Goal: Task Accomplishment & Management: Use online tool/utility

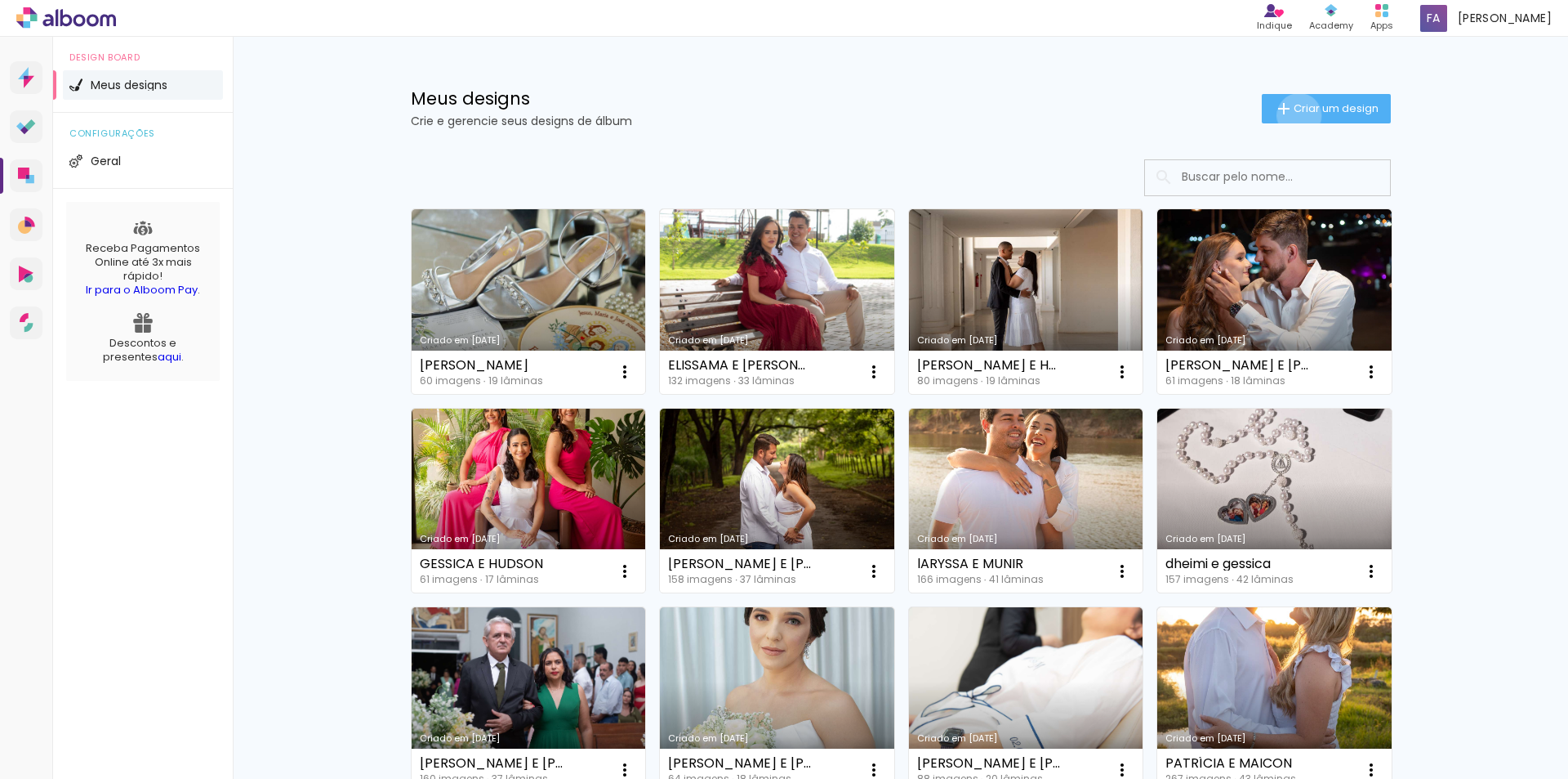
click at [1293, 113] on span "Criar um design" at bounding box center [1335, 108] width 85 height 11
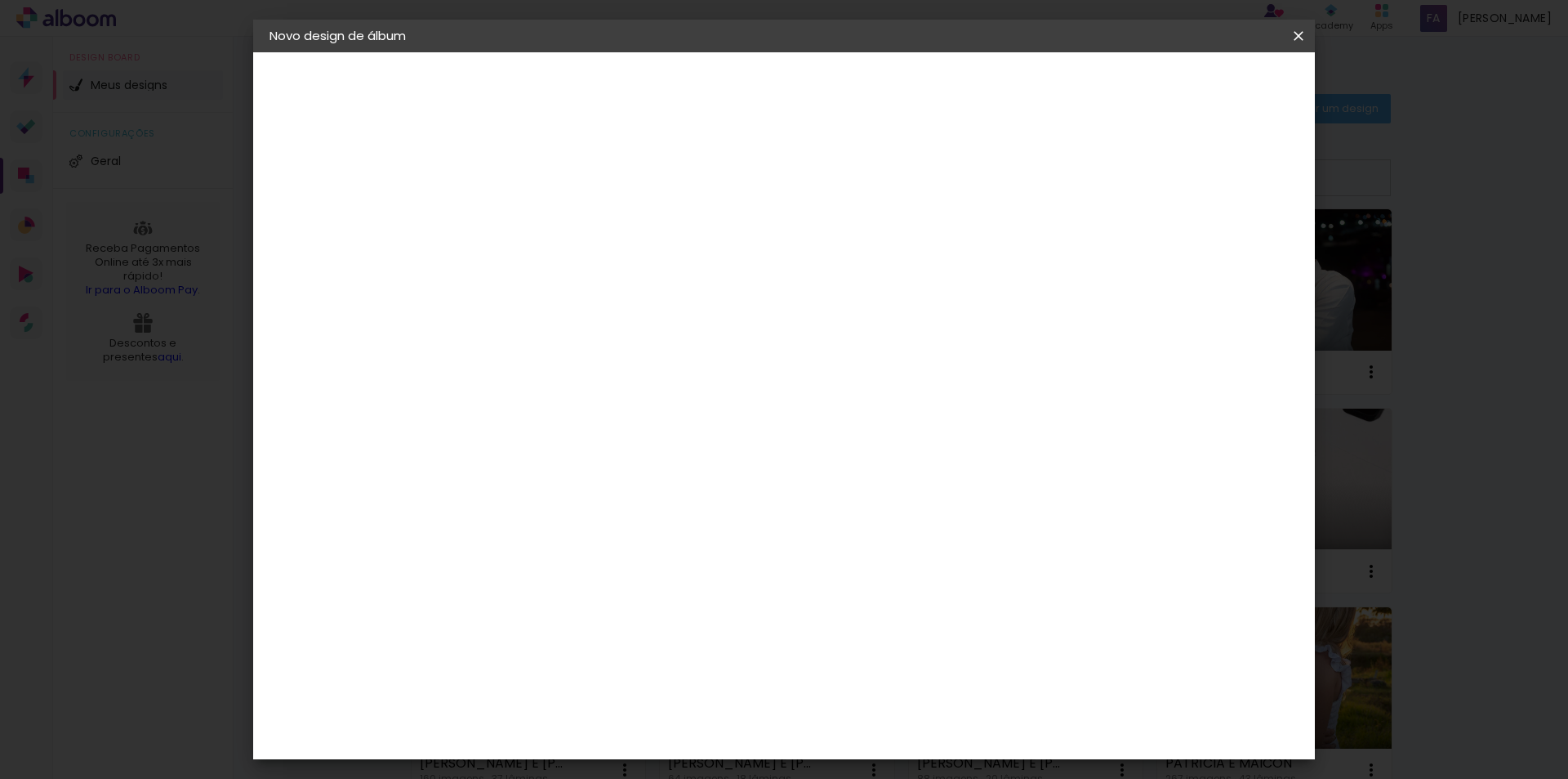
click at [536, 221] on input at bounding box center [536, 220] width 0 height 25
type input "[PERSON_NAME] e [PERSON_NAME]"
type paper-input "[PERSON_NAME] e [PERSON_NAME]"
click at [0, 0] on slot "Avançar" at bounding box center [0, 0] width 0 height 0
click at [843, 240] on paper-item "Tamanho Livre" at bounding box center [763, 248] width 157 height 36
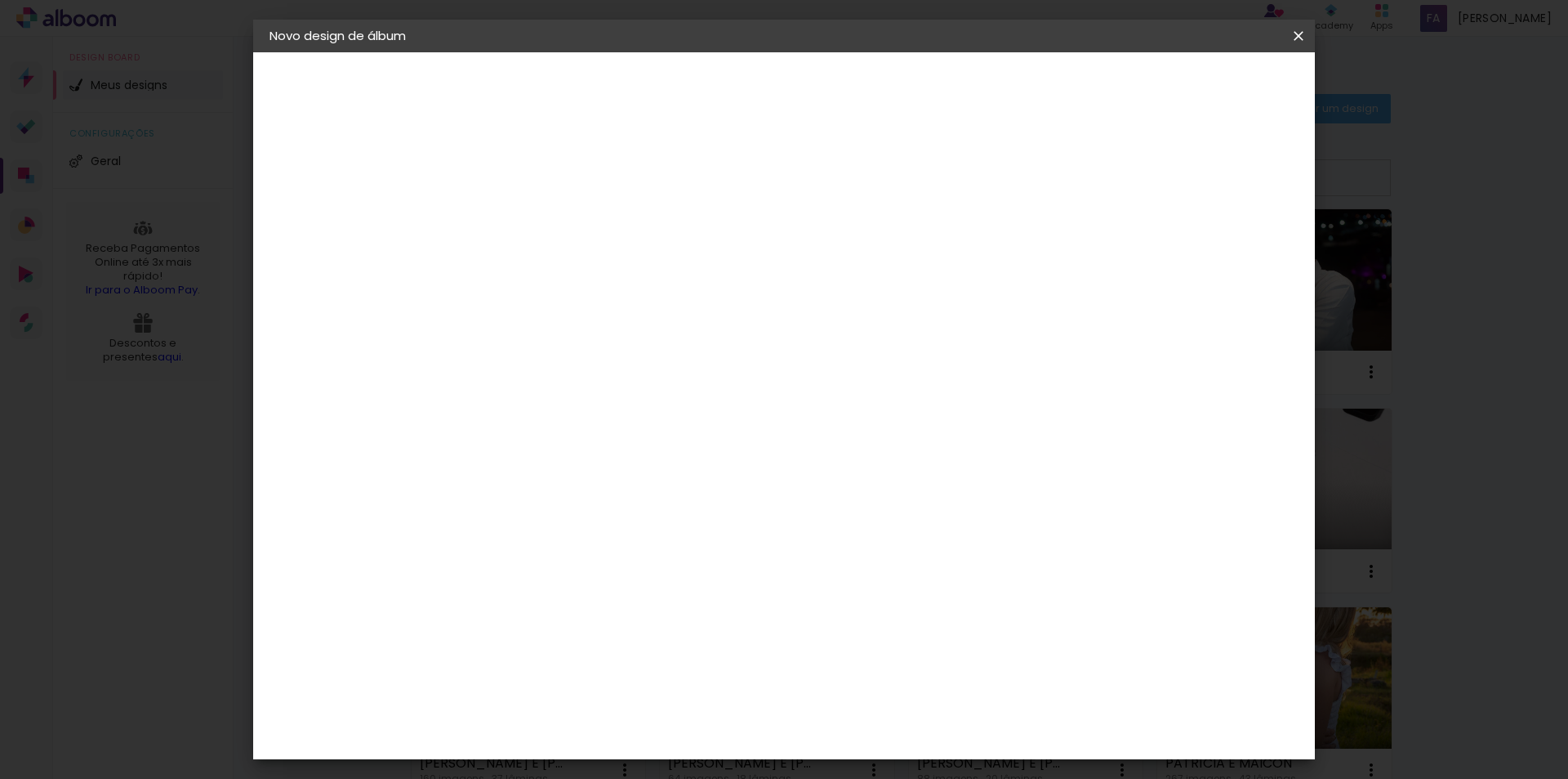
click at [843, 258] on paper-item "Tamanho Livre" at bounding box center [763, 248] width 157 height 36
click at [0, 0] on slot "Avançar" at bounding box center [0, 0] width 0 height 0
drag, startPoint x: 503, startPoint y: 465, endPoint x: 457, endPoint y: 470, distance: 46.3
click at [457, 52] on quentale-album-spec "Iniciar design Iniciar design" at bounding box center [784, 52] width 1062 height 0
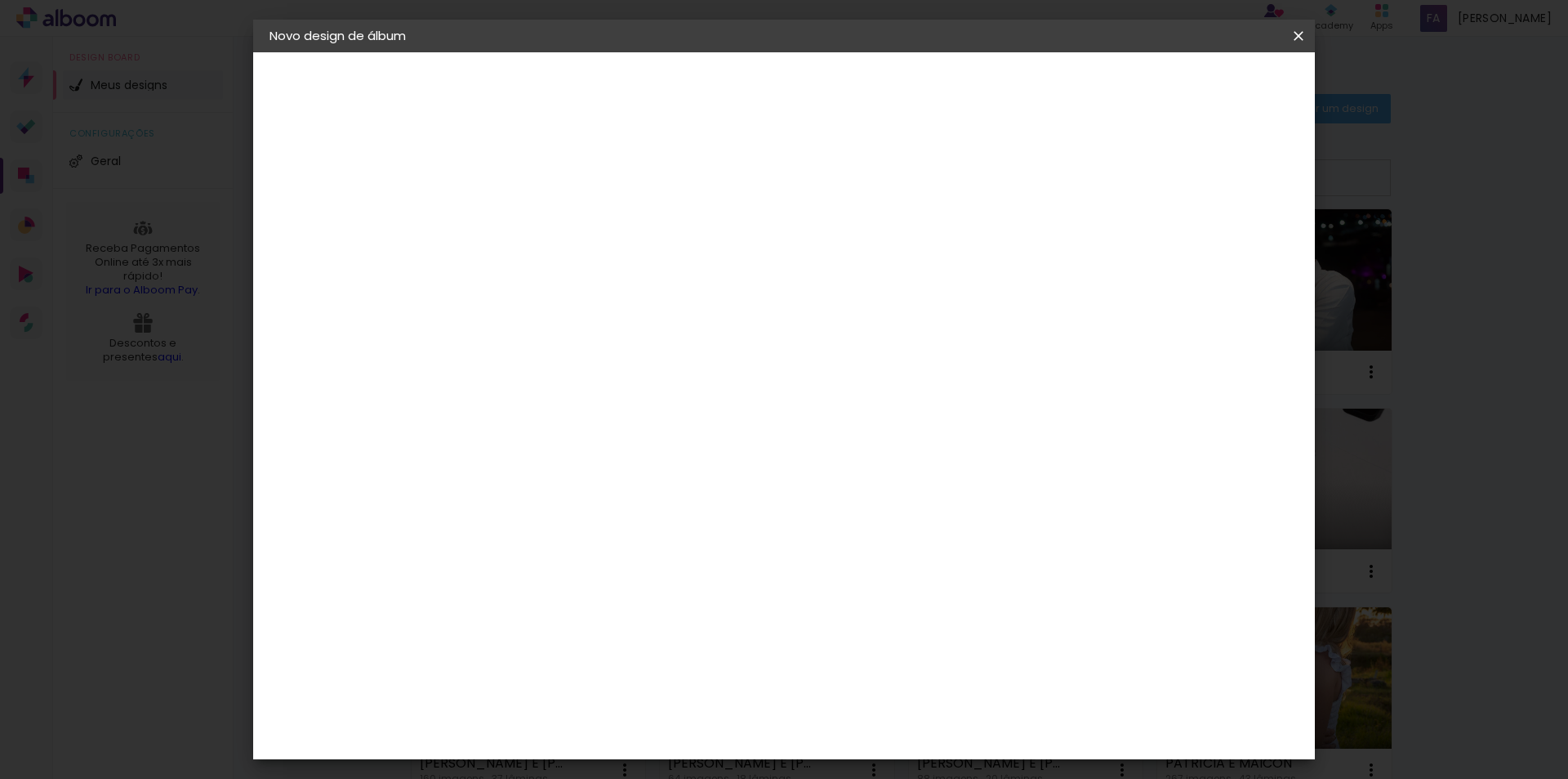
type input "3"
type input "20"
type paper-input "20"
click at [884, 576] on input "60" at bounding box center [874, 574] width 43 height 24
type input "50"
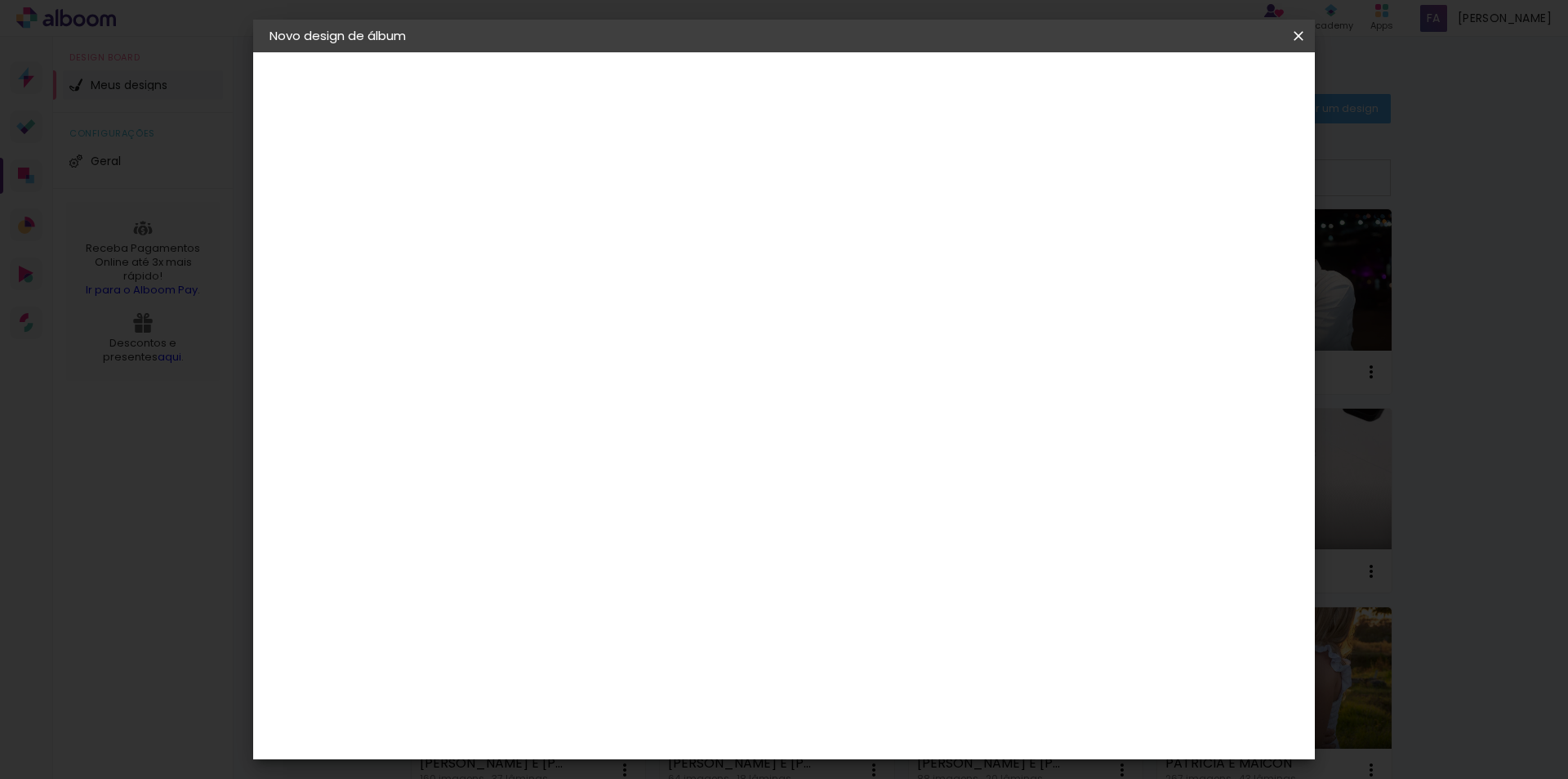
type paper-input "50"
click at [1213, 77] on paper-button "Iniciar design" at bounding box center [1159, 86] width 107 height 28
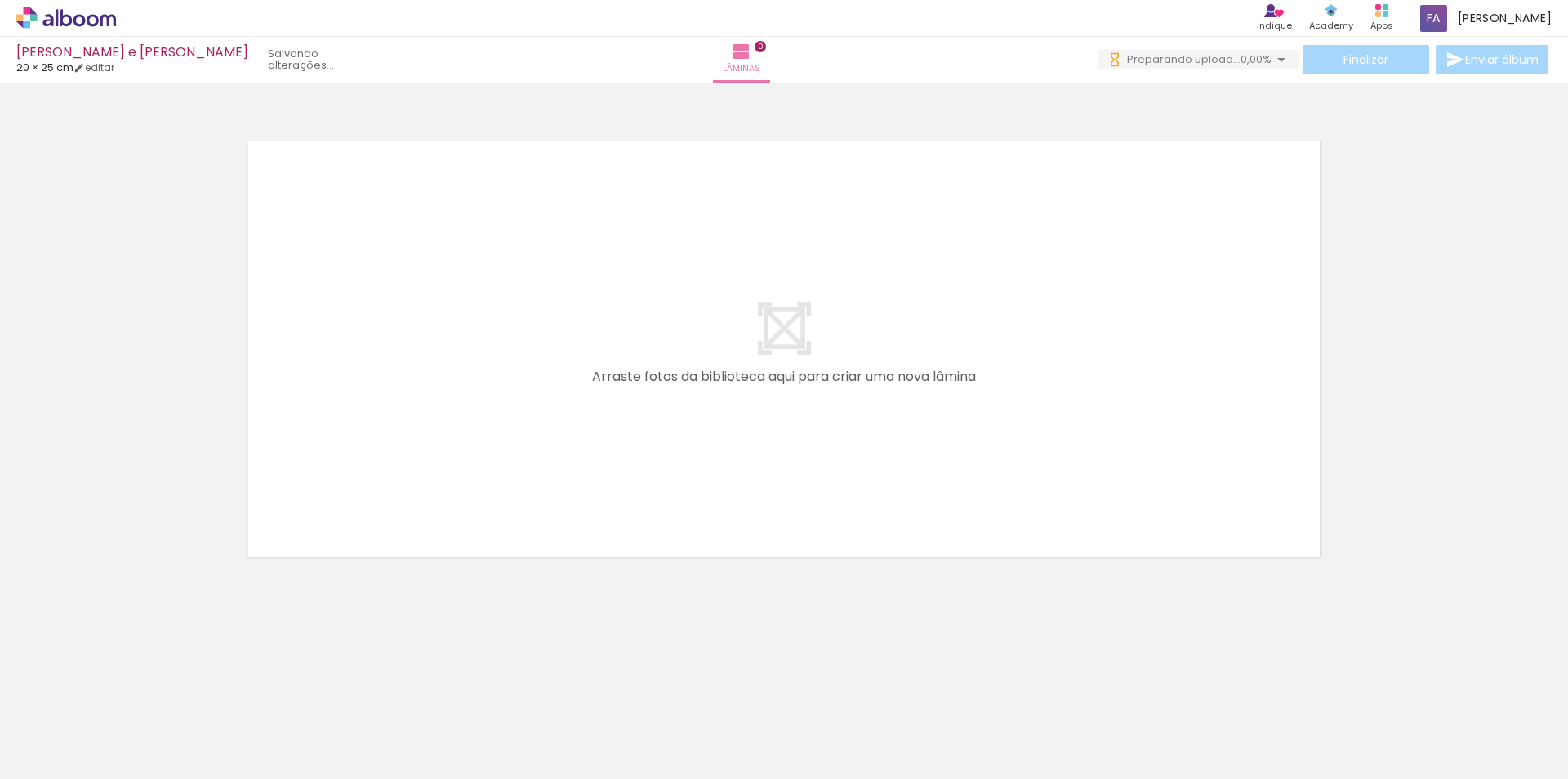
drag, startPoint x: 184, startPoint y: 730, endPoint x: 262, endPoint y: 500, distance: 242.9
drag, startPoint x: 265, startPoint y: 729, endPoint x: 391, endPoint y: 376, distance: 374.8
click at [391, 376] on quentale-workspace at bounding box center [784, 389] width 1568 height 779
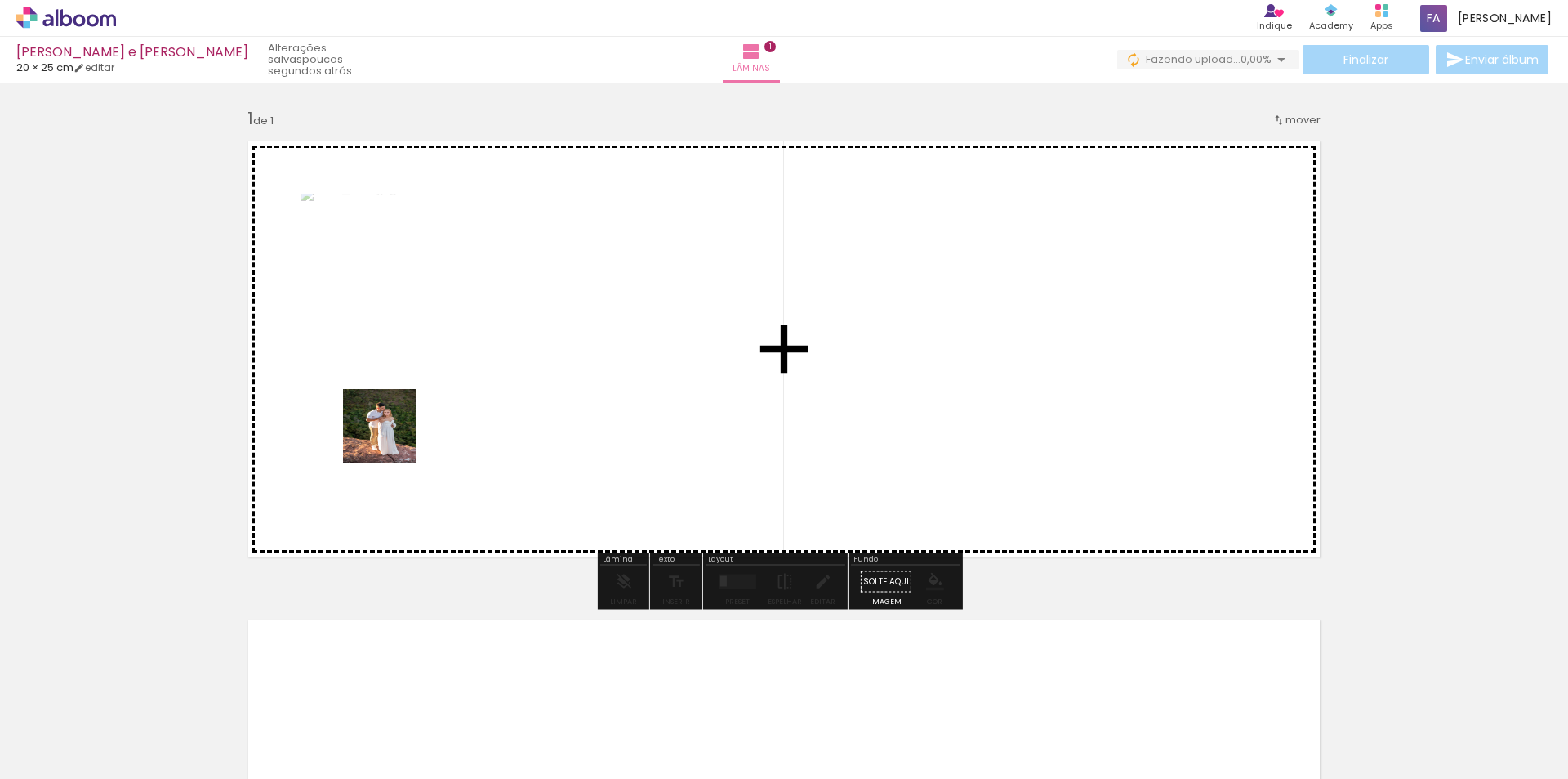
drag, startPoint x: 268, startPoint y: 614, endPoint x: 415, endPoint y: 398, distance: 261.3
click at [415, 378] on quentale-workspace at bounding box center [784, 389] width 1568 height 779
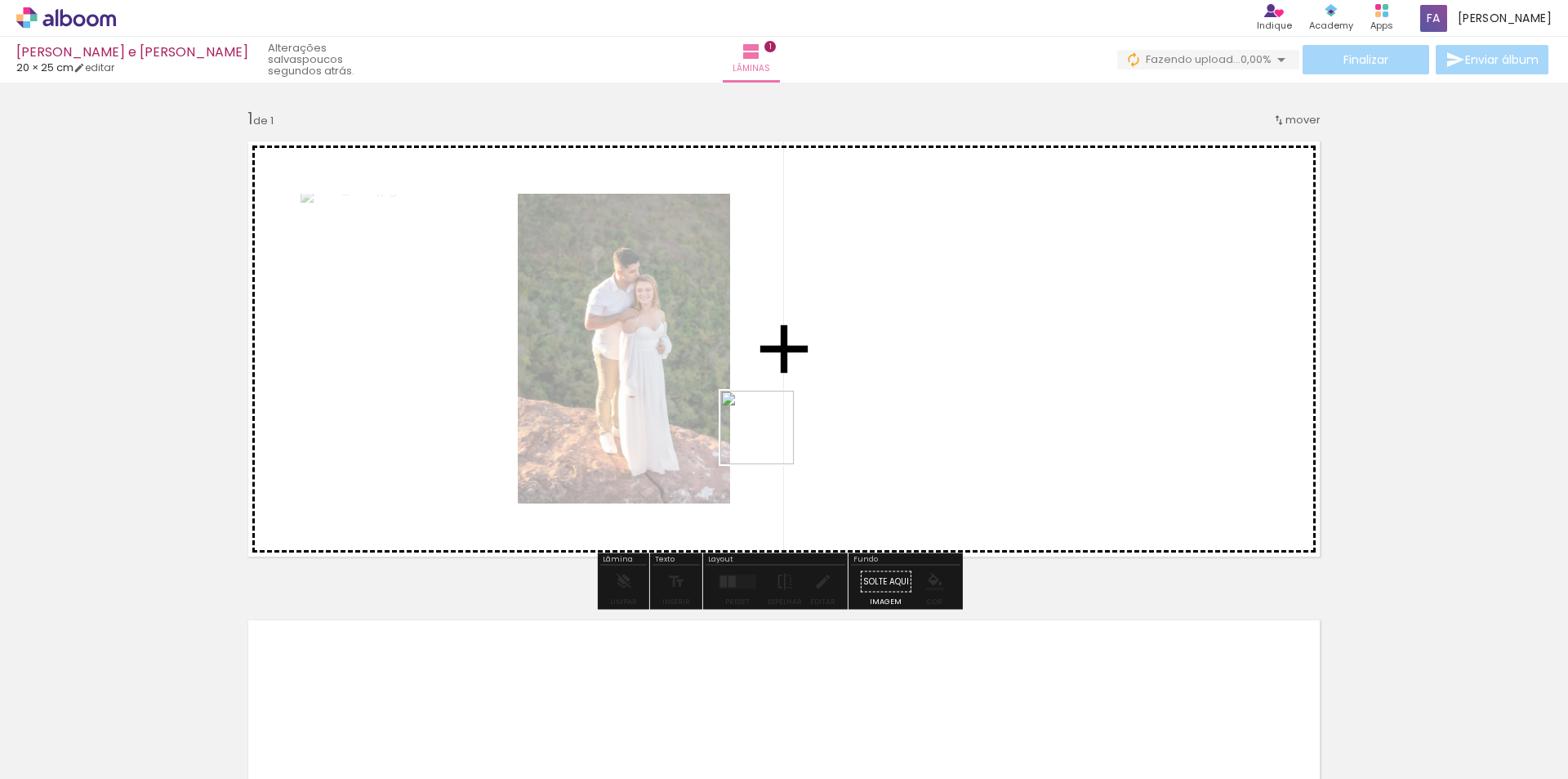
drag, startPoint x: 370, startPoint y: 744, endPoint x: 782, endPoint y: 418, distance: 525.4
click at [782, 418] on quentale-workspace at bounding box center [784, 389] width 1568 height 779
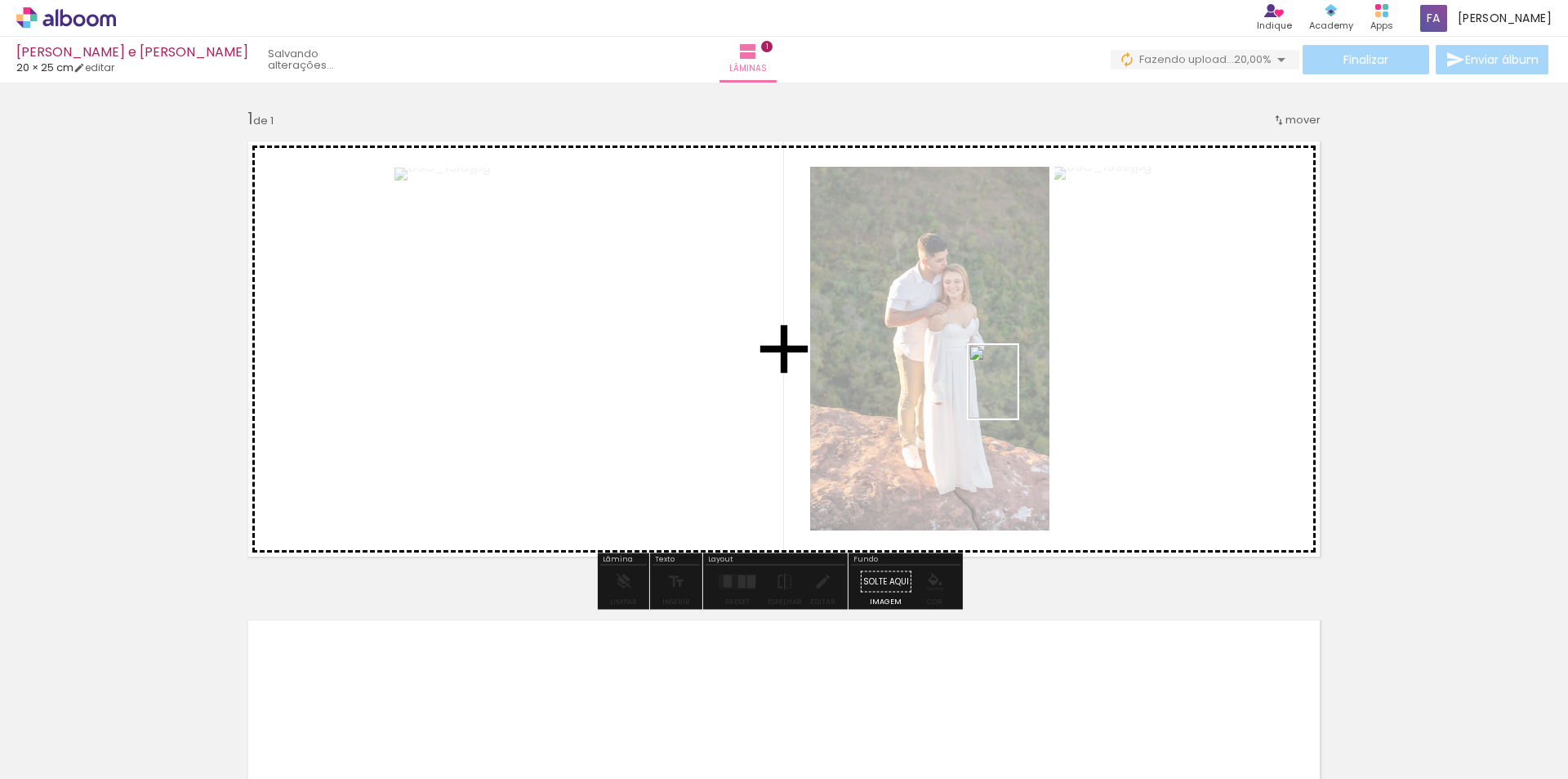
drag, startPoint x: 735, startPoint y: 584, endPoint x: 922, endPoint y: 414, distance: 252.7
click at [1017, 394] on quentale-workspace at bounding box center [784, 389] width 1568 height 779
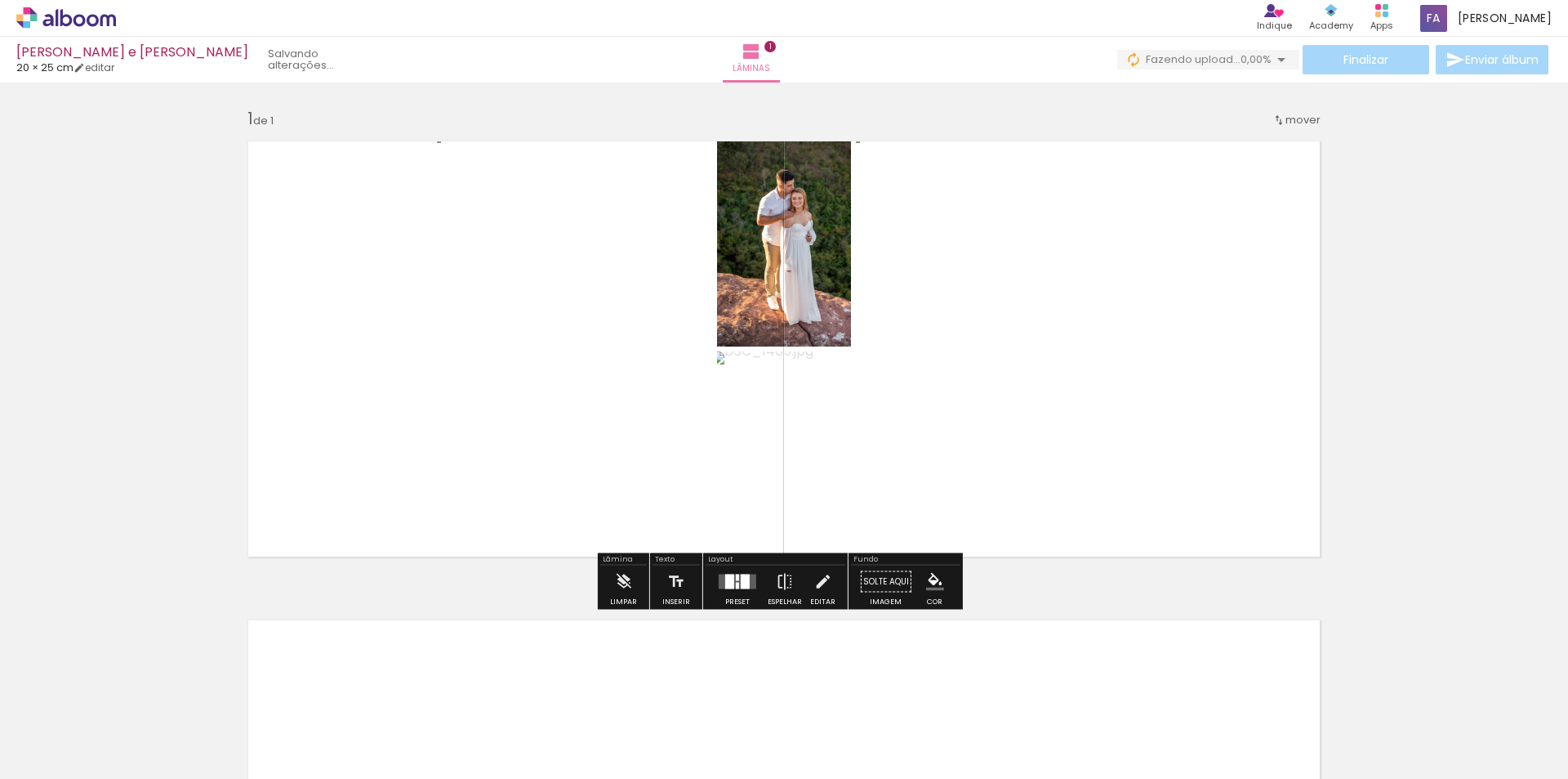
drag, startPoint x: 544, startPoint y: 732, endPoint x: 774, endPoint y: 416, distance: 390.8
drag, startPoint x: 439, startPoint y: 736, endPoint x: 706, endPoint y: 329, distance: 486.8
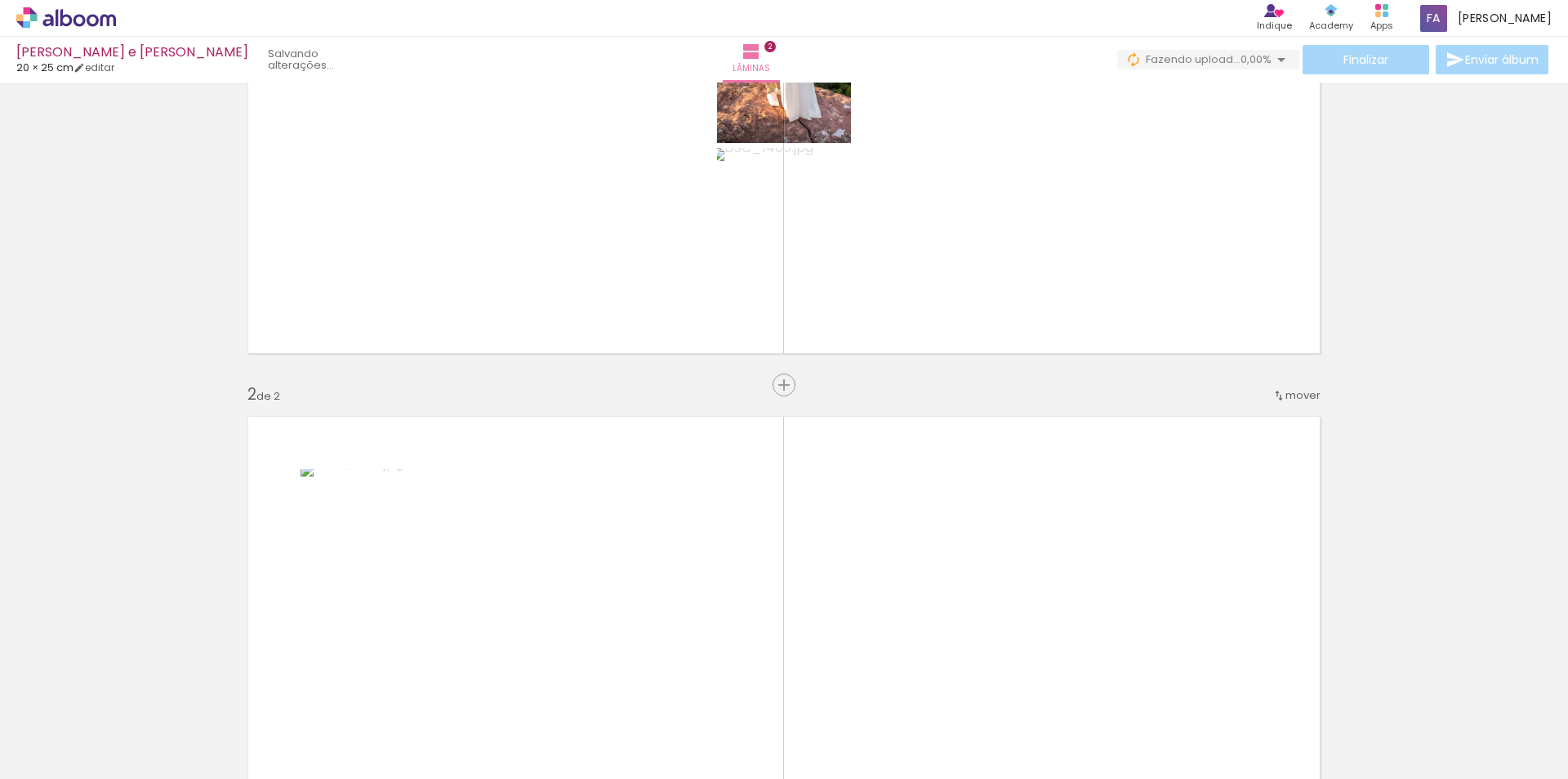
scroll to position [122, 0]
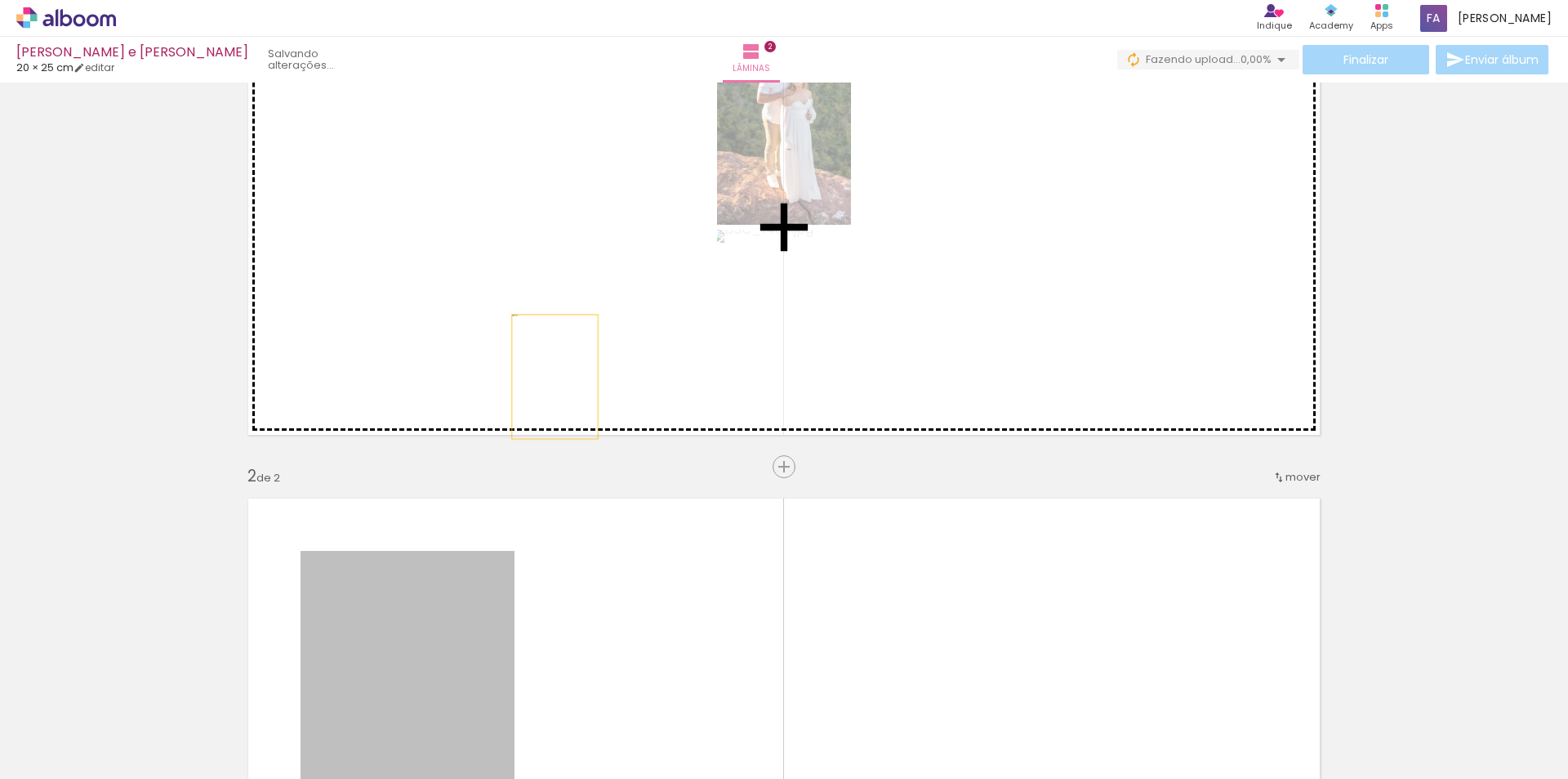
drag, startPoint x: 391, startPoint y: 621, endPoint x: 549, endPoint y: 377, distance: 290.7
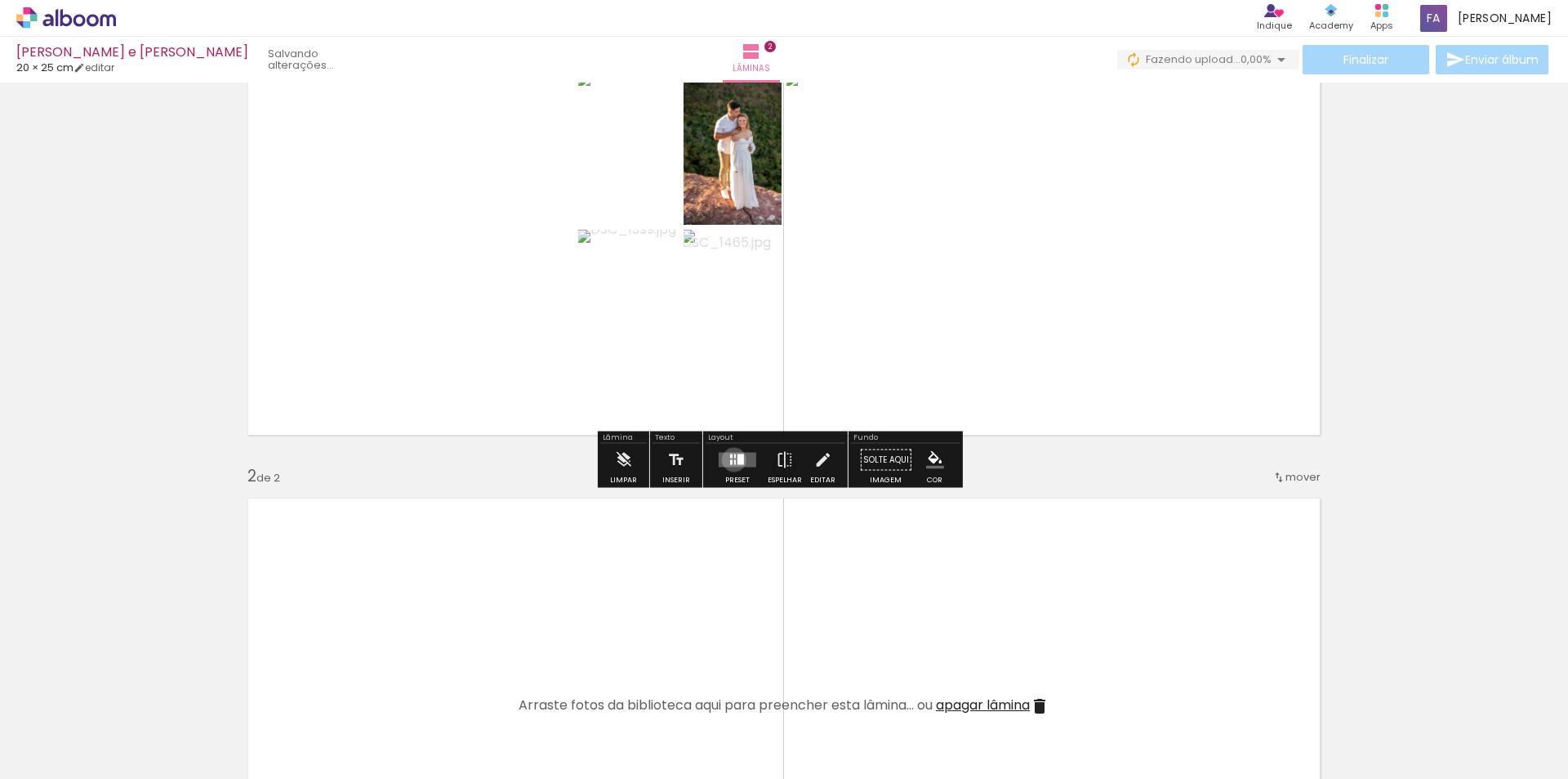
drag, startPoint x: 730, startPoint y: 460, endPoint x: 737, endPoint y: 472, distance: 13.9
click at [734, 460] on div at bounding box center [735, 463] width 2 height 5
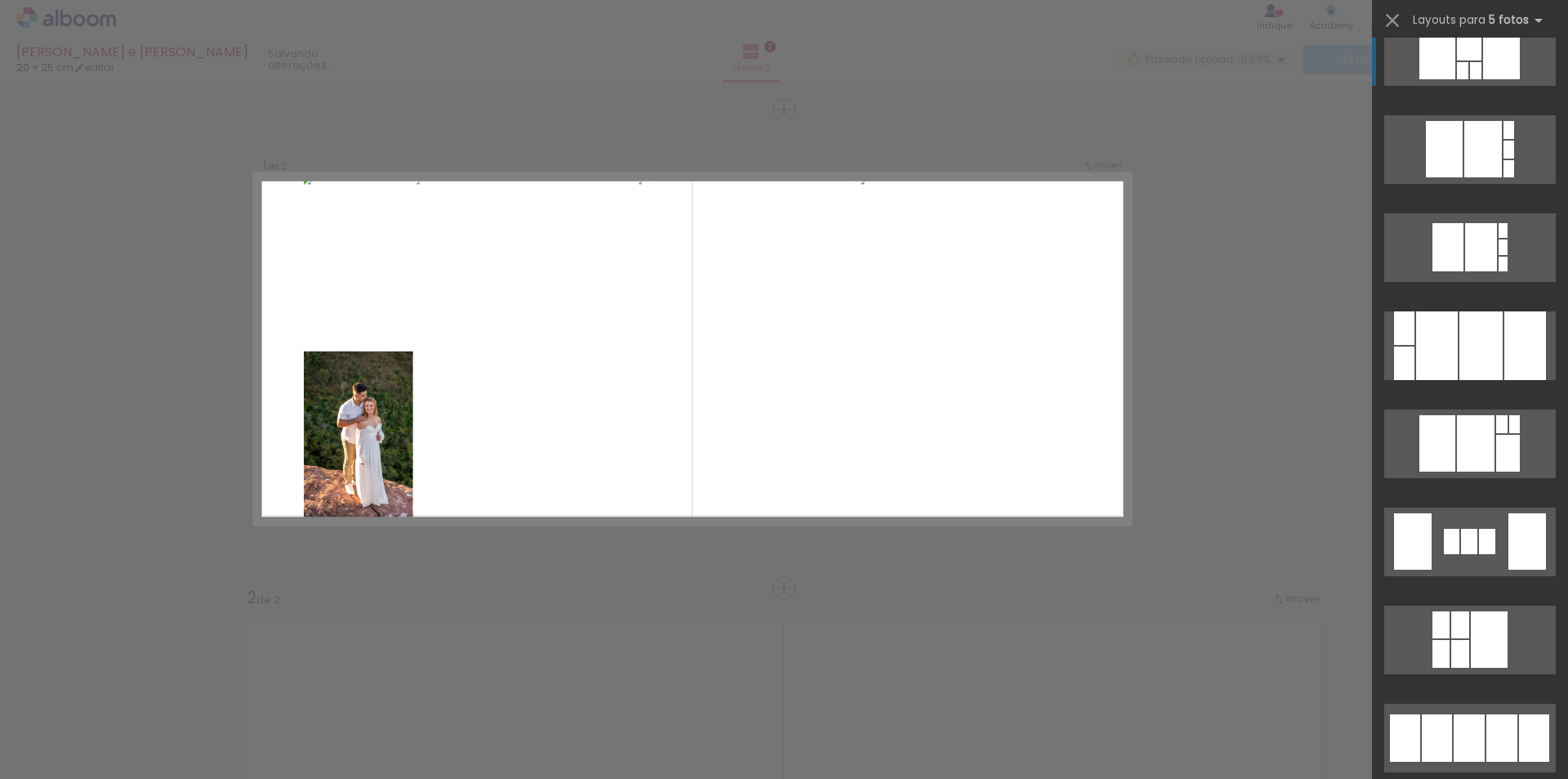
scroll to position [2124, 0]
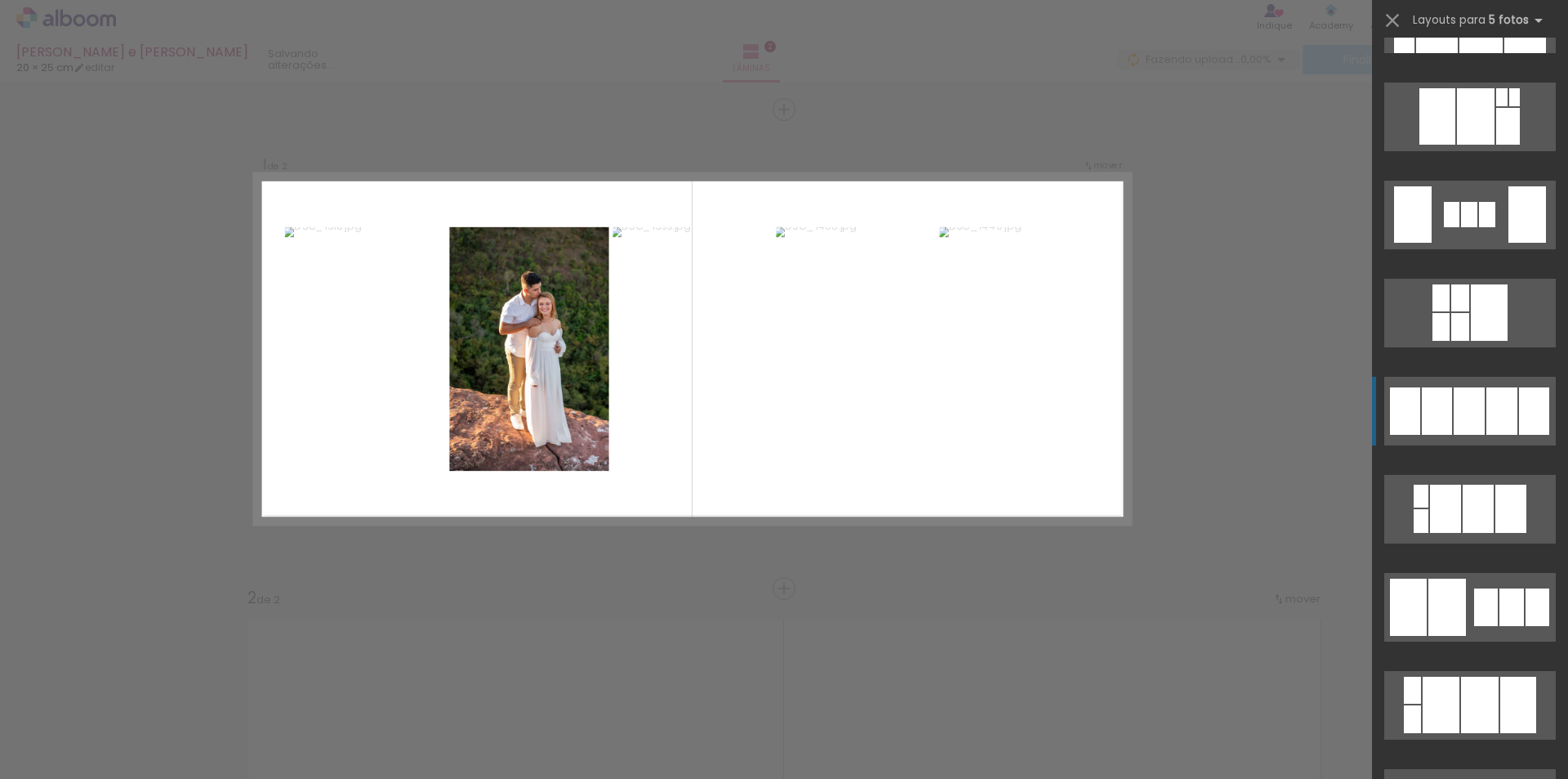
click at [1461, 227] on div at bounding box center [1468, 215] width 16 height 25
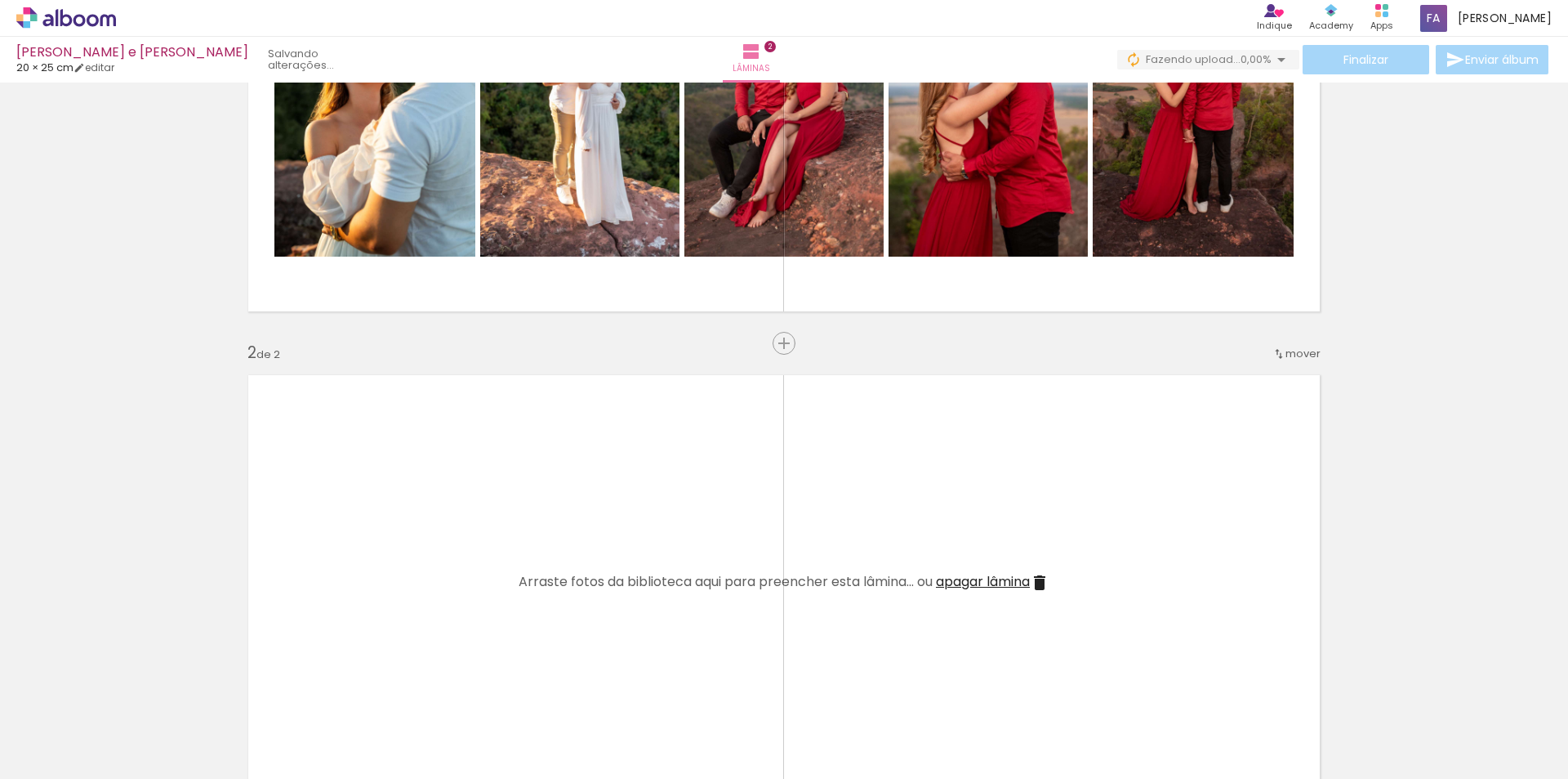
scroll to position [408, 0]
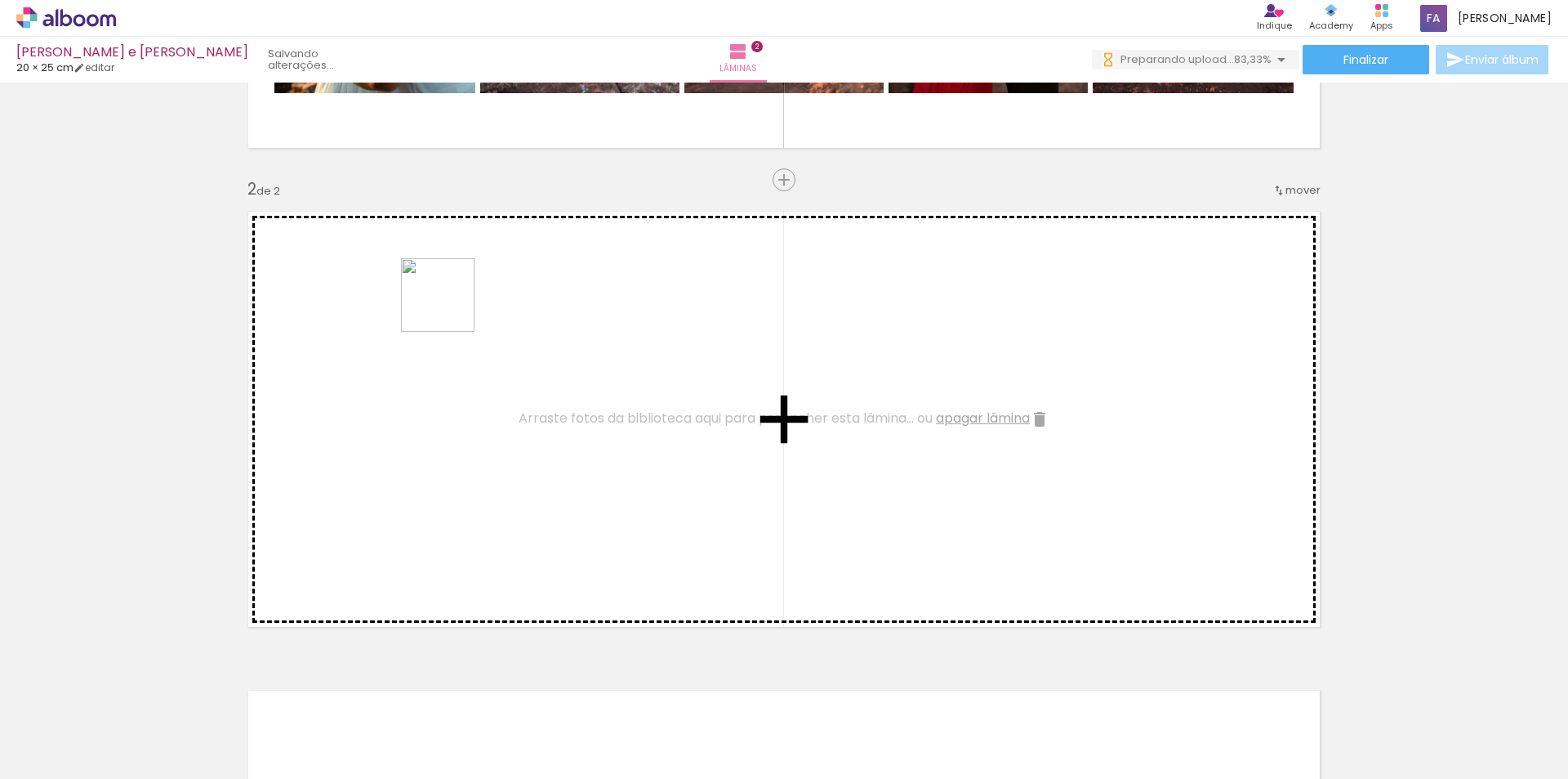
drag, startPoint x: 628, startPoint y: 724, endPoint x: 450, endPoint y: 307, distance: 453.4
click at [450, 307] on quentale-workspace at bounding box center [784, 389] width 1568 height 779
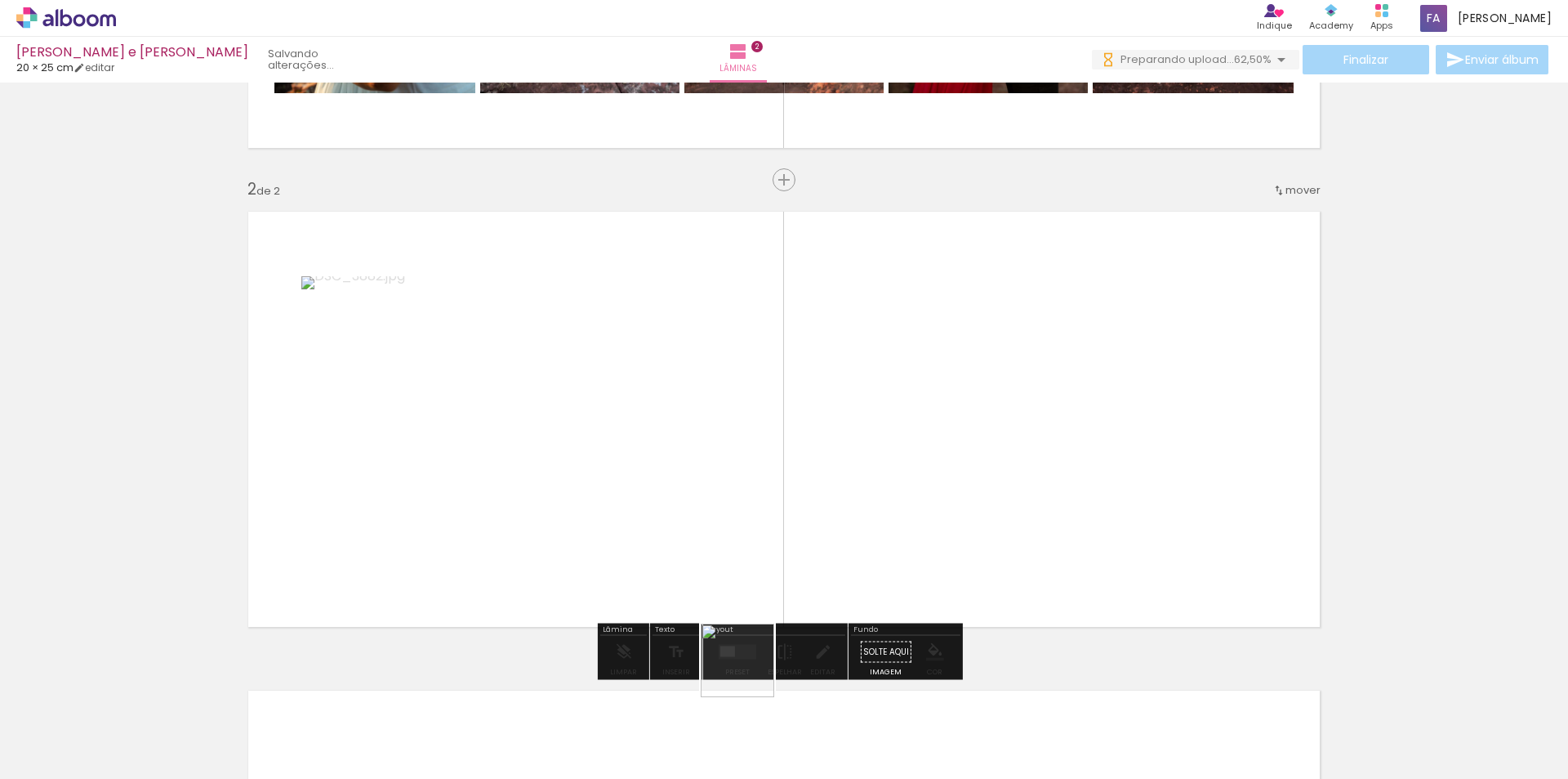
drag, startPoint x: 728, startPoint y: 729, endPoint x: 802, endPoint y: 540, distance: 203.0
click at [808, 470] on quentale-workspace at bounding box center [784, 389] width 1568 height 779
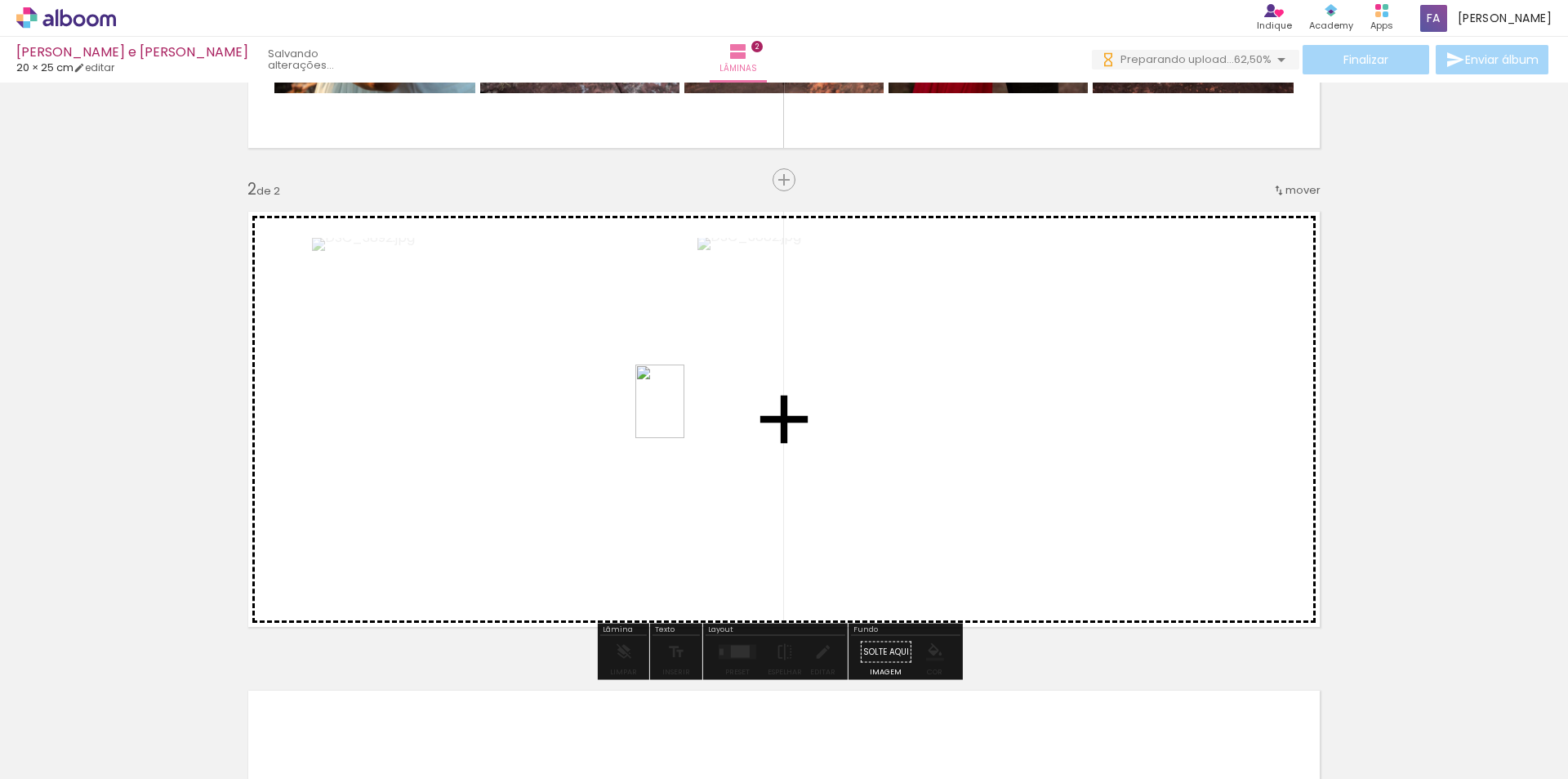
drag, startPoint x: 814, startPoint y: 734, endPoint x: 684, endPoint y: 412, distance: 347.3
click at [684, 412] on quentale-workspace at bounding box center [784, 389] width 1568 height 779
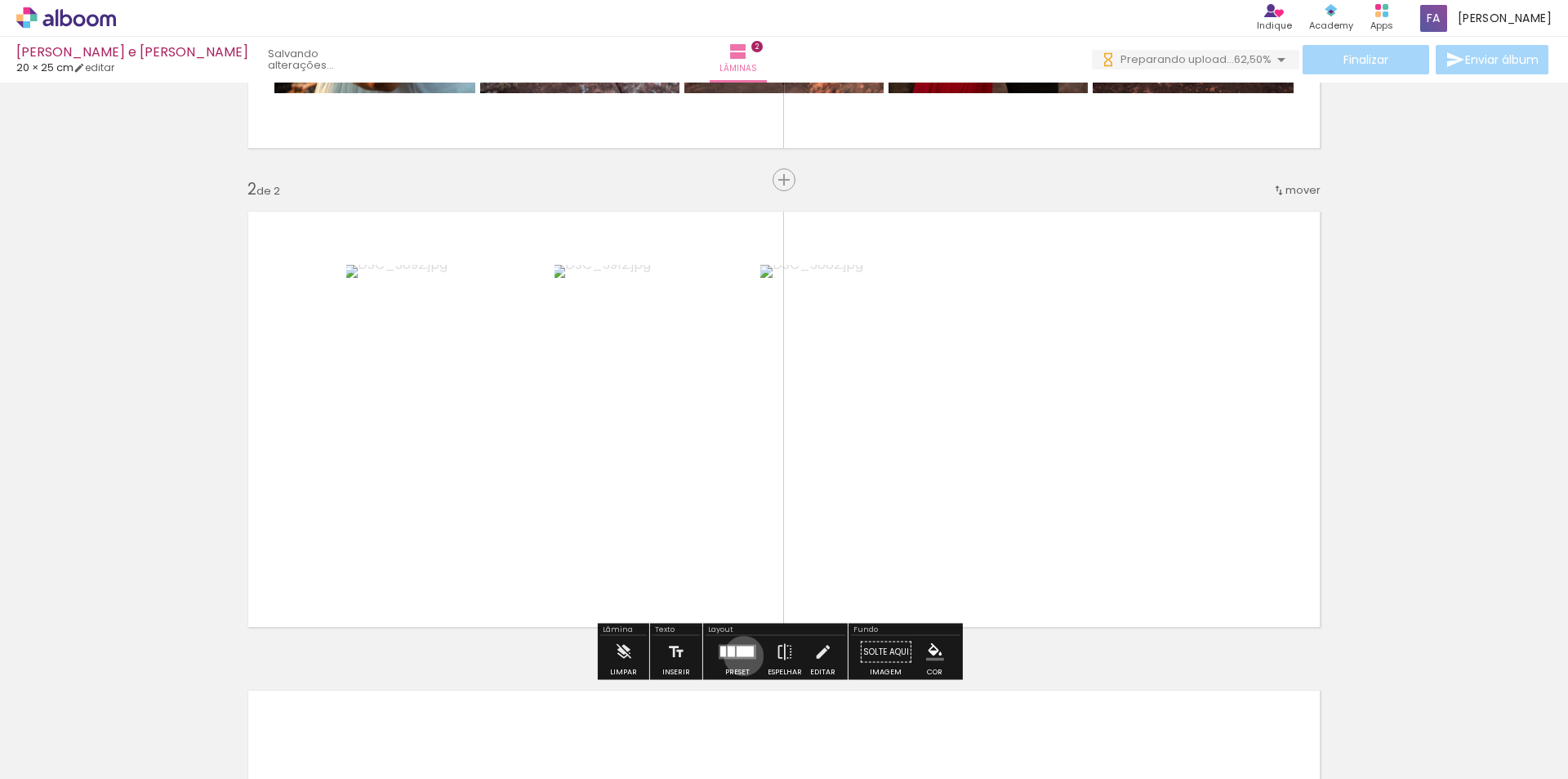
click at [740, 655] on div at bounding box center [745, 652] width 17 height 11
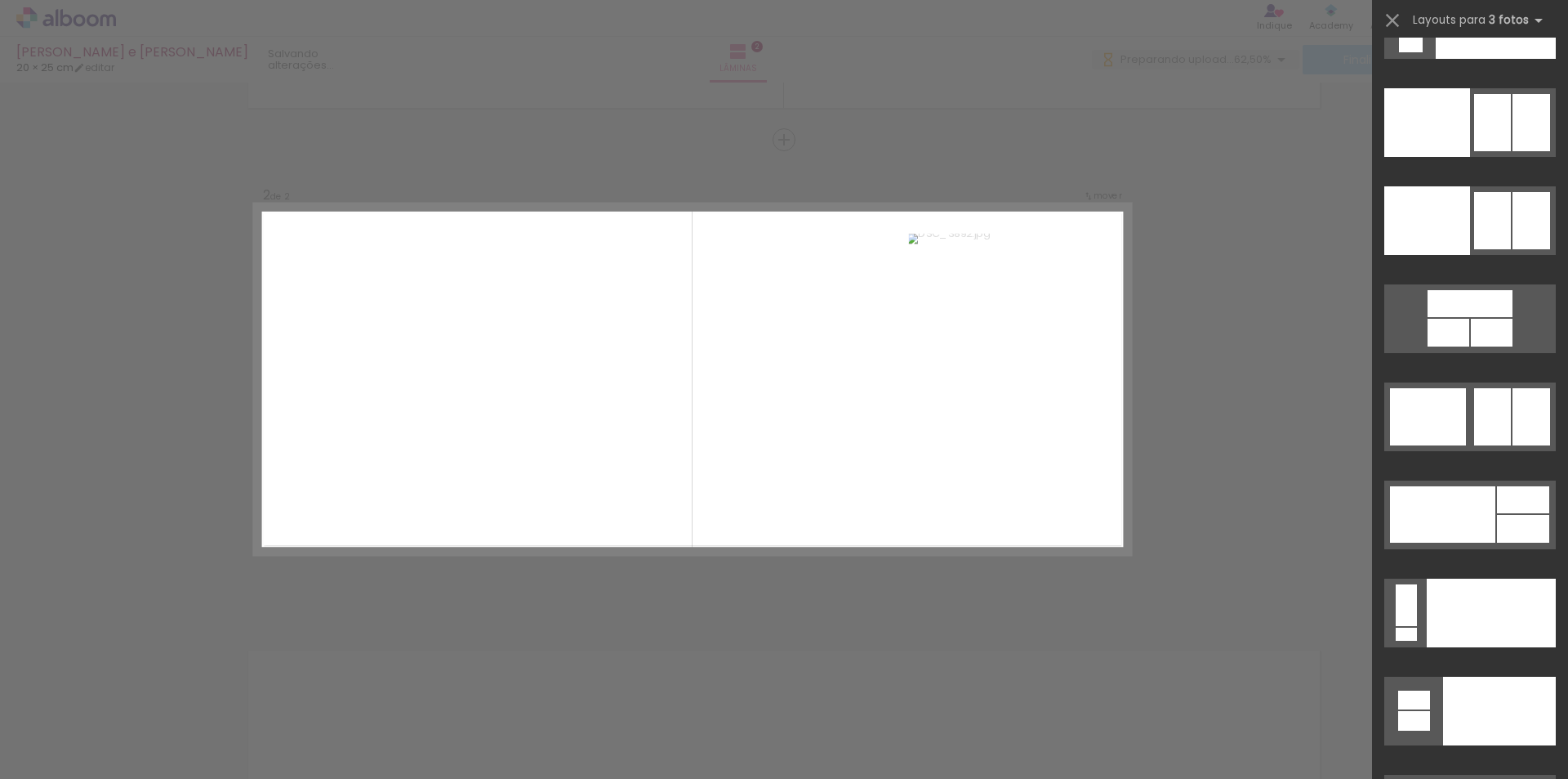
scroll to position [17937, 0]
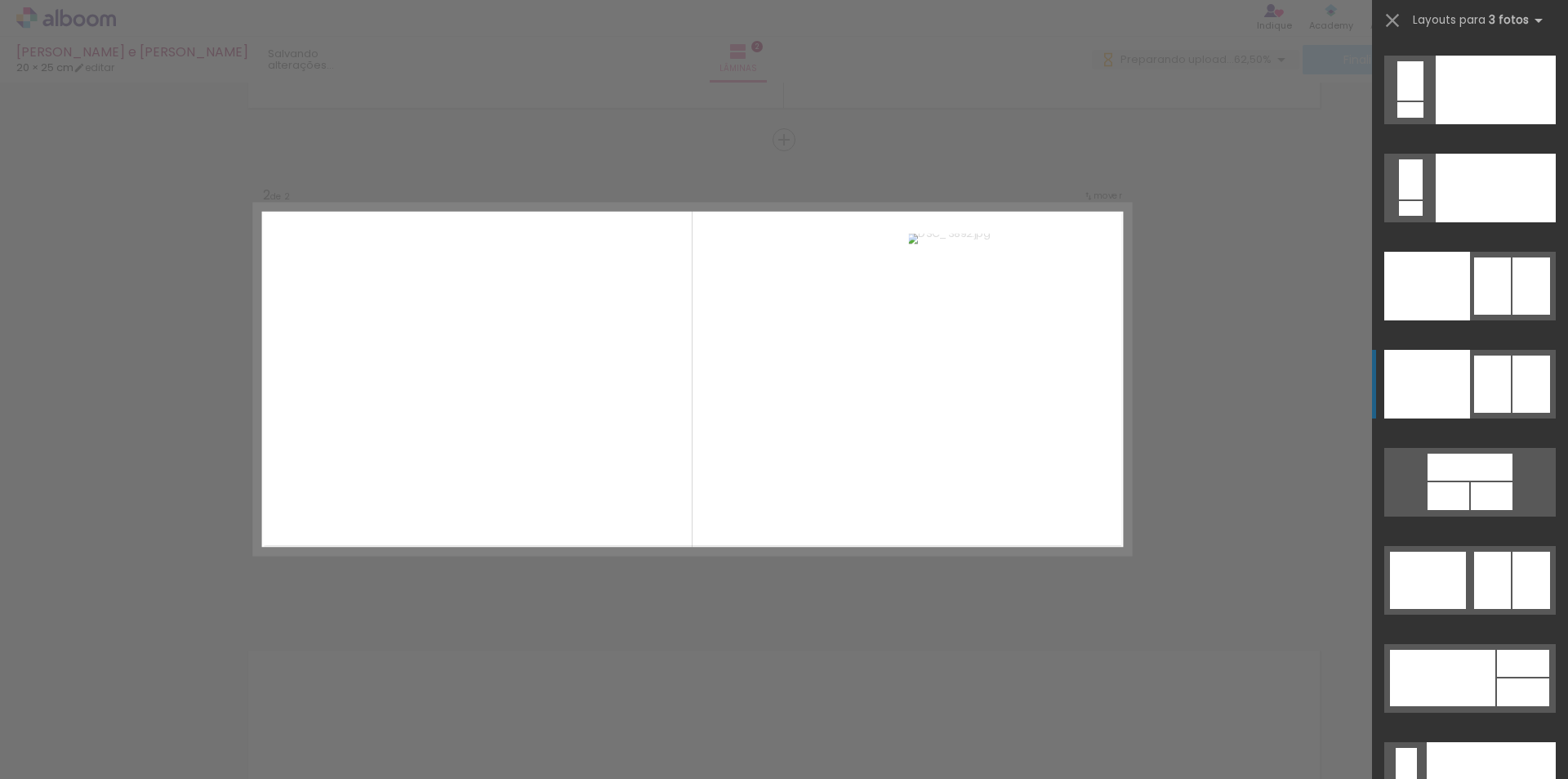
click at [1460, 320] on div at bounding box center [1427, 286] width 85 height 69
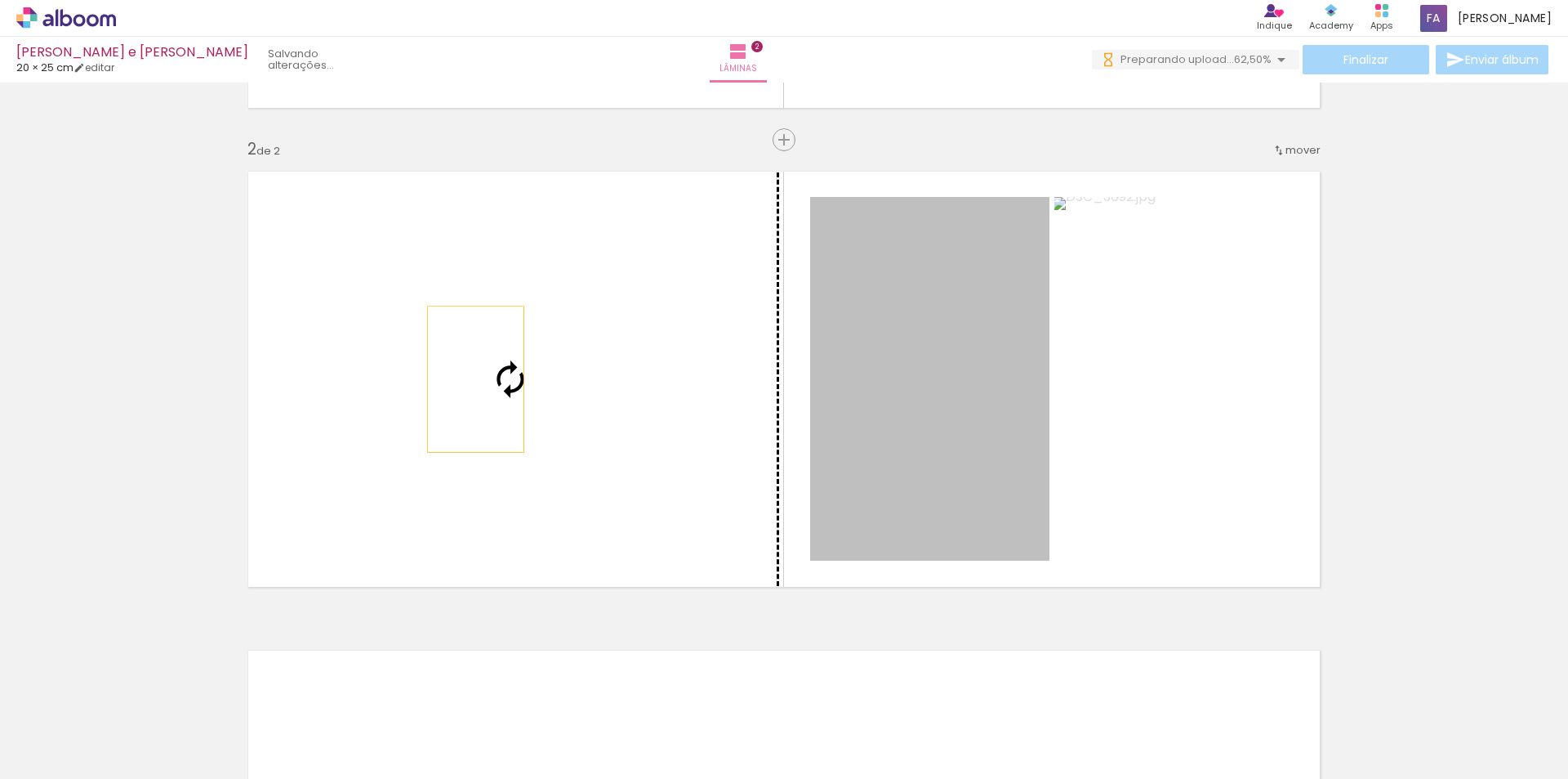
drag, startPoint x: 871, startPoint y: 353, endPoint x: 469, endPoint y: 379, distance: 402.8
click at [0, 0] on slot at bounding box center [0, 0] width 0 height 0
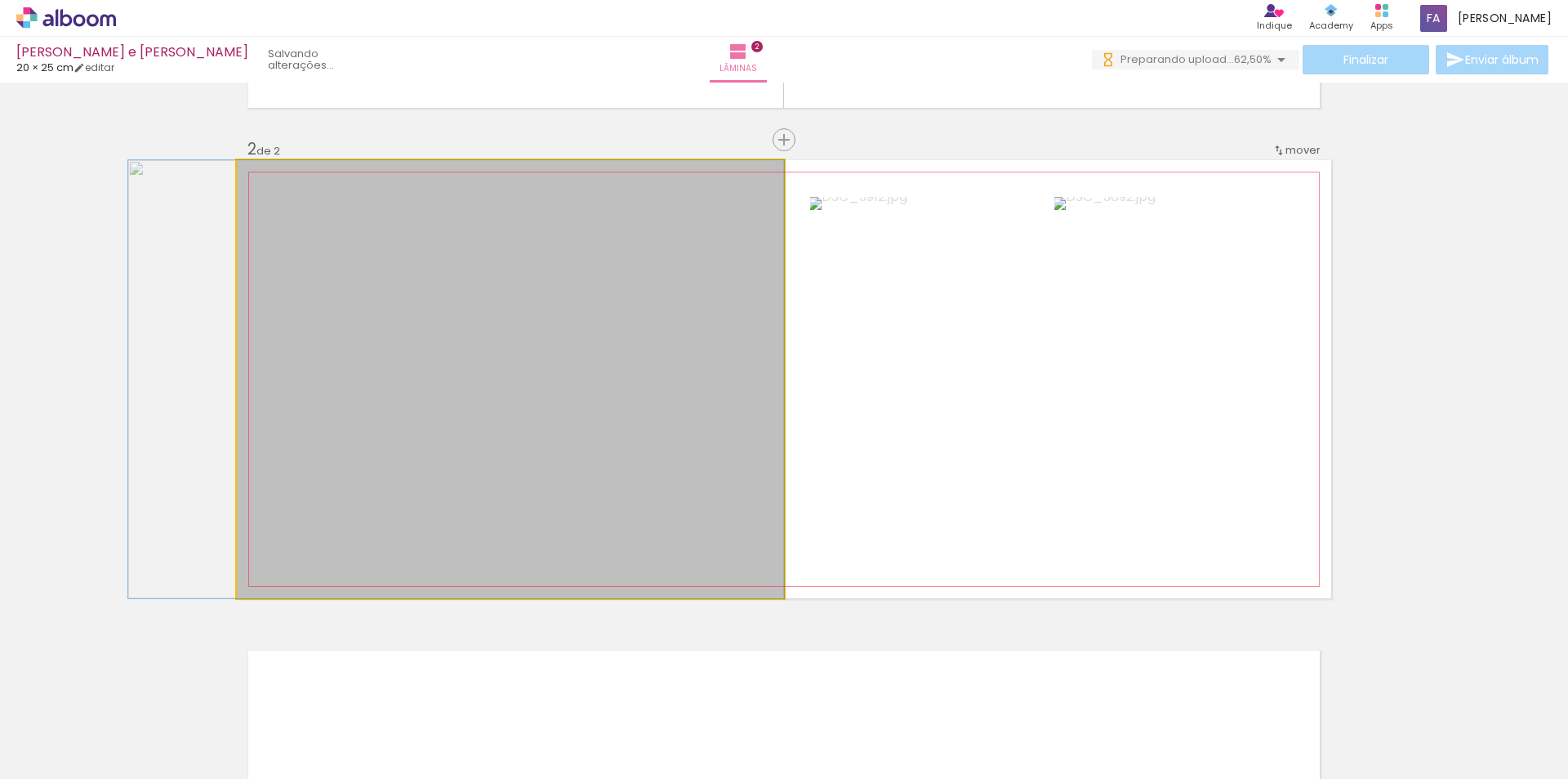
drag, startPoint x: 605, startPoint y: 343, endPoint x: 531, endPoint y: 303, distance: 84.1
drag, startPoint x: 570, startPoint y: 325, endPoint x: 593, endPoint y: 322, distance: 23.2
drag, startPoint x: 594, startPoint y: 293, endPoint x: 559, endPoint y: 283, distance: 36.4
drag, startPoint x: 624, startPoint y: 462, endPoint x: 618, endPoint y: 441, distance: 21.8
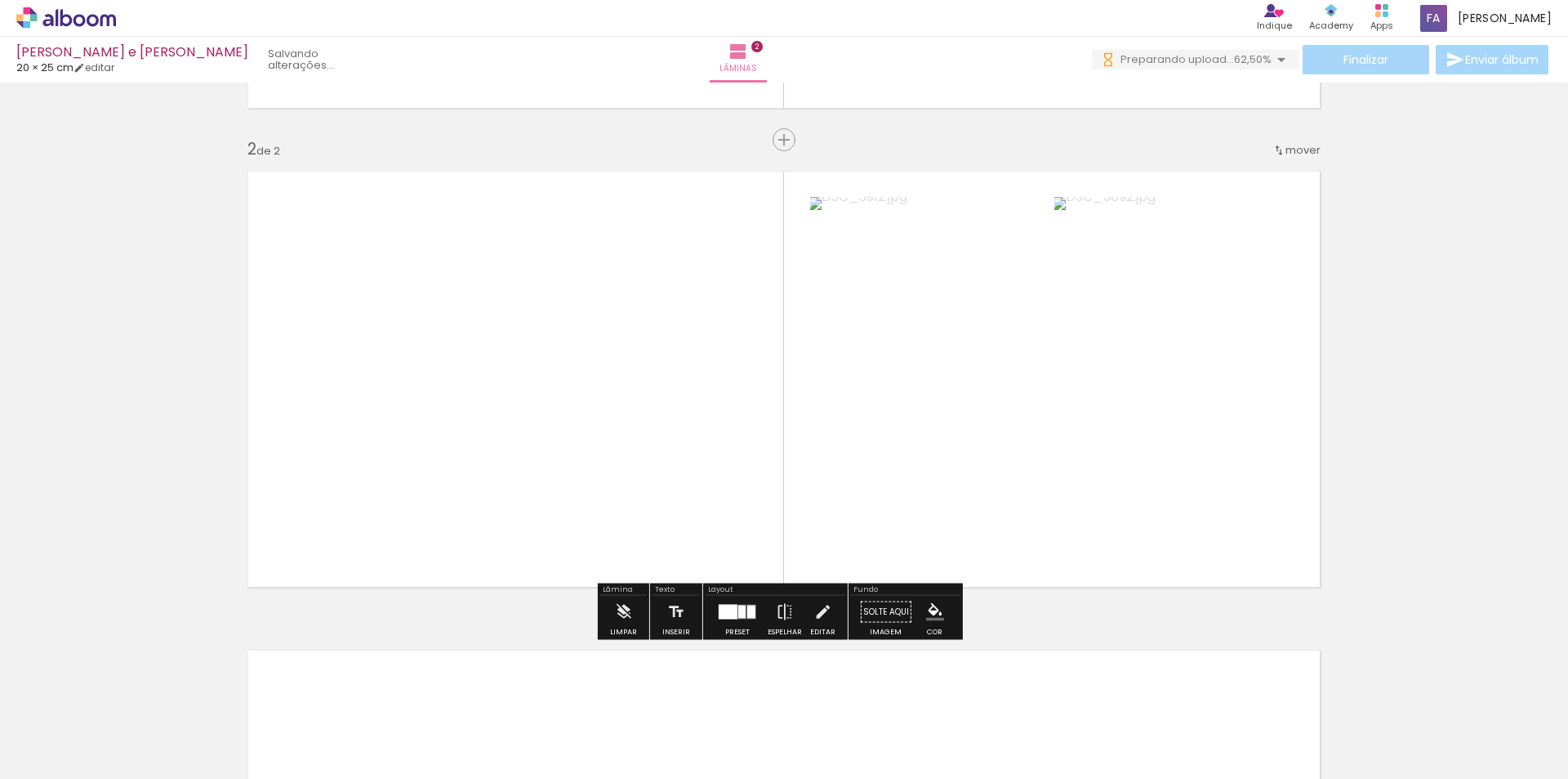
click at [733, 613] on div at bounding box center [727, 612] width 18 height 15
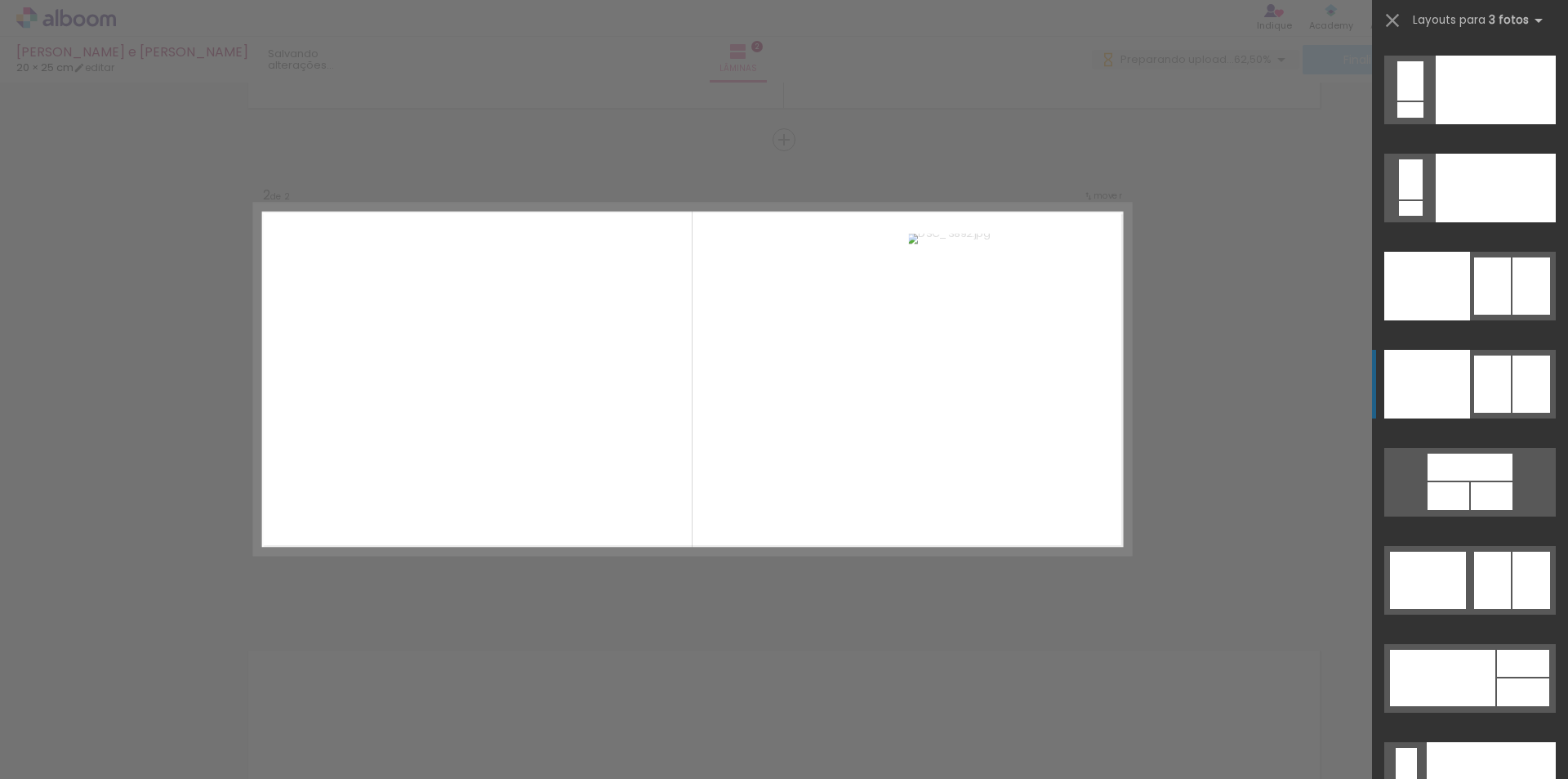
scroll to position [18237, 0]
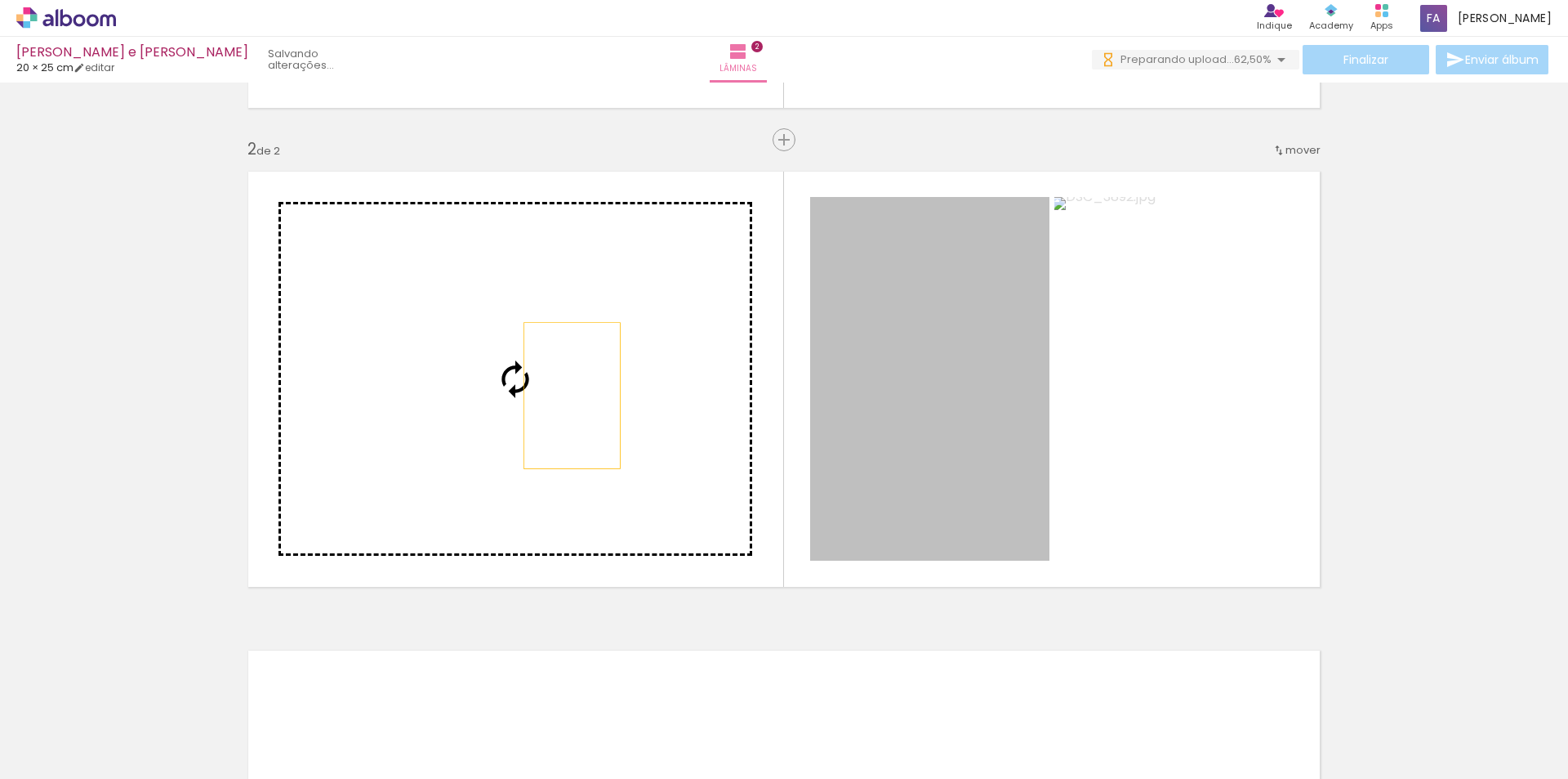
drag, startPoint x: 980, startPoint y: 438, endPoint x: 566, endPoint y: 396, distance: 416.1
click at [0, 0] on slot at bounding box center [0, 0] width 0 height 0
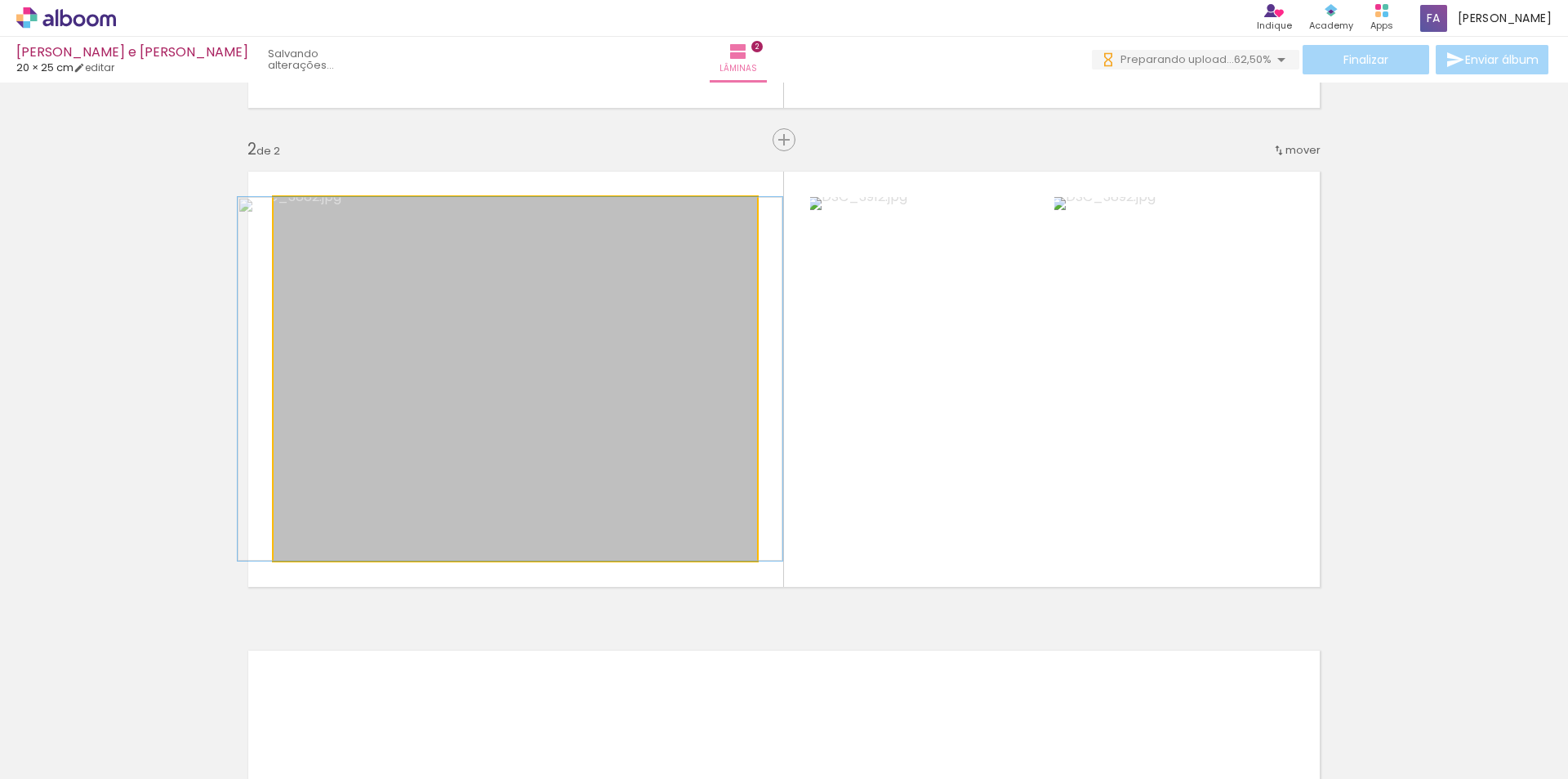
drag, startPoint x: 617, startPoint y: 374, endPoint x: 612, endPoint y: 364, distance: 11.2
drag, startPoint x: 625, startPoint y: 361, endPoint x: 613, endPoint y: 356, distance: 13.0
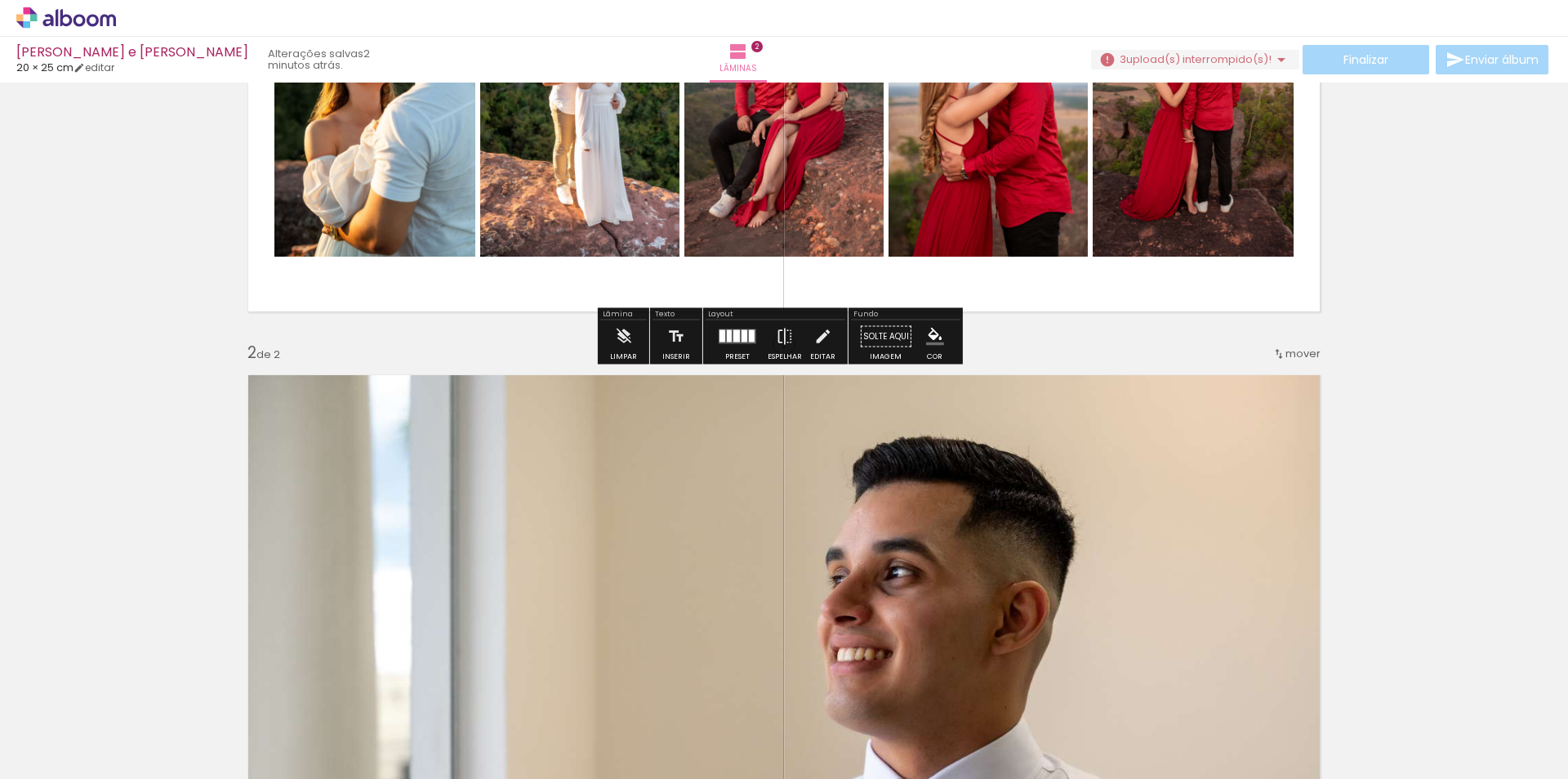
scroll to position [408, 0]
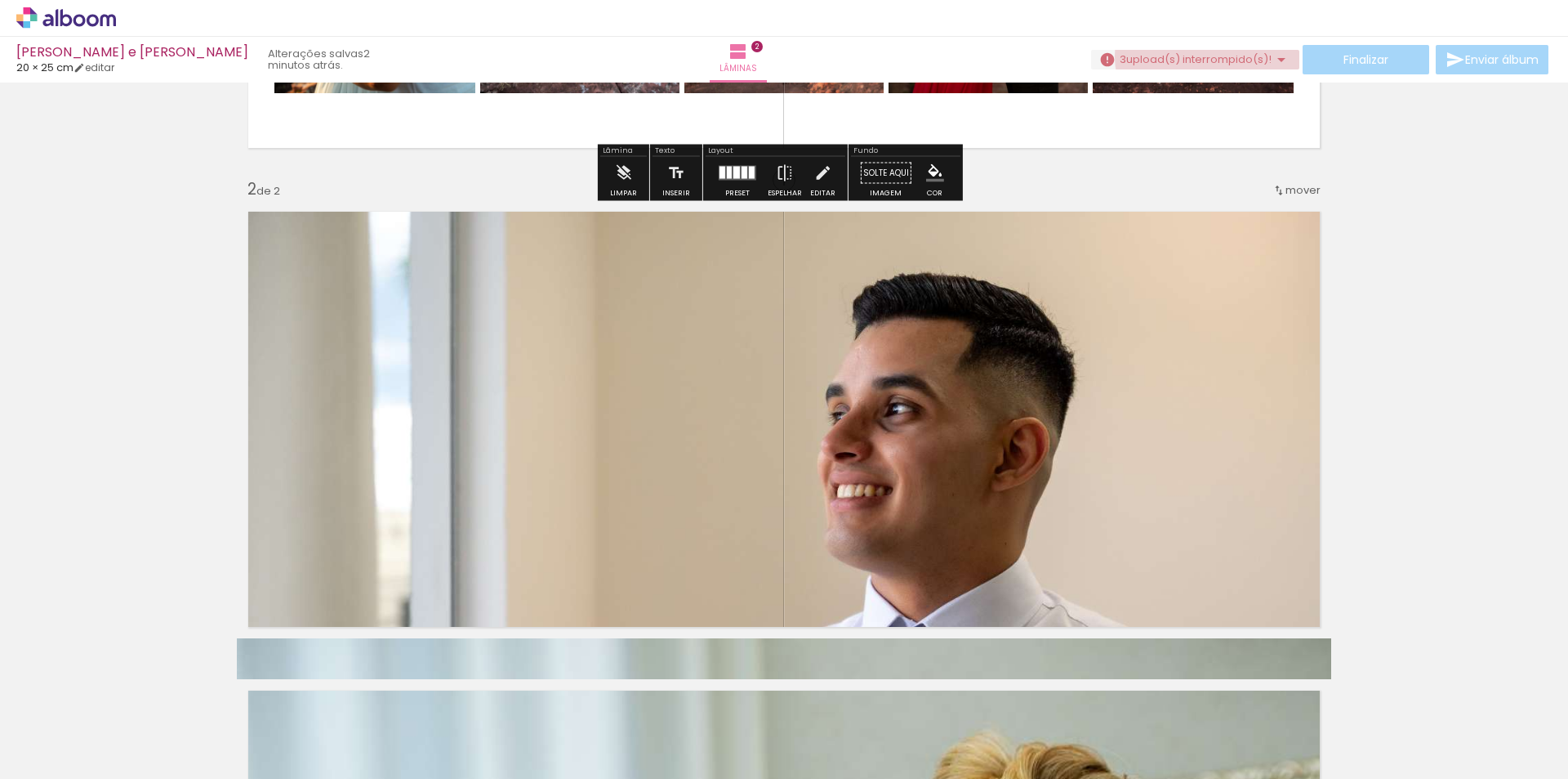
click at [1202, 55] on span "upload(s) interrompido(s)!" at bounding box center [1198, 59] width 145 height 16
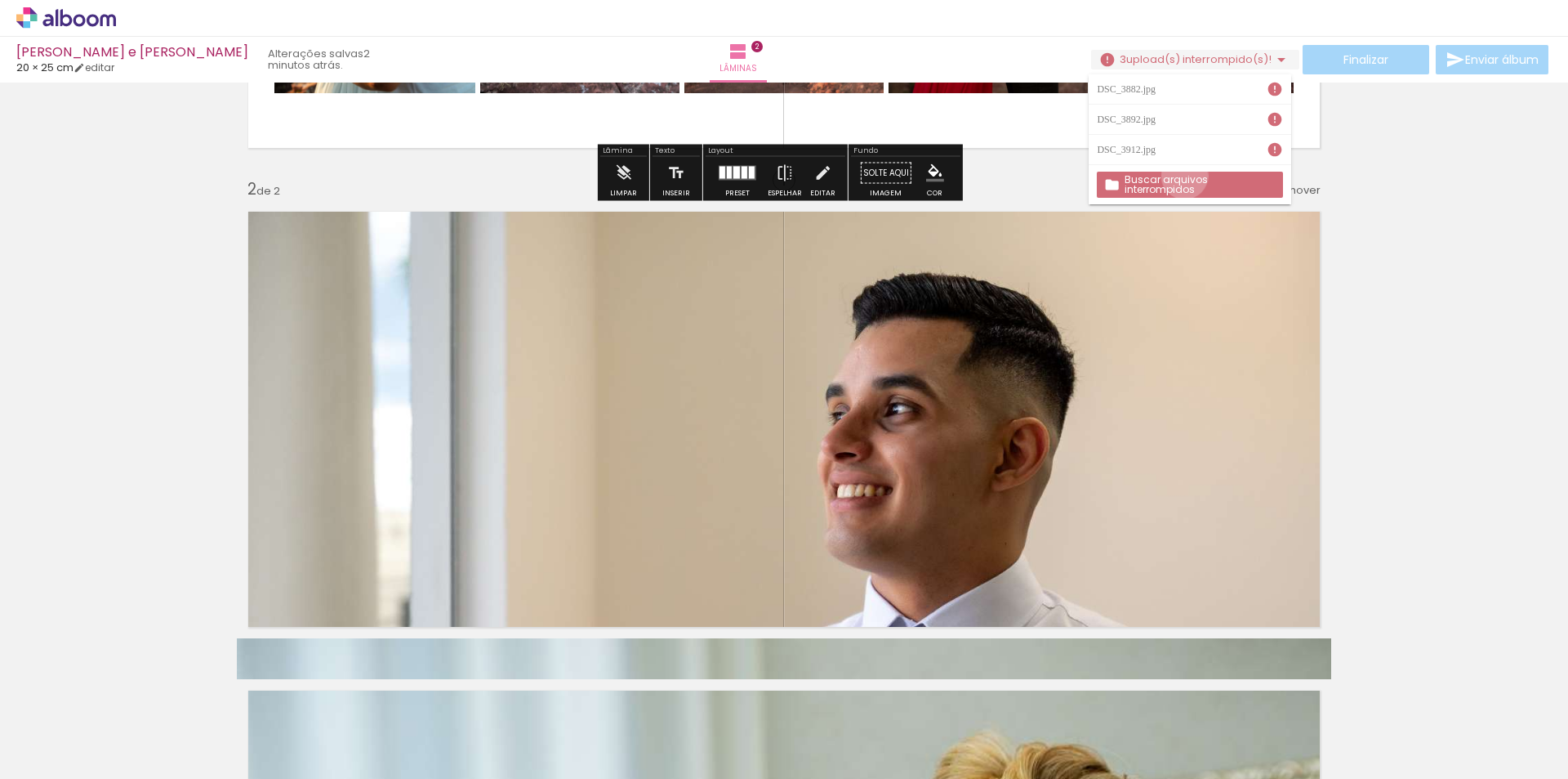
click at [0, 0] on slot "Buscar arquivos interrompidos" at bounding box center [0, 0] width 0 height 0
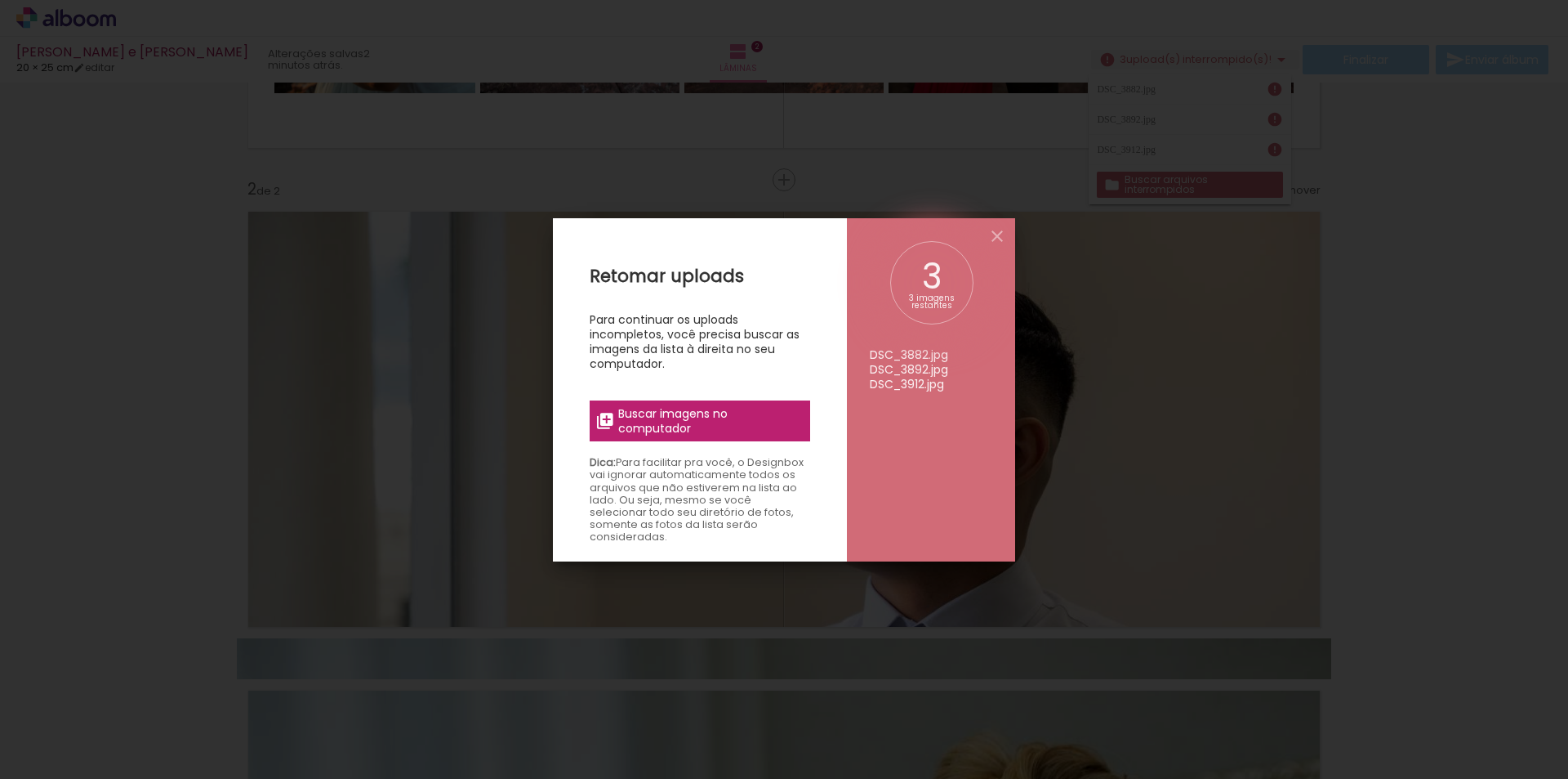
click at [664, 420] on span "Buscar imagens no computador" at bounding box center [709, 420] width 182 height 29
click at [0, 0] on input "file" at bounding box center [0, 0] width 0 height 0
click at [1001, 236] on iron-icon at bounding box center [996, 236] width 19 height 19
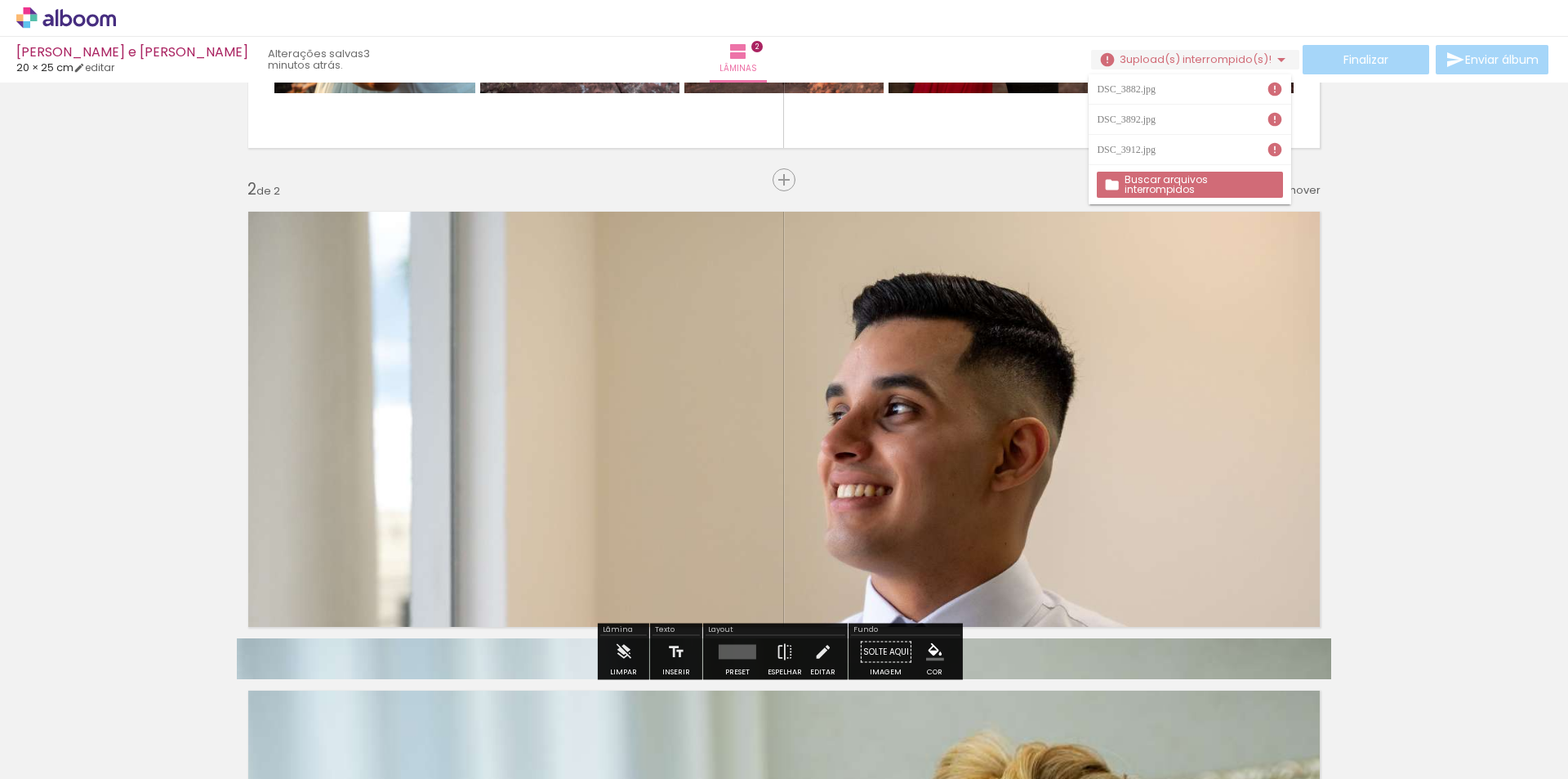
scroll to position [654, 0]
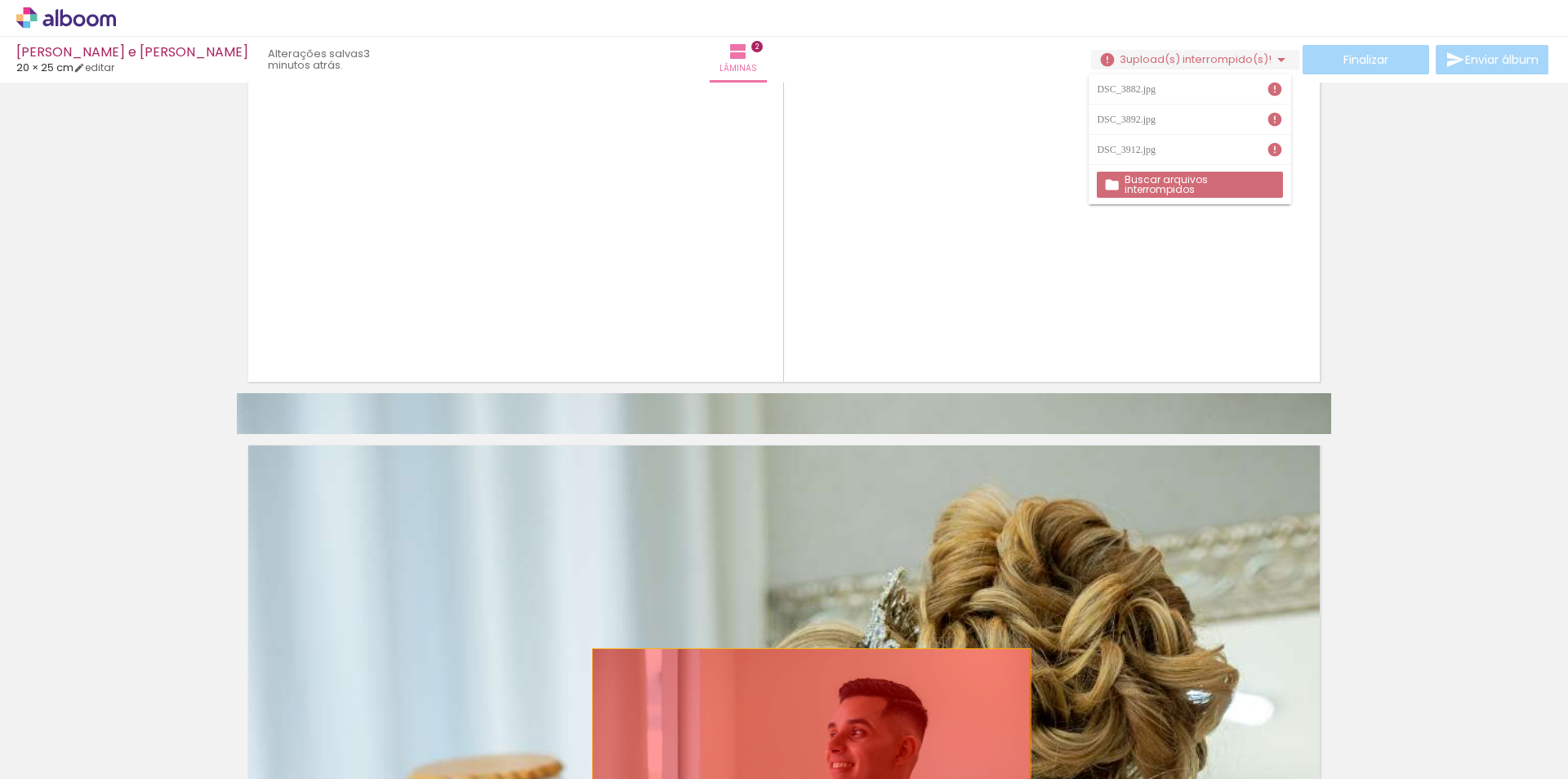
drag, startPoint x: 887, startPoint y: 223, endPoint x: 807, endPoint y: 736, distance: 519.2
click at [806, 736] on quentale-workspace at bounding box center [784, 389] width 1568 height 779
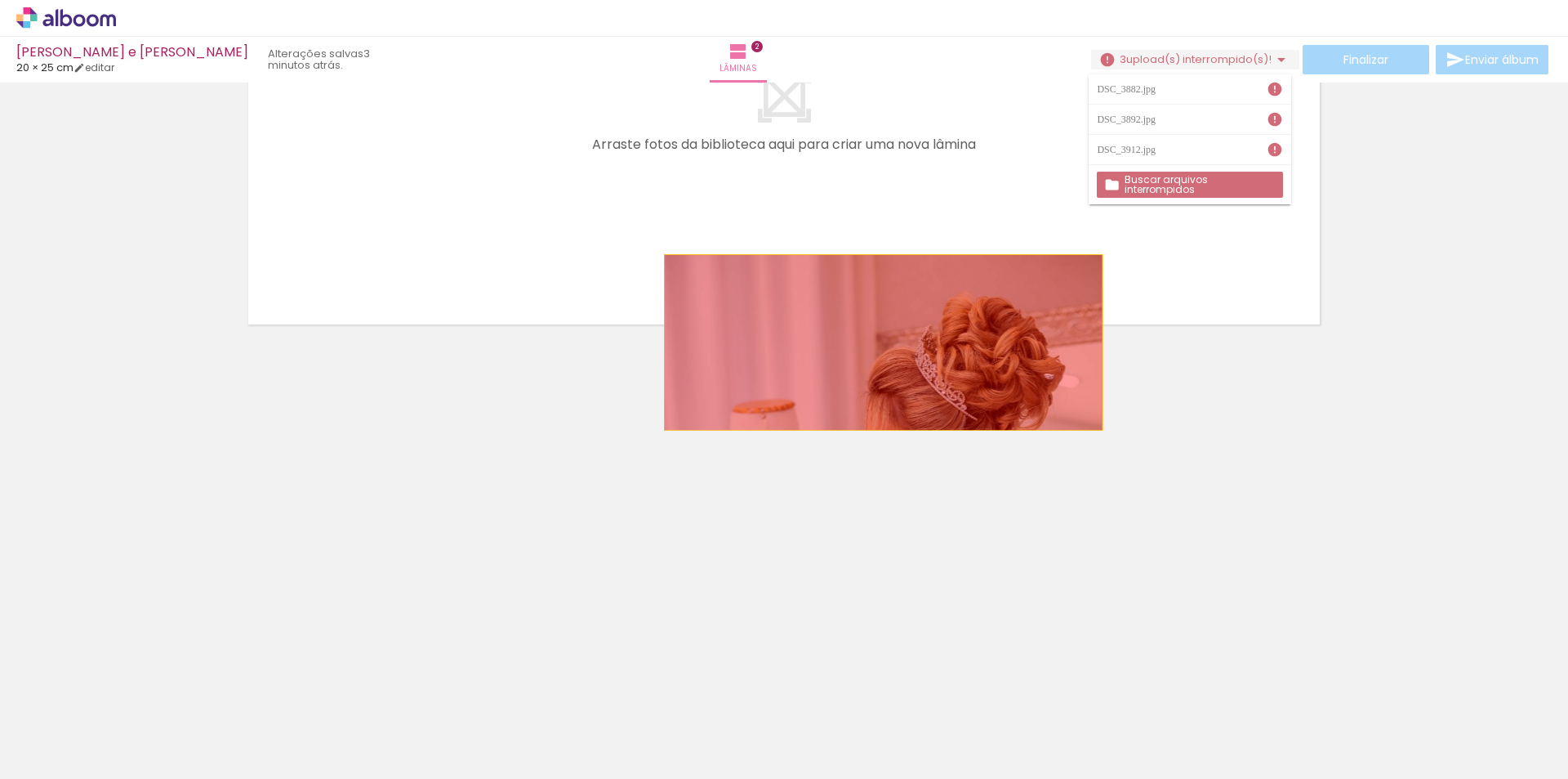
scroll to position [1140, 0]
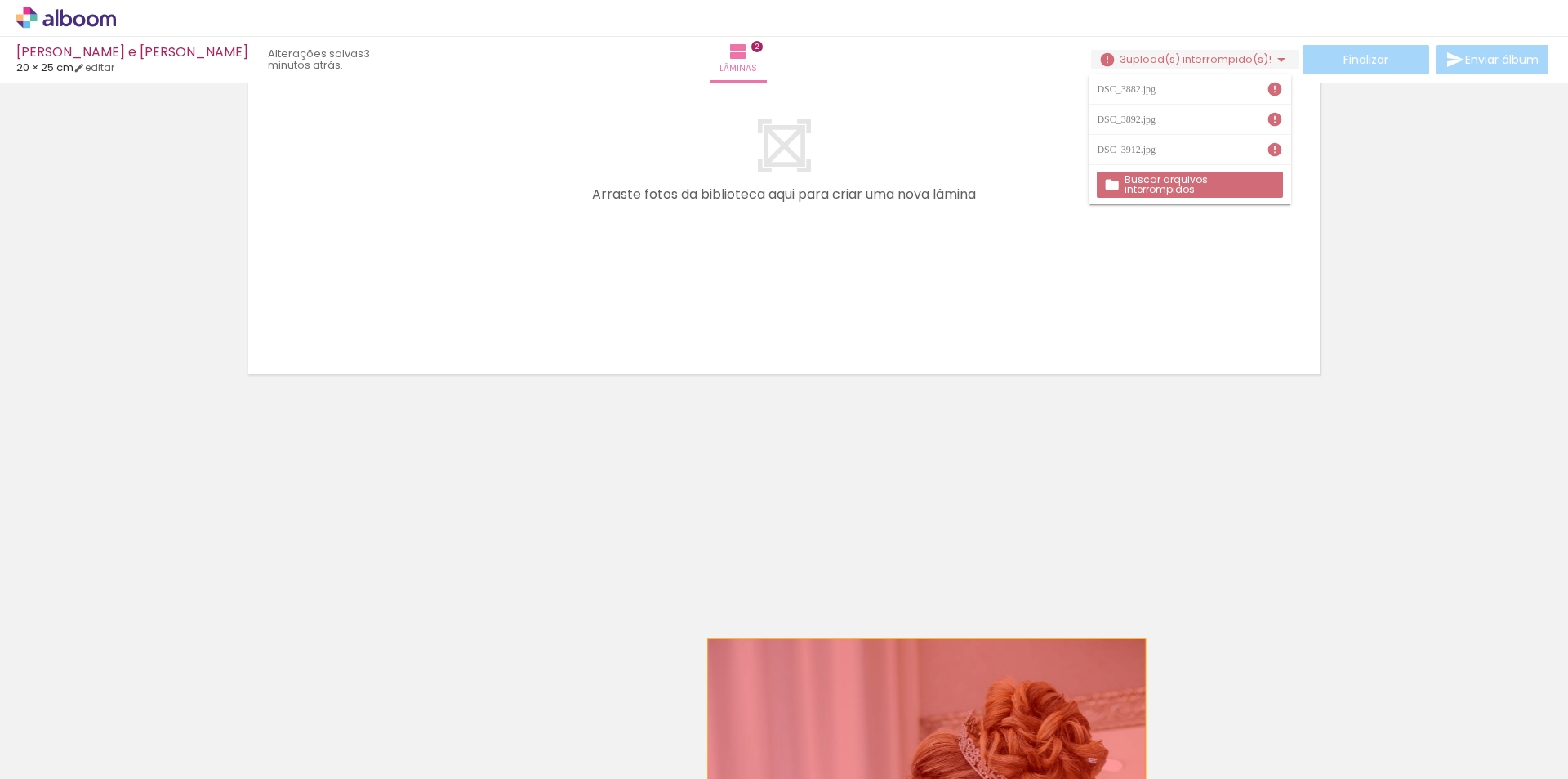
drag, startPoint x: 876, startPoint y: 351, endPoint x: 920, endPoint y: 726, distance: 377.6
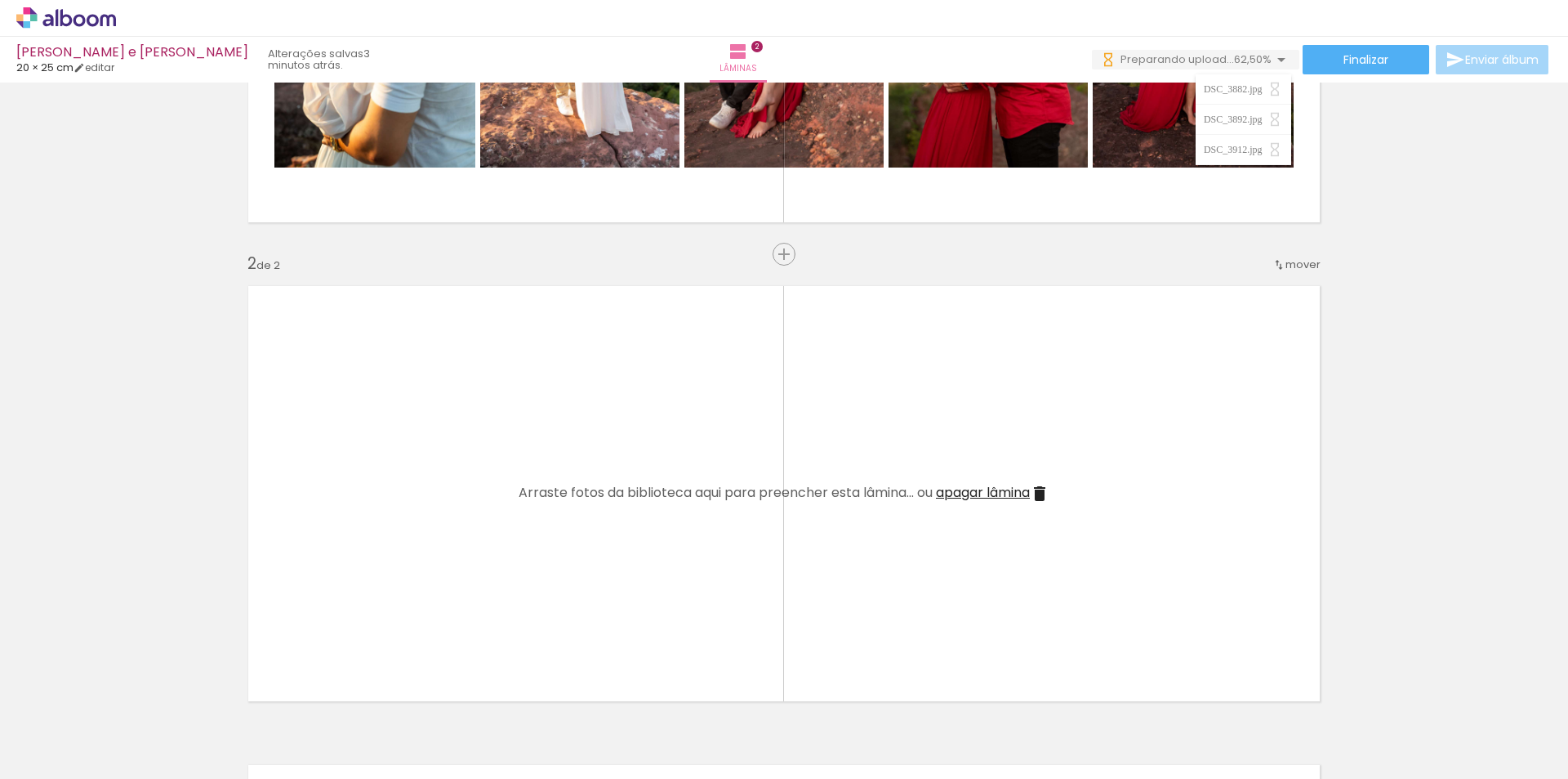
scroll to position [8, 0]
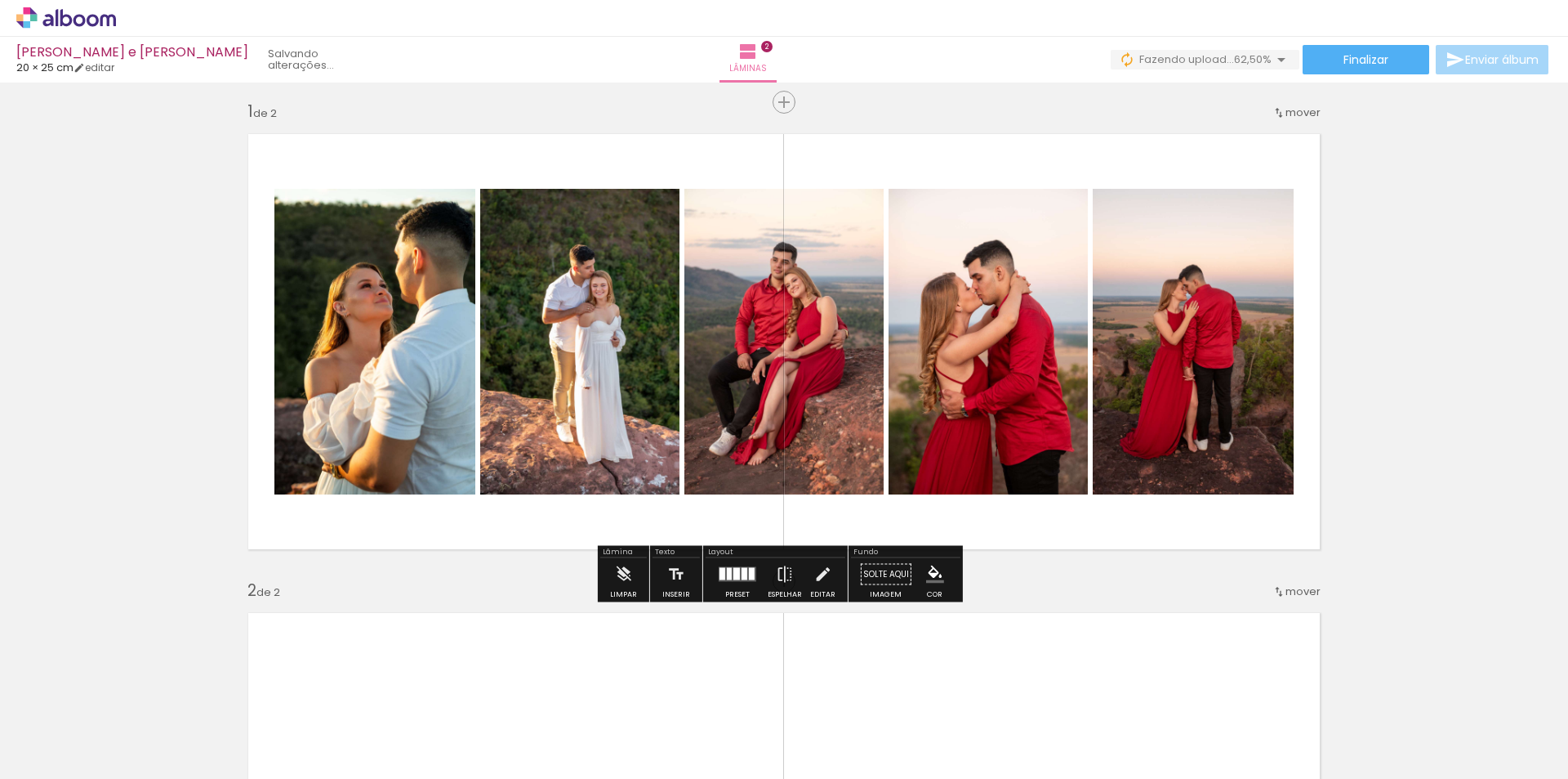
click at [1193, 53] on span "Fazendo upload..." at bounding box center [1186, 59] width 95 height 16
click at [1280, 57] on iron-icon at bounding box center [1281, 59] width 19 height 19
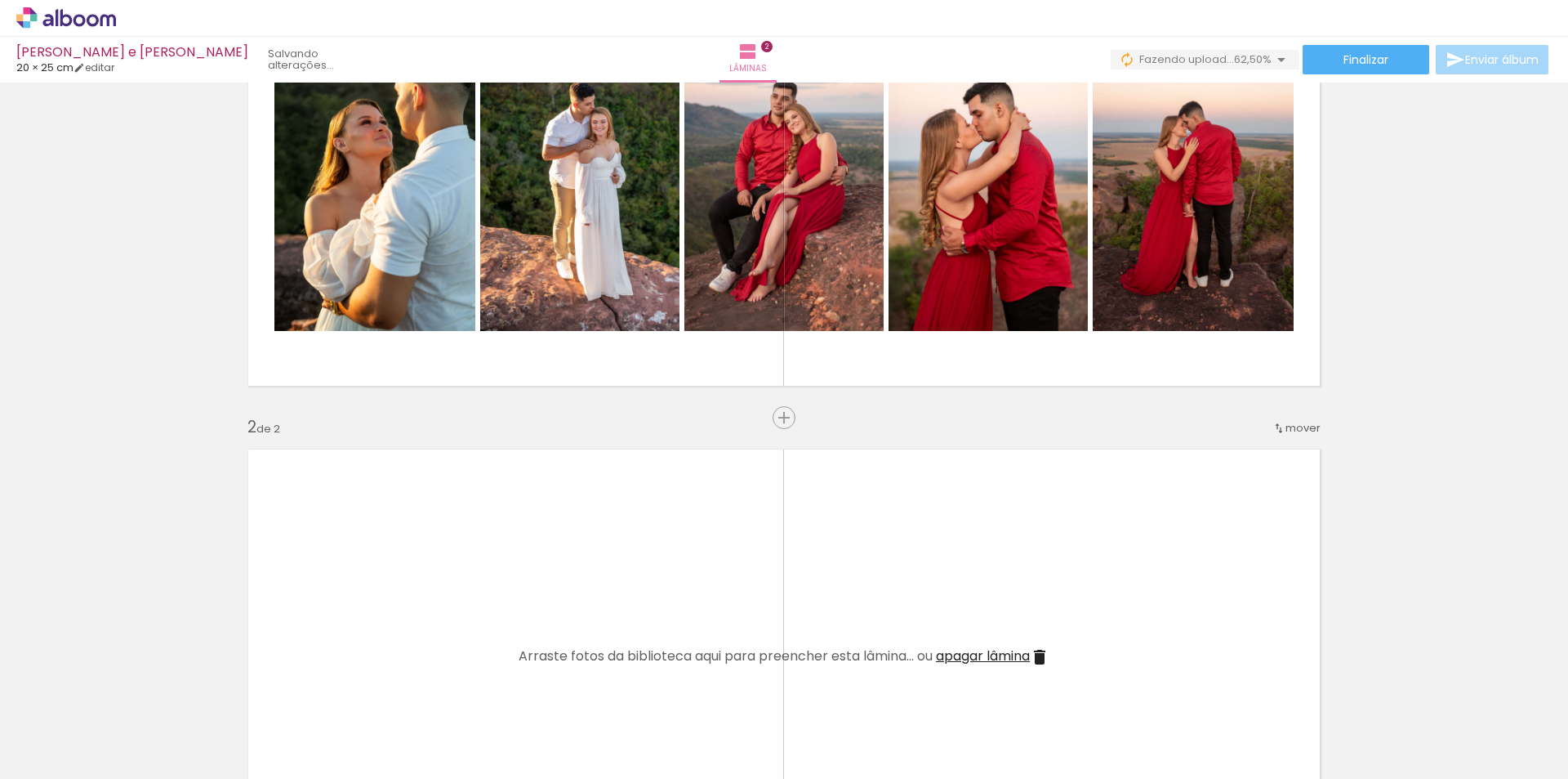
scroll to position [335, 0]
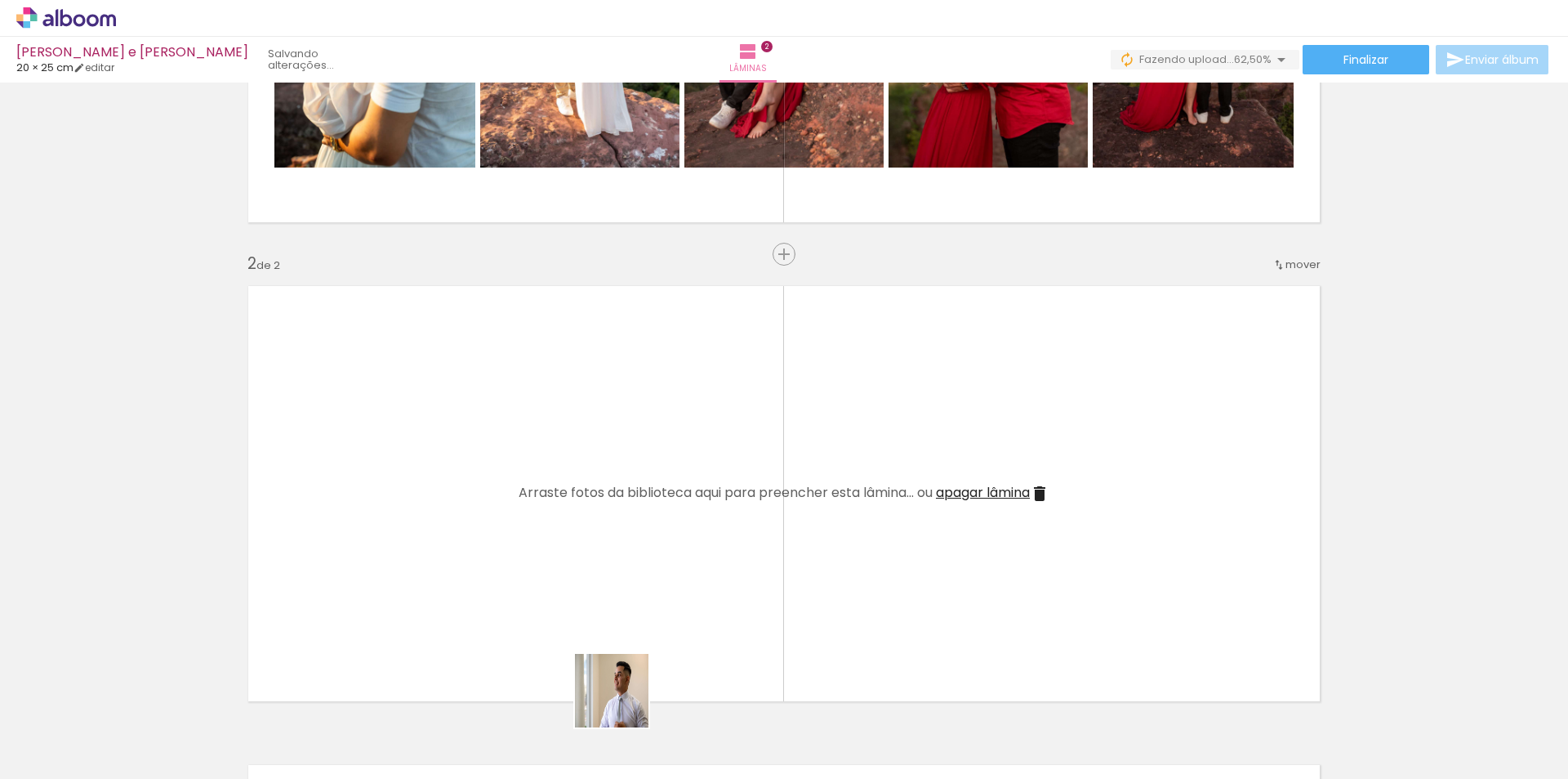
drag, startPoint x: 624, startPoint y: 723, endPoint x: 549, endPoint y: 454, distance: 279.3
click at [549, 454] on quentale-workspace at bounding box center [784, 389] width 1568 height 779
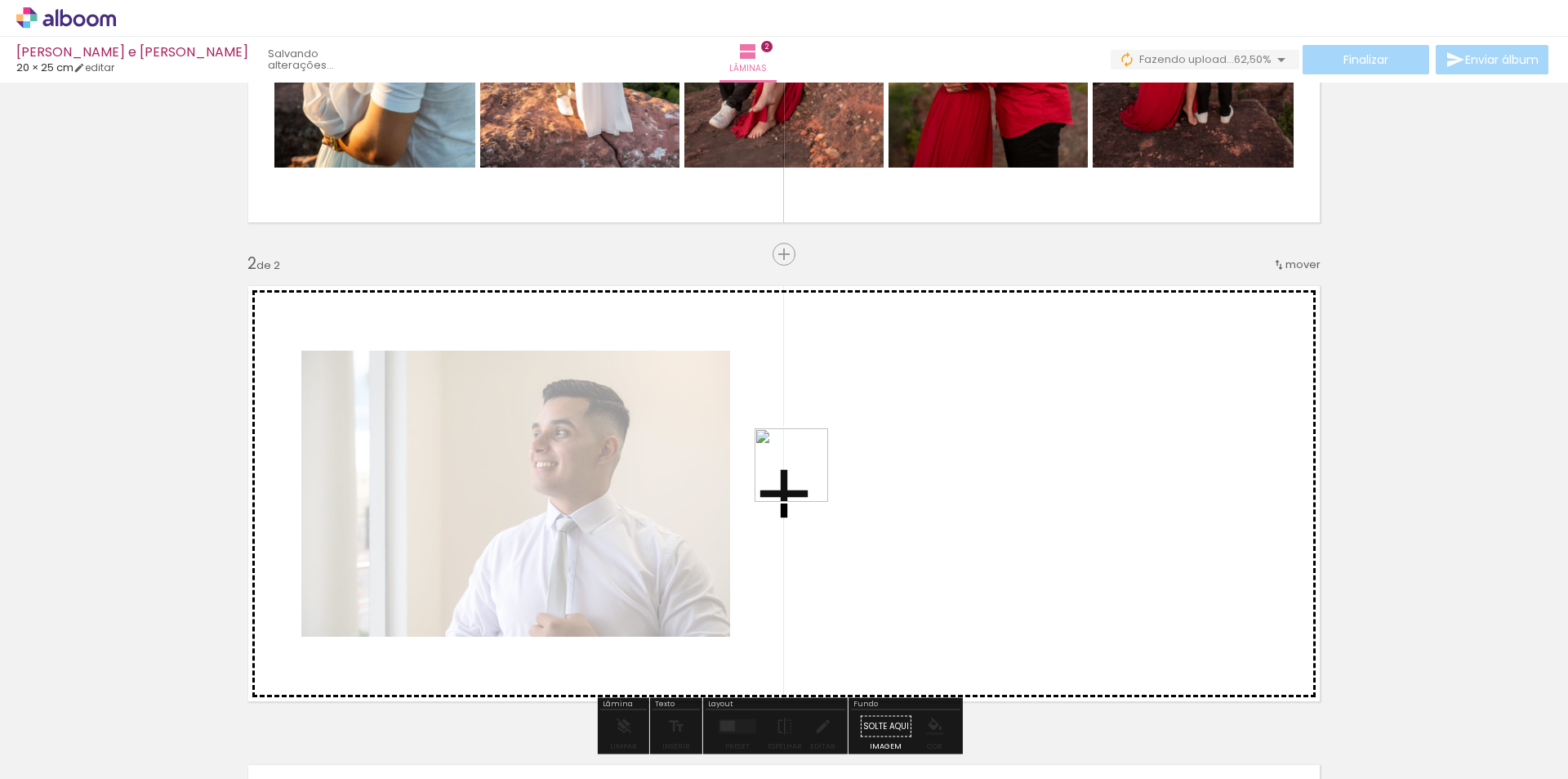
drag, startPoint x: 720, startPoint y: 716, endPoint x: 808, endPoint y: 460, distance: 270.7
click at [808, 460] on quentale-workspace at bounding box center [784, 389] width 1568 height 779
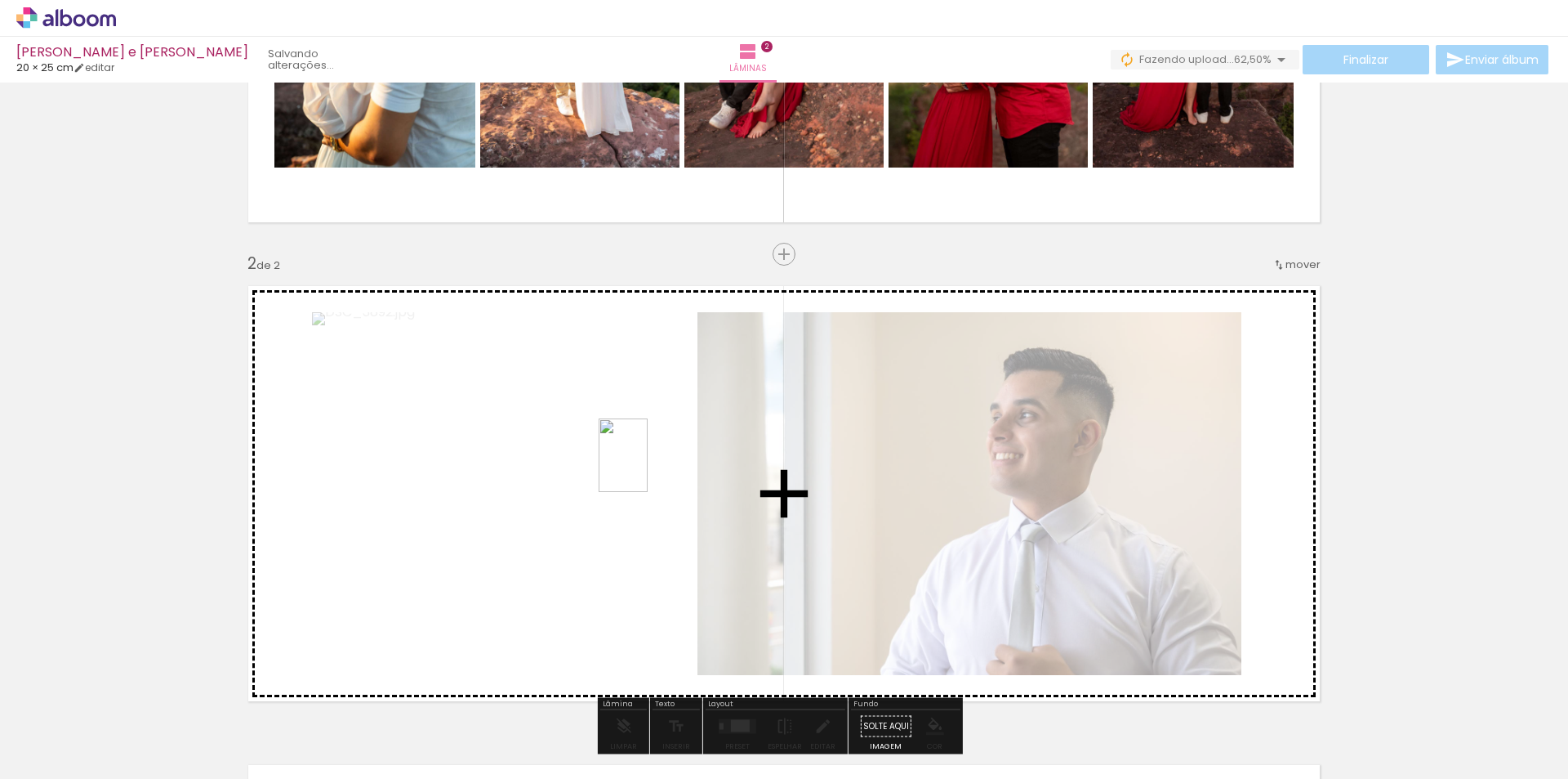
drag, startPoint x: 829, startPoint y: 730, endPoint x: 648, endPoint y: 467, distance: 319.3
click at [648, 467] on quentale-workspace at bounding box center [784, 389] width 1568 height 779
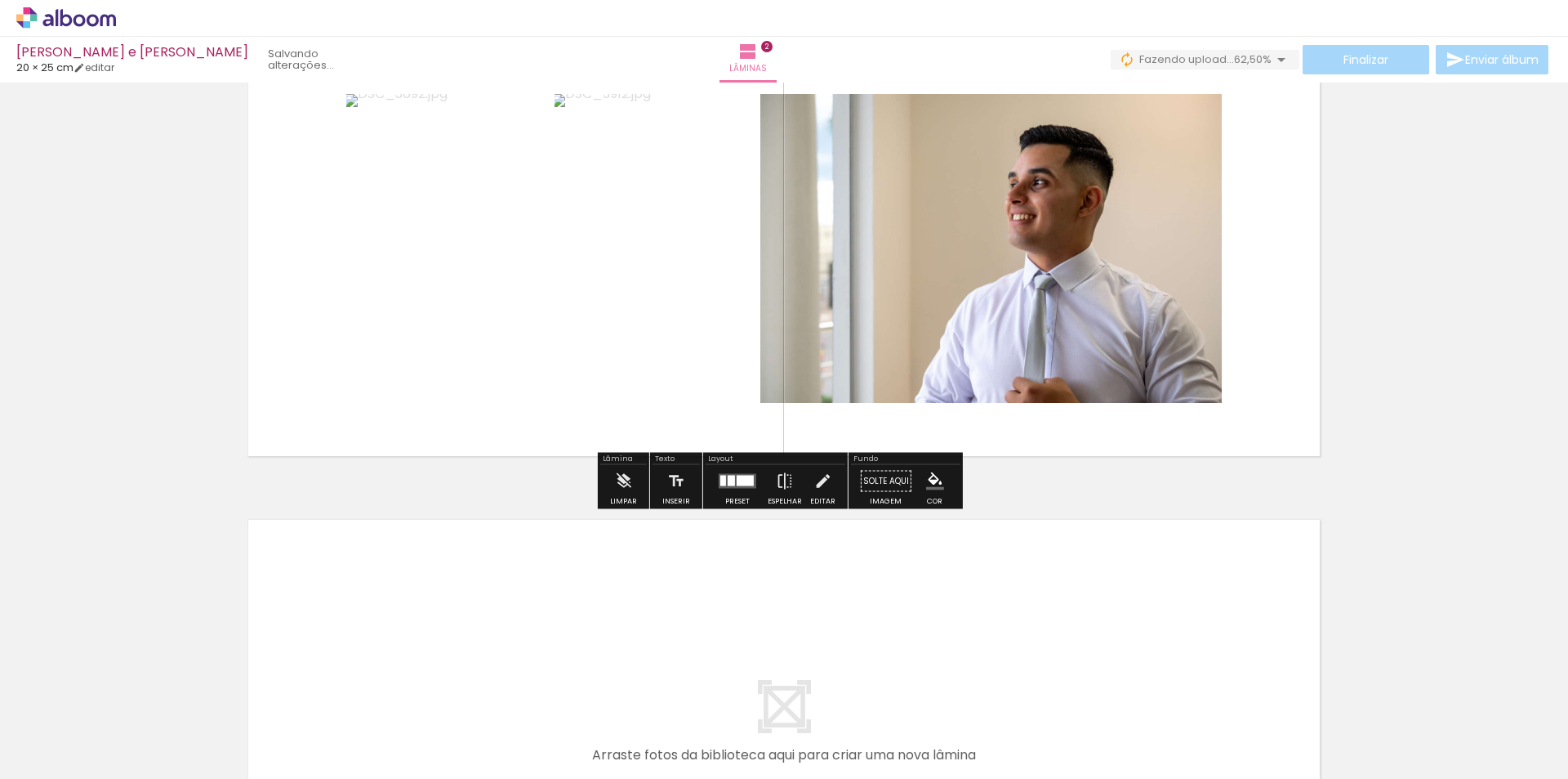
scroll to position [661, 0]
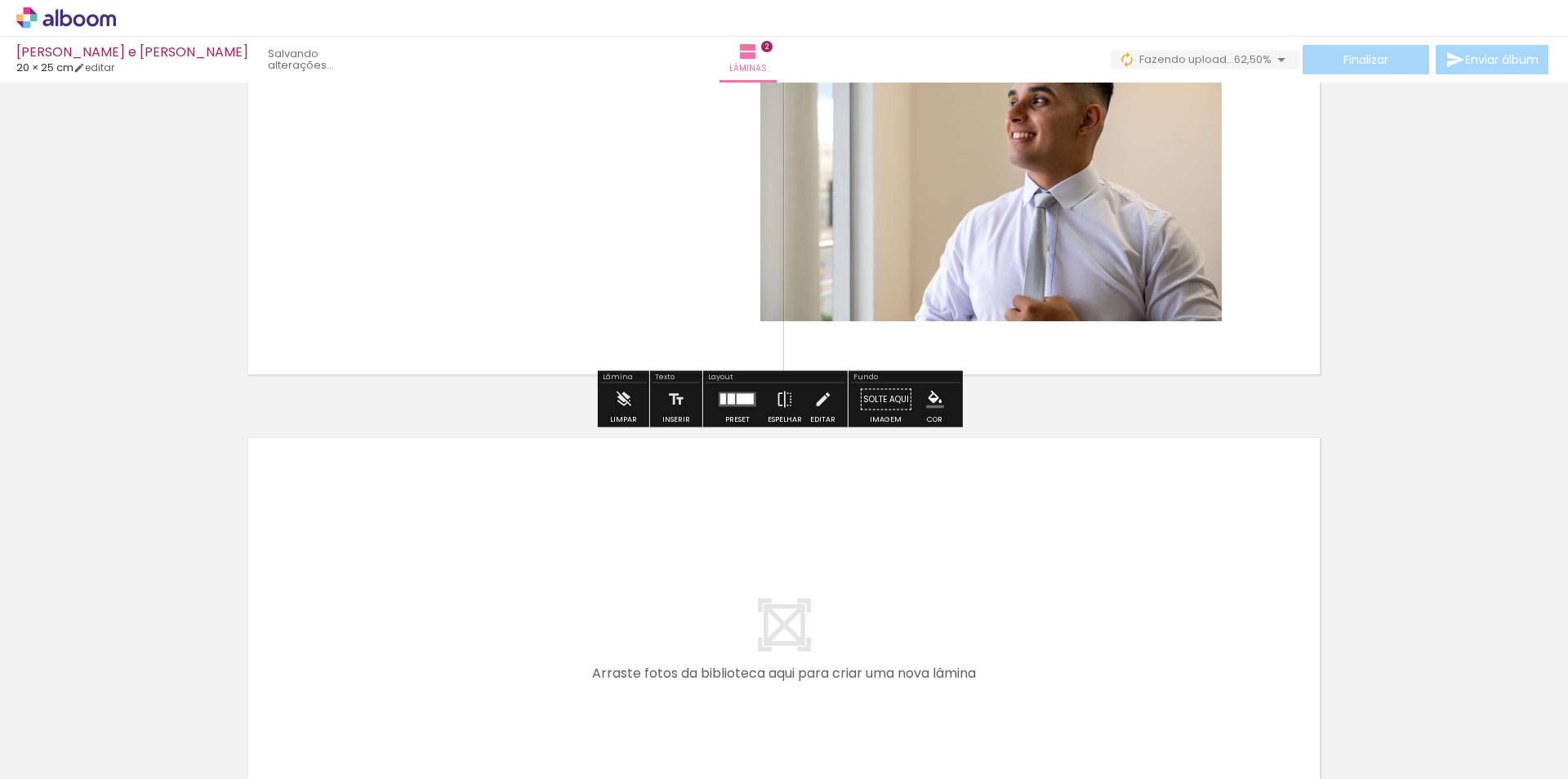
click at [739, 397] on div at bounding box center [745, 399] width 17 height 11
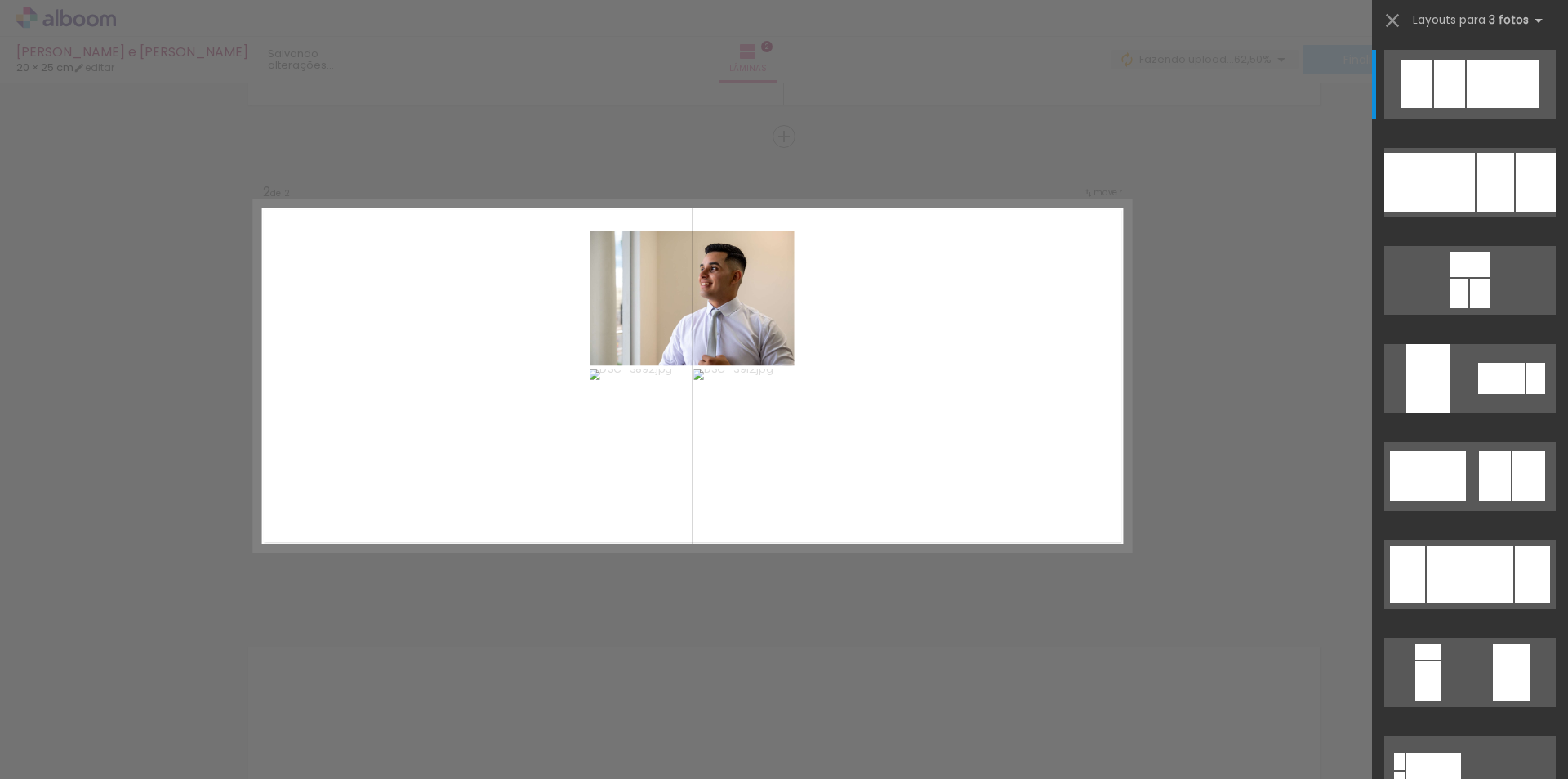
scroll to position [449, 0]
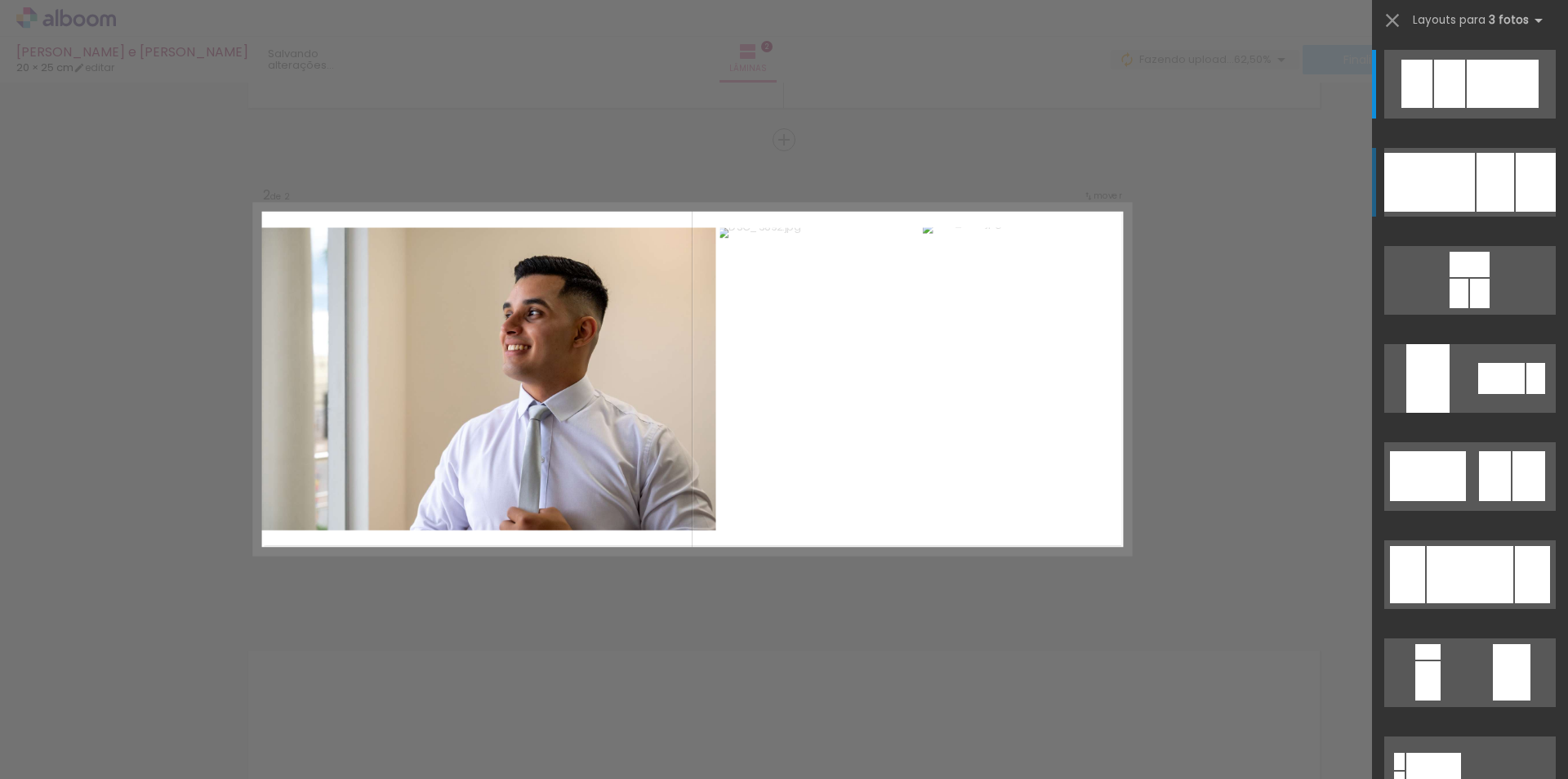
click at [1465, 108] on div at bounding box center [1449, 83] width 31 height 48
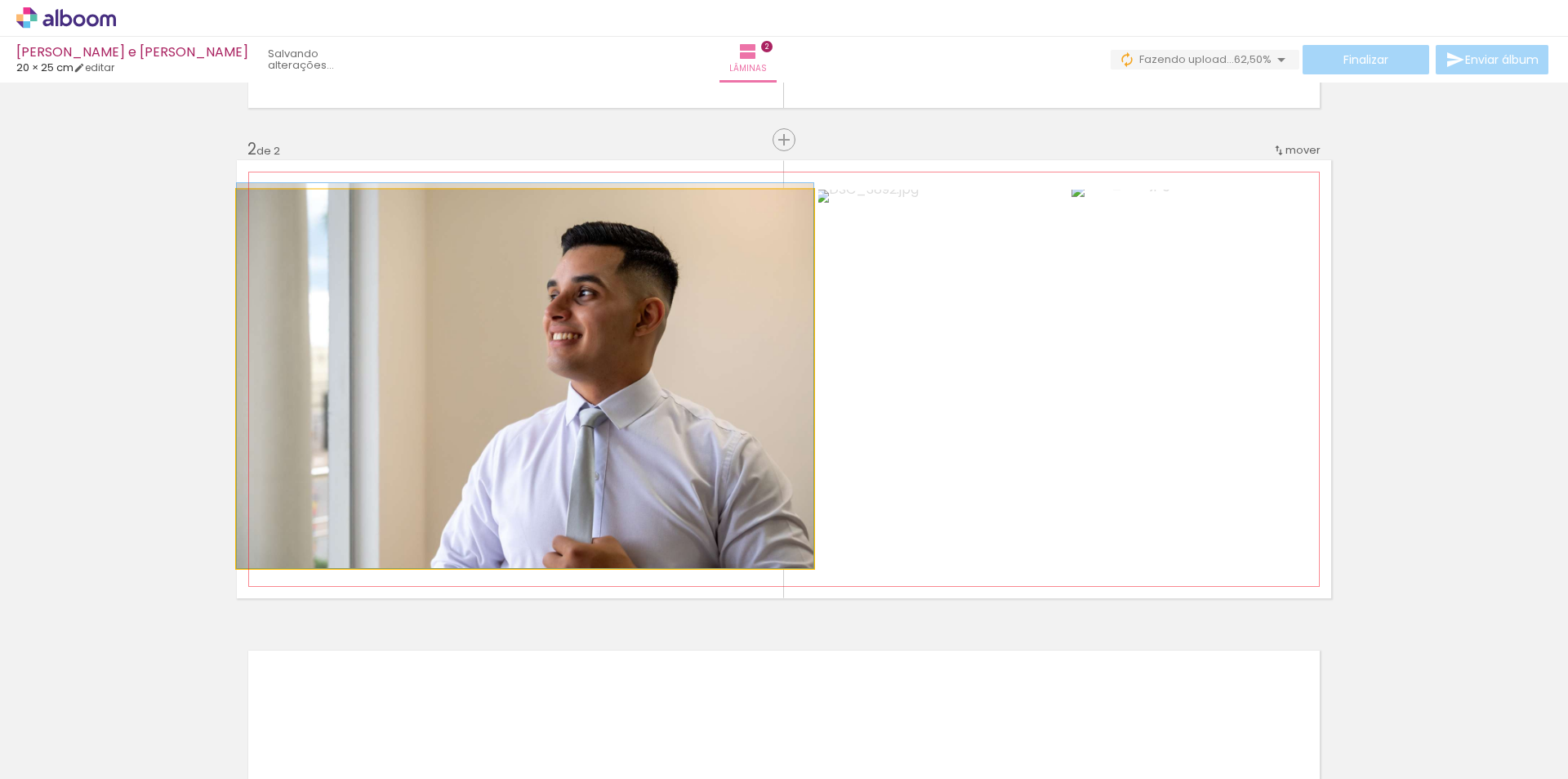
drag, startPoint x: 575, startPoint y: 376, endPoint x: 585, endPoint y: 337, distance: 40.3
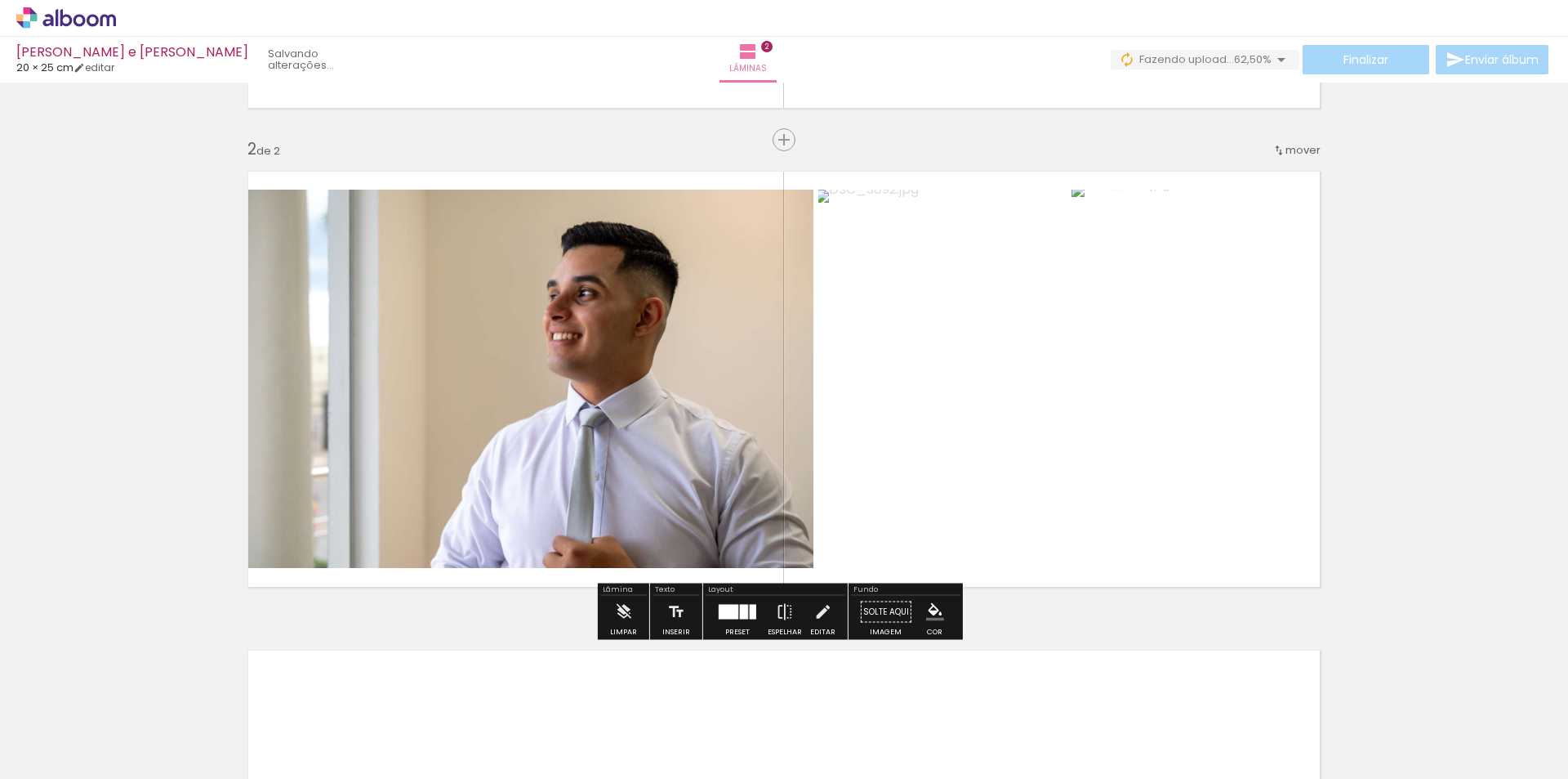
click at [1421, 275] on div "Inserir lâmina 1 de 2 Inserir lâmina 2 de 2" at bounding box center [784, 358] width 1568 height 1437
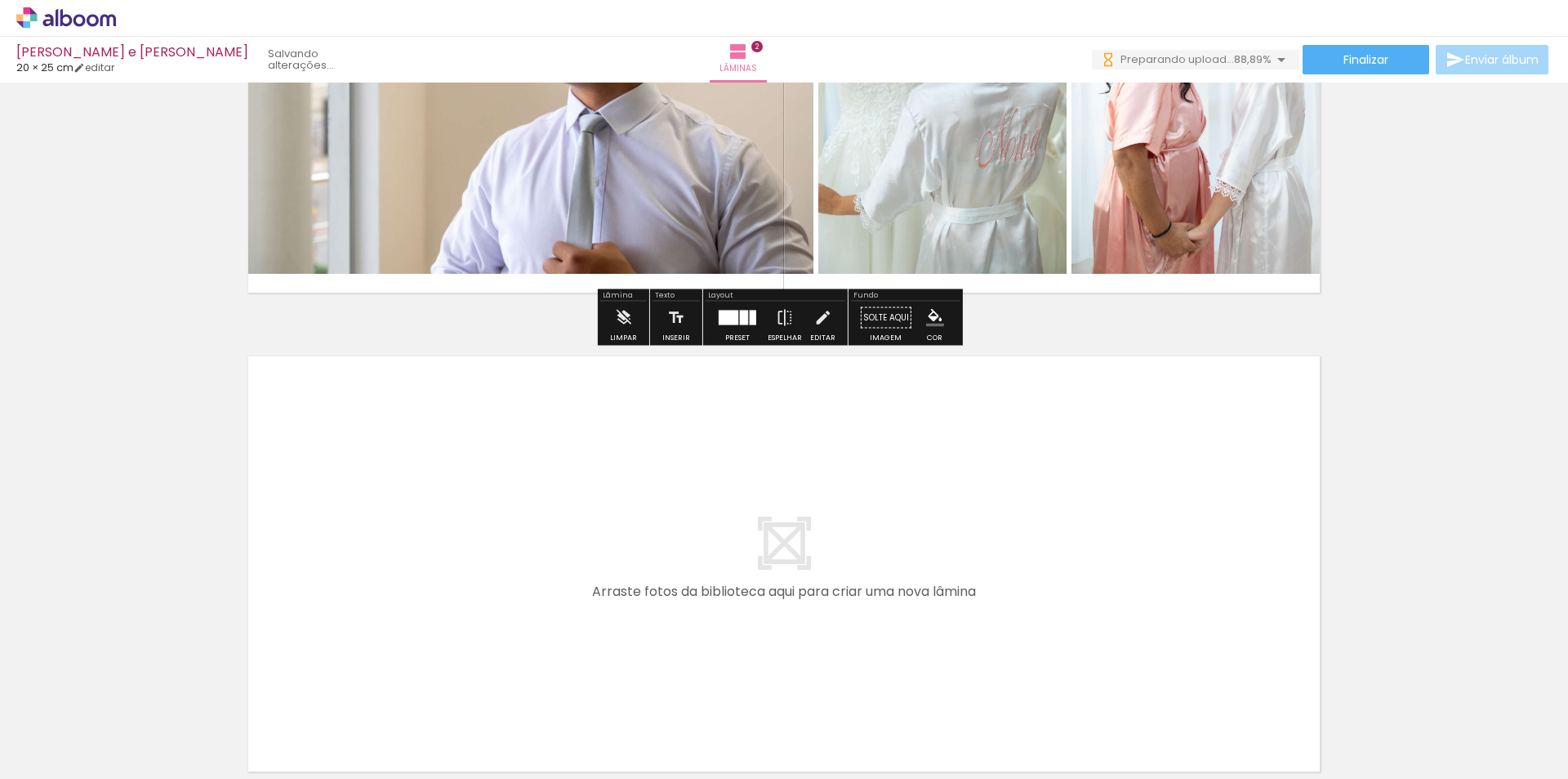
scroll to position [906, 0]
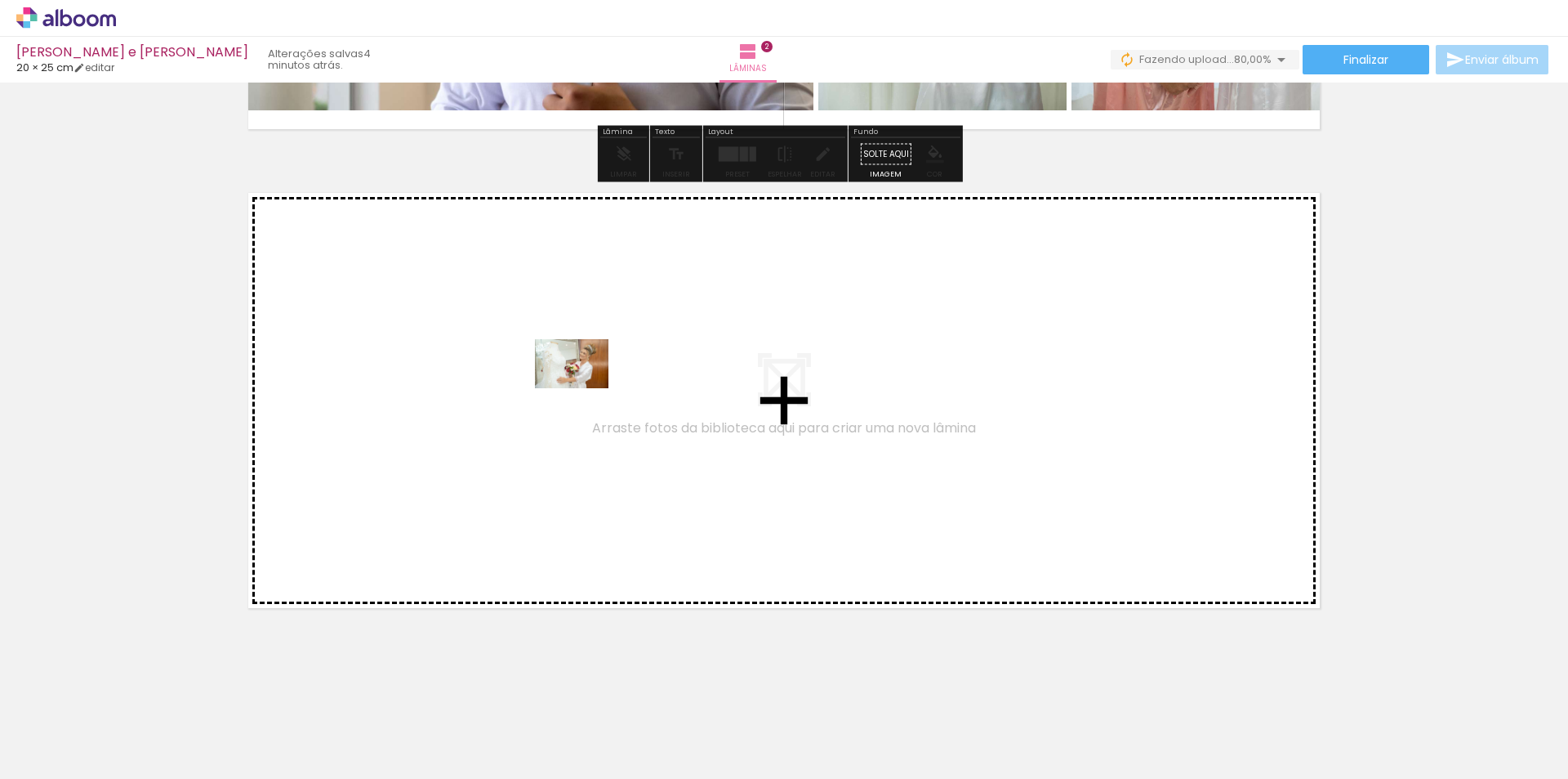
drag, startPoint x: 918, startPoint y: 731, endPoint x: 584, endPoint y: 388, distance: 478.8
click at [584, 388] on quentale-workspace at bounding box center [784, 389] width 1568 height 779
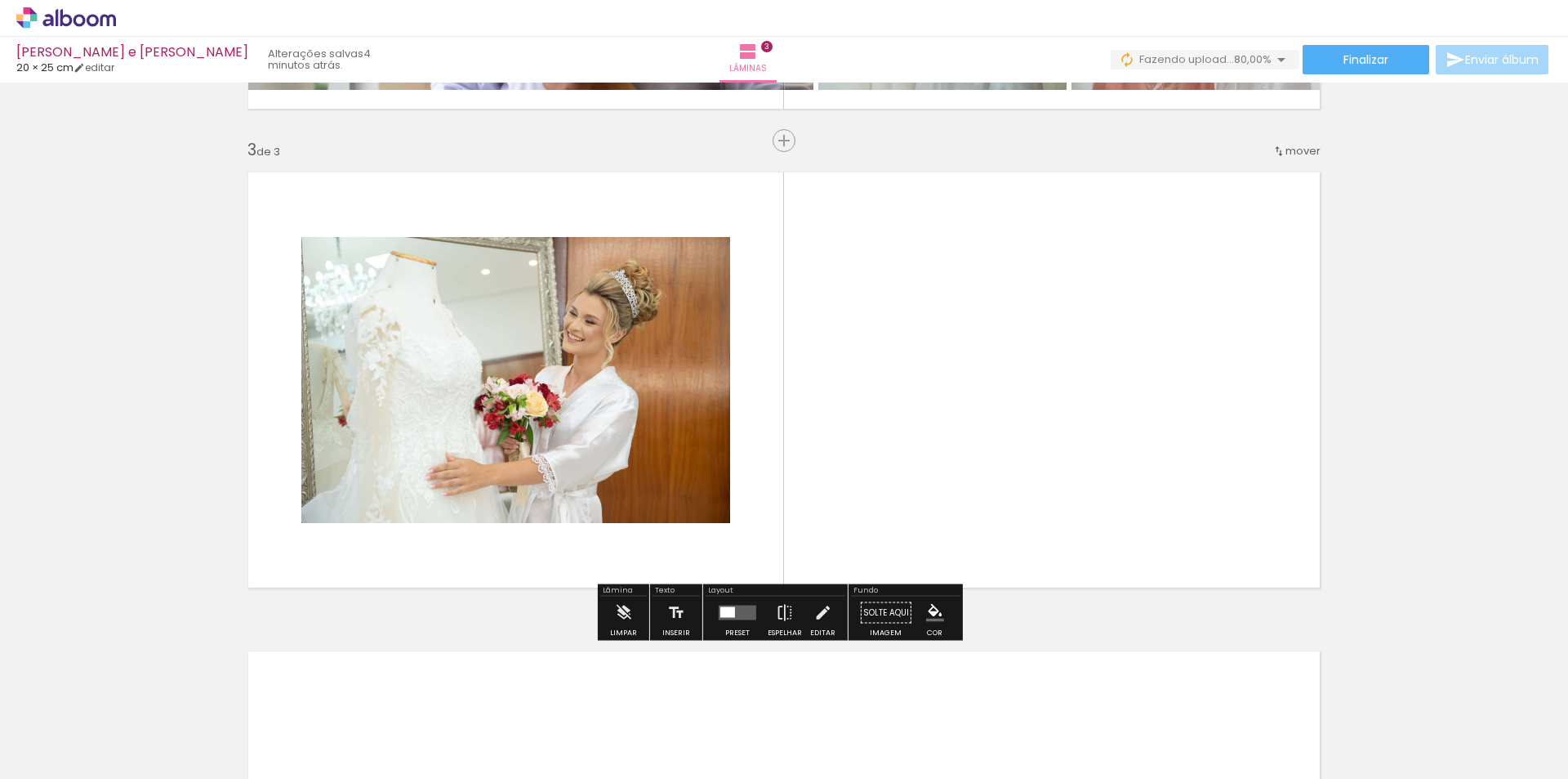
scroll to position [927, 0]
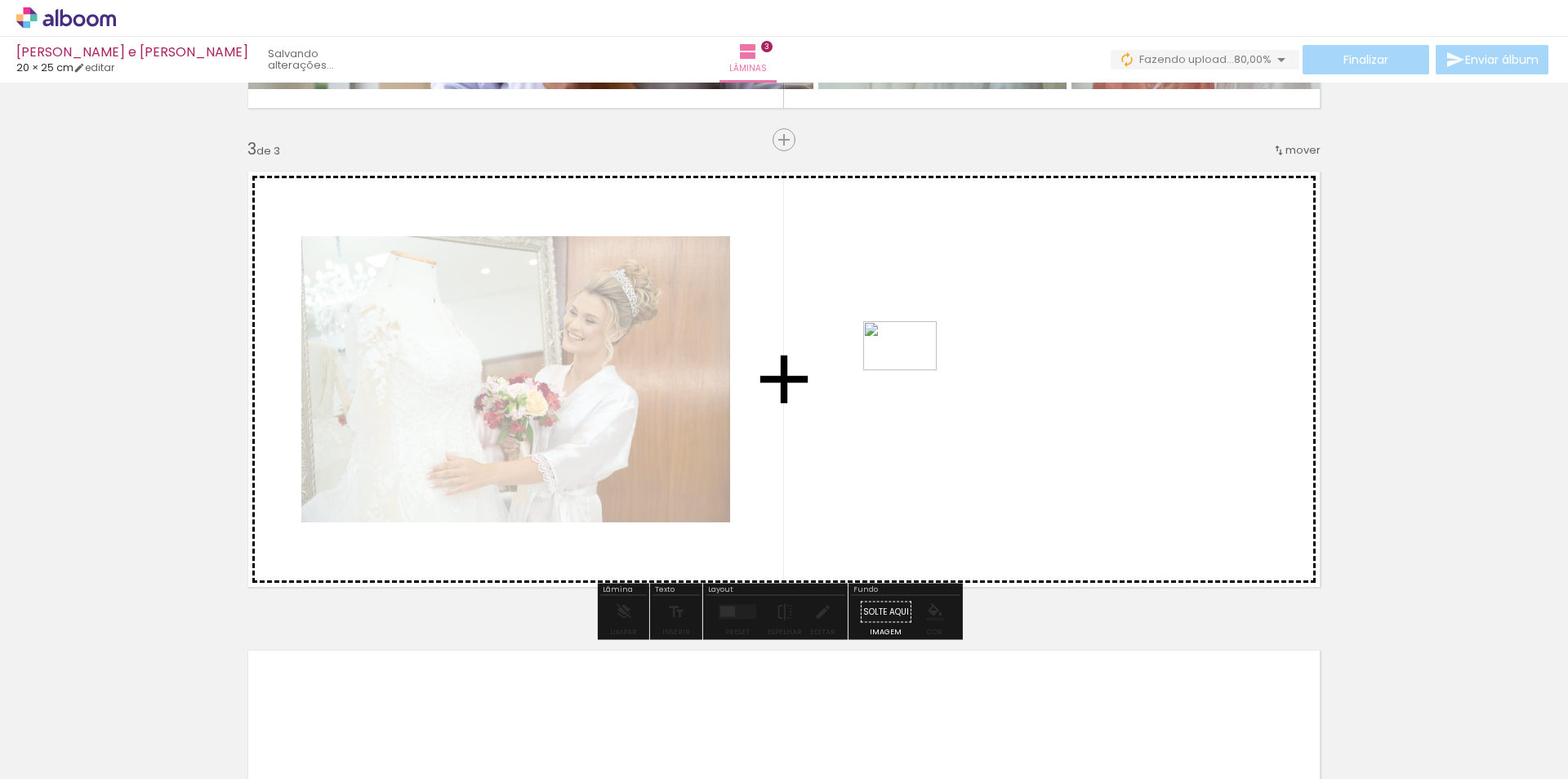
drag, startPoint x: 994, startPoint y: 715, endPoint x: 912, endPoint y: 370, distance: 354.6
click at [912, 370] on quentale-workspace at bounding box center [784, 389] width 1568 height 779
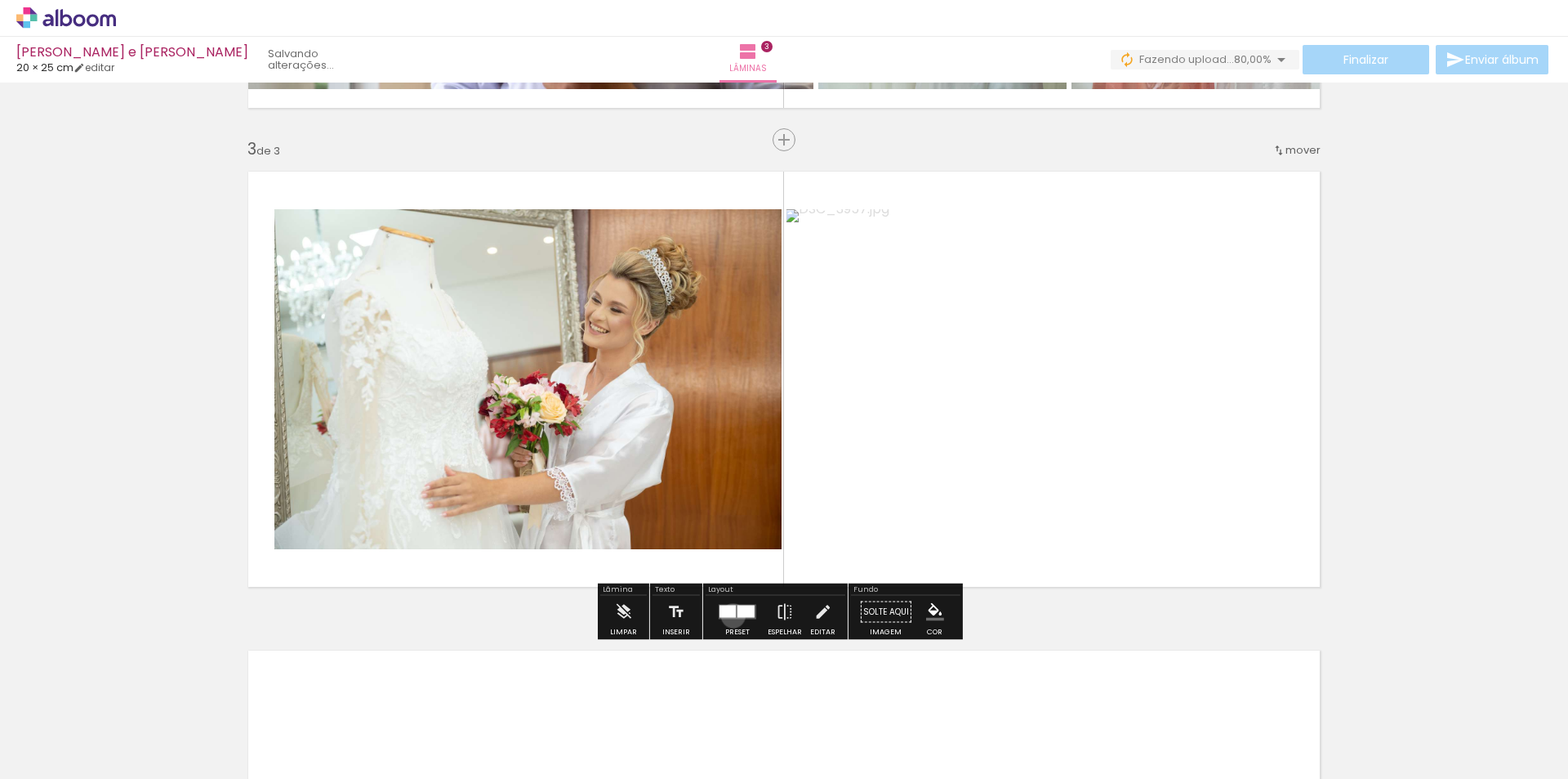
click at [729, 615] on div at bounding box center [727, 611] width 16 height 13
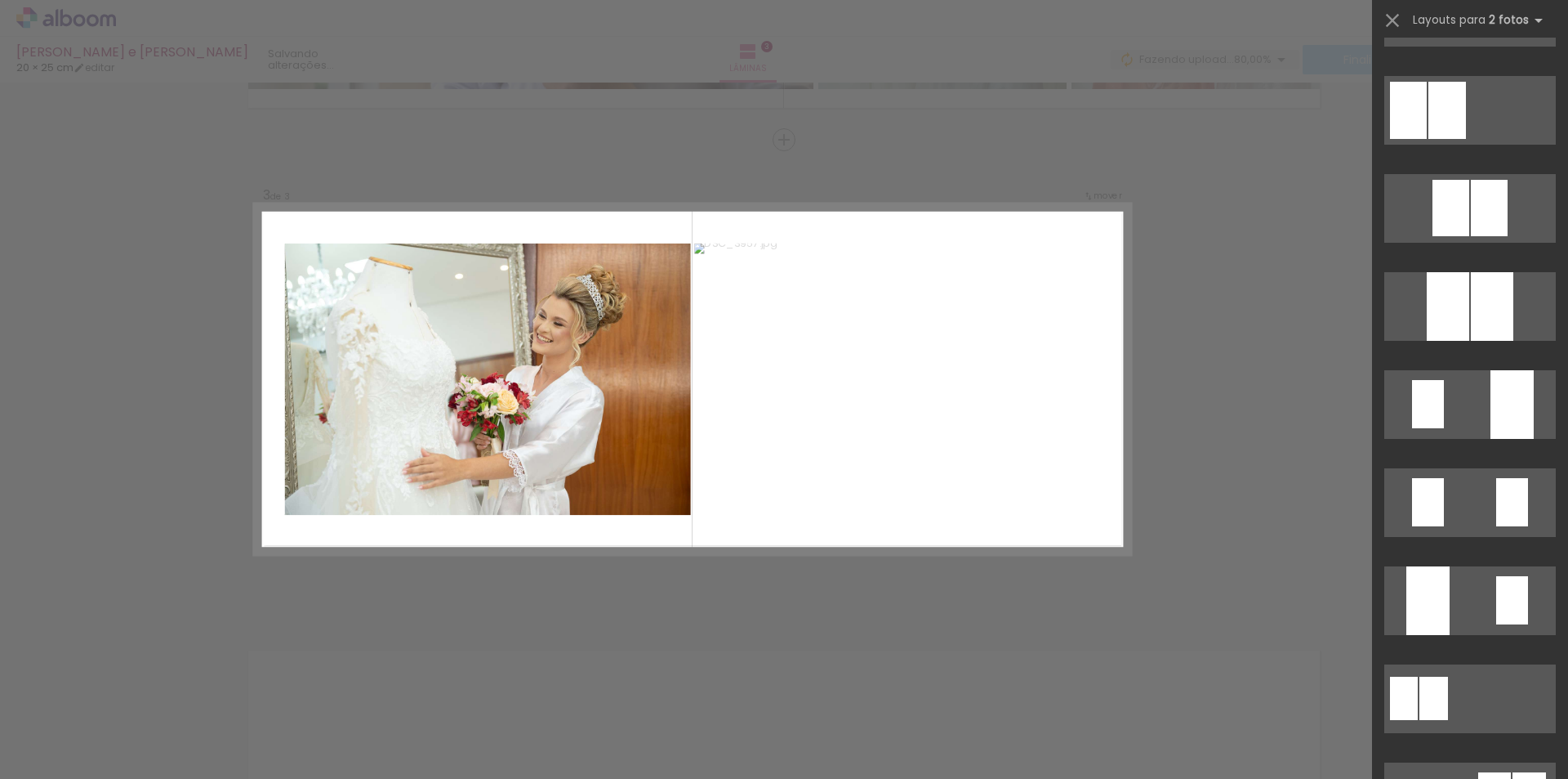
scroll to position [8573, 0]
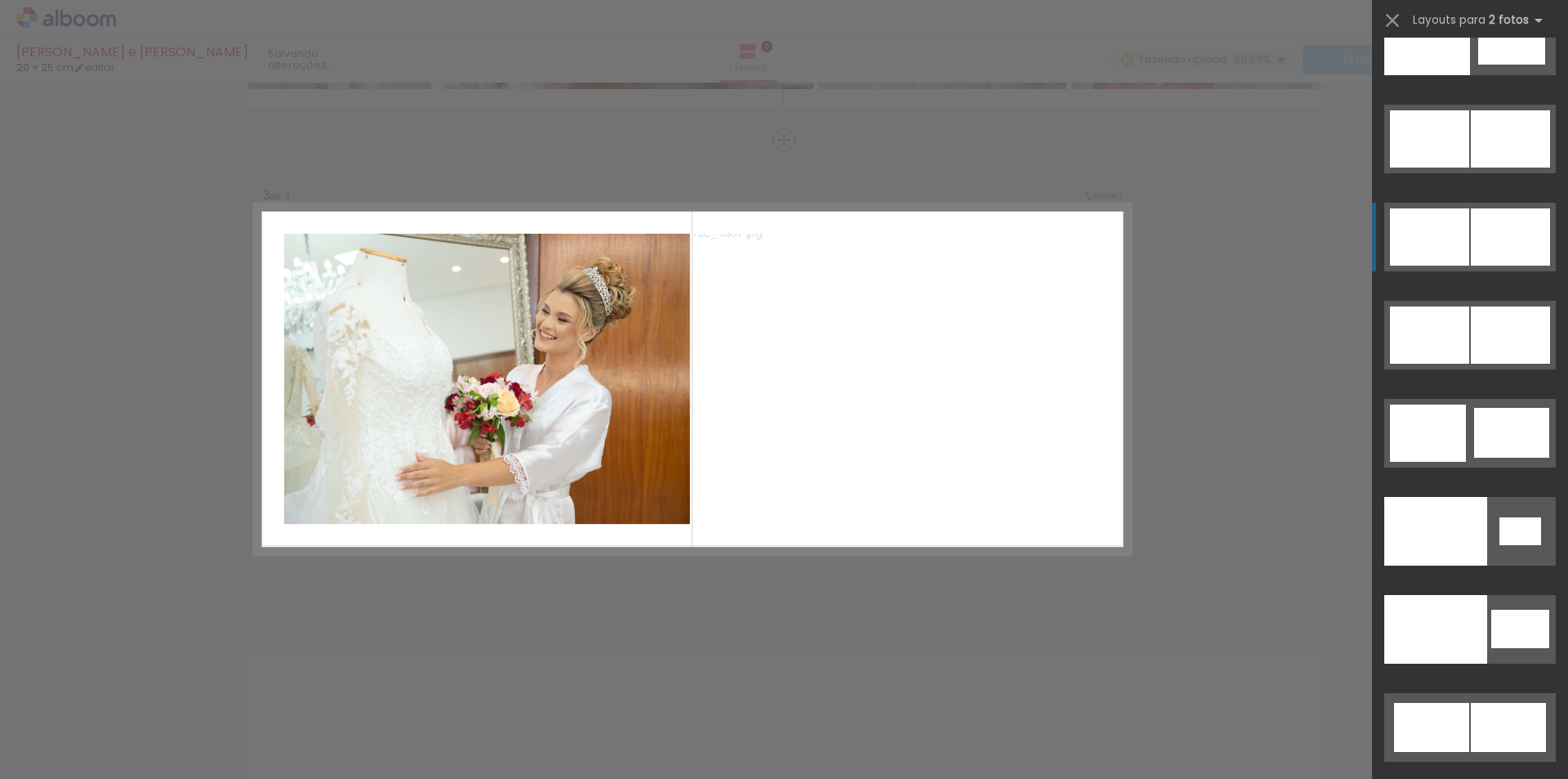
click at [1478, 408] on div at bounding box center [1512, 432] width 75 height 49
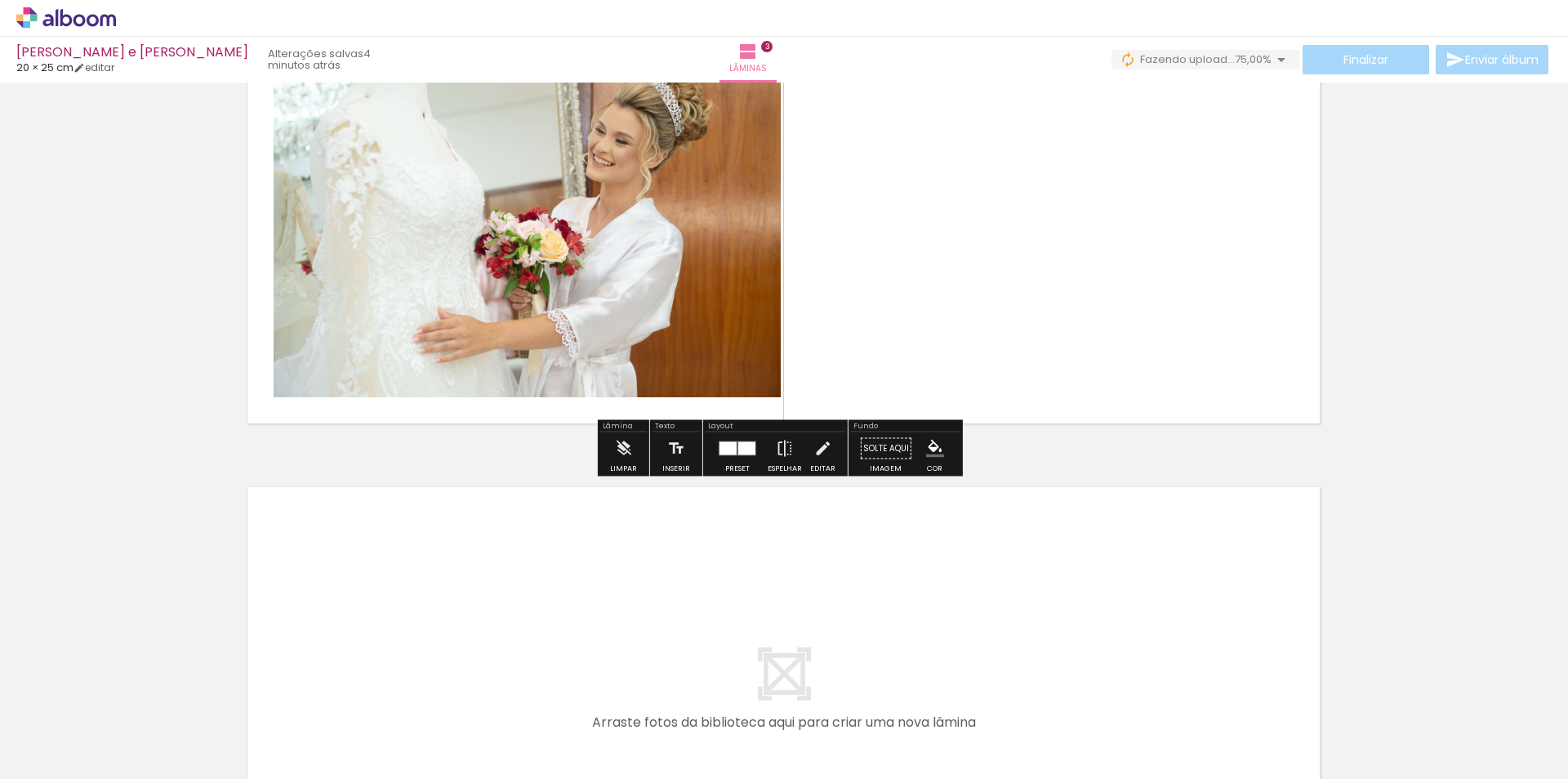
scroll to position [1254, 0]
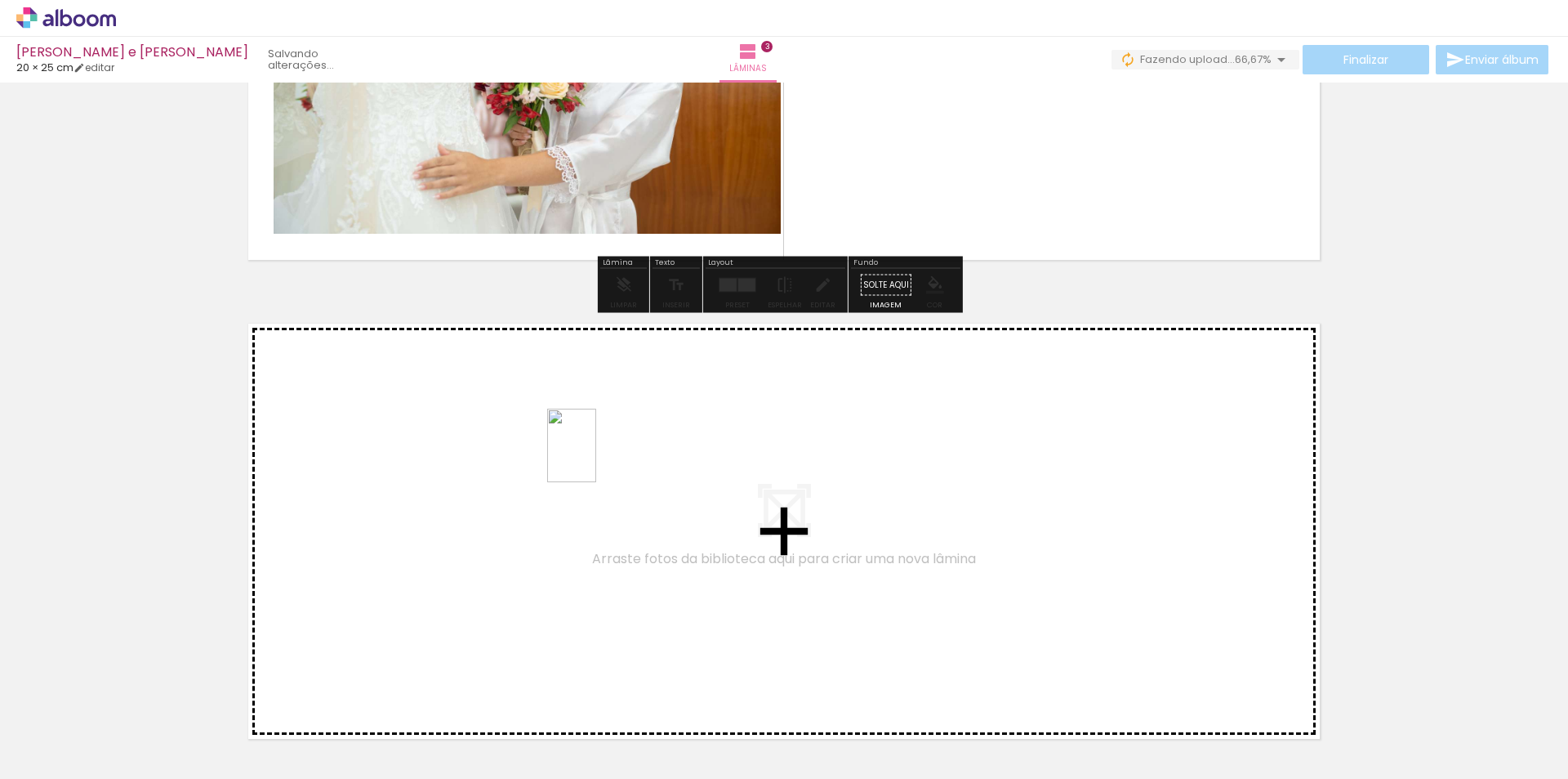
drag, startPoint x: 1077, startPoint y: 719, endPoint x: 593, endPoint y: 458, distance: 549.9
click at [593, 458] on quentale-workspace at bounding box center [784, 389] width 1568 height 779
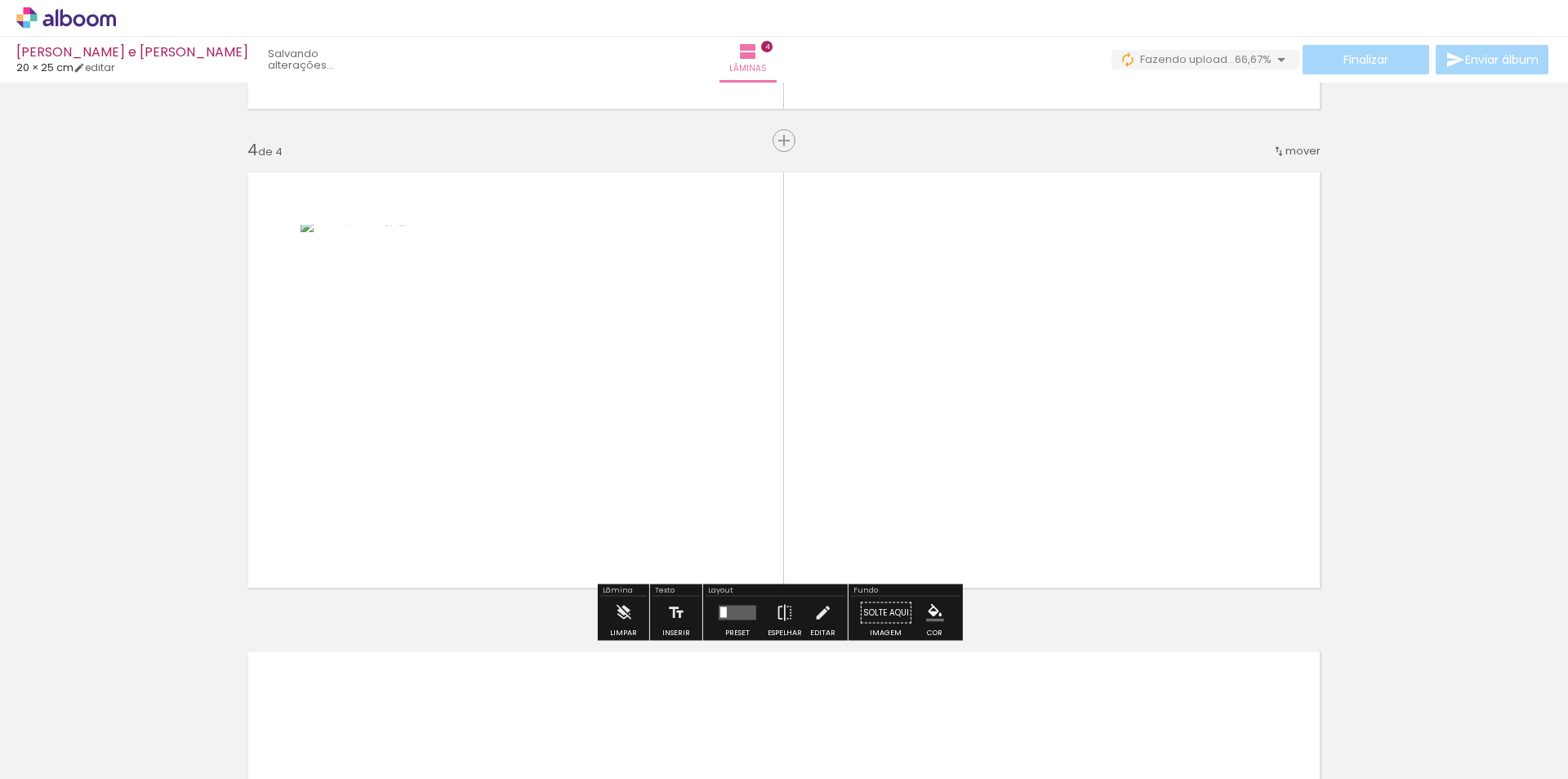
scroll to position [1406, 0]
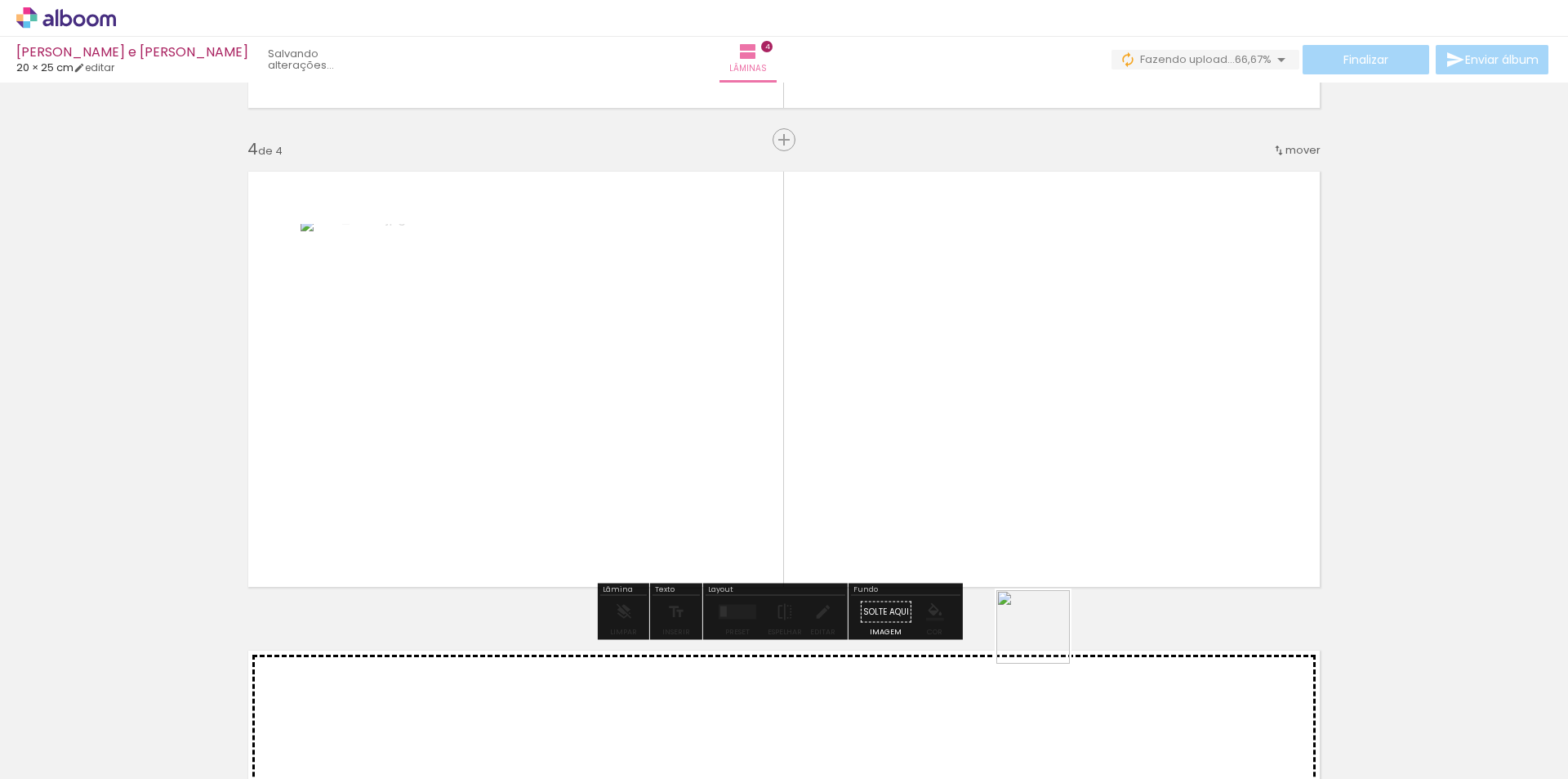
drag, startPoint x: 1164, startPoint y: 716, endPoint x: 618, endPoint y: 423, distance: 619.6
click at [610, 419] on quentale-workspace at bounding box center [784, 389] width 1568 height 779
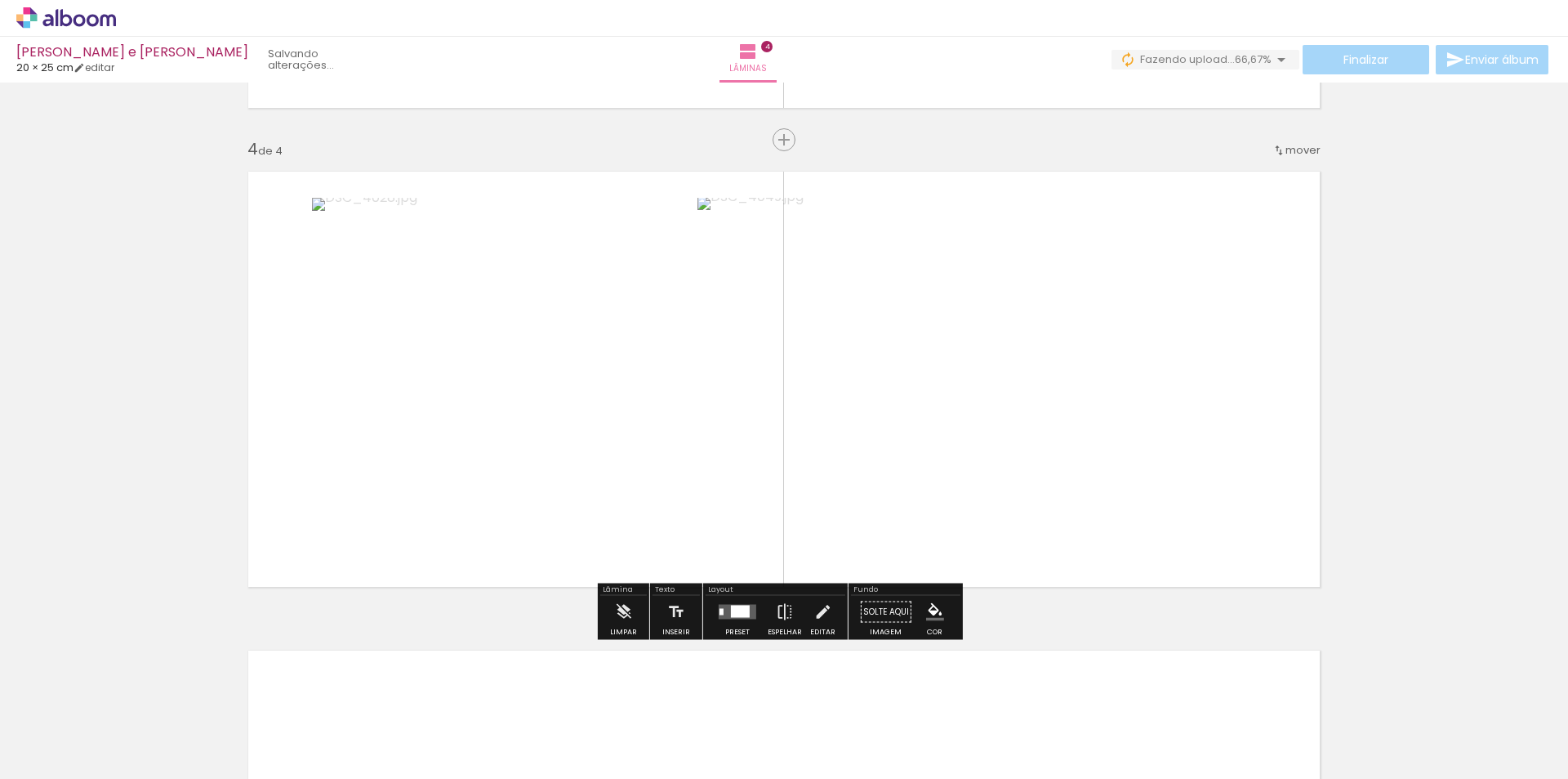
click at [731, 619] on quentale-layouter at bounding box center [737, 612] width 38 height 15
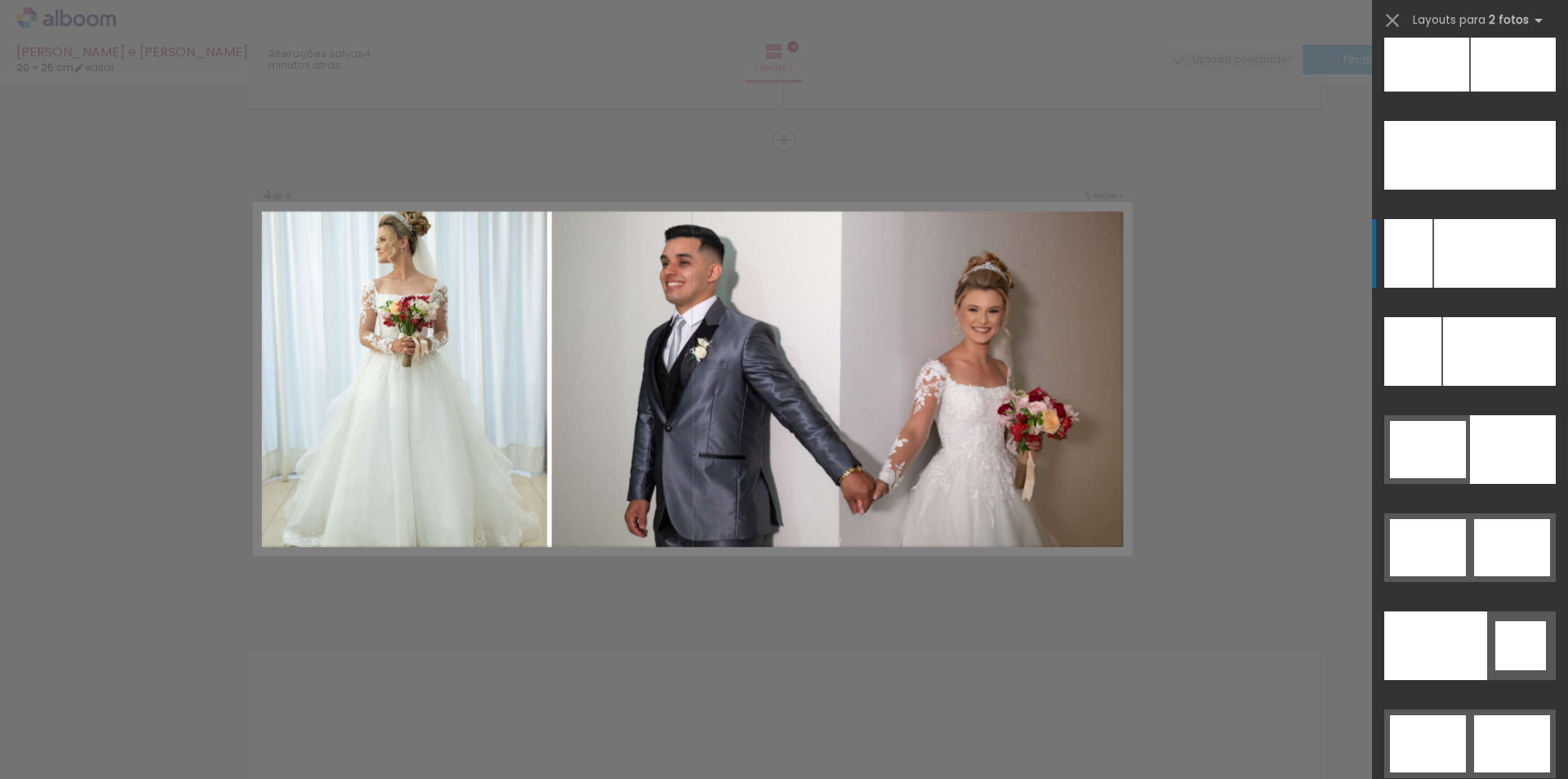
scroll to position [7593, 0]
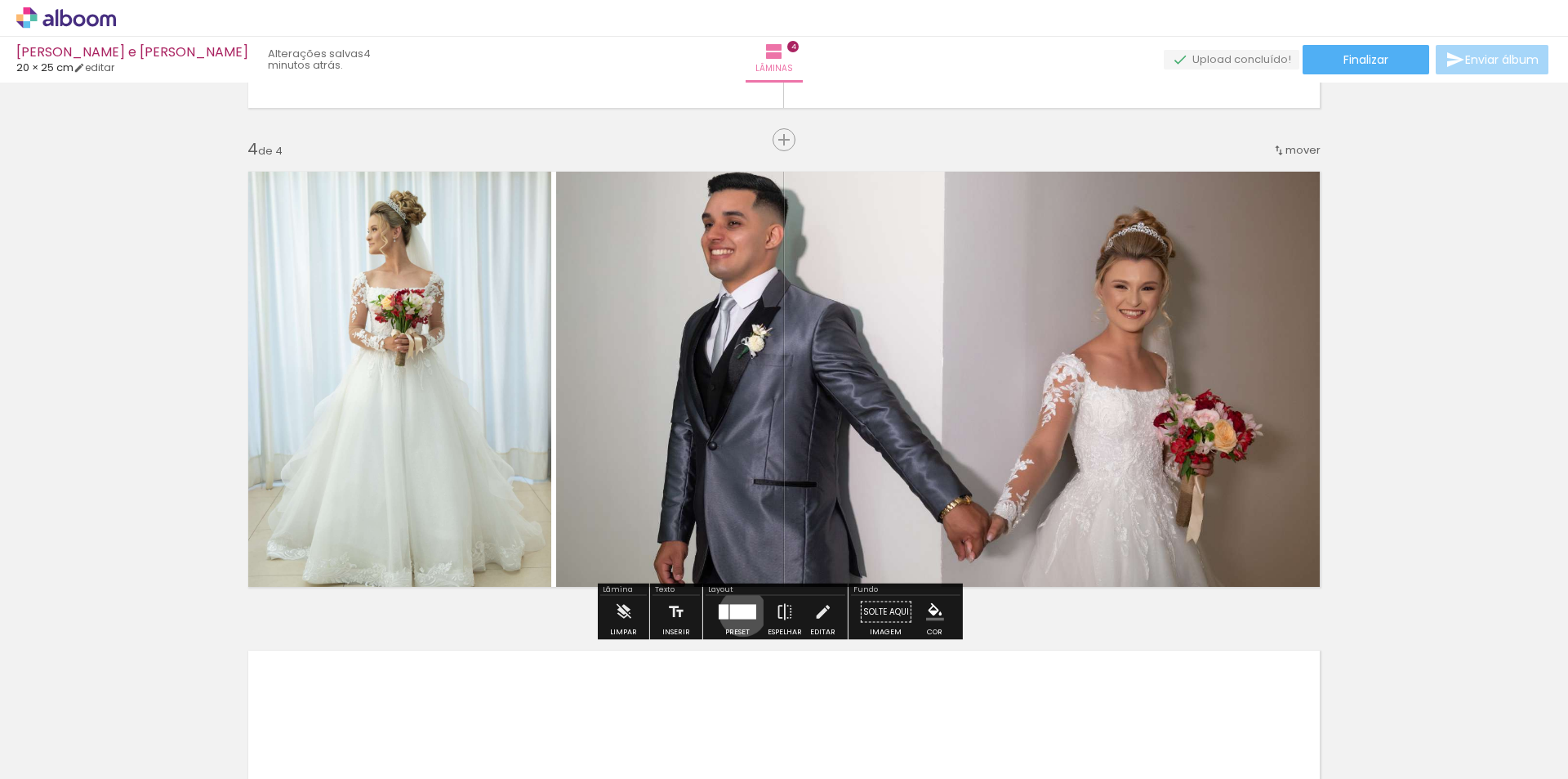
drag, startPoint x: 739, startPoint y: 612, endPoint x: 898, endPoint y: 608, distance: 159.1
click at [740, 610] on div at bounding box center [743, 612] width 26 height 15
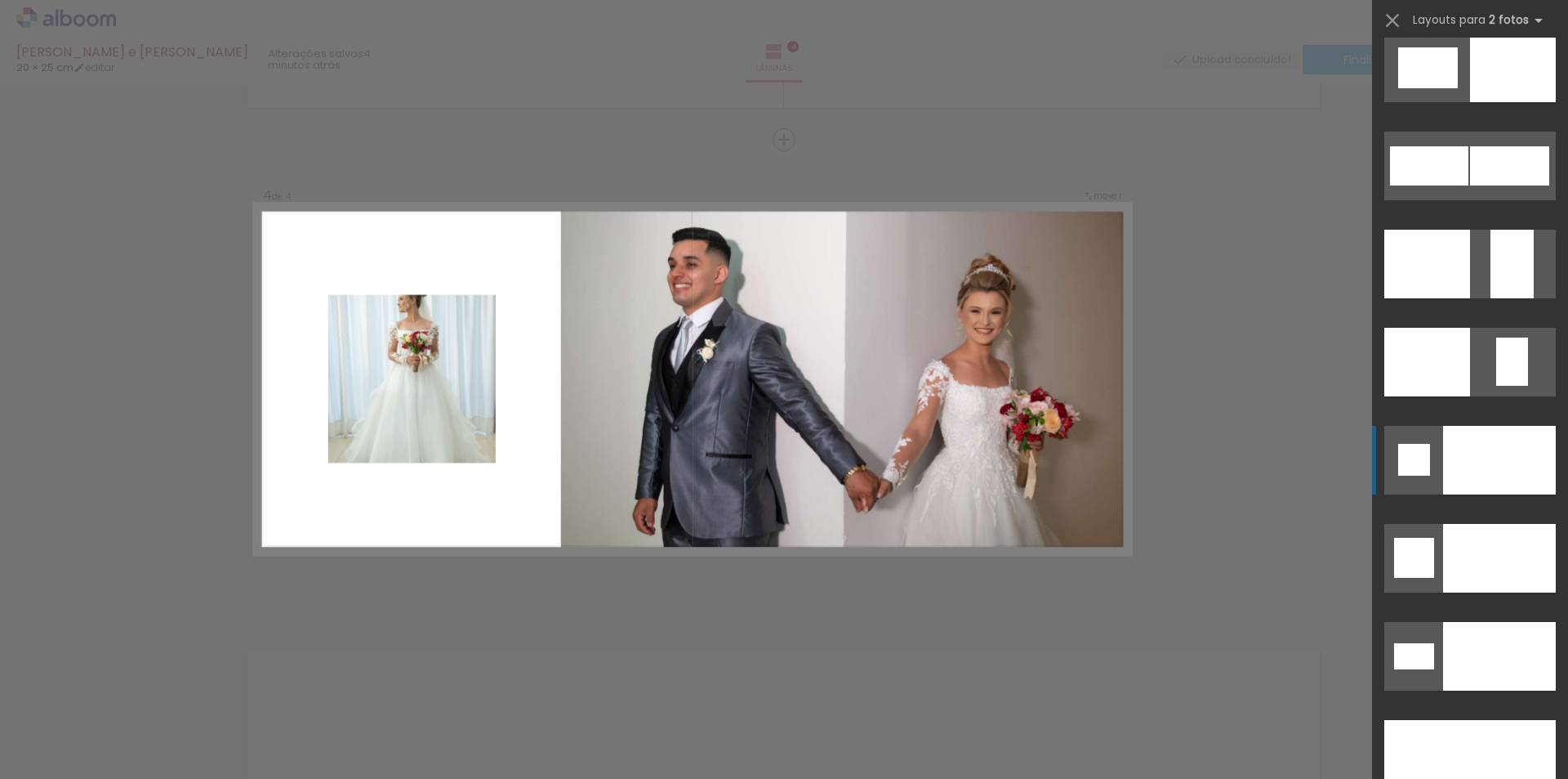
scroll to position [6536, 0]
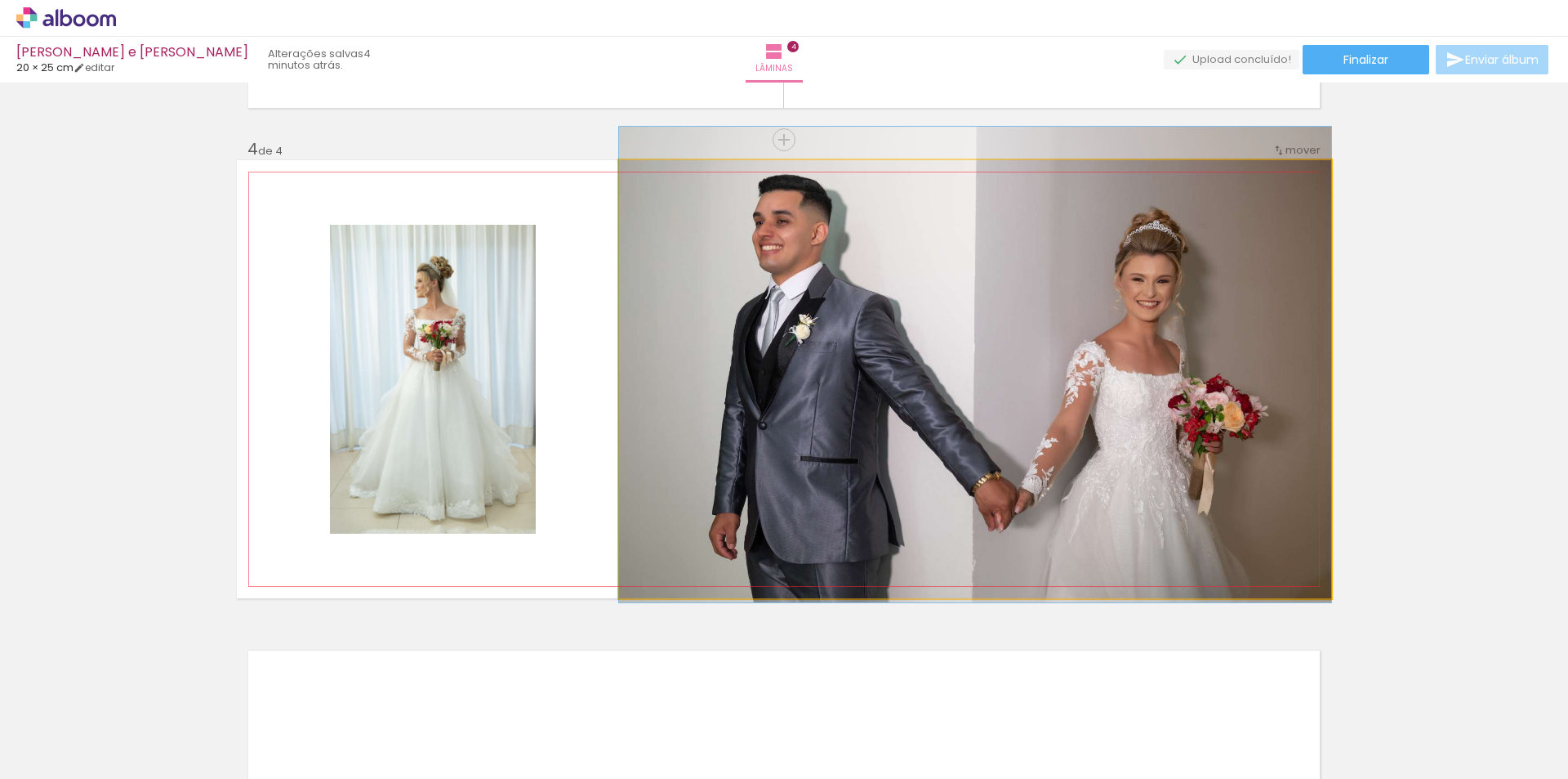
drag, startPoint x: 1089, startPoint y: 311, endPoint x: 1088, endPoint y: 297, distance: 14.0
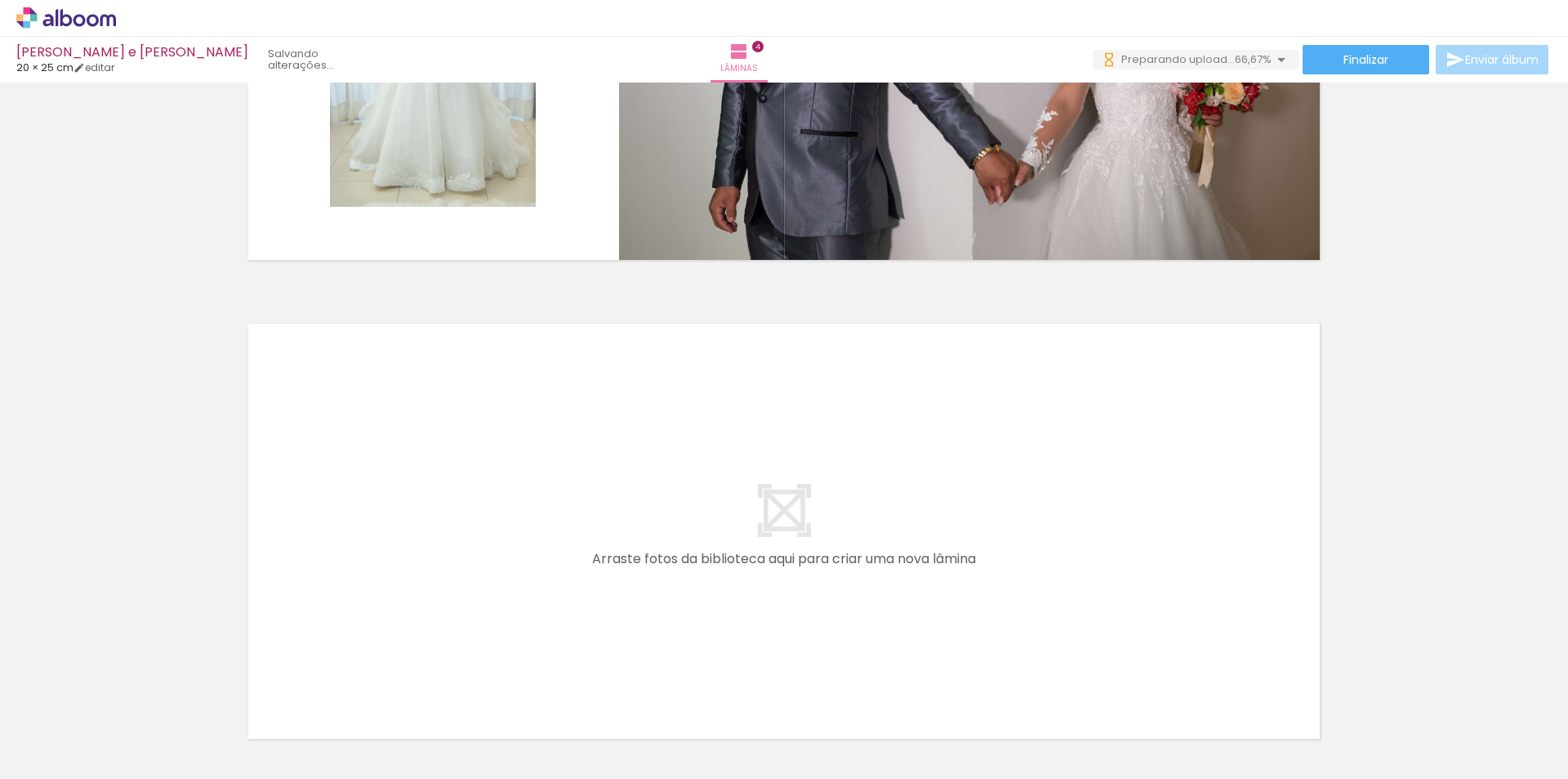
scroll to position [0, 217]
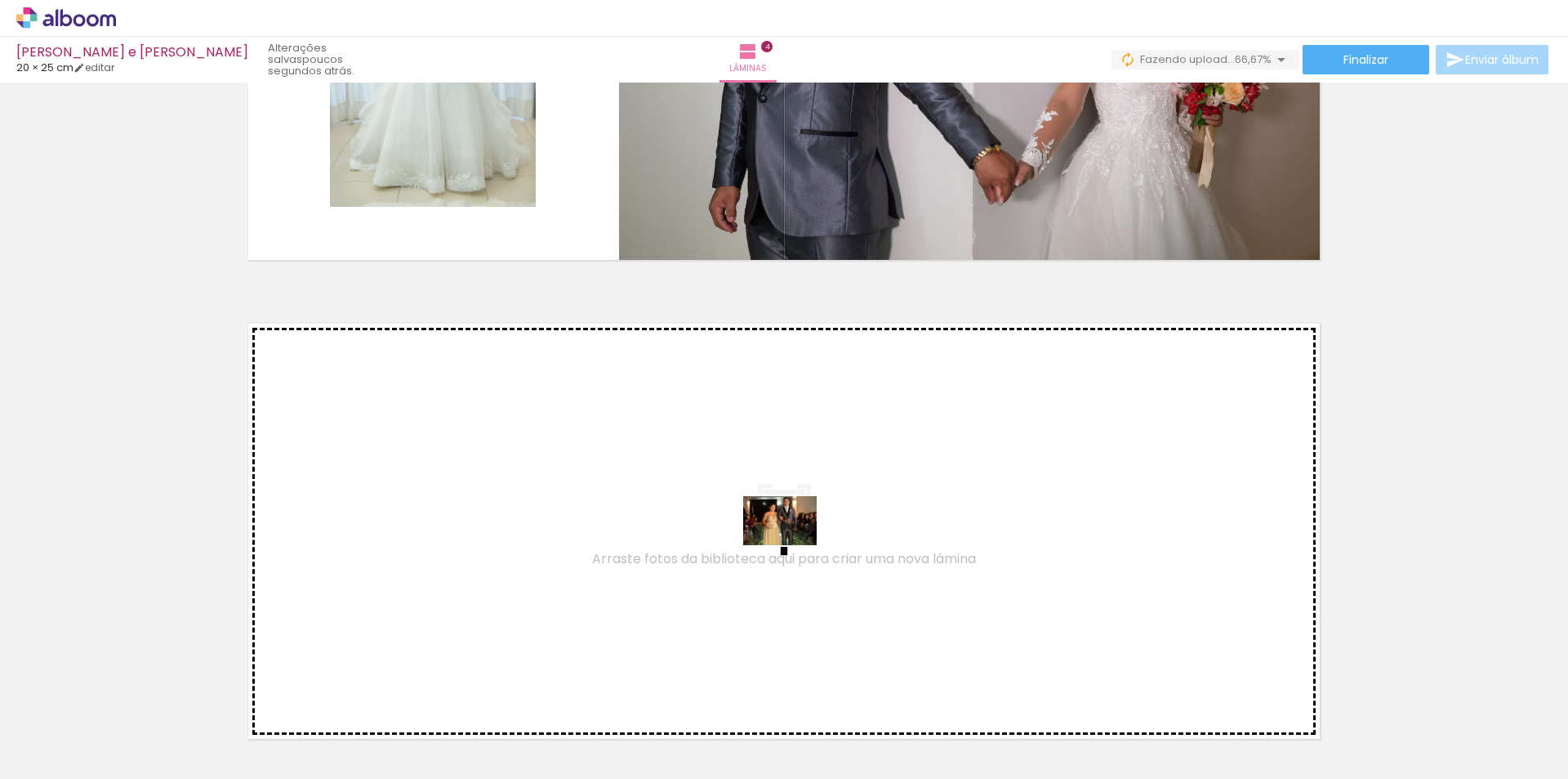
drag, startPoint x: 960, startPoint y: 657, endPoint x: 765, endPoint y: 530, distance: 232.7
click at [765, 530] on quentale-workspace at bounding box center [784, 389] width 1568 height 779
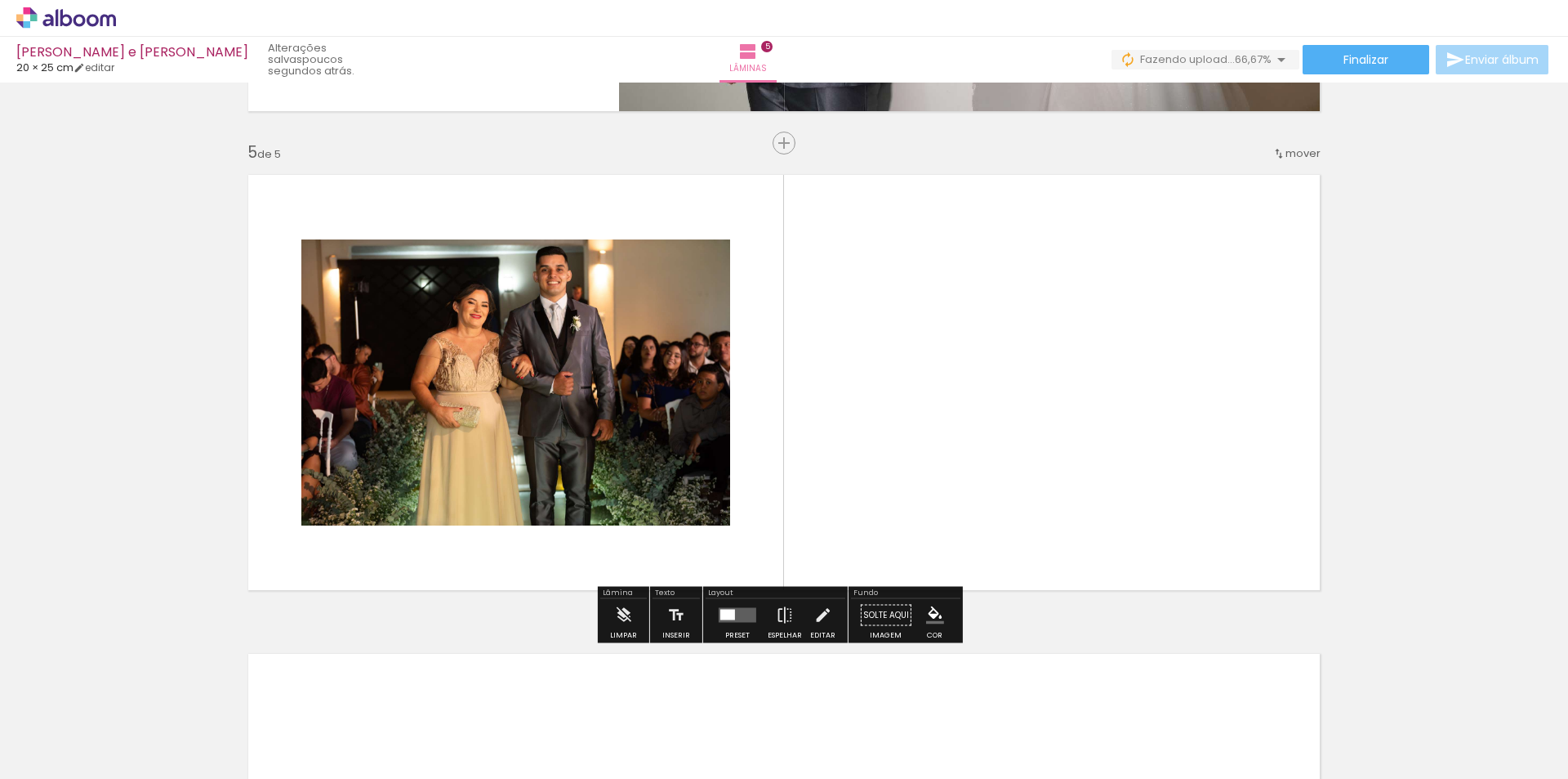
scroll to position [1885, 0]
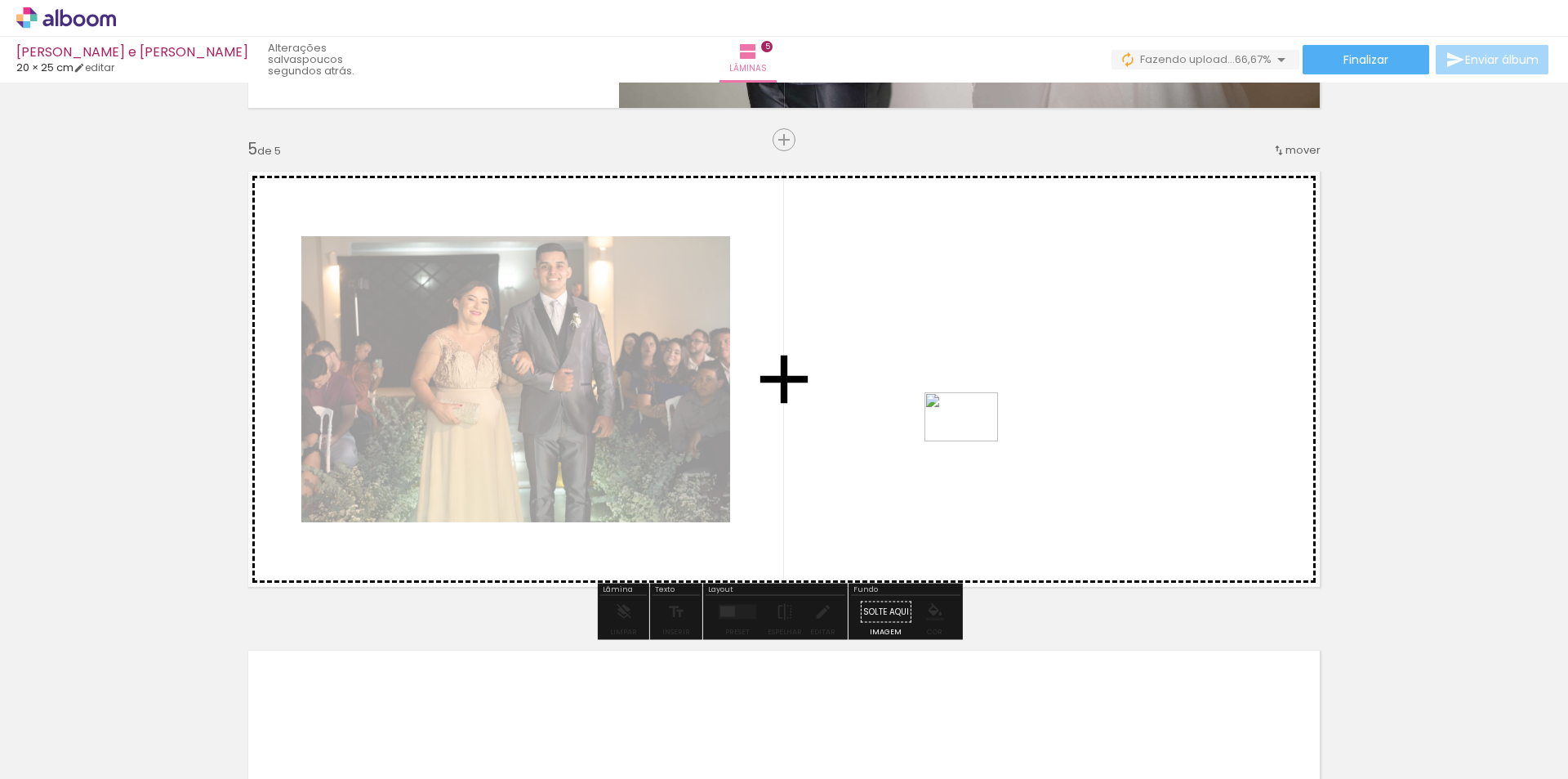
drag, startPoint x: 1147, startPoint y: 735, endPoint x: 973, endPoint y: 439, distance: 343.4
click at [973, 439] on quentale-workspace at bounding box center [784, 389] width 1568 height 779
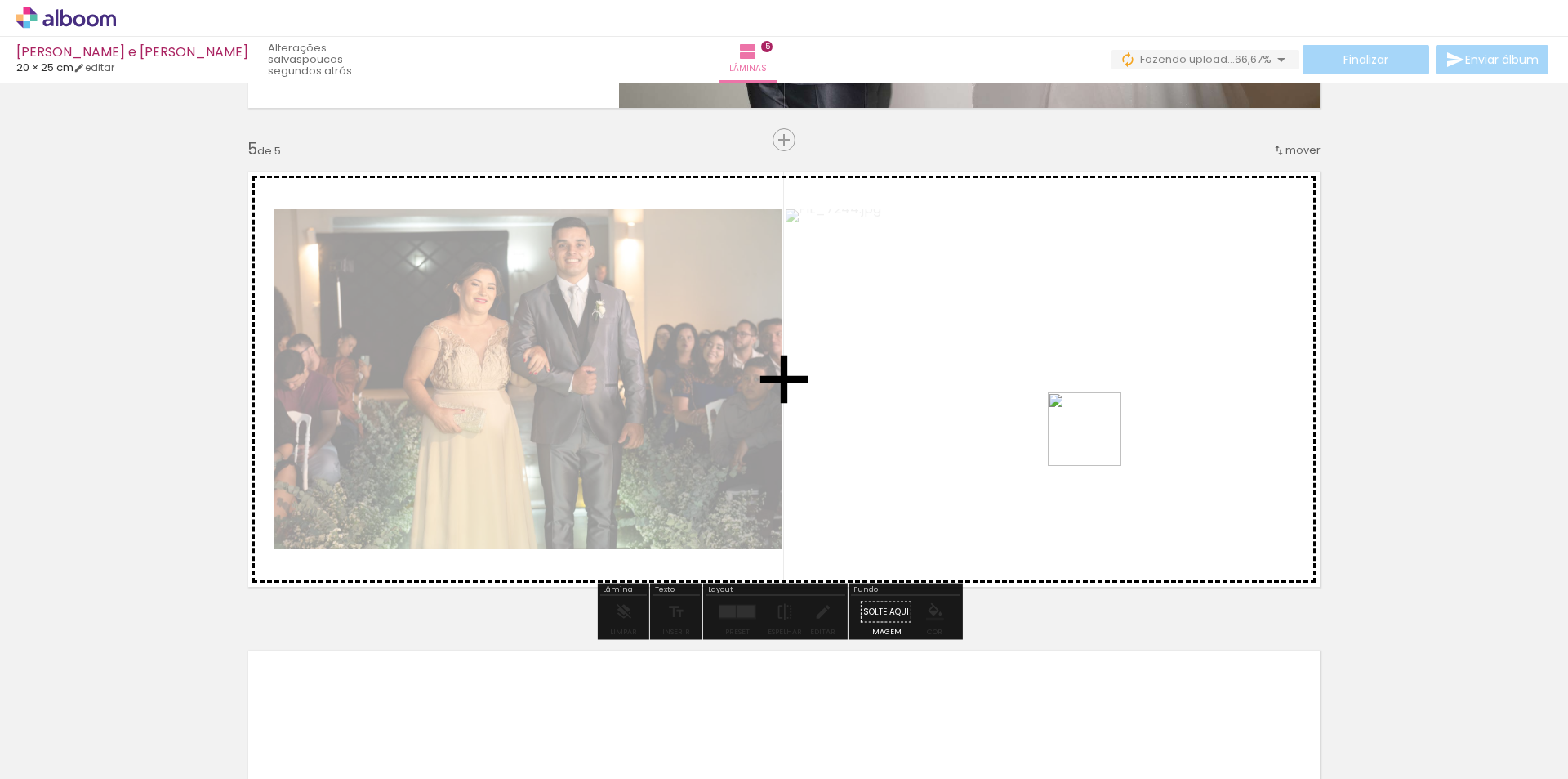
drag, startPoint x: 1248, startPoint y: 735, endPoint x: 1084, endPoint y: 418, distance: 356.9
click at [1084, 418] on quentale-workspace at bounding box center [784, 389] width 1568 height 779
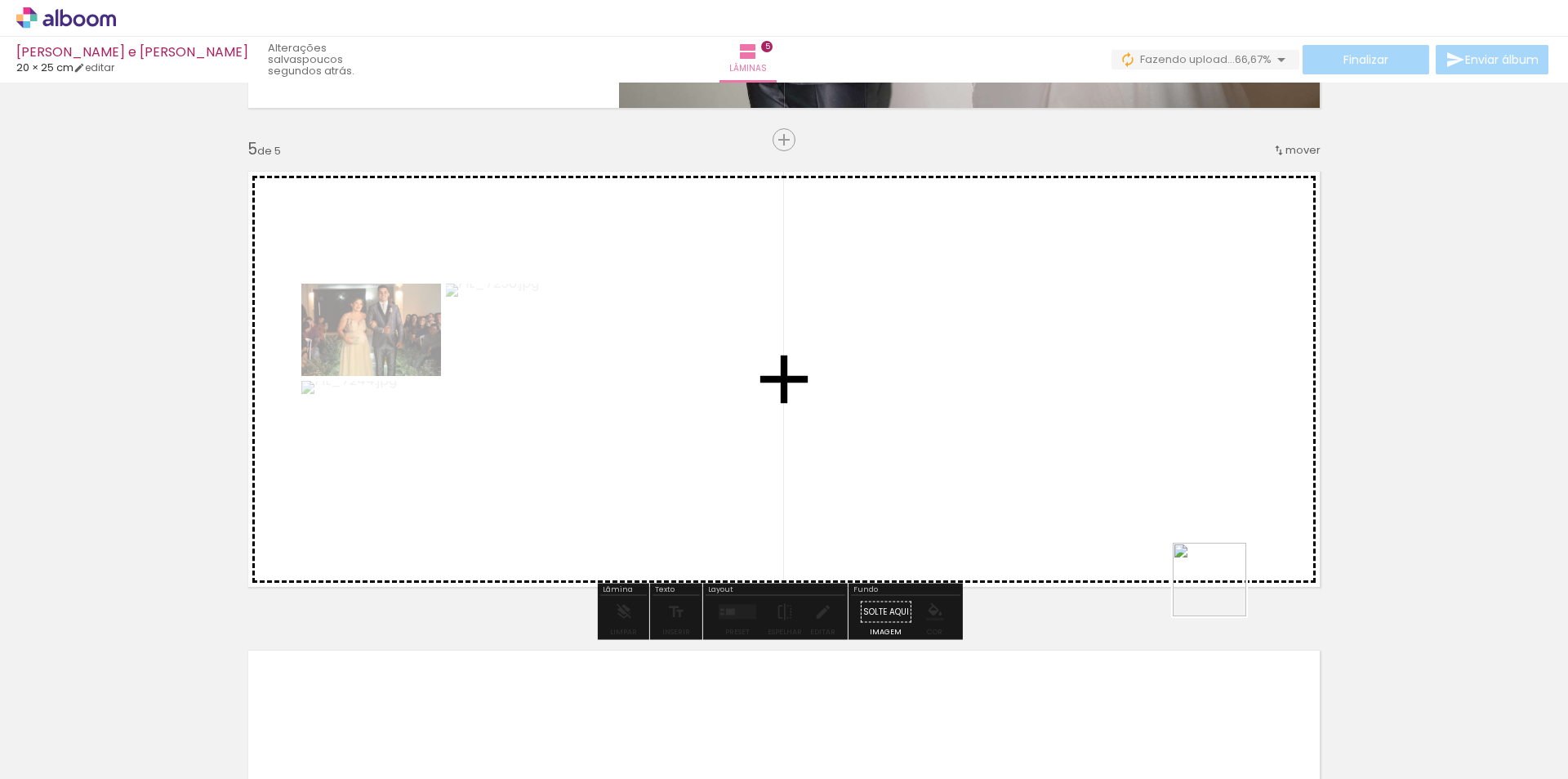
drag, startPoint x: 1317, startPoint y: 744, endPoint x: 1000, endPoint y: 428, distance: 447.6
click at [988, 409] on quentale-workspace at bounding box center [784, 389] width 1568 height 779
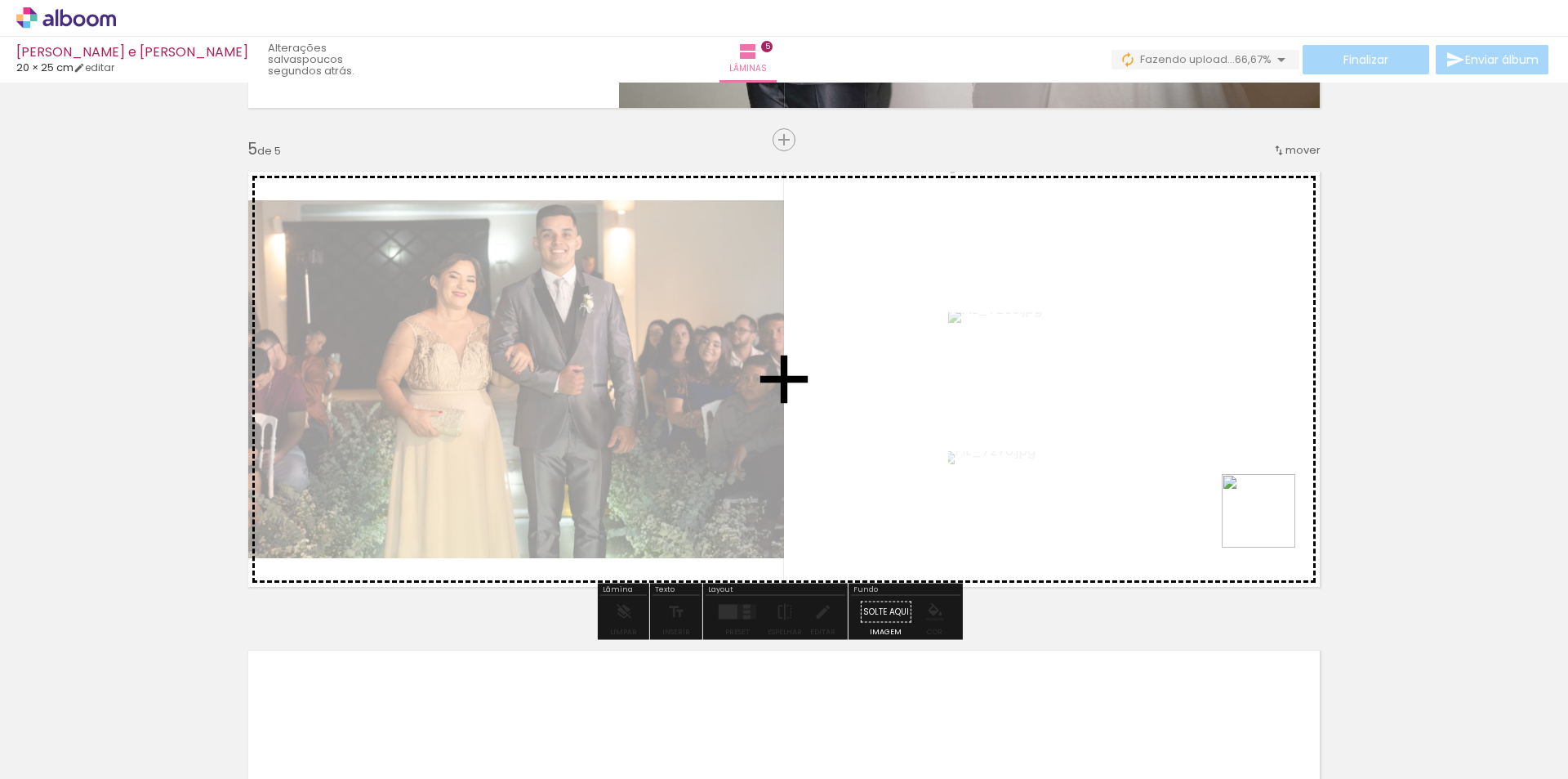
drag, startPoint x: 1421, startPoint y: 740, endPoint x: 1186, endPoint y: 440, distance: 381.1
click at [1182, 431] on quentale-workspace at bounding box center [784, 389] width 1568 height 779
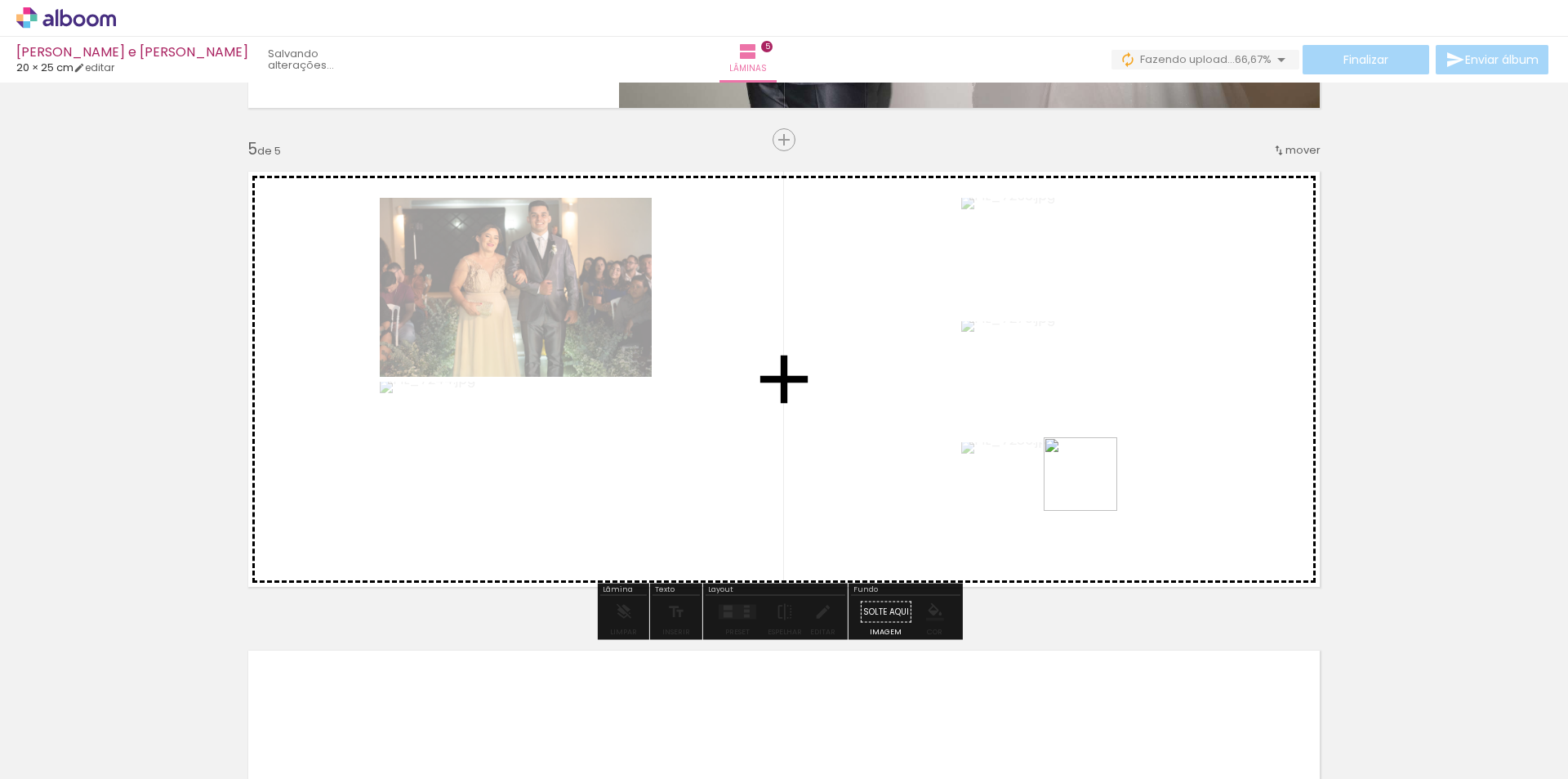
drag, startPoint x: 1462, startPoint y: 709, endPoint x: 909, endPoint y: 563, distance: 571.9
click at [1088, 480] on quentale-workspace at bounding box center [784, 389] width 1568 height 779
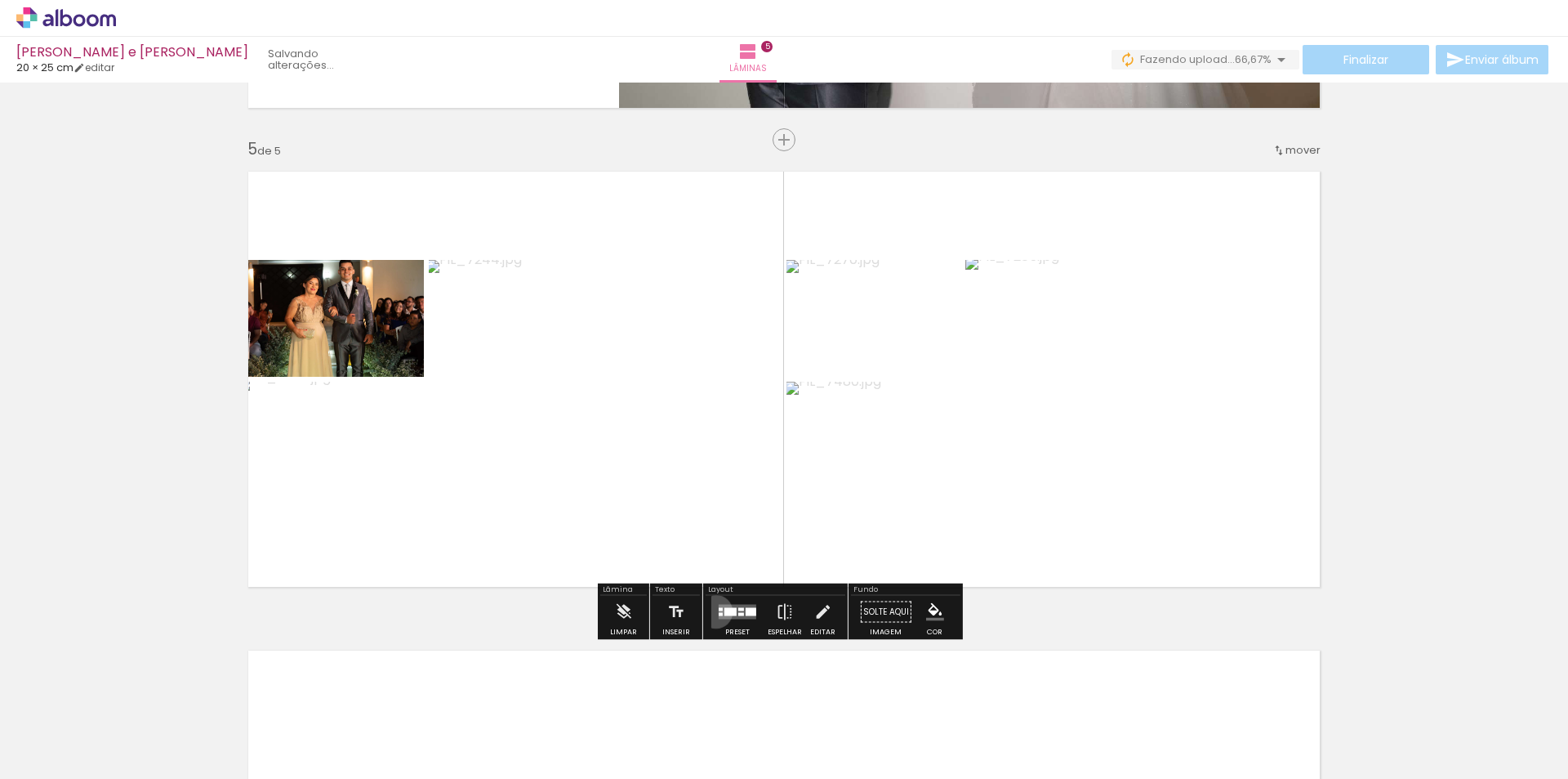
click at [716, 611] on div at bounding box center [737, 611] width 44 height 33
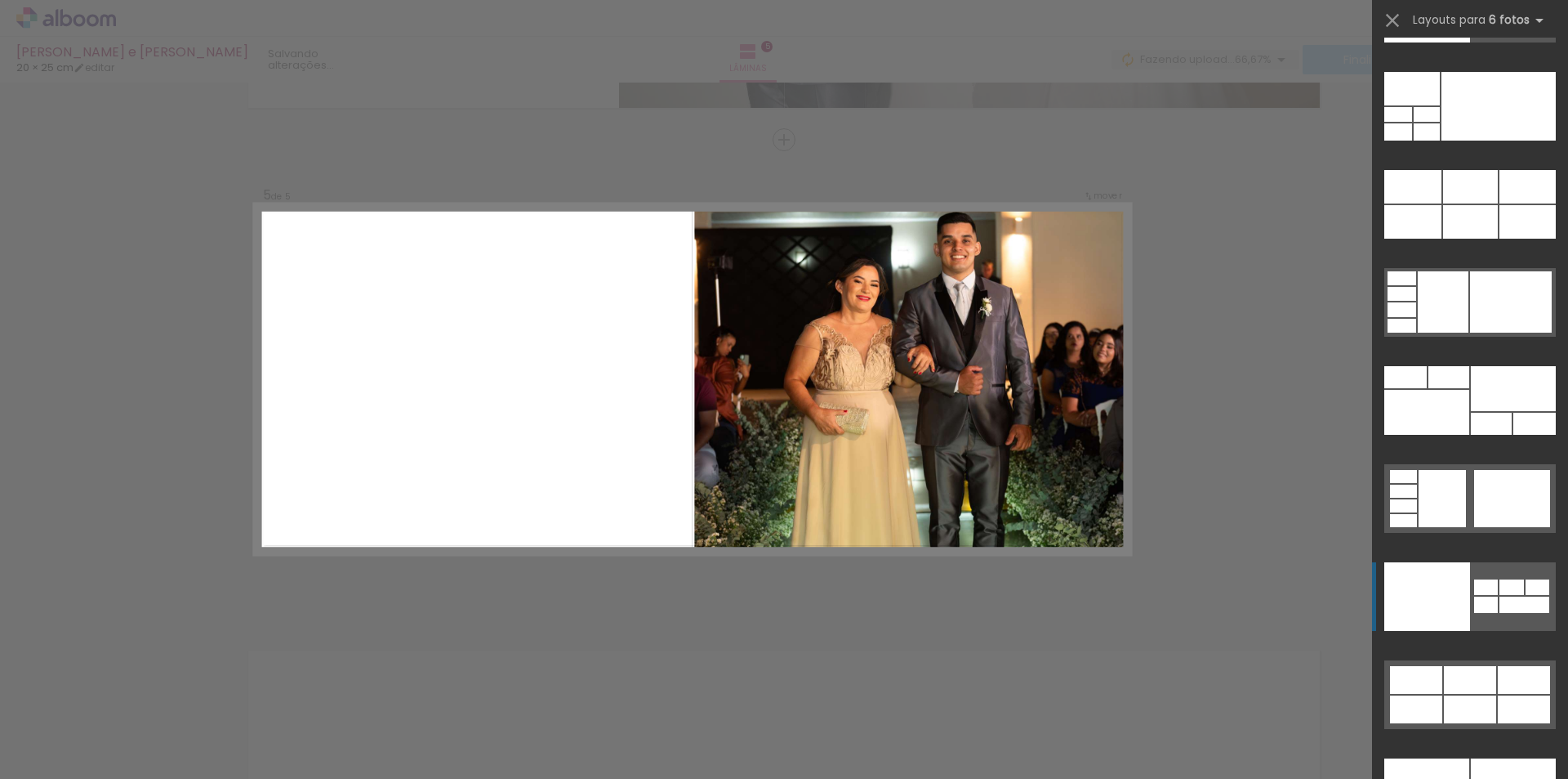
scroll to position [50980, 0]
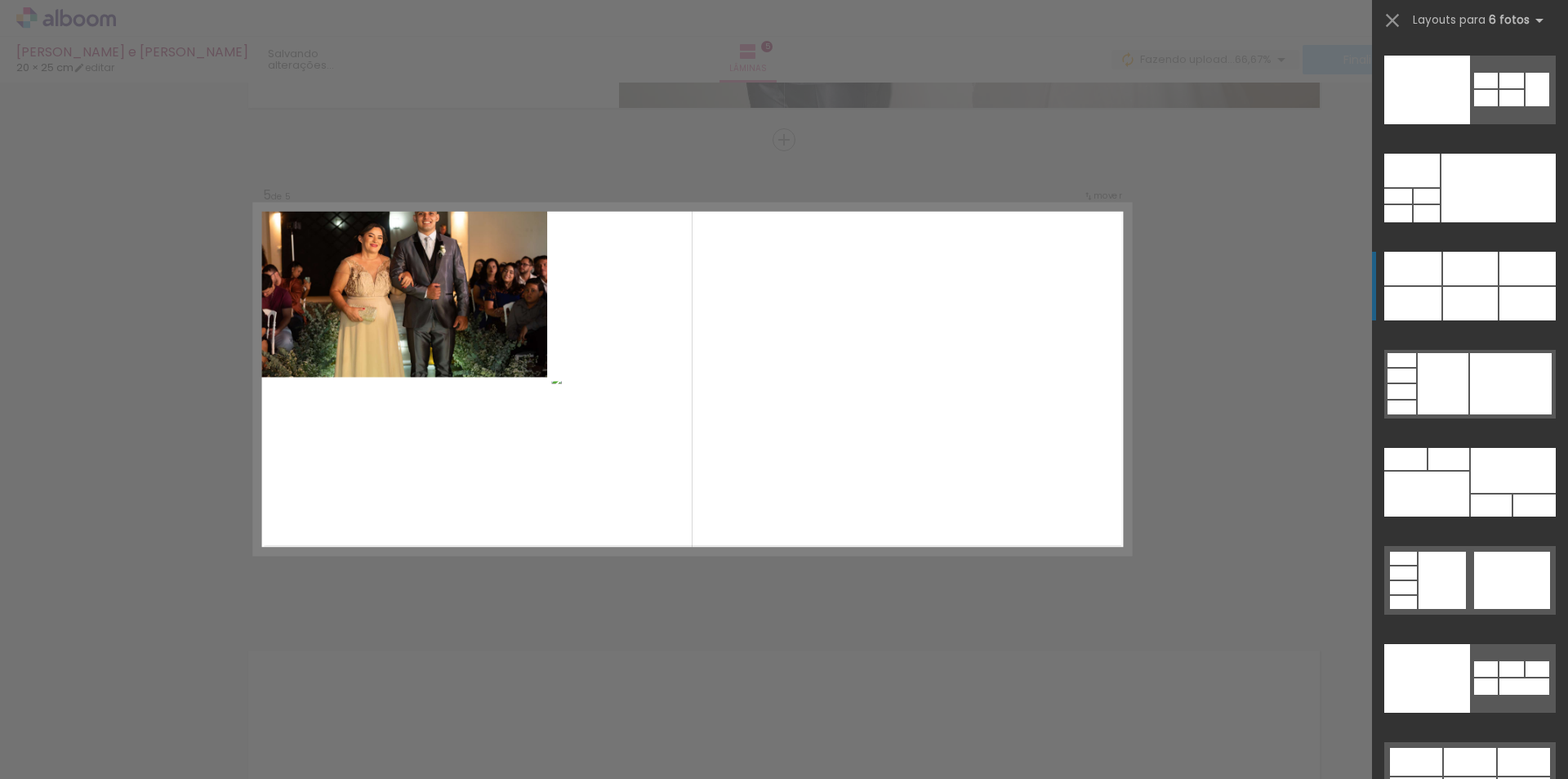
click at [1455, 222] on div at bounding box center [1498, 188] width 114 height 69
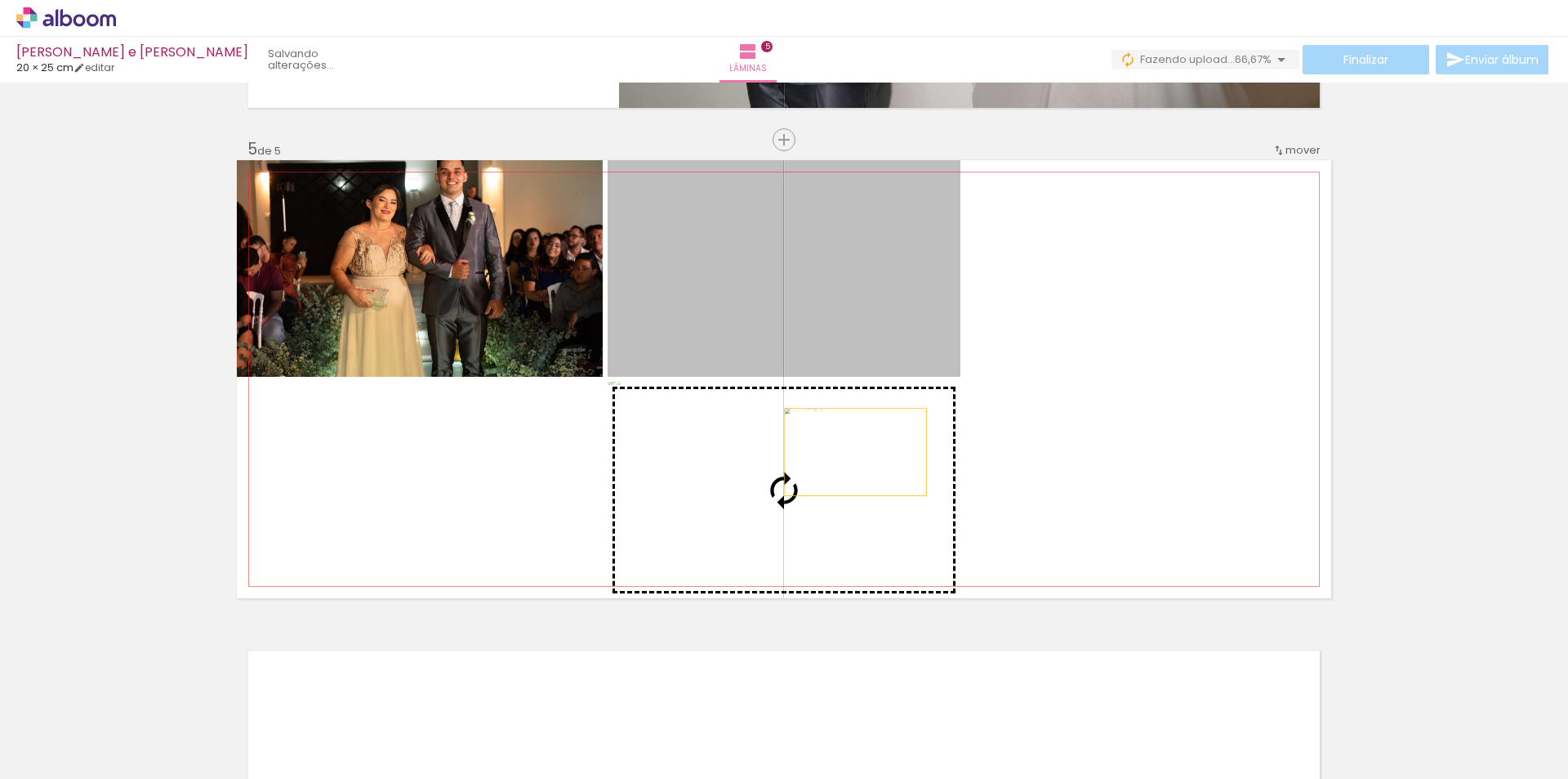
drag, startPoint x: 862, startPoint y: 249, endPoint x: 849, endPoint y: 452, distance: 203.4
click at [0, 0] on slot at bounding box center [0, 0] width 0 height 0
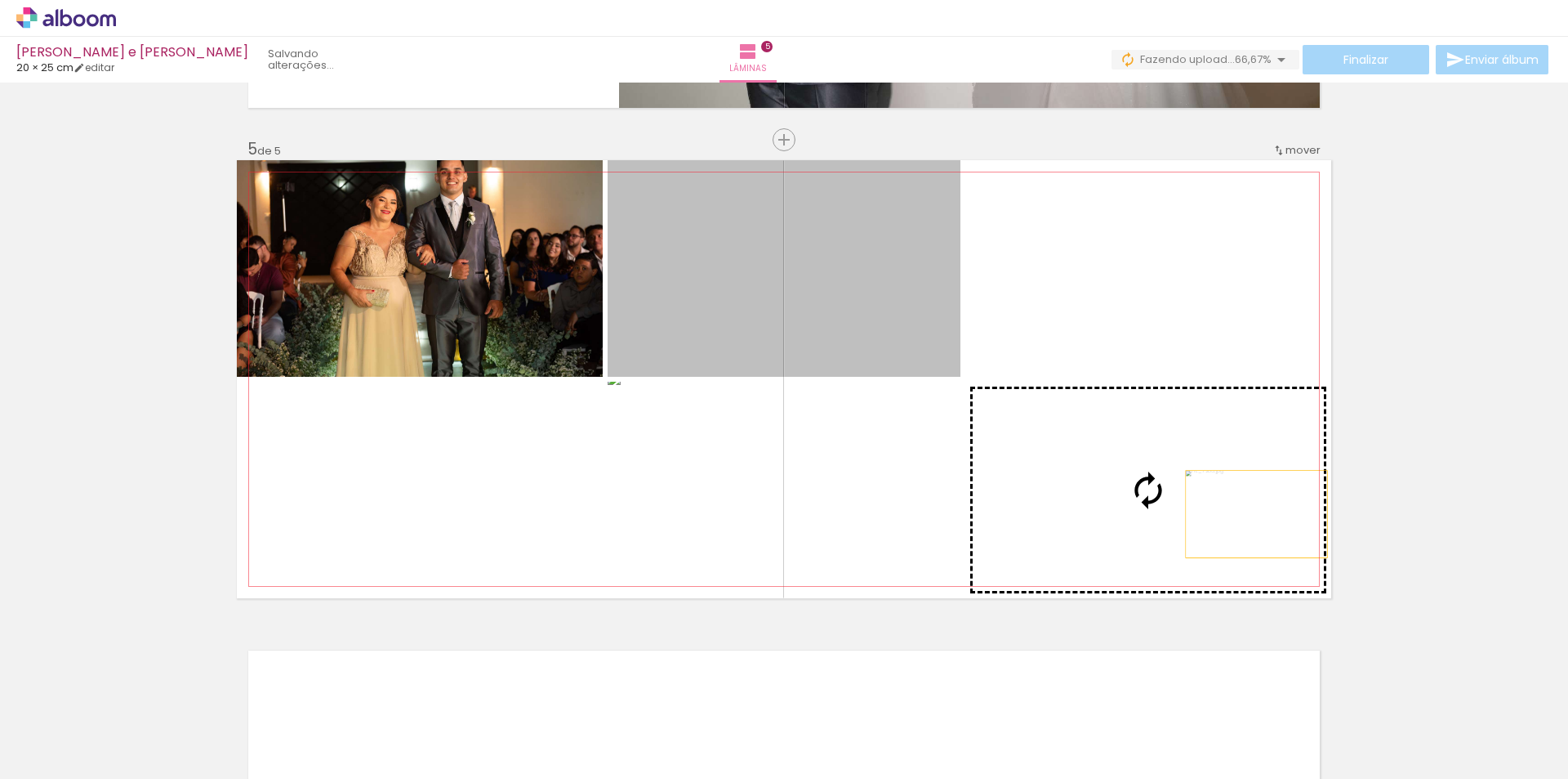
drag, startPoint x: 862, startPoint y: 247, endPoint x: 1250, endPoint y: 514, distance: 471.0
click at [0, 0] on slot at bounding box center [0, 0] width 0 height 0
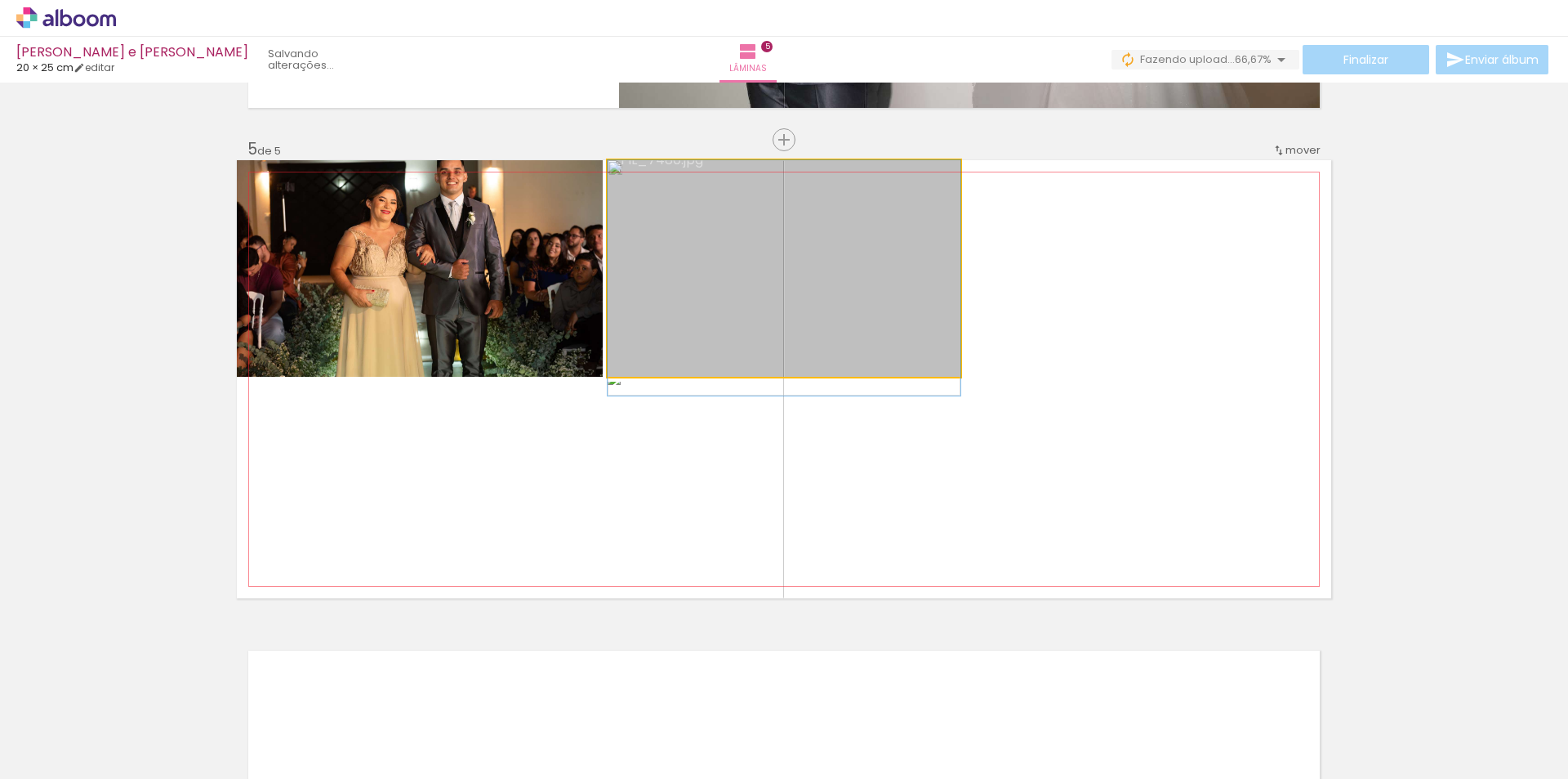
drag, startPoint x: 909, startPoint y: 250, endPoint x: 912, endPoint y: 273, distance: 23.2
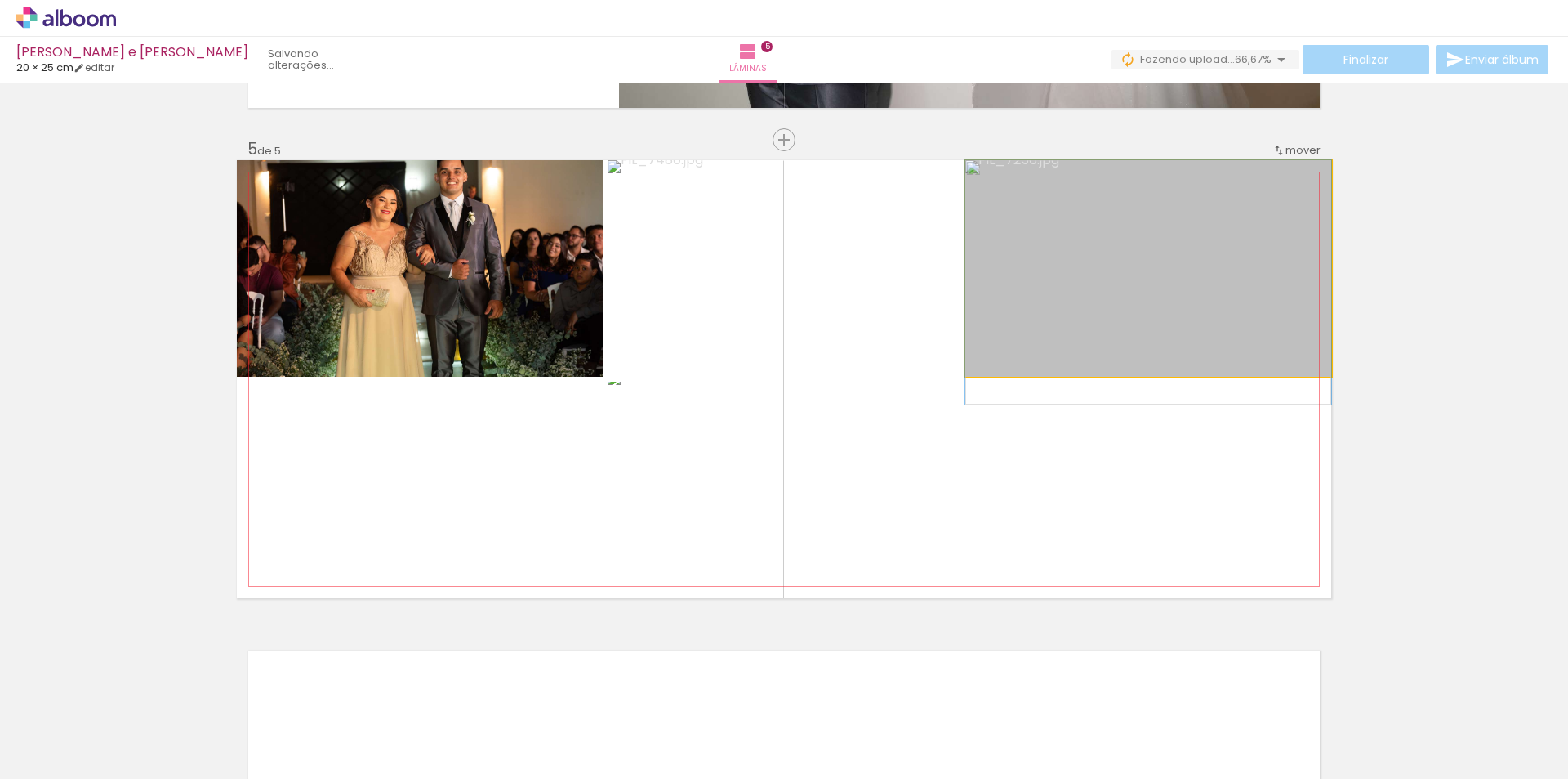
drag, startPoint x: 1115, startPoint y: 261, endPoint x: 1120, endPoint y: 290, distance: 29.4
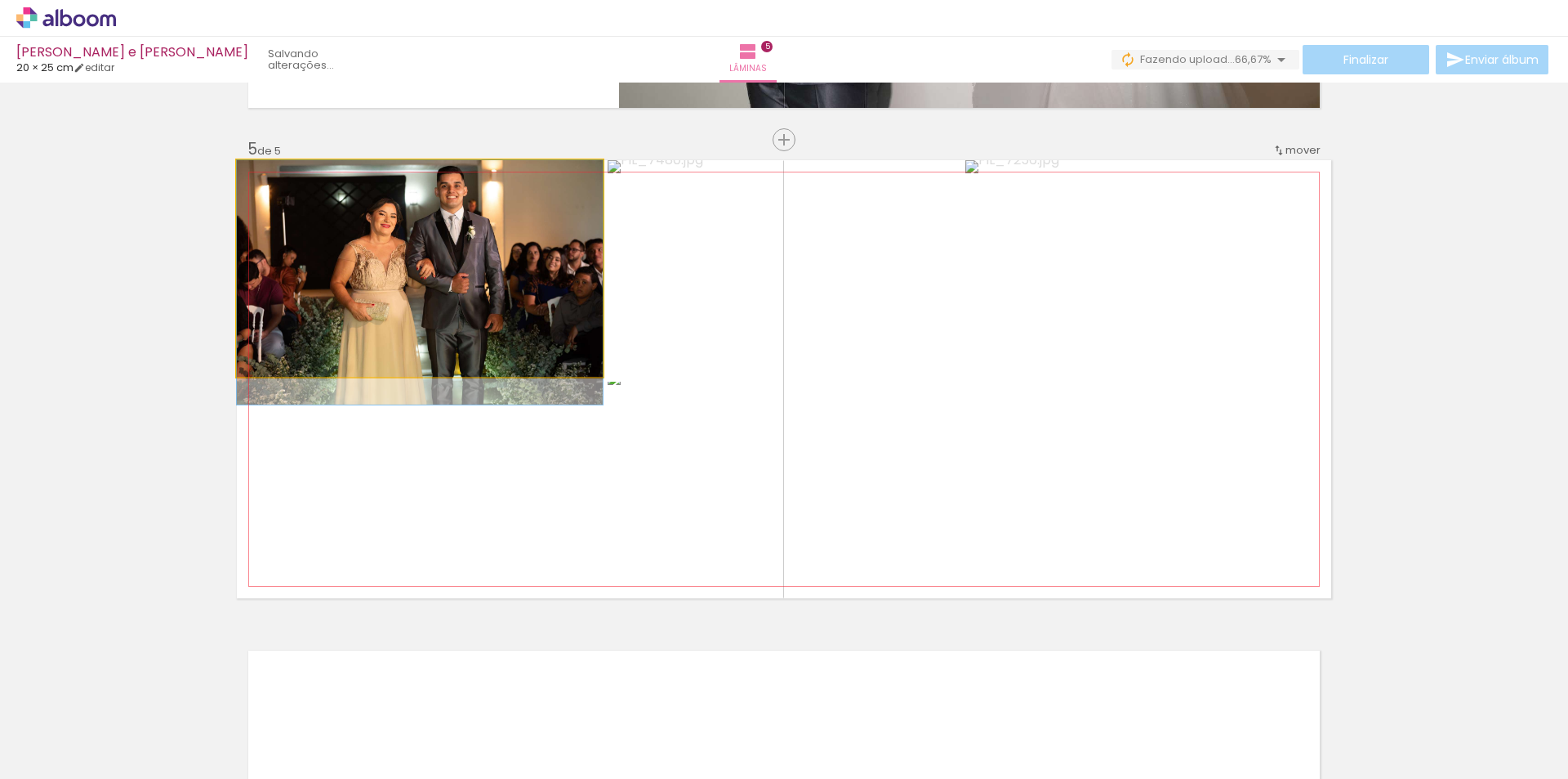
drag, startPoint x: 450, startPoint y: 296, endPoint x: 442, endPoint y: 348, distance: 52.6
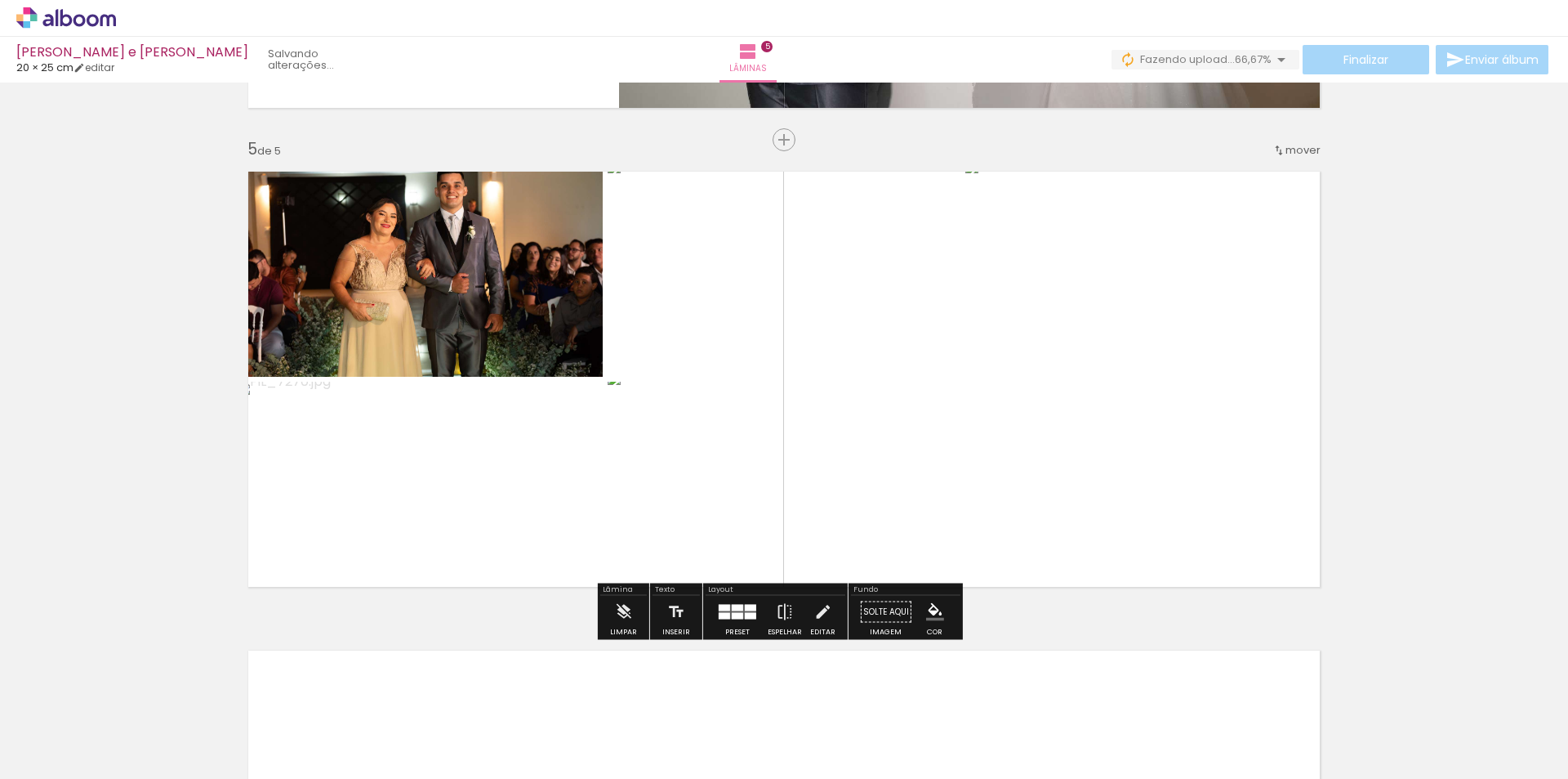
drag, startPoint x: 686, startPoint y: 569, endPoint x: 732, endPoint y: 608, distance: 60.3
drag, startPoint x: 732, startPoint y: 618, endPoint x: 1269, endPoint y: 561, distance: 540.0
click at [733, 618] on div at bounding box center [737, 616] width 12 height 7
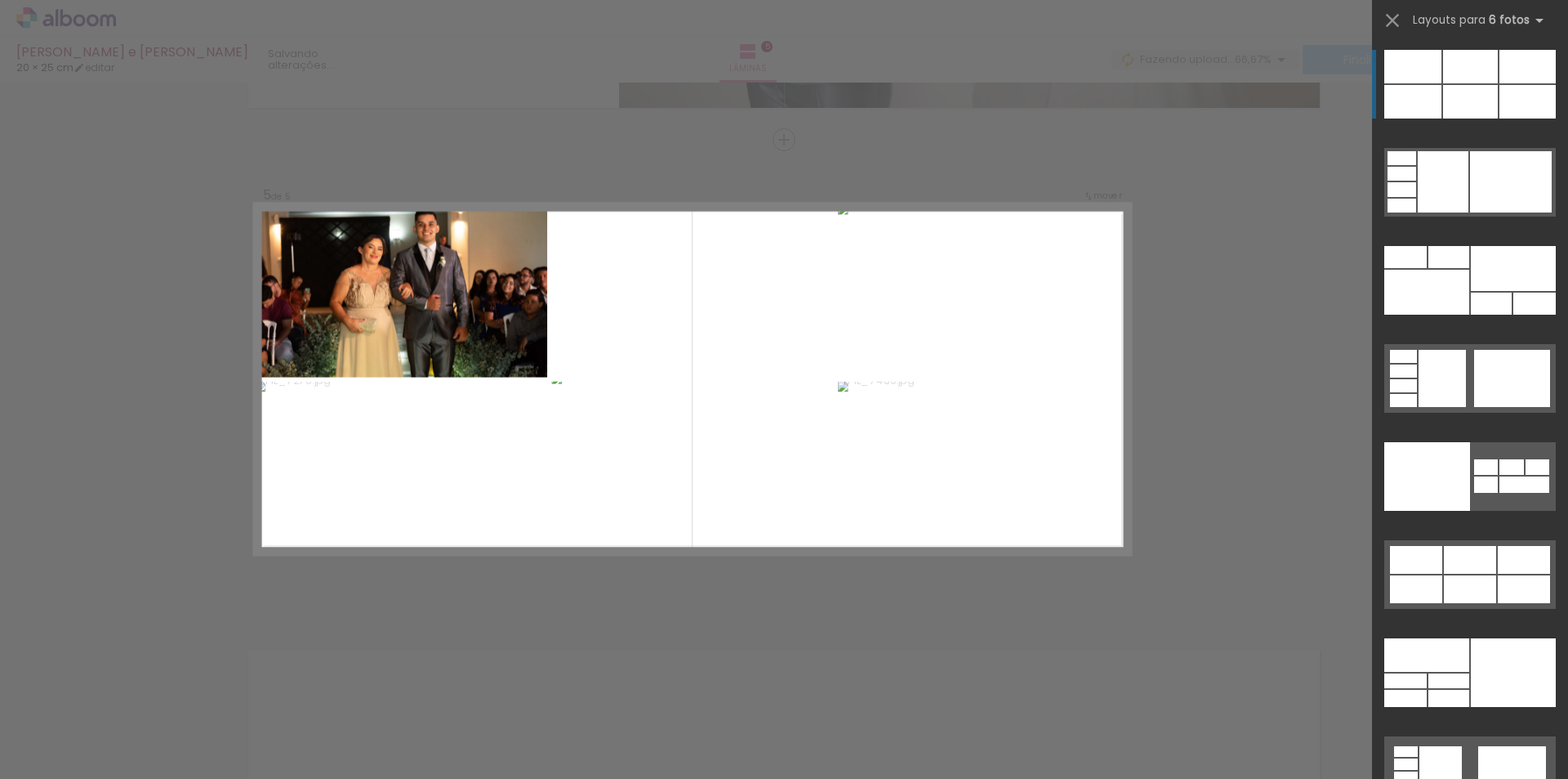
scroll to position [51224, 0]
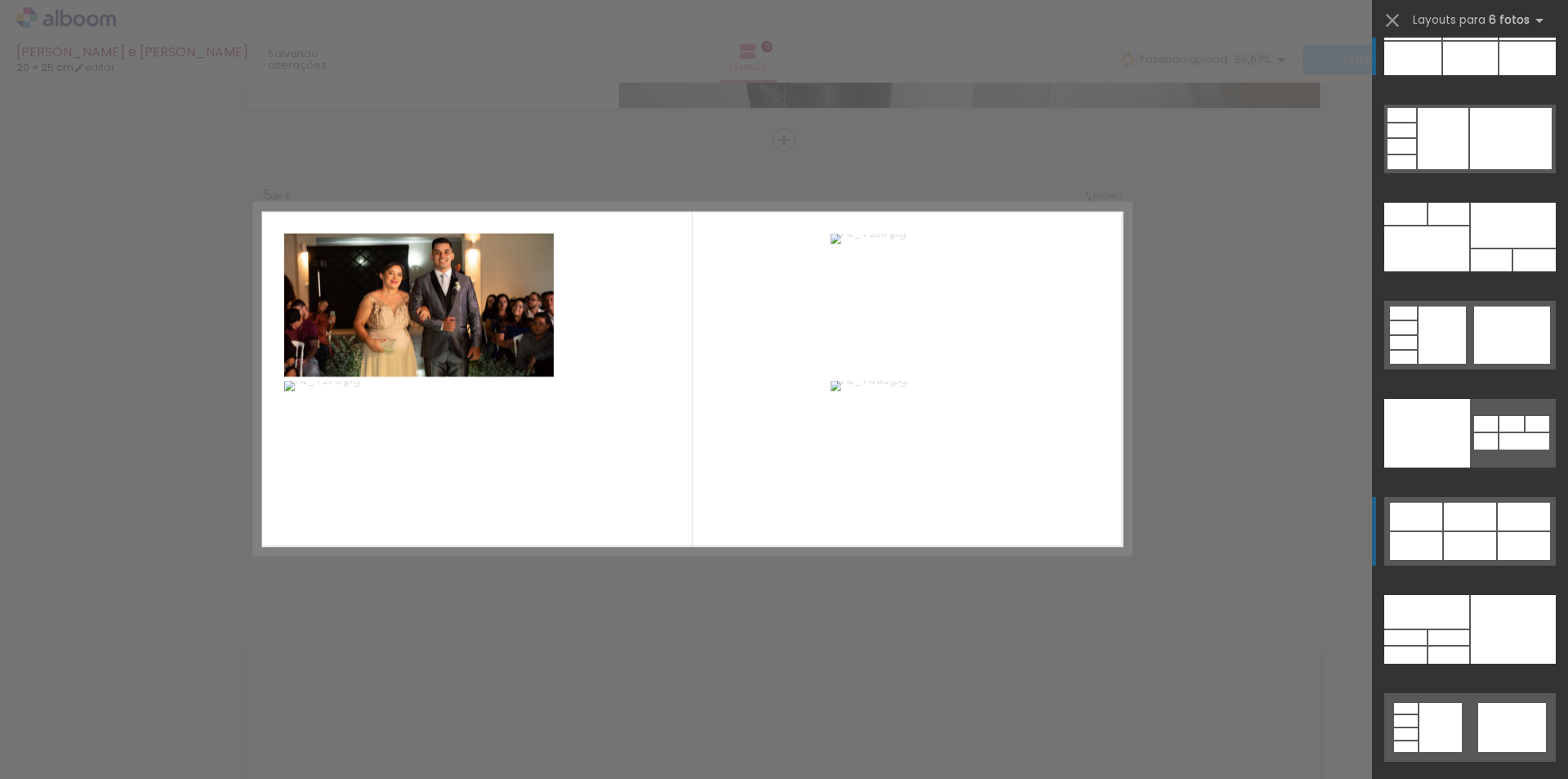
click at [1478, 527] on div at bounding box center [1470, 516] width 52 height 28
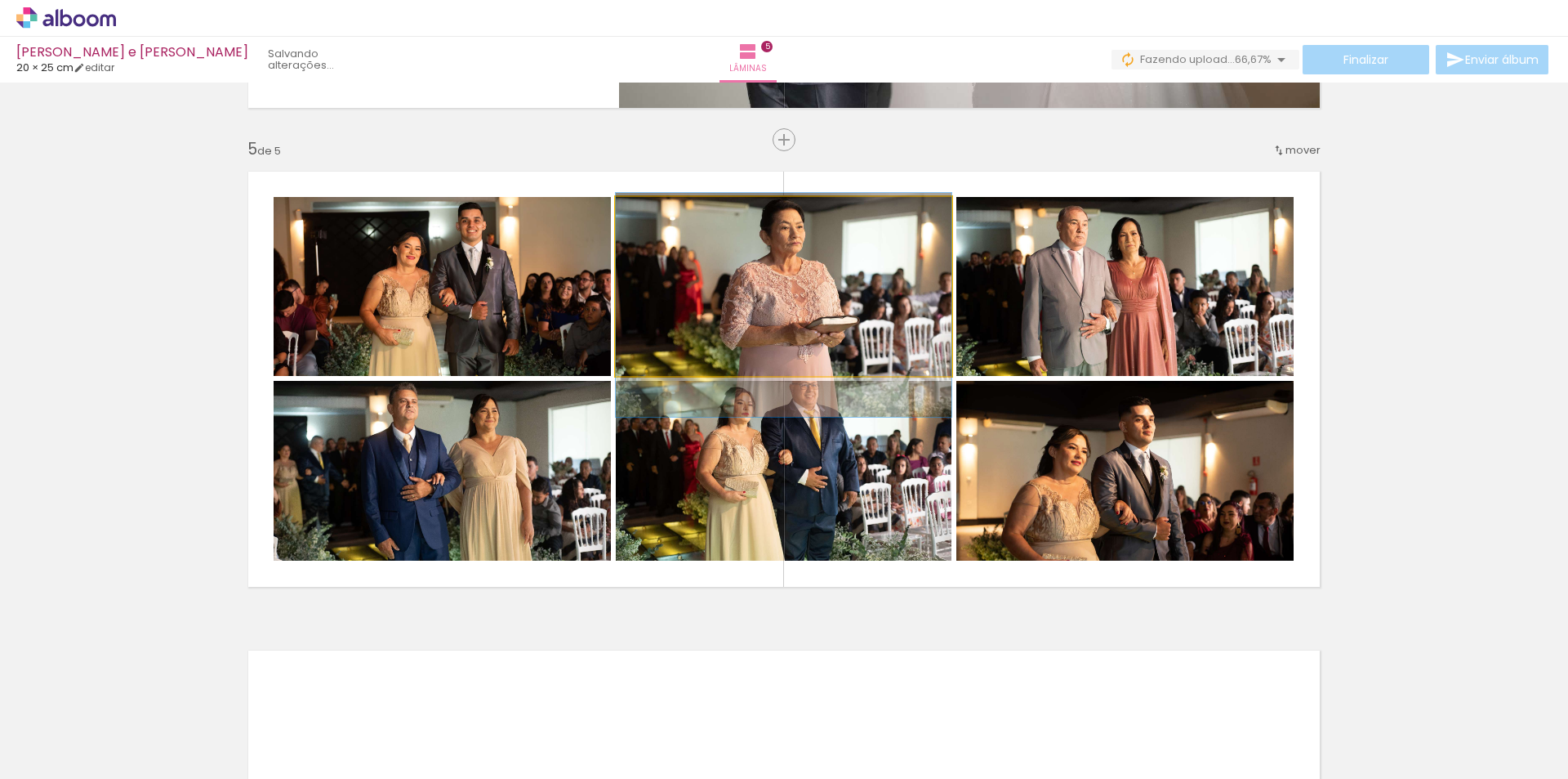
drag, startPoint x: 851, startPoint y: 258, endPoint x: 843, endPoint y: 277, distance: 20.6
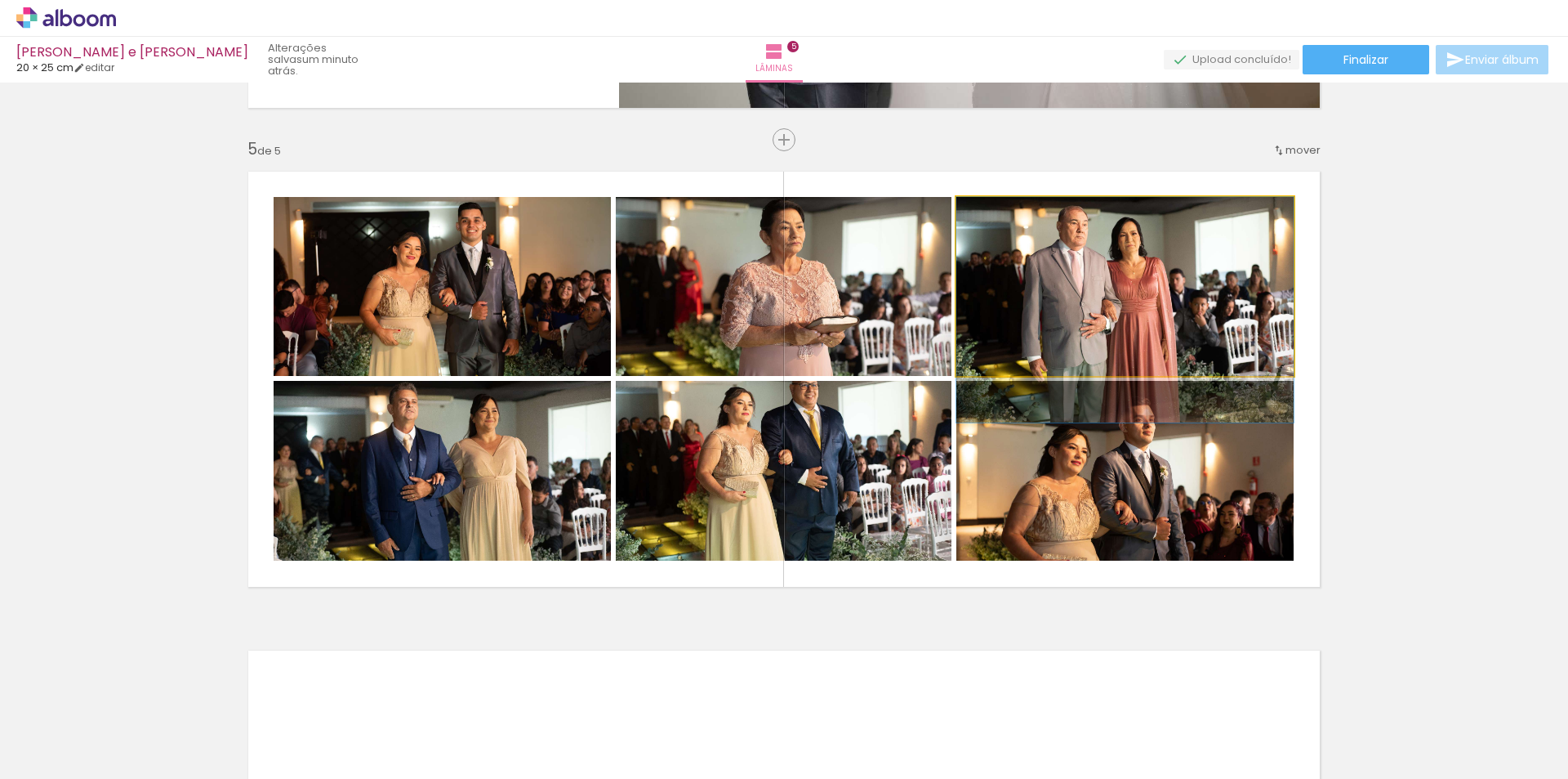
drag, startPoint x: 1135, startPoint y: 282, endPoint x: 1151, endPoint y: 287, distance: 16.8
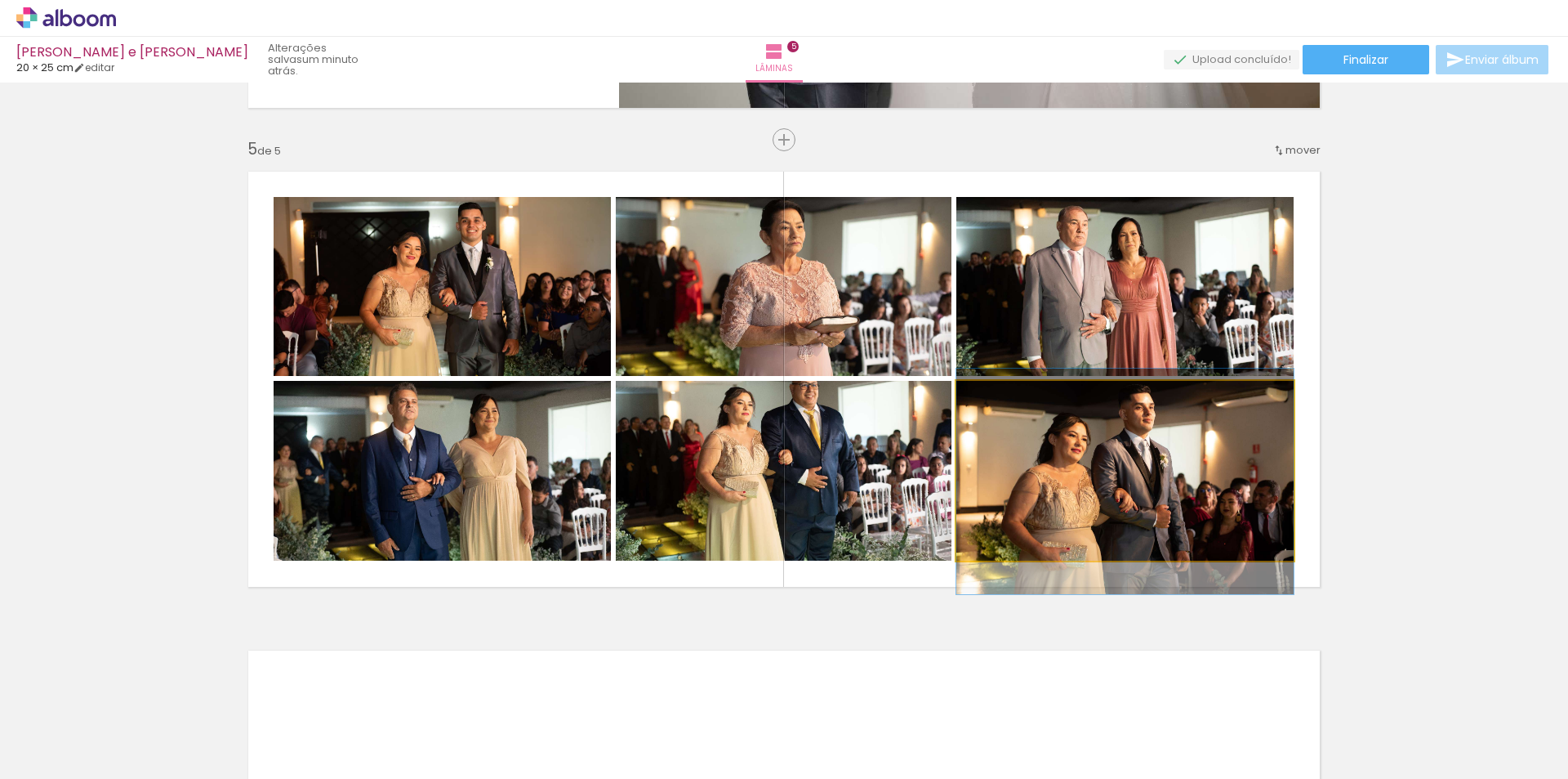
drag, startPoint x: 1110, startPoint y: 501, endPoint x: 1127, endPoint y: 491, distance: 19.7
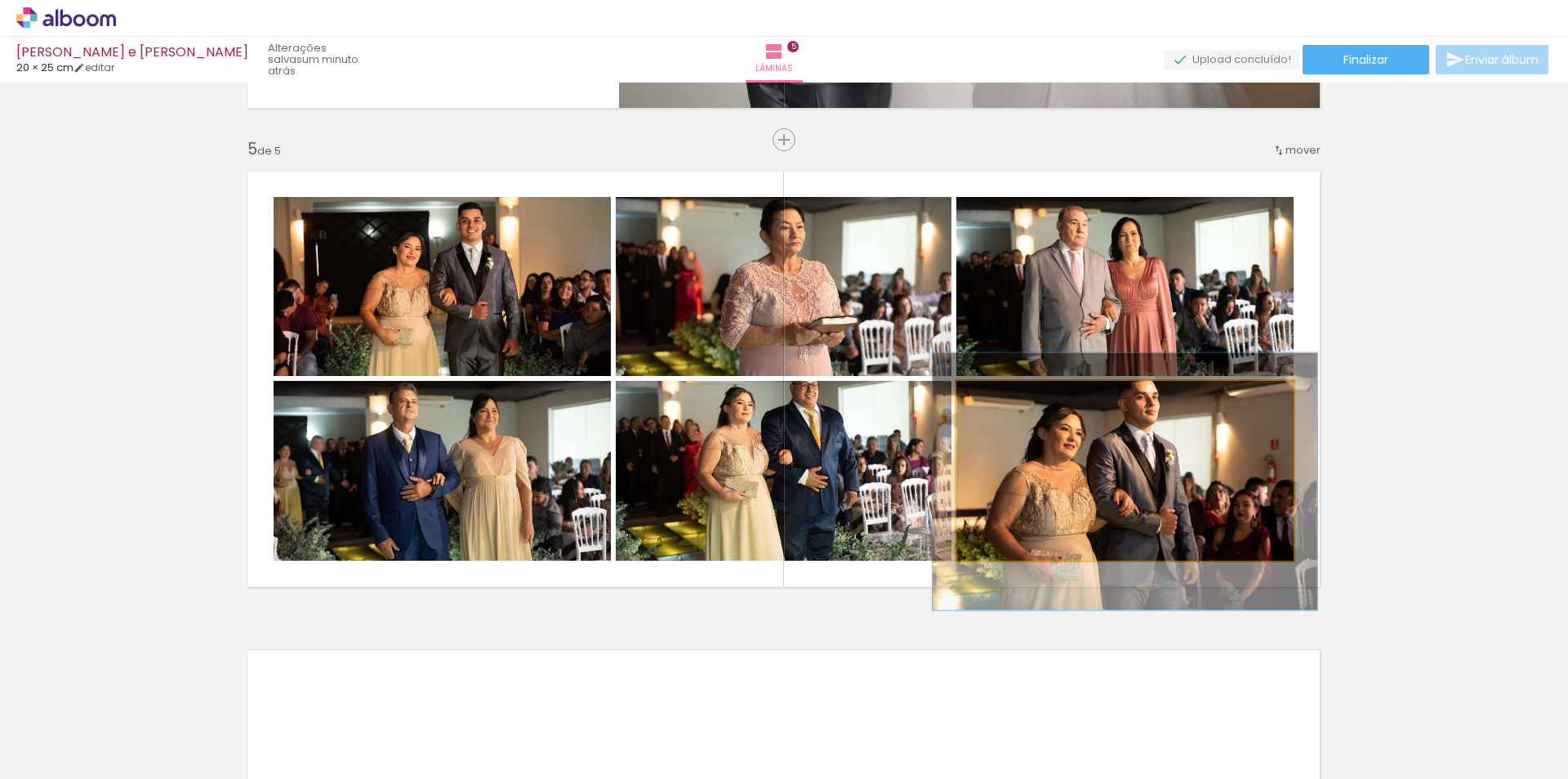
type paper-slider "114"
click at [1001, 396] on div at bounding box center [1003, 398] width 15 height 15
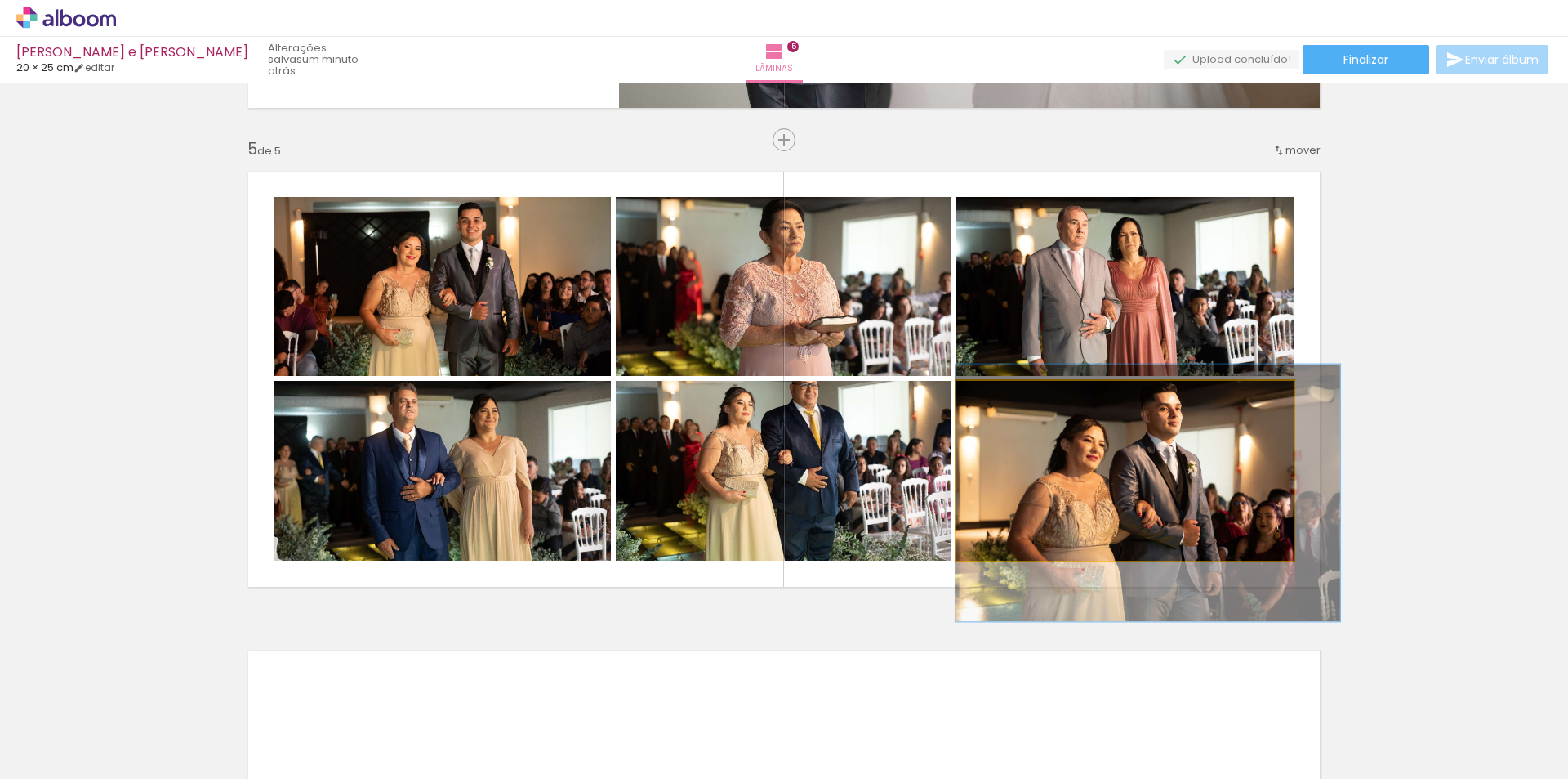
drag, startPoint x: 1051, startPoint y: 456, endPoint x: 1093, endPoint y: 465, distance: 43.0
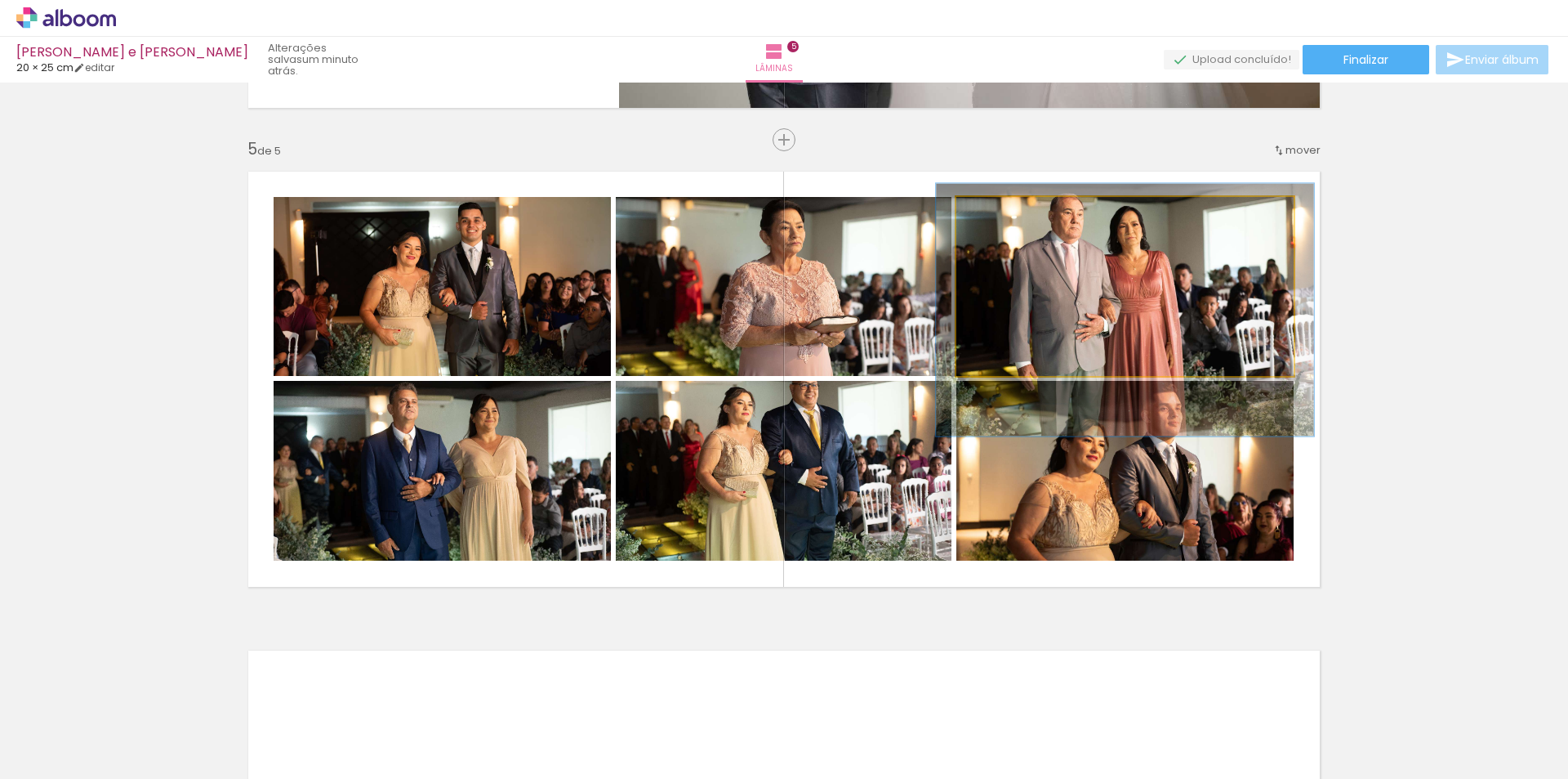
type paper-slider "112"
click at [998, 210] on div at bounding box center [1001, 214] width 26 height 26
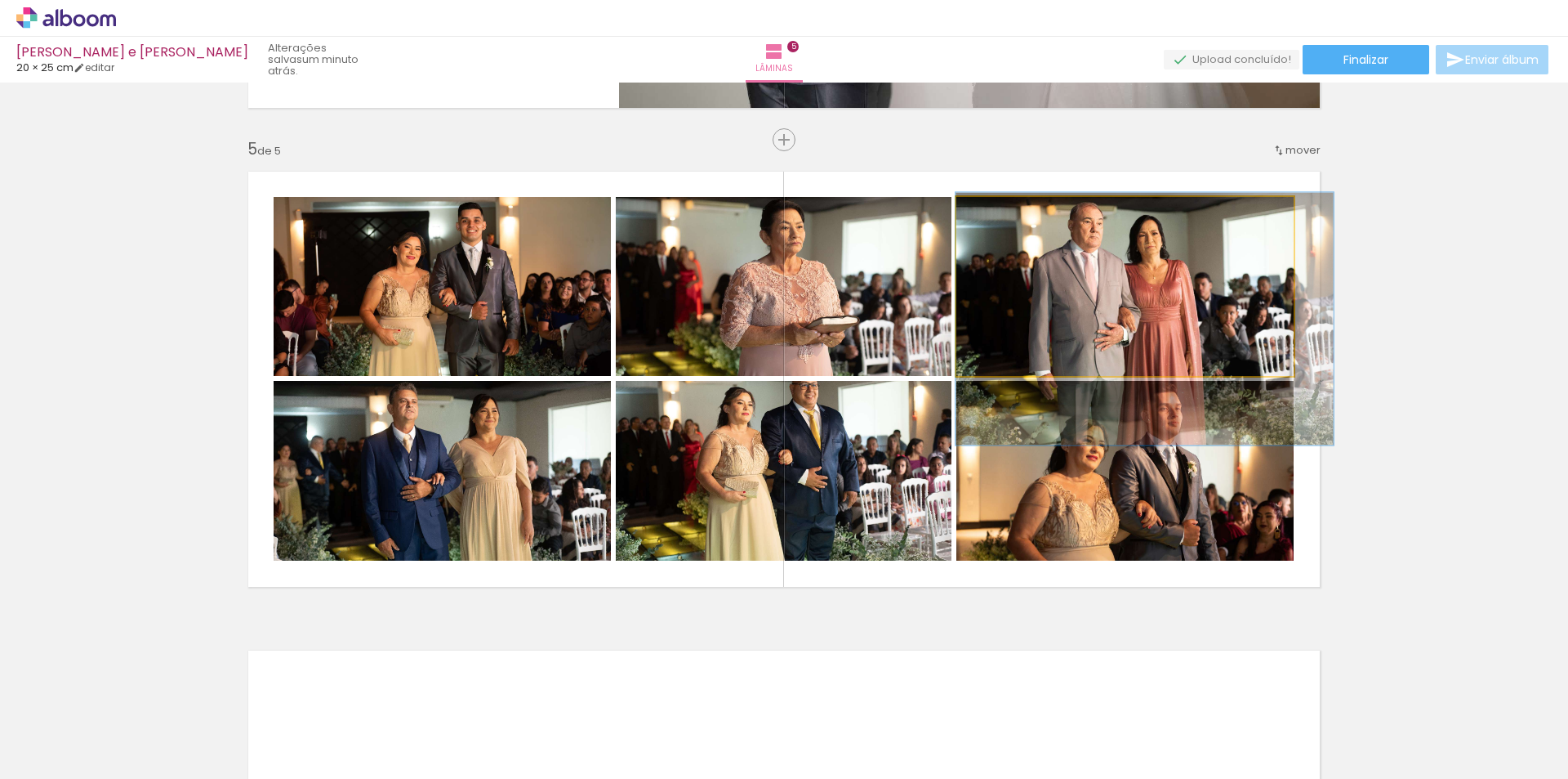
drag, startPoint x: 1094, startPoint y: 285, endPoint x: 1126, endPoint y: 292, distance: 32.8
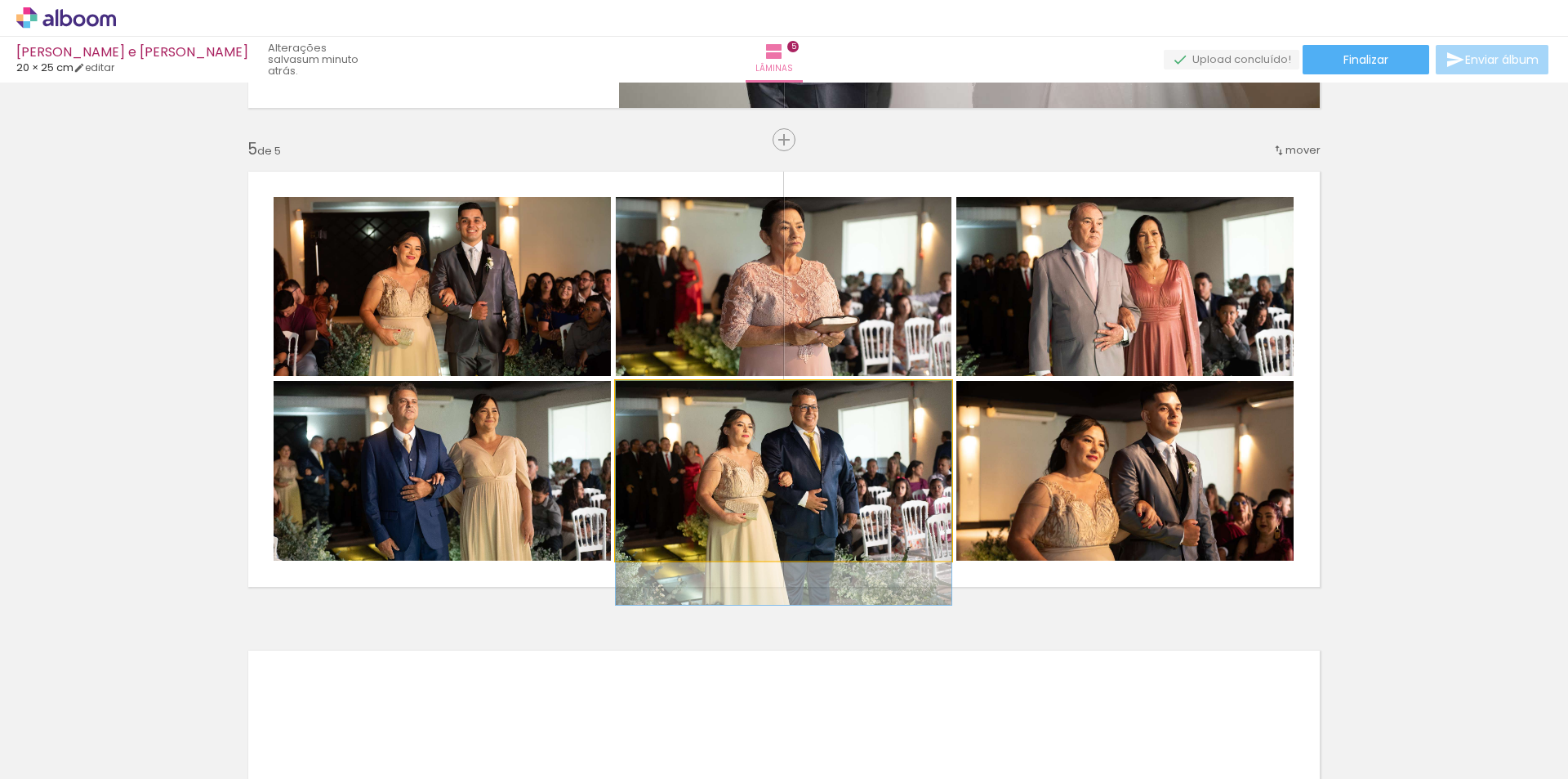
drag, startPoint x: 718, startPoint y: 455, endPoint x: 718, endPoint y: 473, distance: 18.0
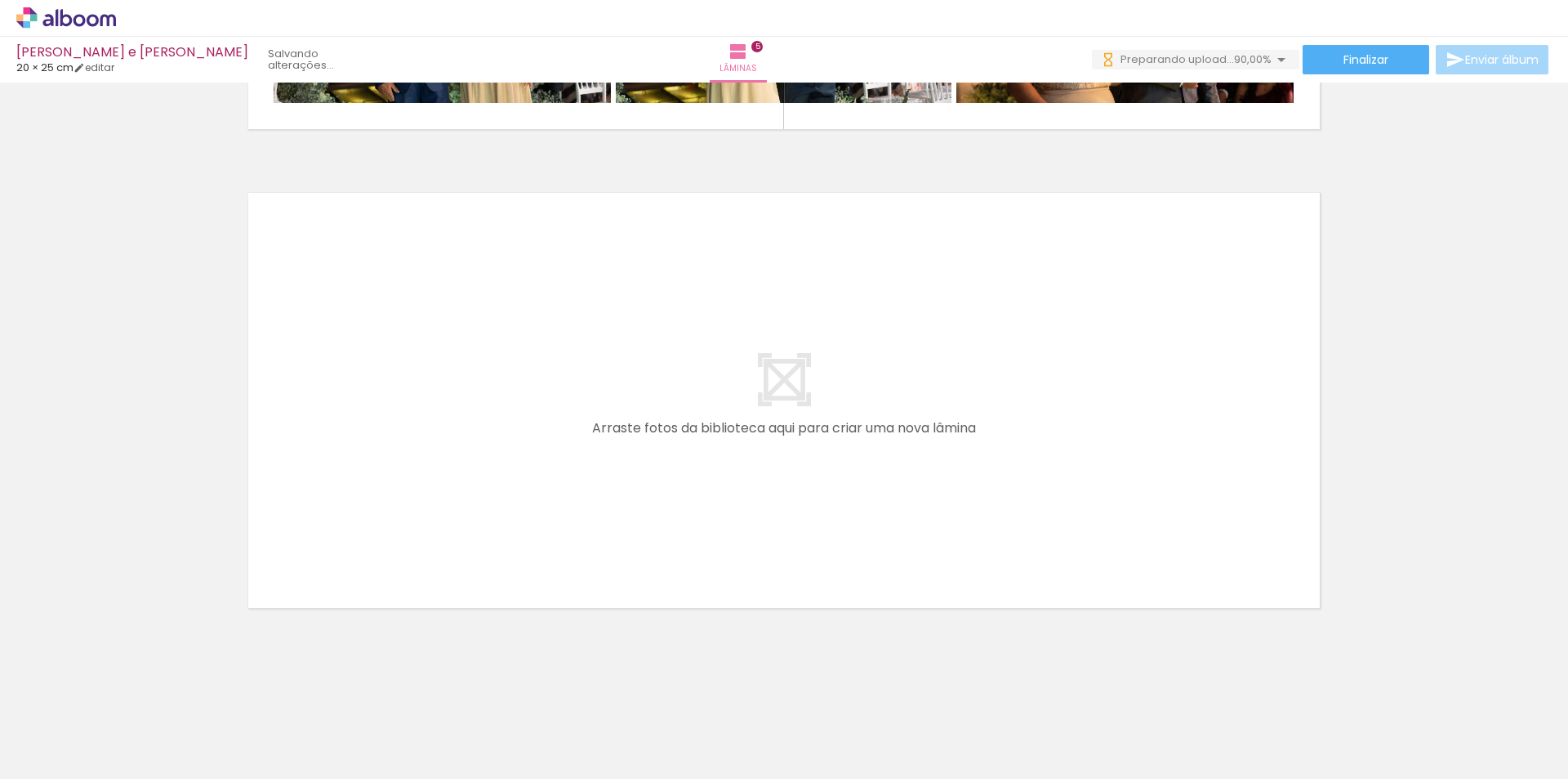
scroll to position [0, 0]
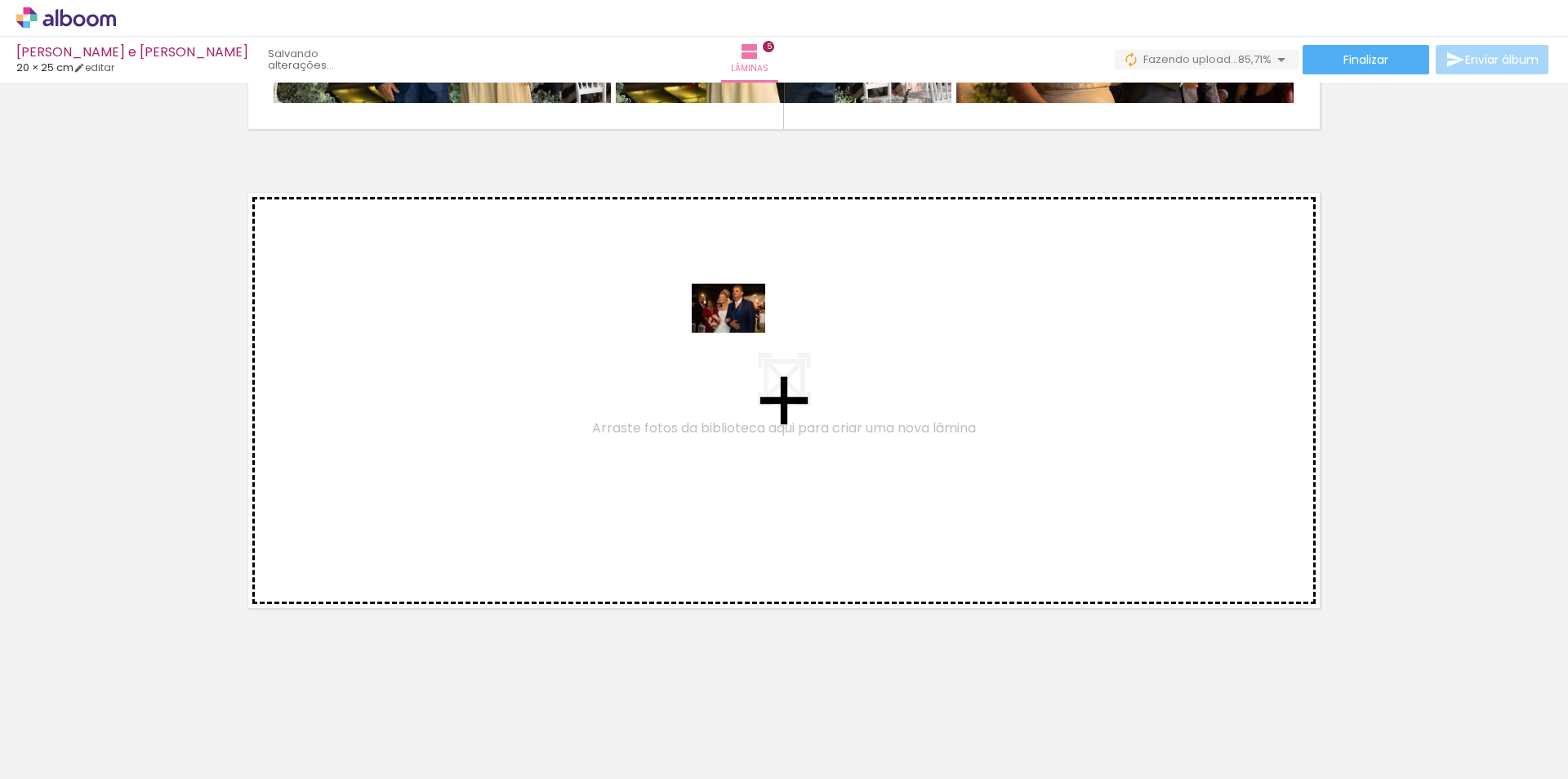
drag, startPoint x: 1327, startPoint y: 739, endPoint x: 741, endPoint y: 333, distance: 712.9
click at [741, 333] on quentale-workspace at bounding box center [784, 389] width 1568 height 779
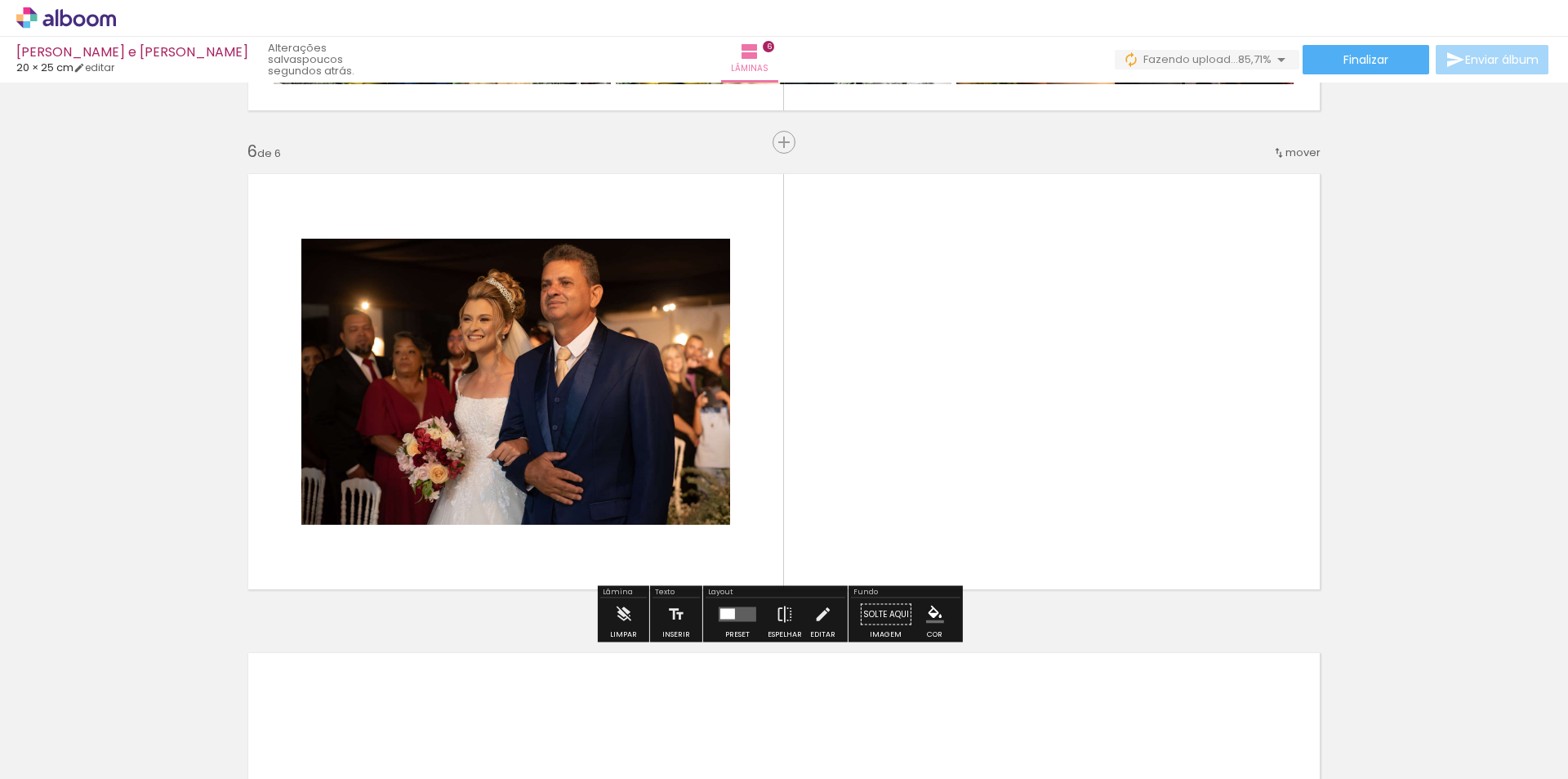
scroll to position [2364, 0]
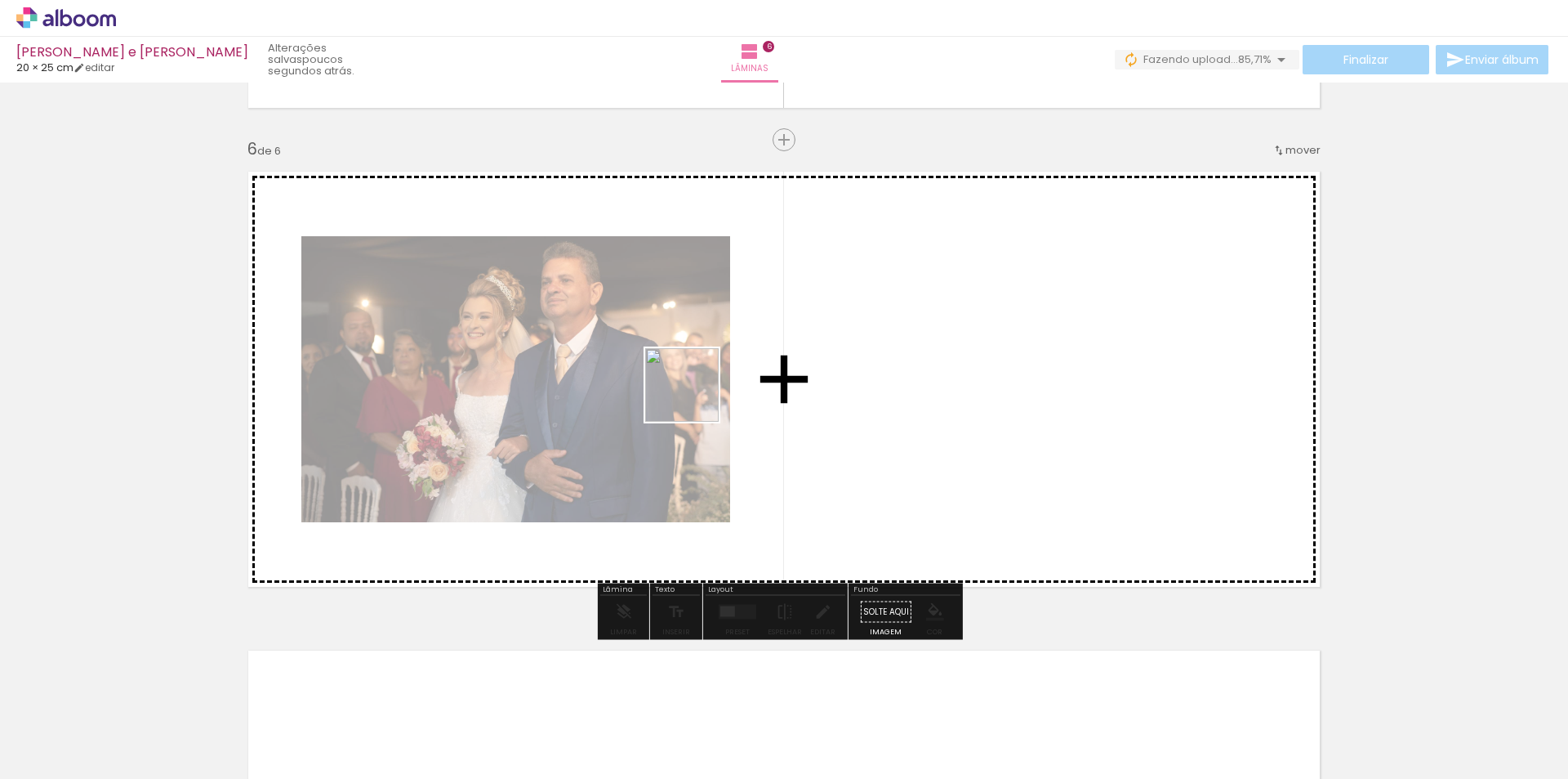
drag, startPoint x: 1426, startPoint y: 730, endPoint x: 691, endPoint y: 397, distance: 806.9
click at [691, 397] on quentale-workspace at bounding box center [784, 389] width 1568 height 779
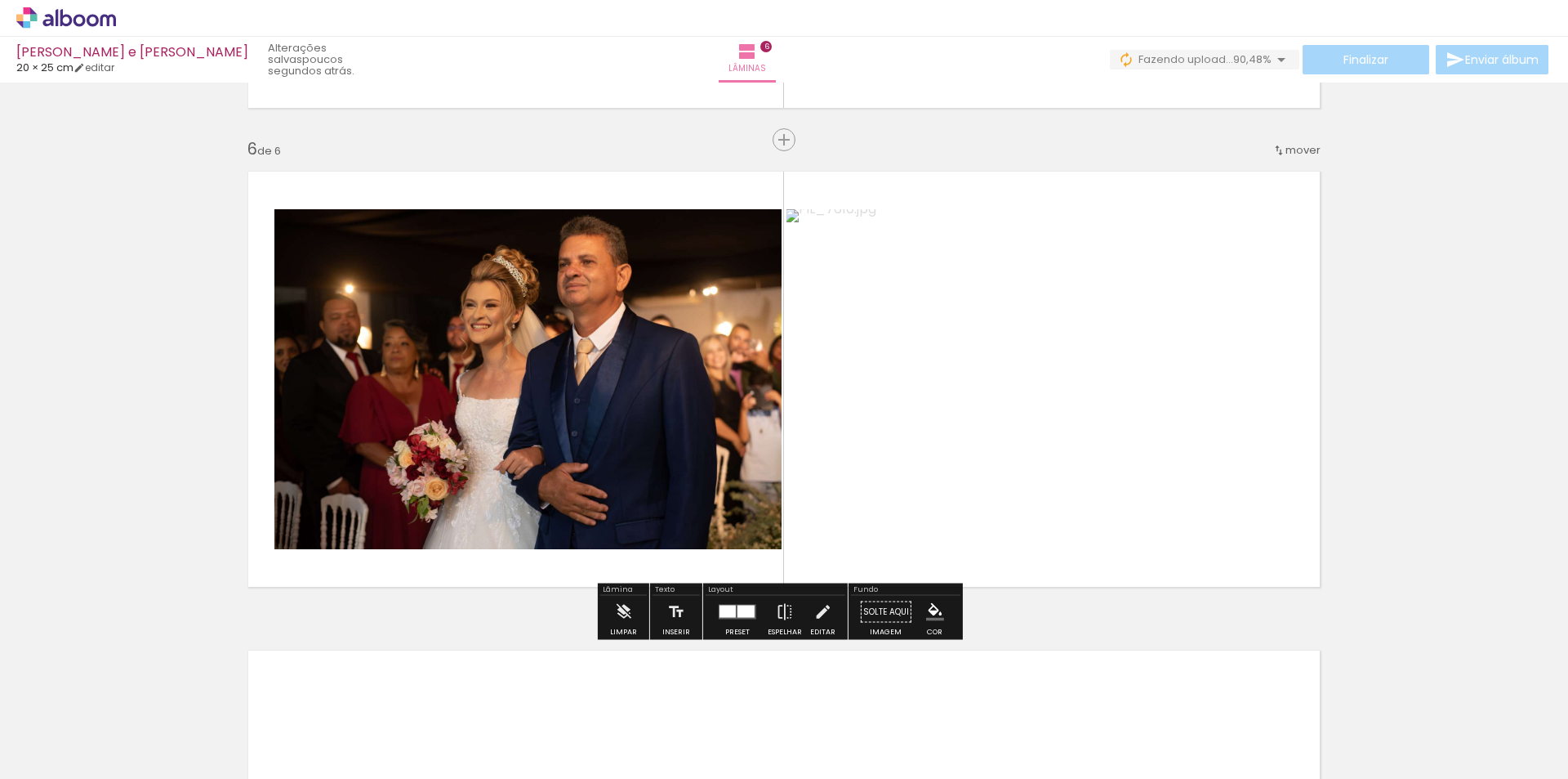
drag, startPoint x: 1529, startPoint y: 719, endPoint x: 1470, endPoint y: 643, distance: 96.2
drag, startPoint x: 1509, startPoint y: 728, endPoint x: 1325, endPoint y: 560, distance: 249.2
drag, startPoint x: 1499, startPoint y: 726, endPoint x: 1258, endPoint y: 601, distance: 271.5
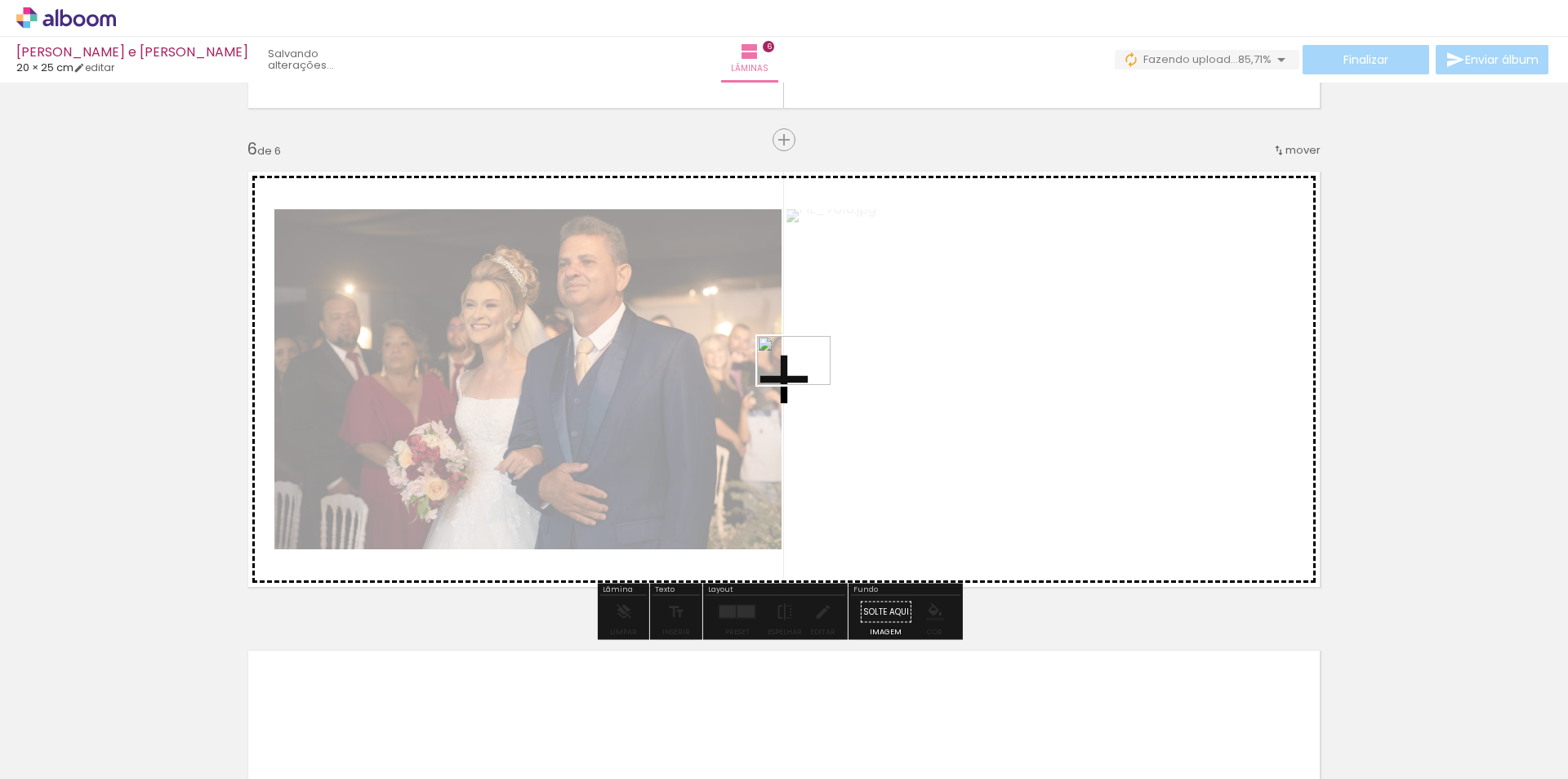
drag, startPoint x: 1514, startPoint y: 728, endPoint x: 805, endPoint y: 385, distance: 787.6
click at [805, 385] on quentale-workspace at bounding box center [784, 389] width 1568 height 779
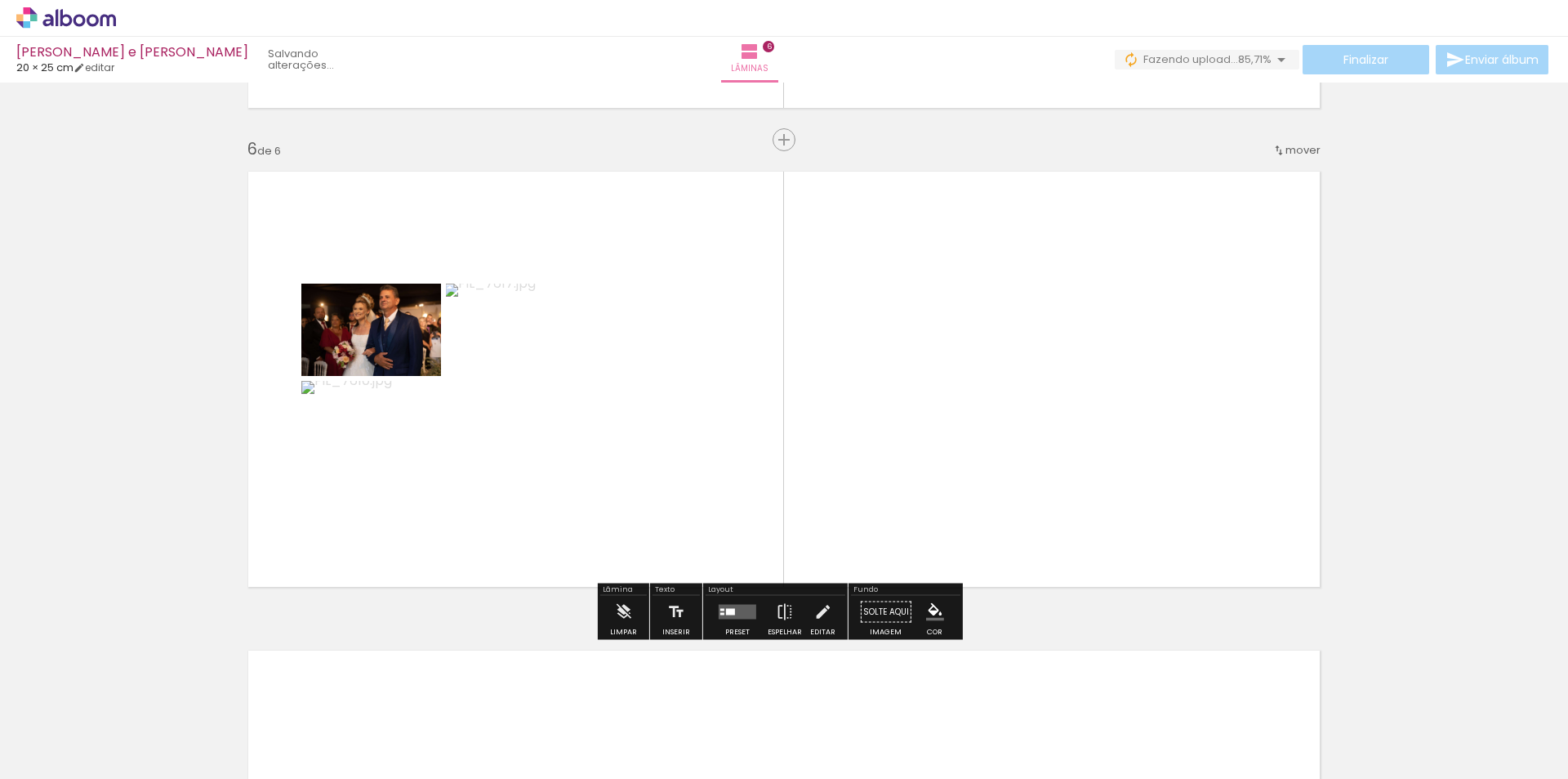
drag, startPoint x: 717, startPoint y: 615, endPoint x: 747, endPoint y: 609, distance: 30.6
click at [720, 614] on div at bounding box center [722, 614] width 4 height 3
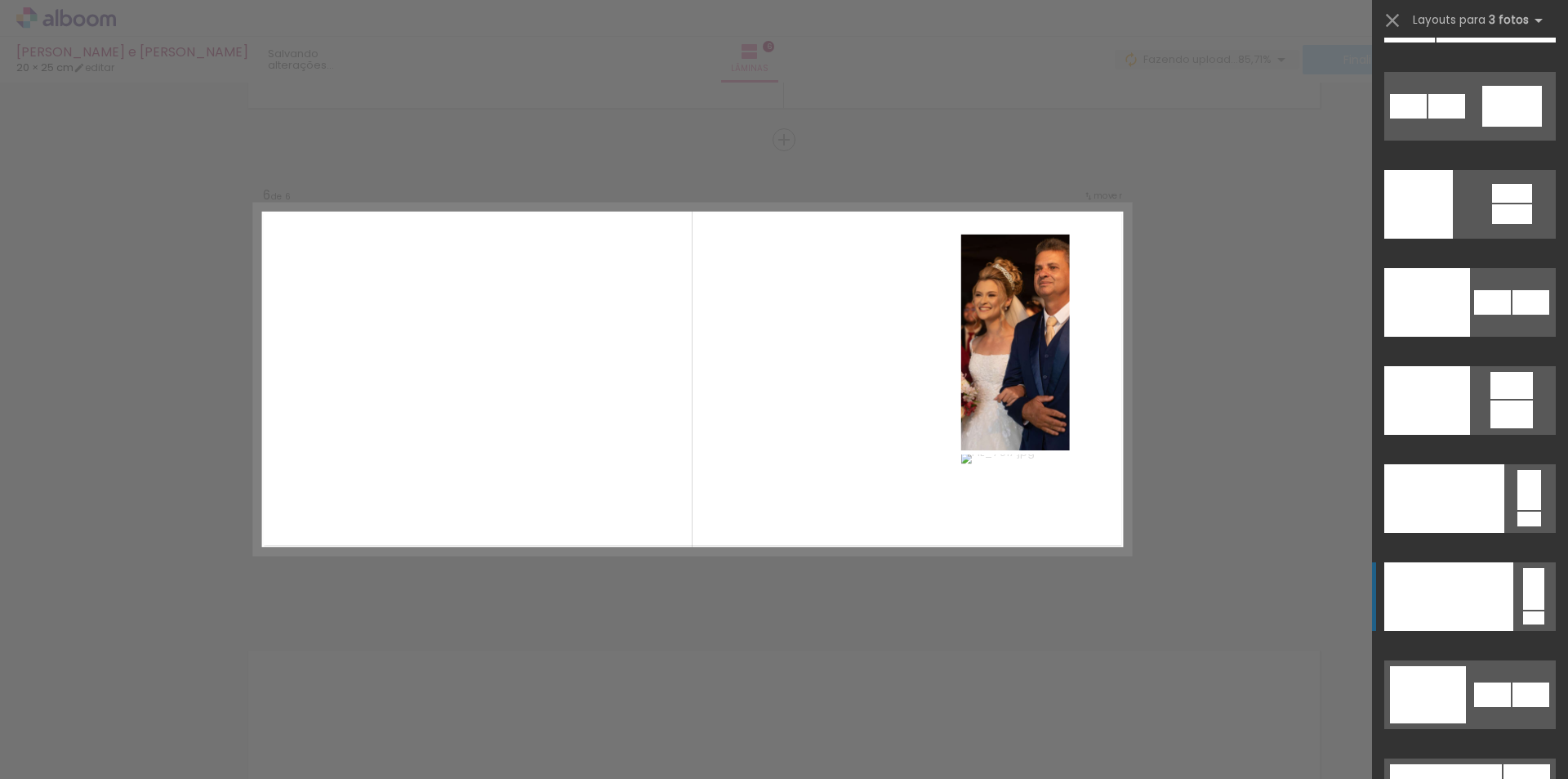
scroll to position [19898, 0]
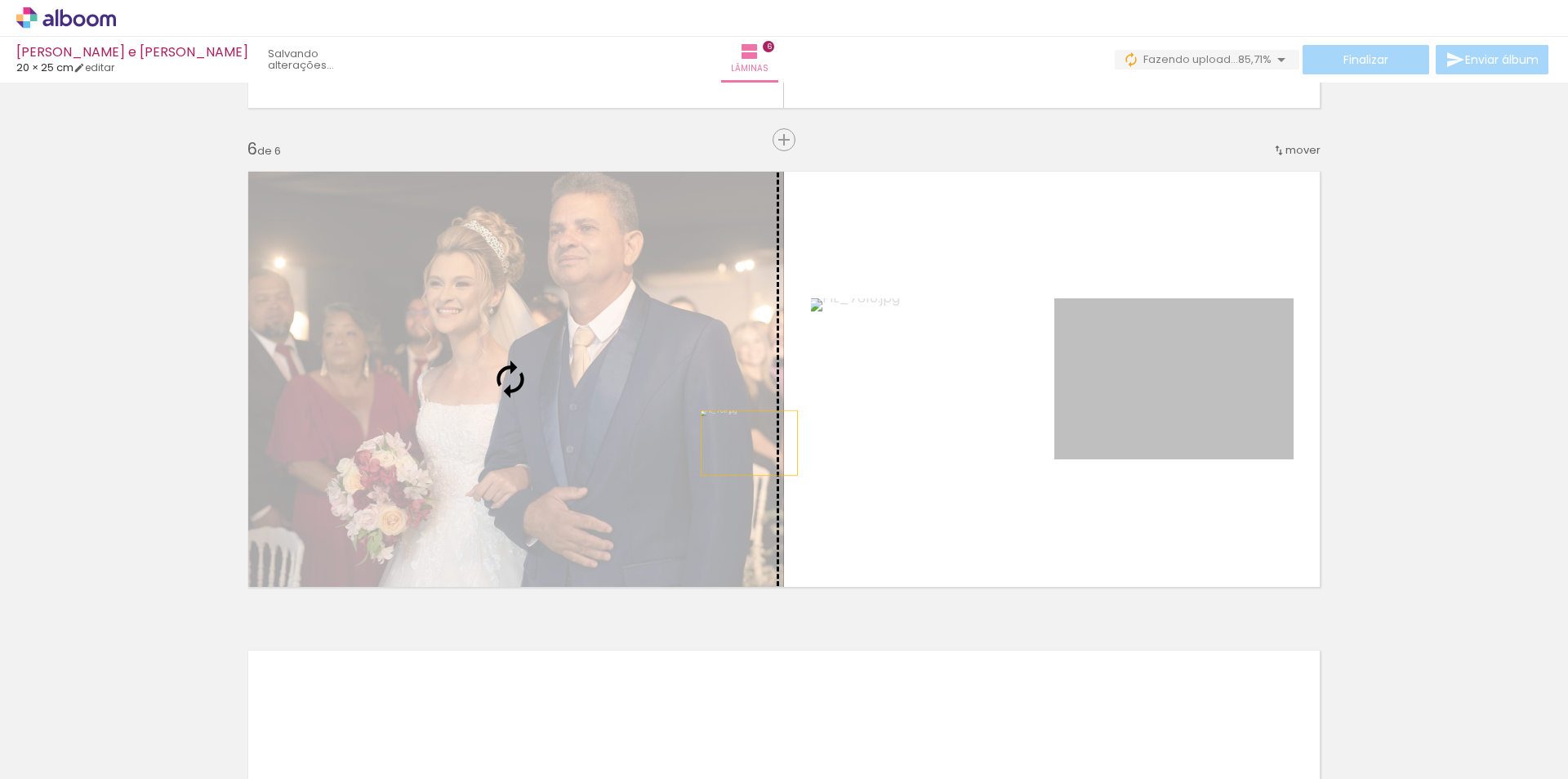
drag, startPoint x: 1182, startPoint y: 403, endPoint x: 733, endPoint y: 446, distance: 451.1
click at [0, 0] on slot at bounding box center [0, 0] width 0 height 0
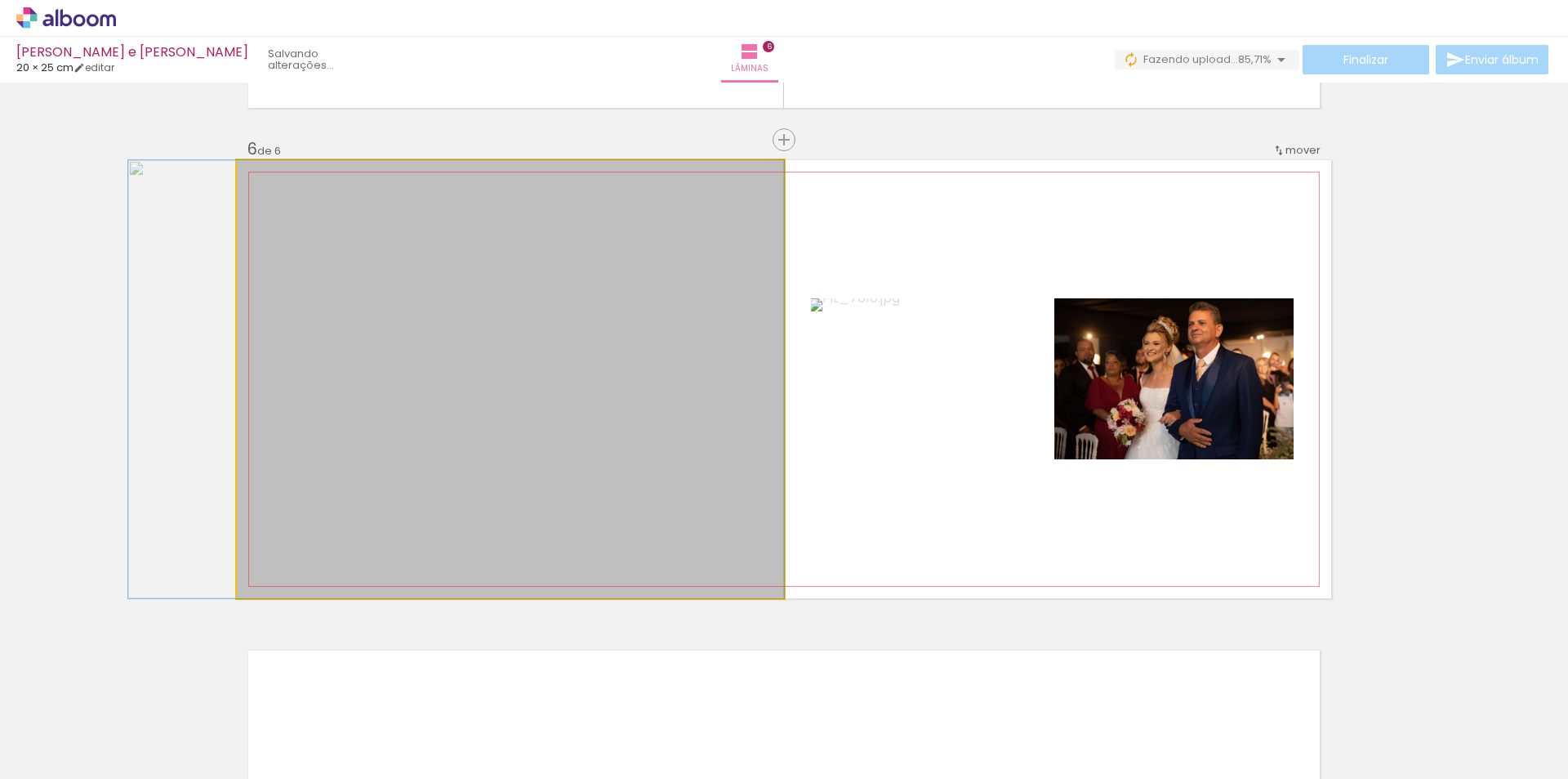
drag, startPoint x: 622, startPoint y: 467, endPoint x: 556, endPoint y: 425, distance: 78.2
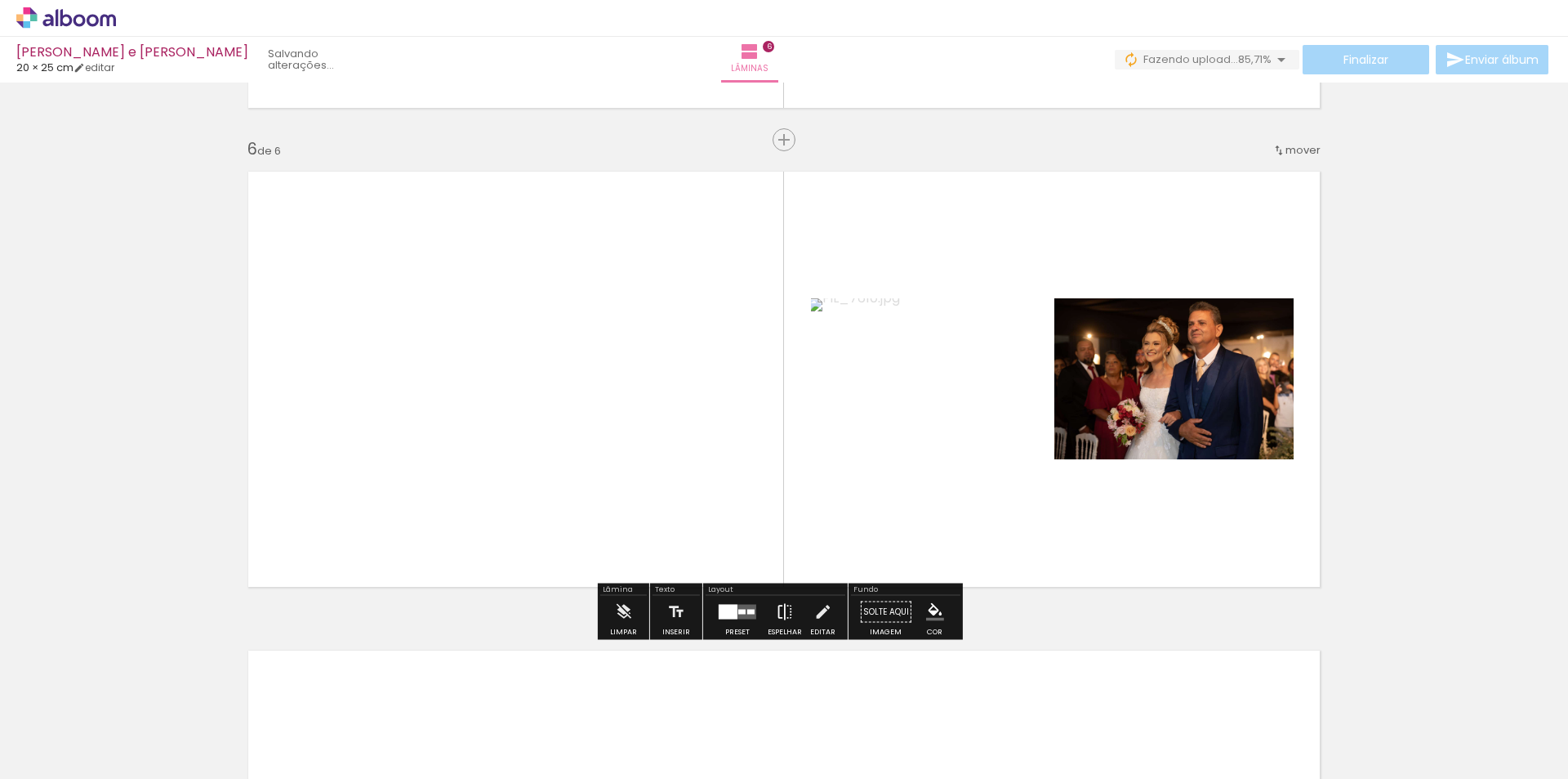
click at [776, 613] on iron-icon at bounding box center [784, 611] width 18 height 33
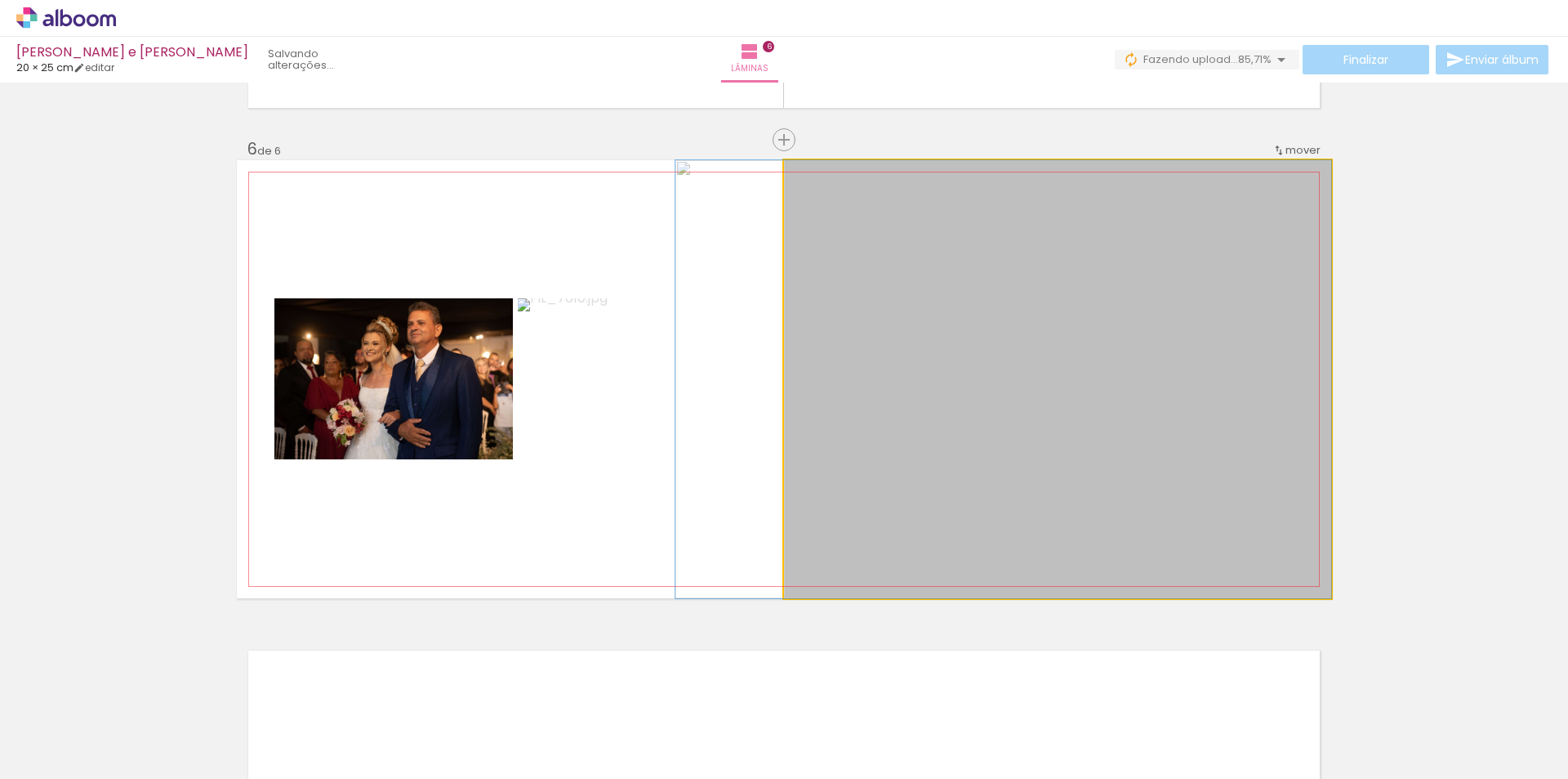
drag, startPoint x: 909, startPoint y: 456, endPoint x: 906, endPoint y: 440, distance: 16.3
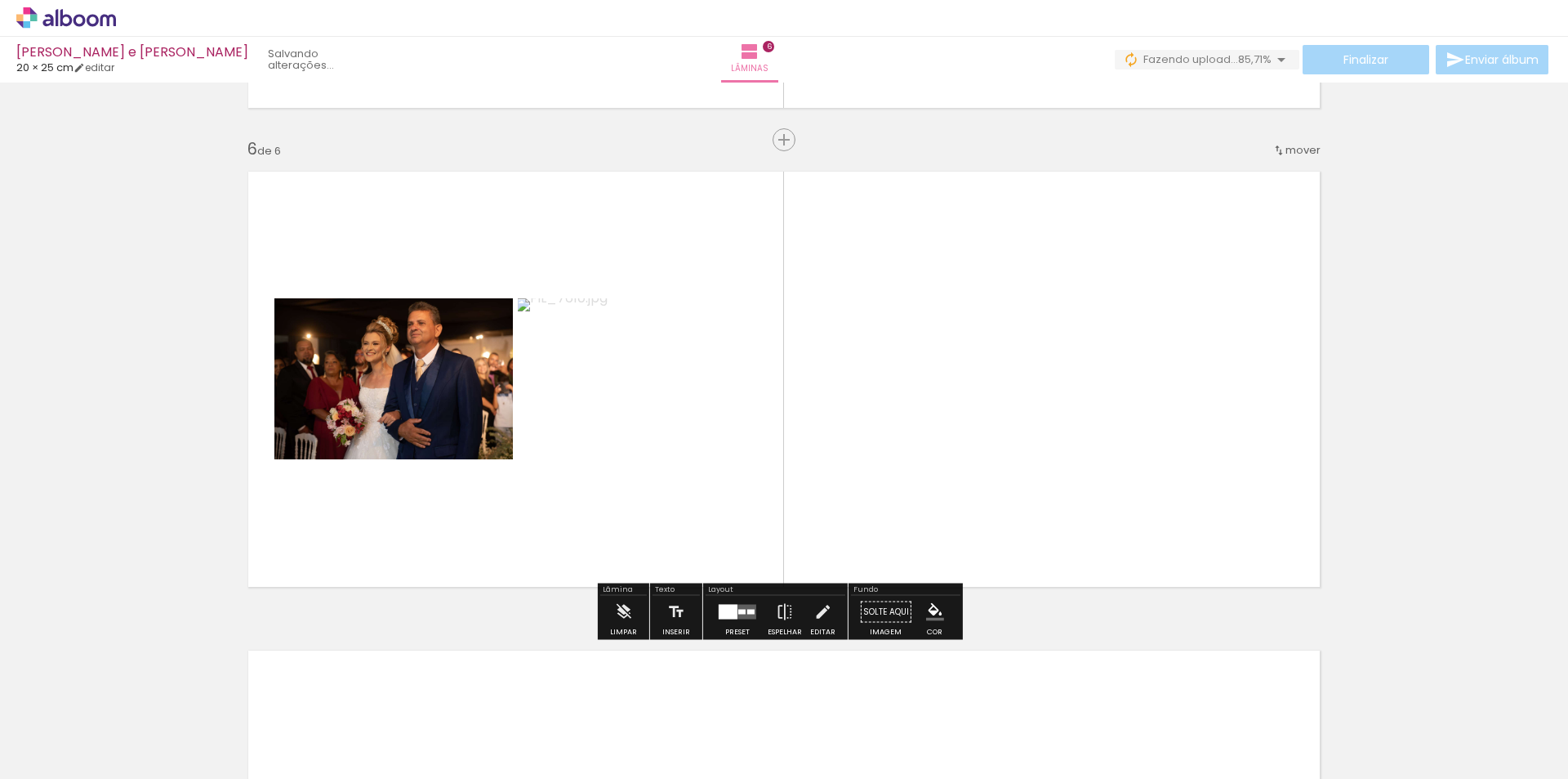
click at [738, 617] on quentale-layouter at bounding box center [737, 612] width 38 height 15
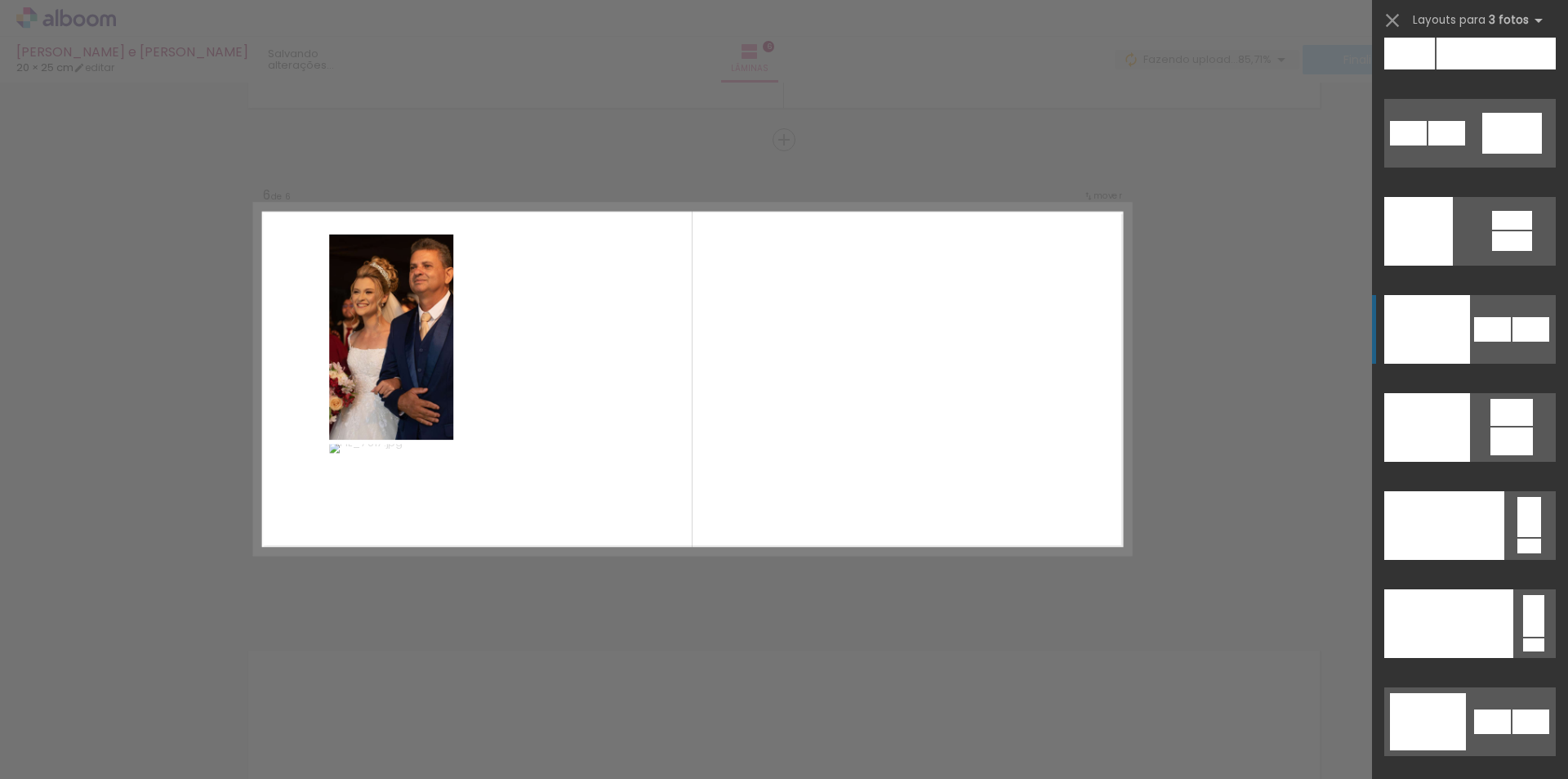
scroll to position [19708, 0]
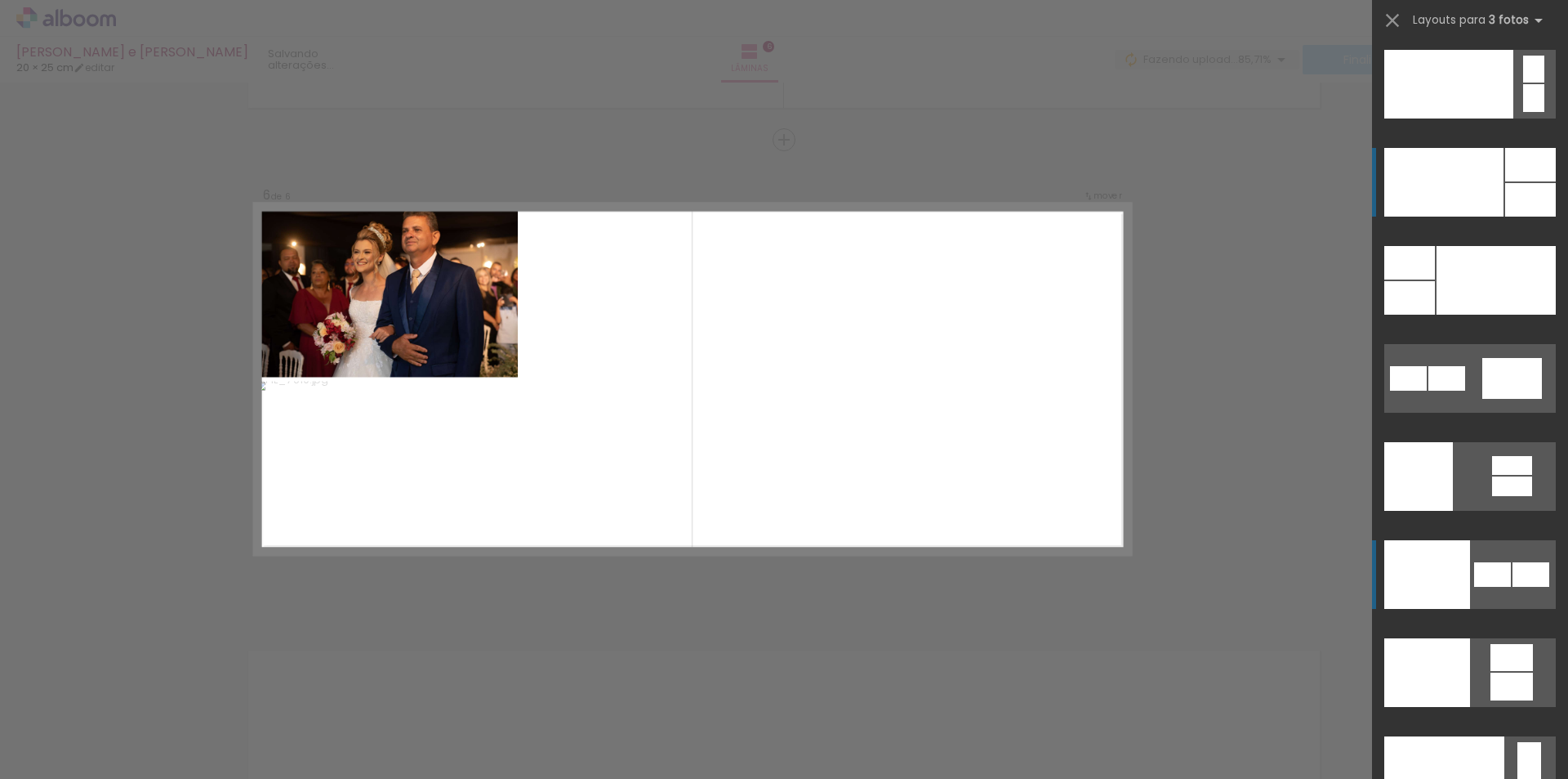
click at [1479, 118] on div at bounding box center [1449, 84] width 129 height 69
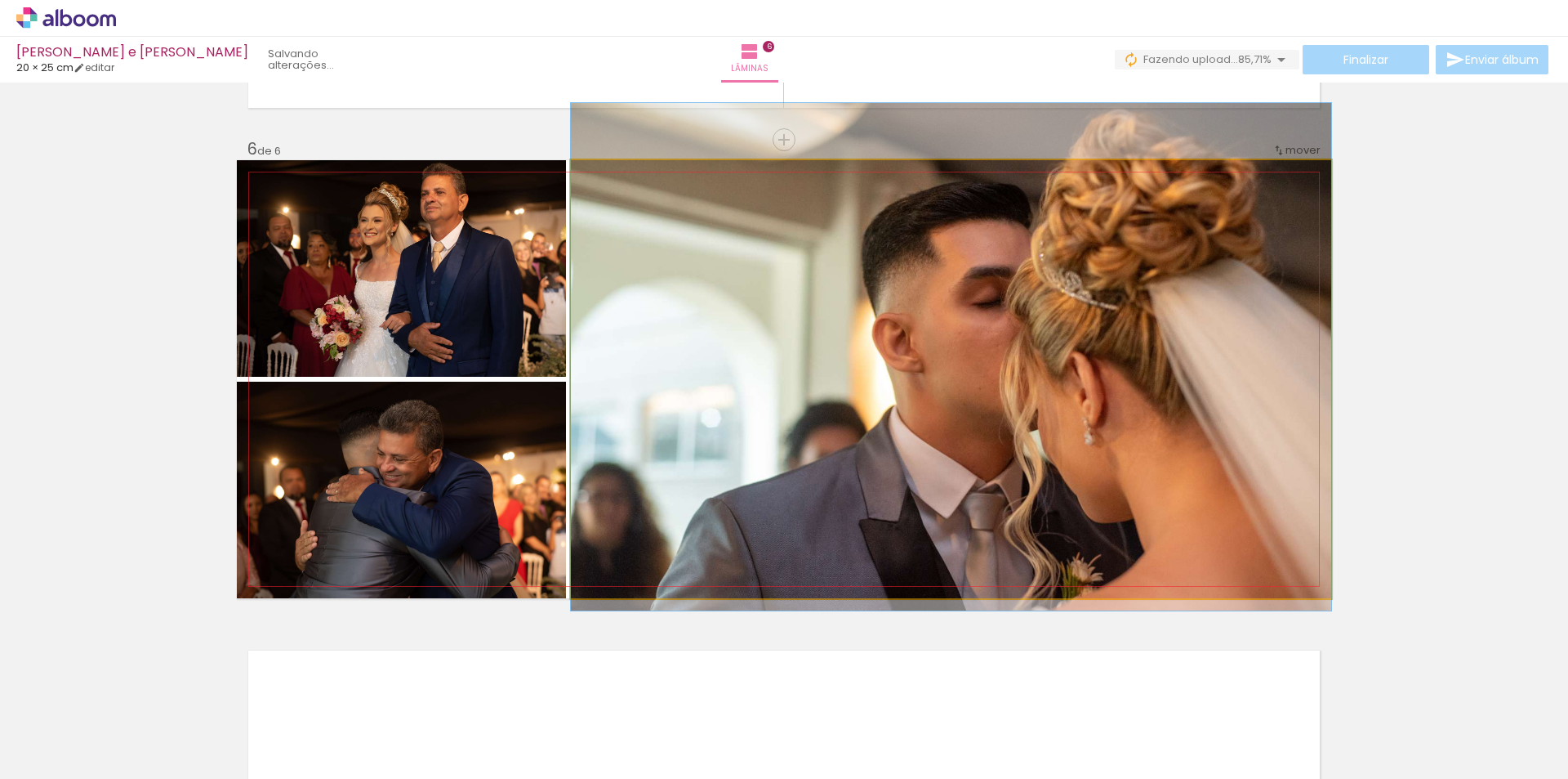
drag, startPoint x: 1076, startPoint y: 385, endPoint x: 1035, endPoint y: 363, distance: 46.5
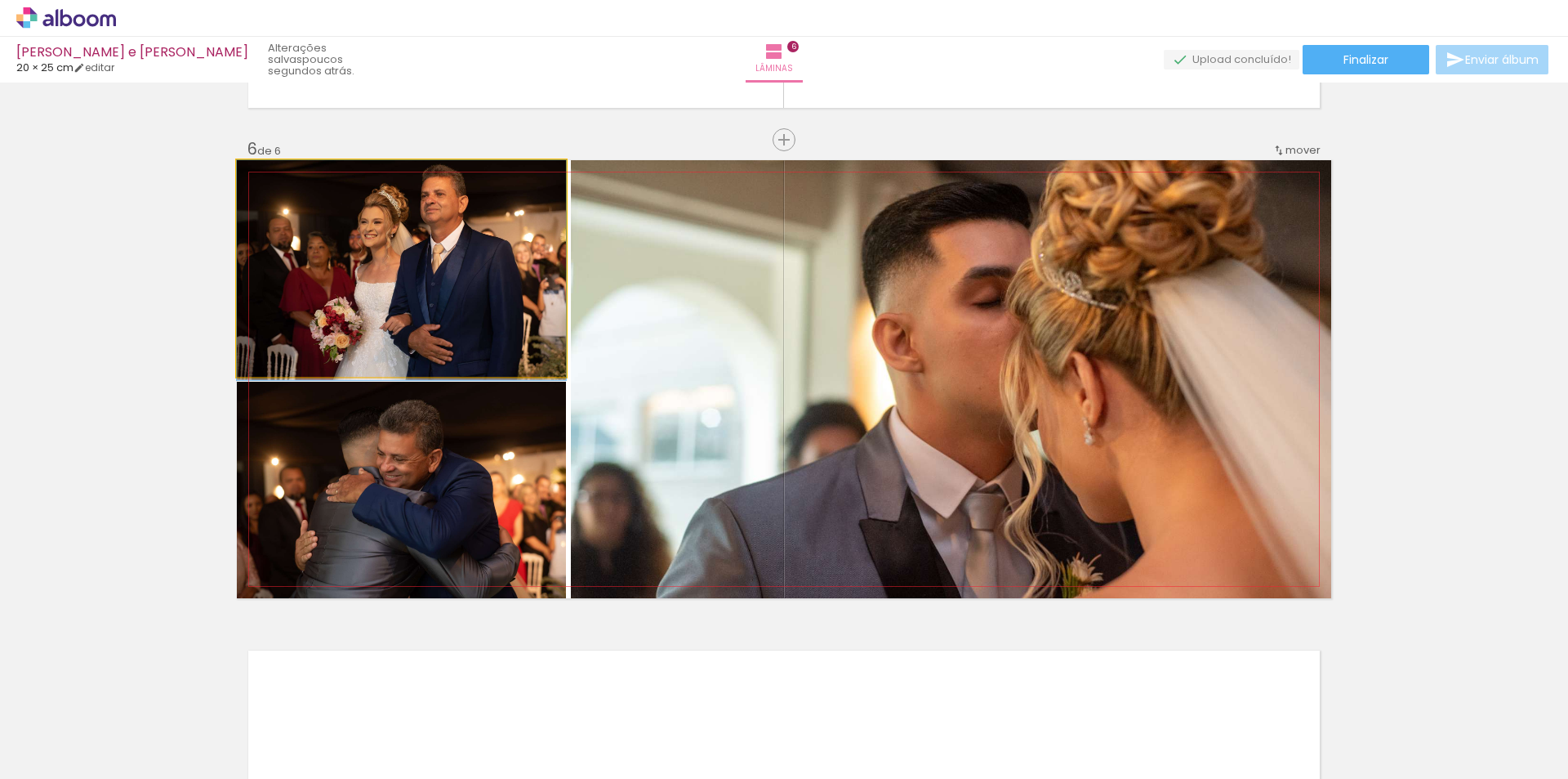
drag, startPoint x: 377, startPoint y: 267, endPoint x: 368, endPoint y: 304, distance: 38.1
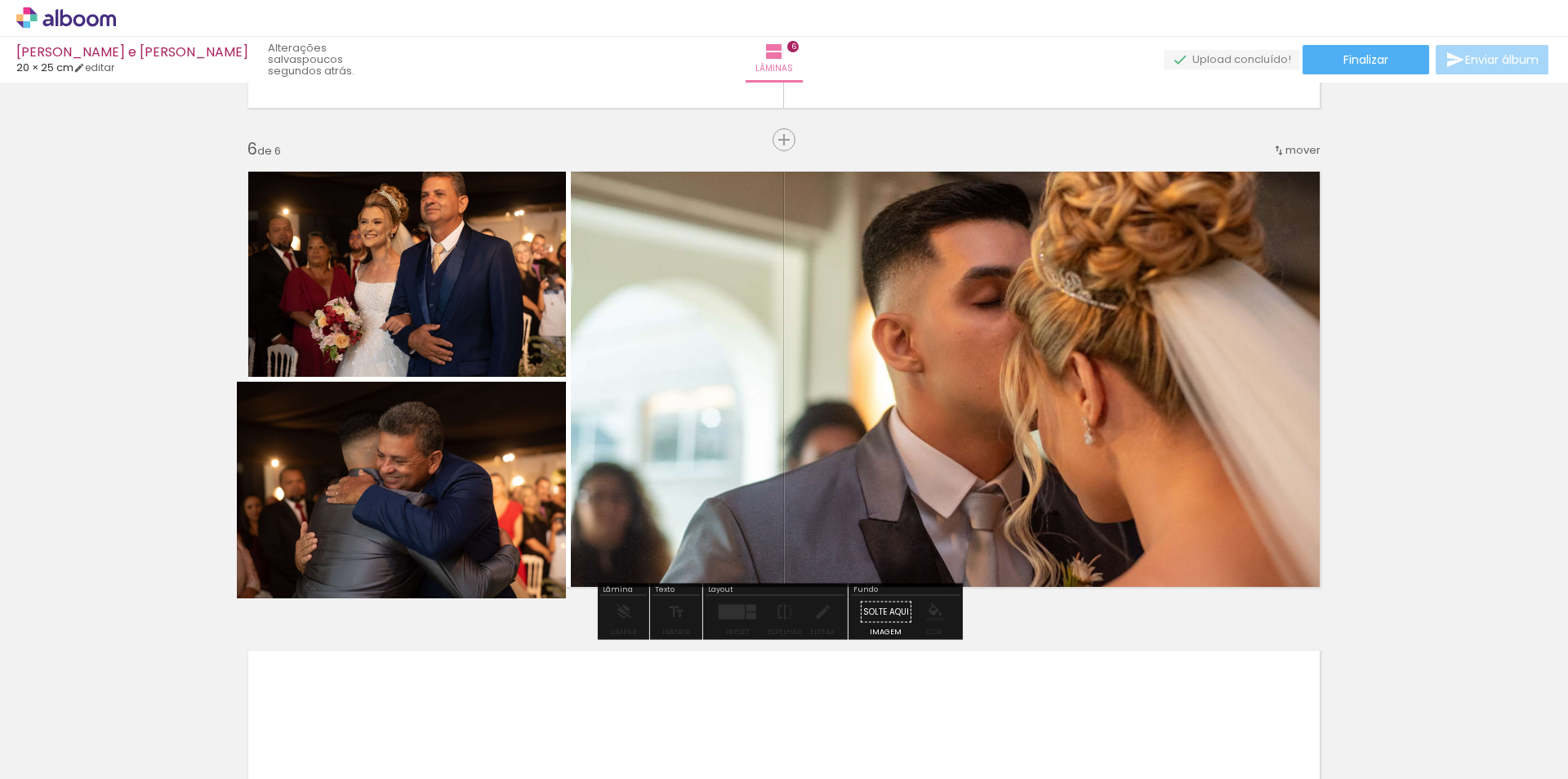
drag, startPoint x: 404, startPoint y: 449, endPoint x: 468, endPoint y: 464, distance: 65.7
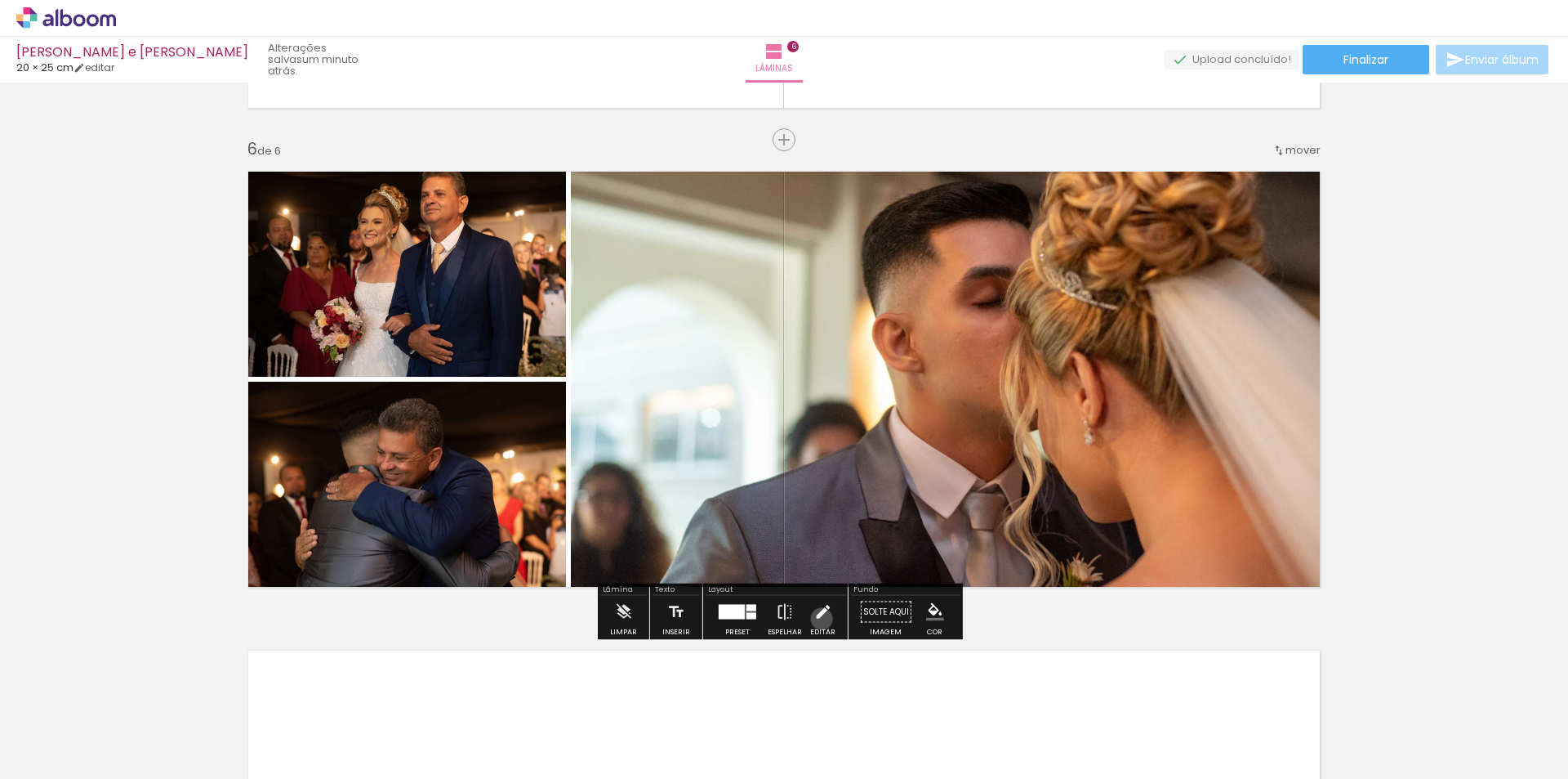
click at [817, 619] on iron-icon at bounding box center [822, 611] width 18 height 33
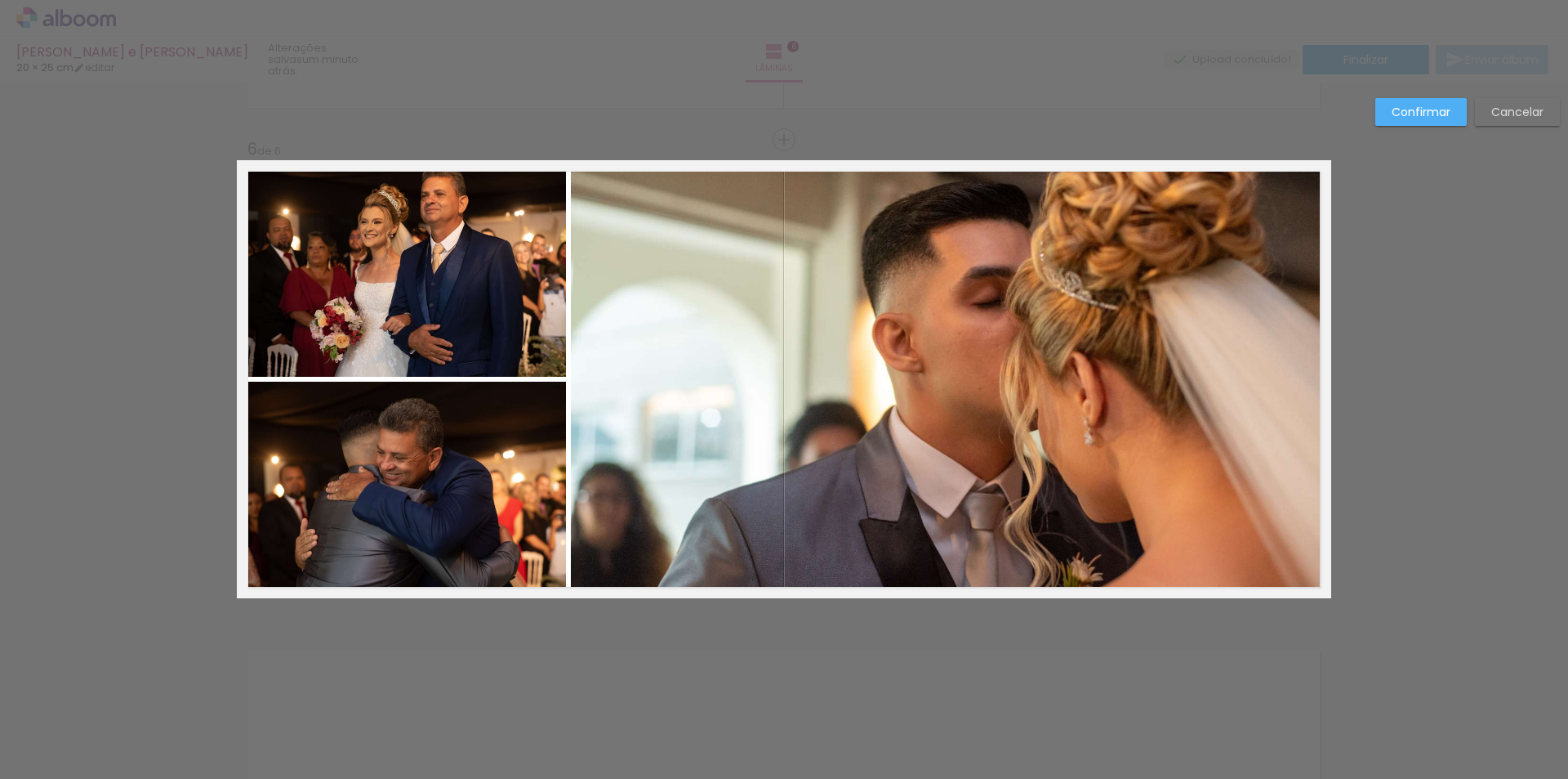
click at [0, 0] on slot "Cancelar" at bounding box center [0, 0] width 0 height 0
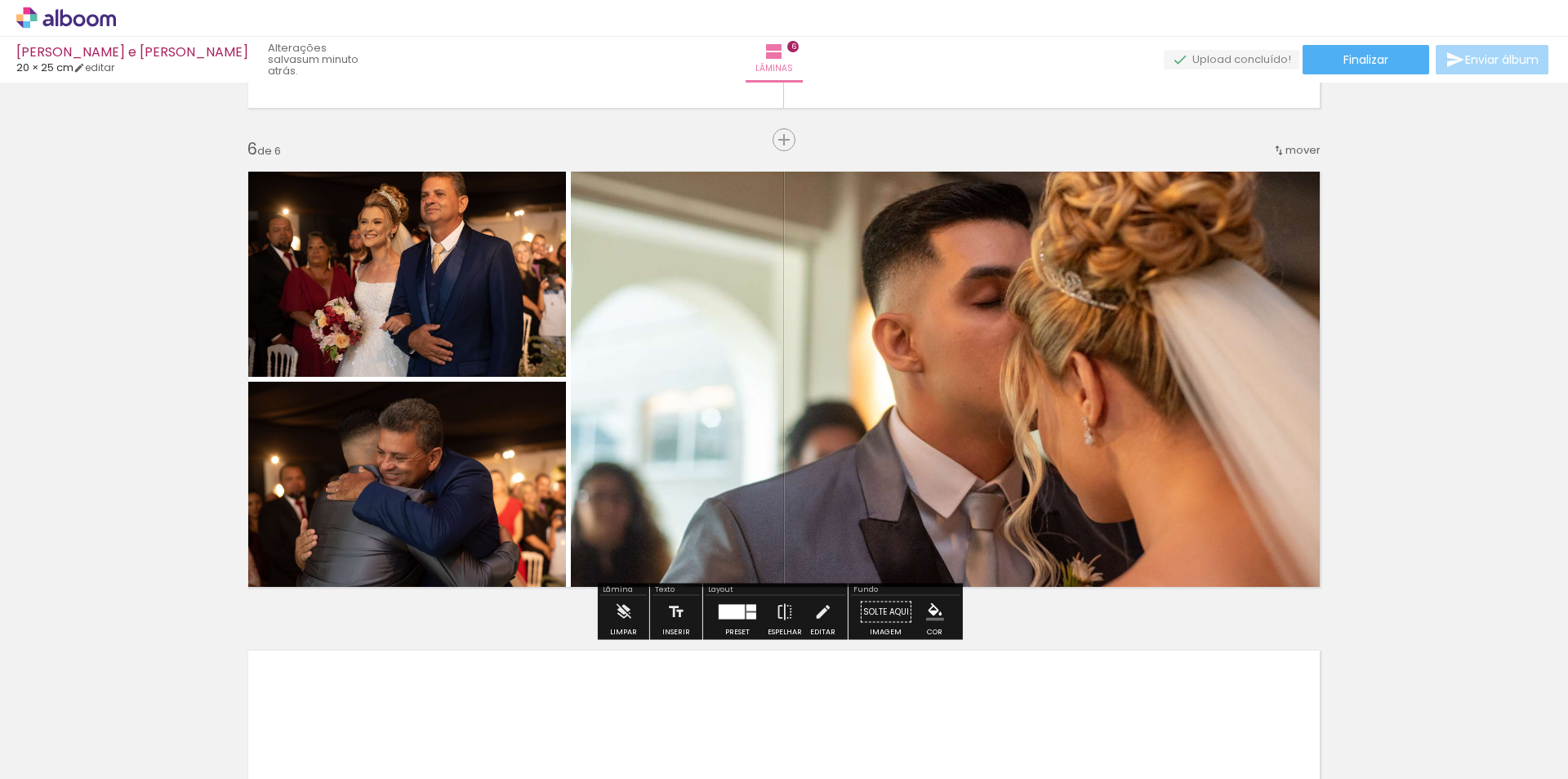
click at [939, 620] on paper-menu-button "#ffebee #ffcdd2 #ef9a9a #e57373 #ef5350 #f44336 #e53935 #d32f2f #c62828 #b71c1c…" at bounding box center [934, 611] width 31 height 31
click at [926, 615] on iron-icon "color picker" at bounding box center [934, 611] width 18 height 18
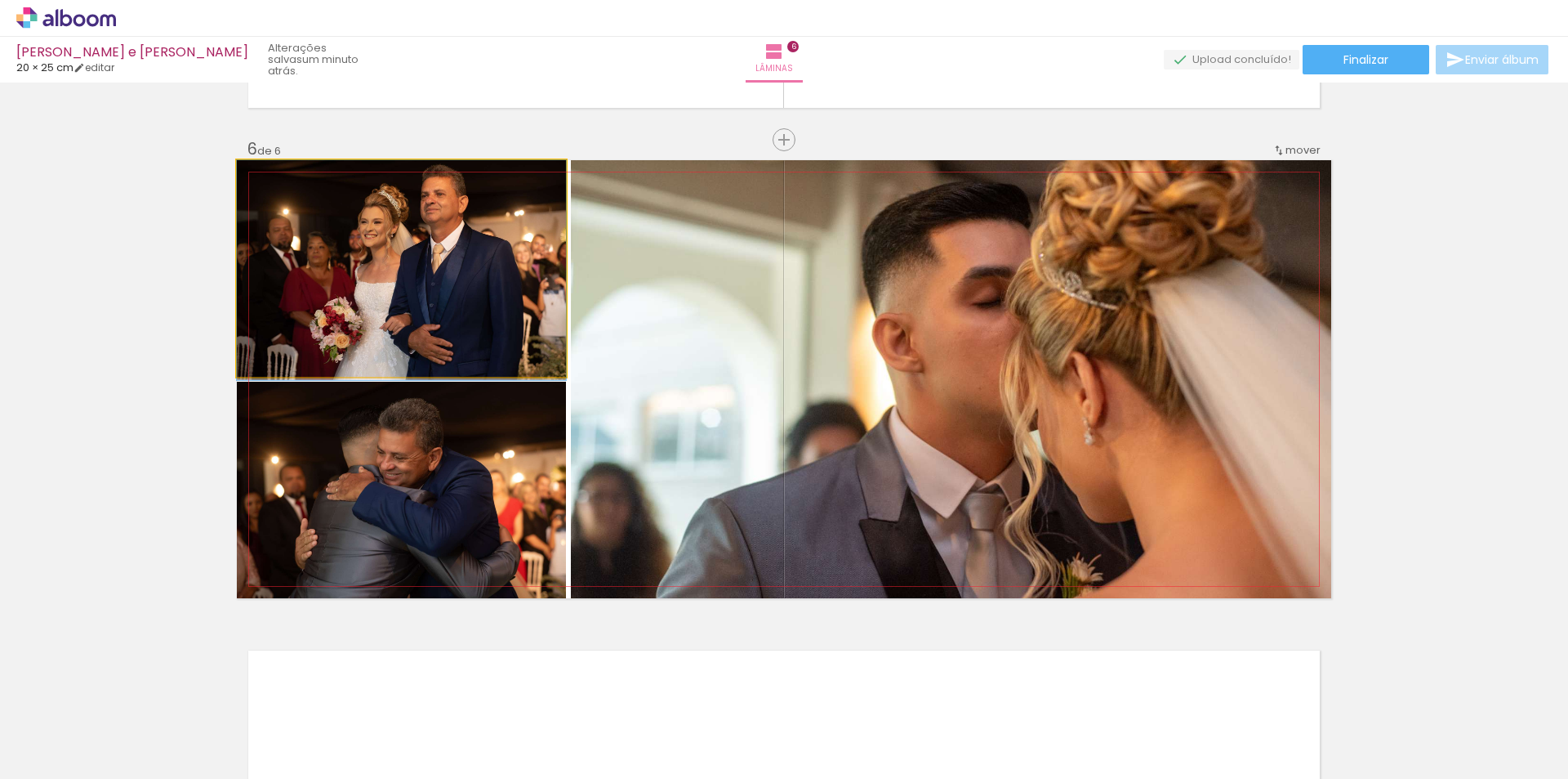
drag, startPoint x: 390, startPoint y: 293, endPoint x: 384, endPoint y: 318, distance: 25.7
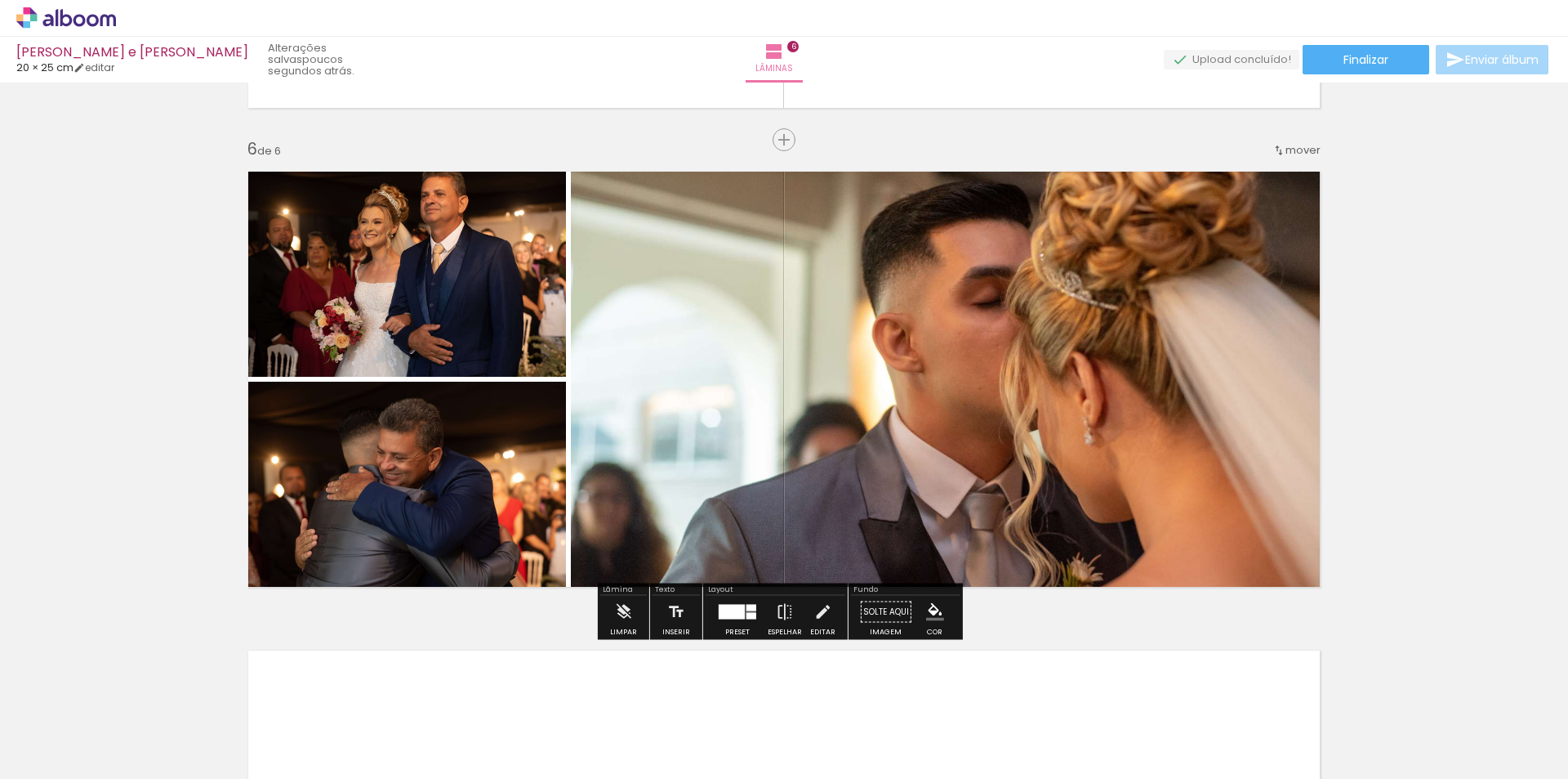
drag, startPoint x: 734, startPoint y: 610, endPoint x: 748, endPoint y: 607, distance: 14.3
click at [734, 609] on div at bounding box center [731, 612] width 26 height 15
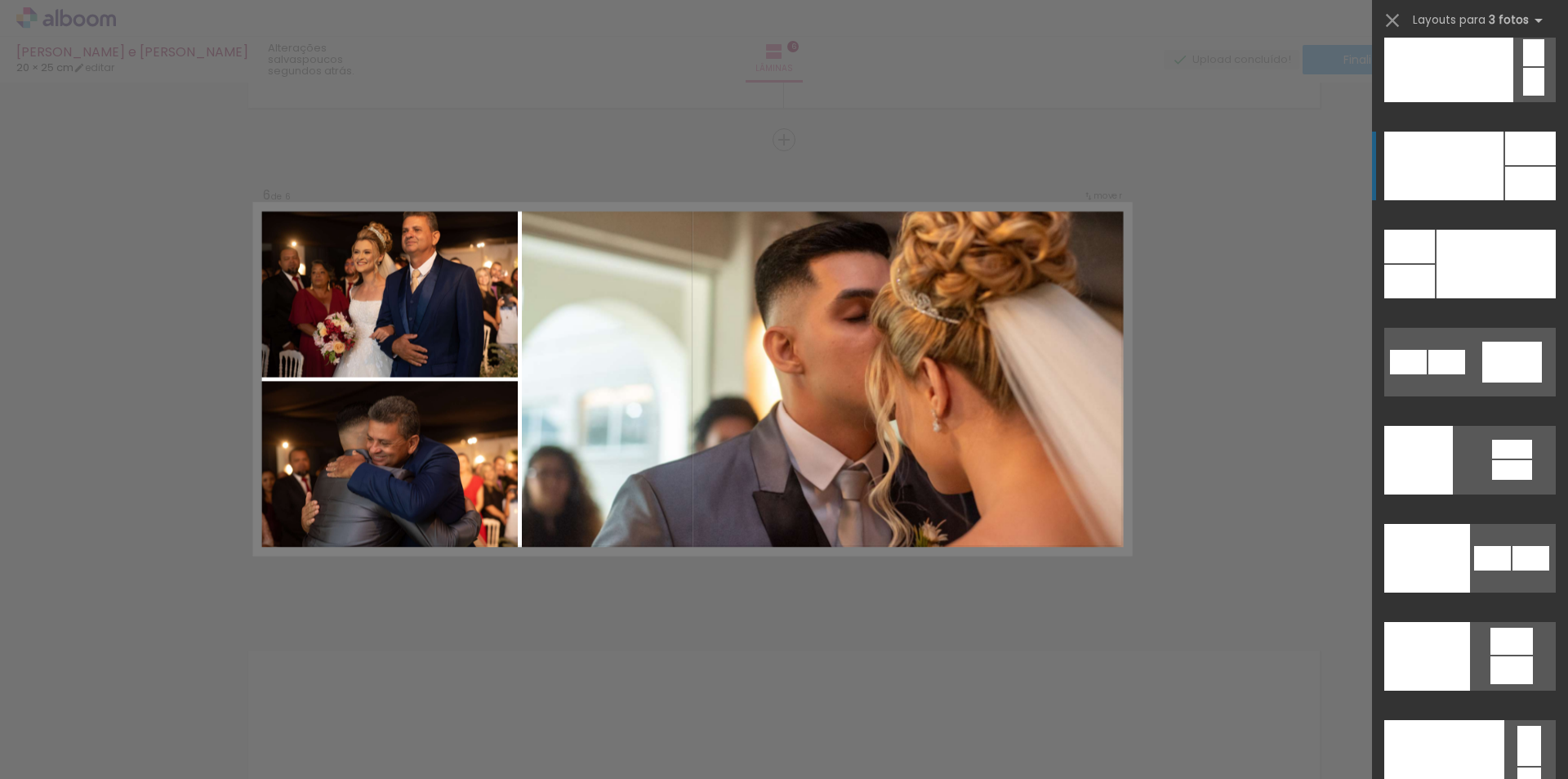
scroll to position [19805, 0]
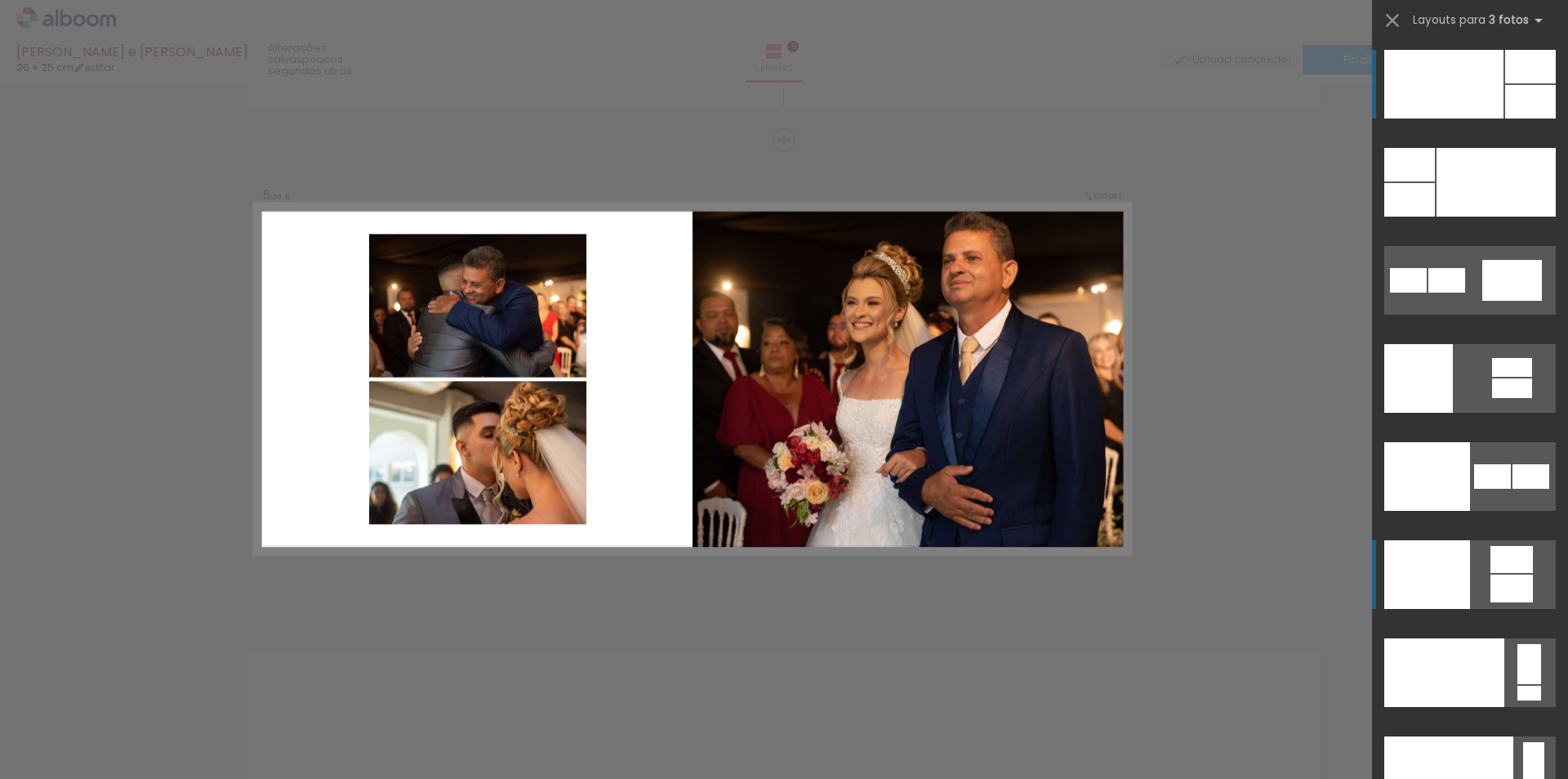
click at [1452, 413] on div at bounding box center [1419, 378] width 69 height 69
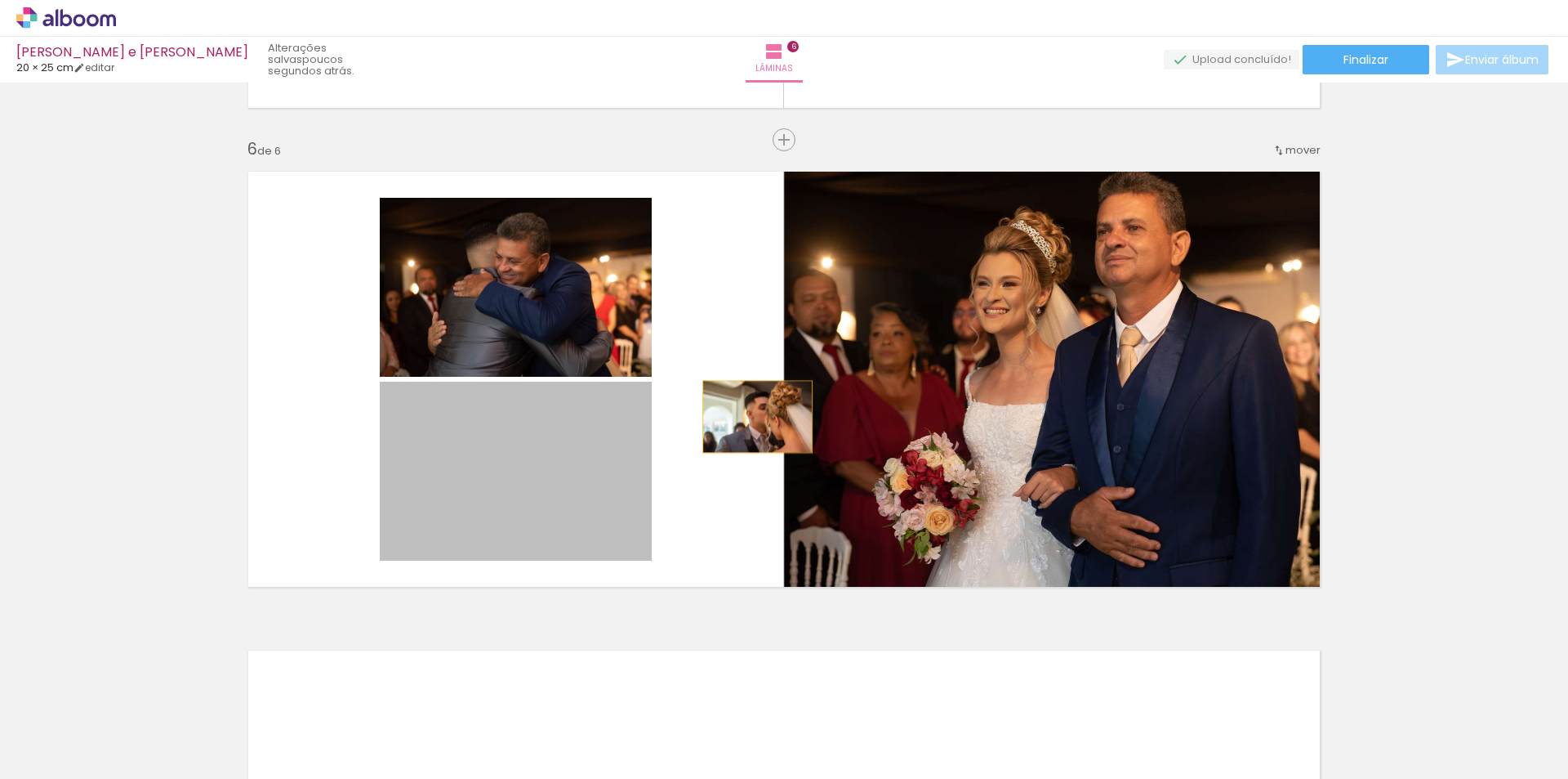
drag, startPoint x: 586, startPoint y: 446, endPoint x: 991, endPoint y: 365, distance: 413.0
click at [0, 0] on slot at bounding box center [0, 0] width 0 height 0
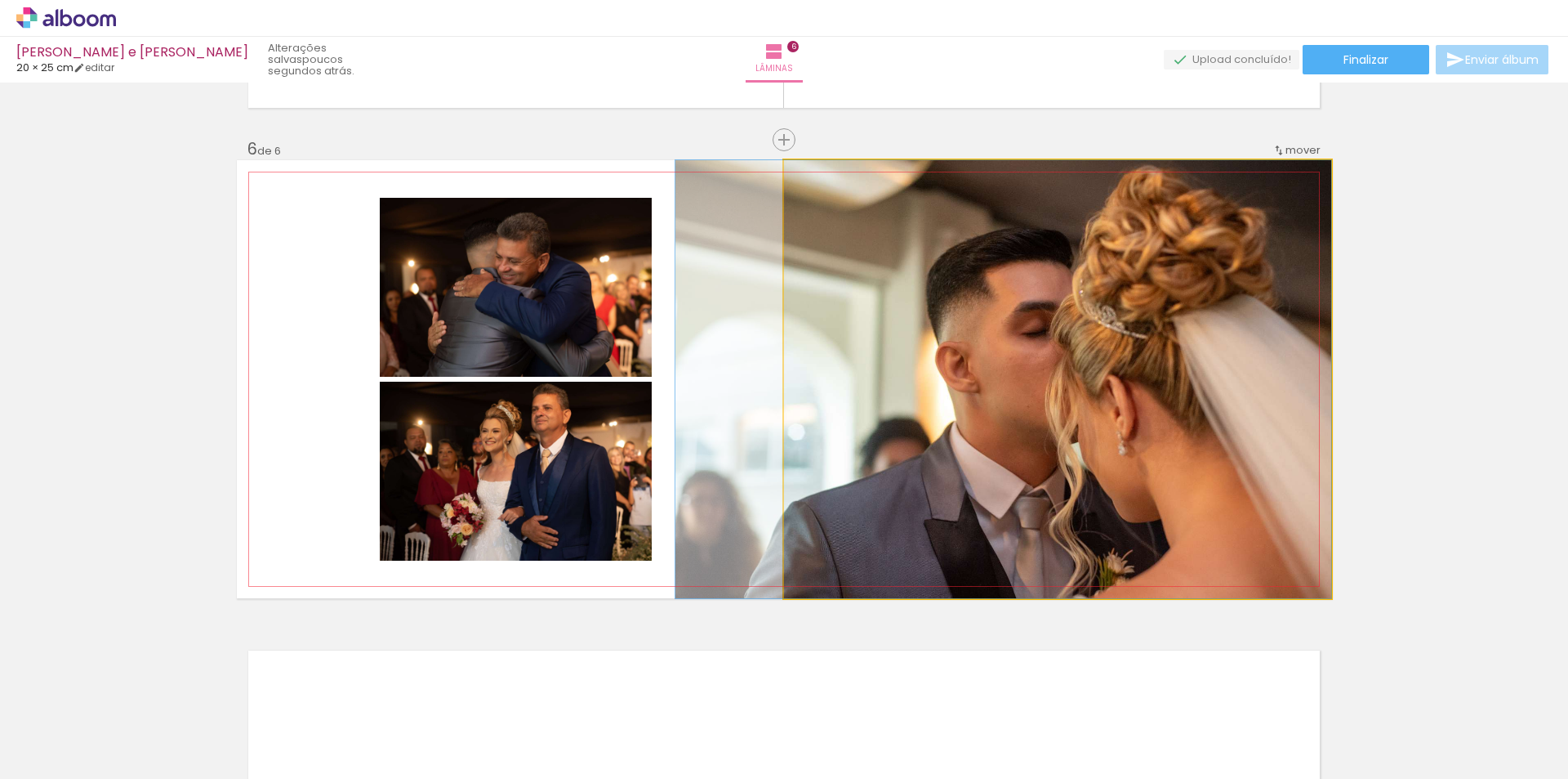
drag, startPoint x: 1157, startPoint y: 371, endPoint x: 1084, endPoint y: 345, distance: 77.5
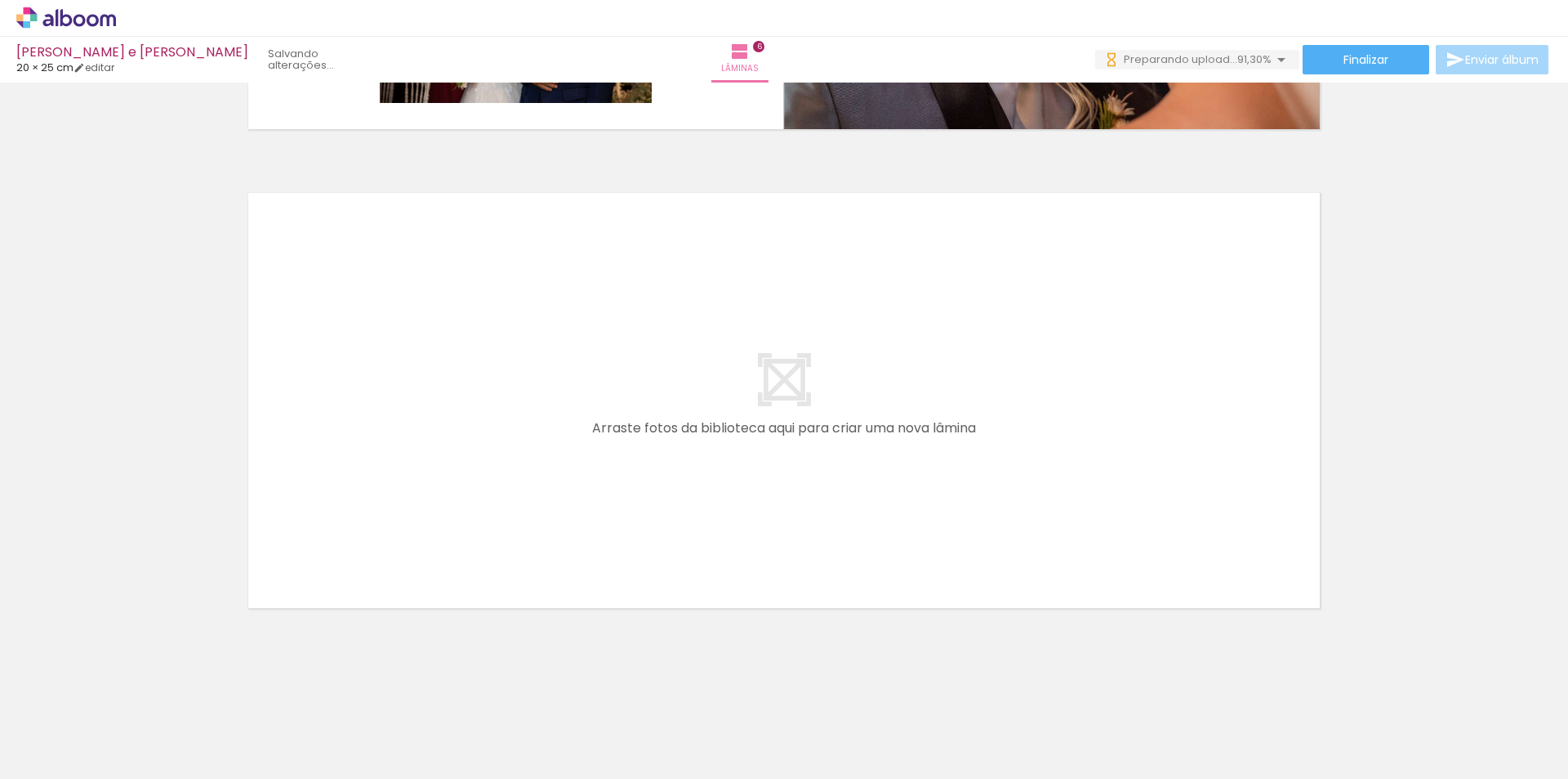
scroll to position [0, 675]
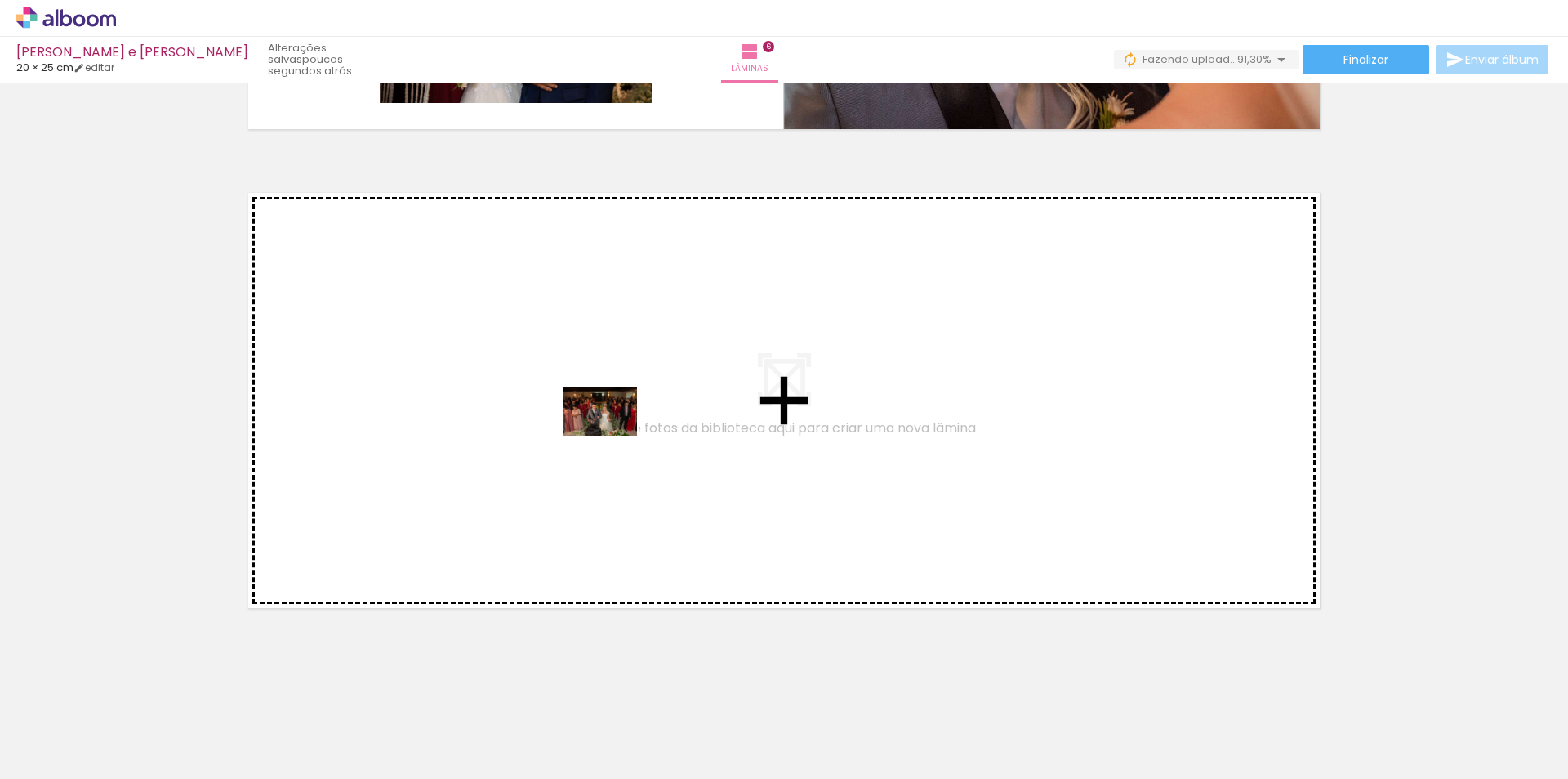
drag, startPoint x: 1424, startPoint y: 730, endPoint x: 613, endPoint y: 435, distance: 863.0
click at [613, 435] on quentale-workspace at bounding box center [784, 389] width 1568 height 779
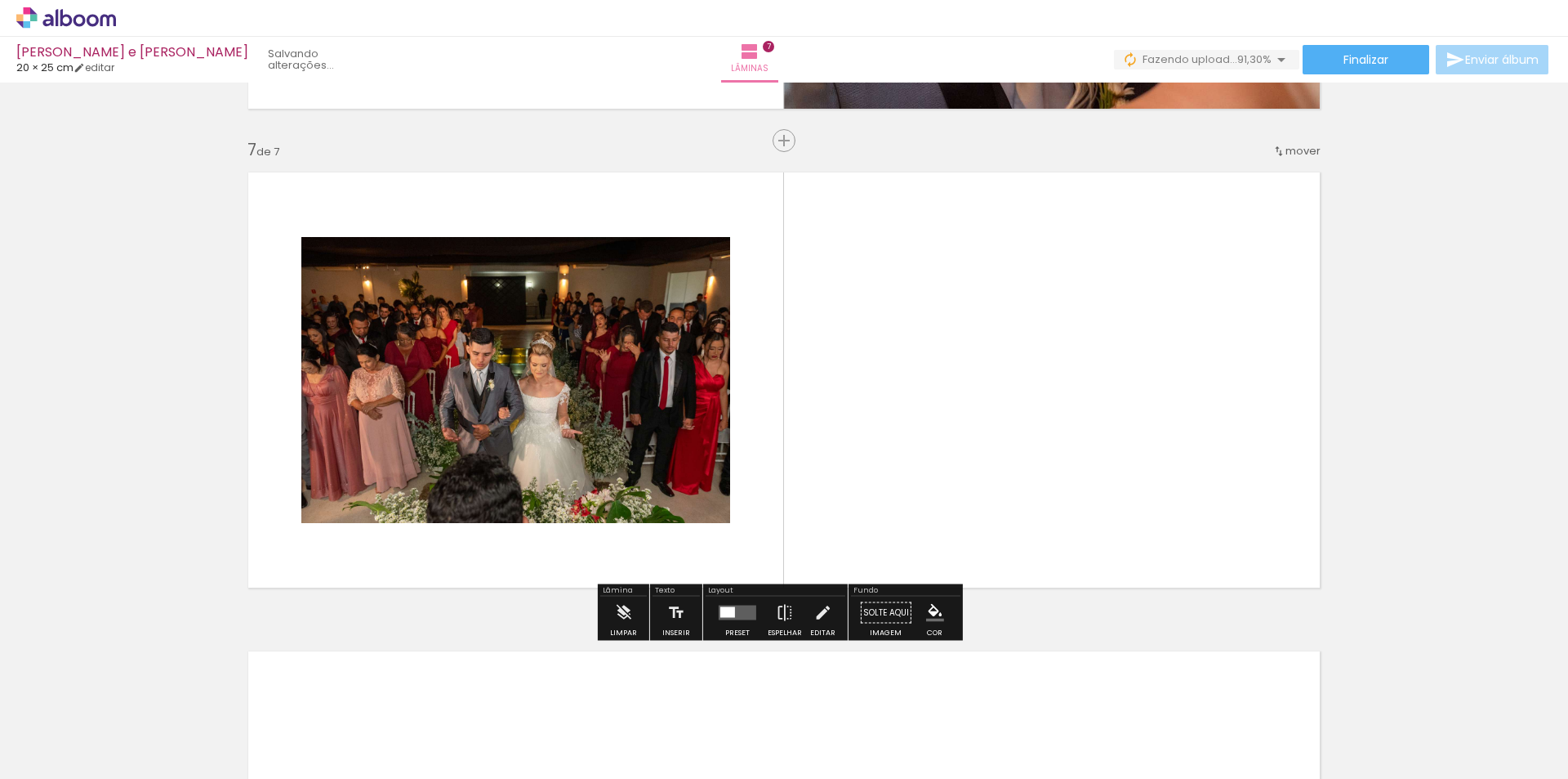
scroll to position [2843, 0]
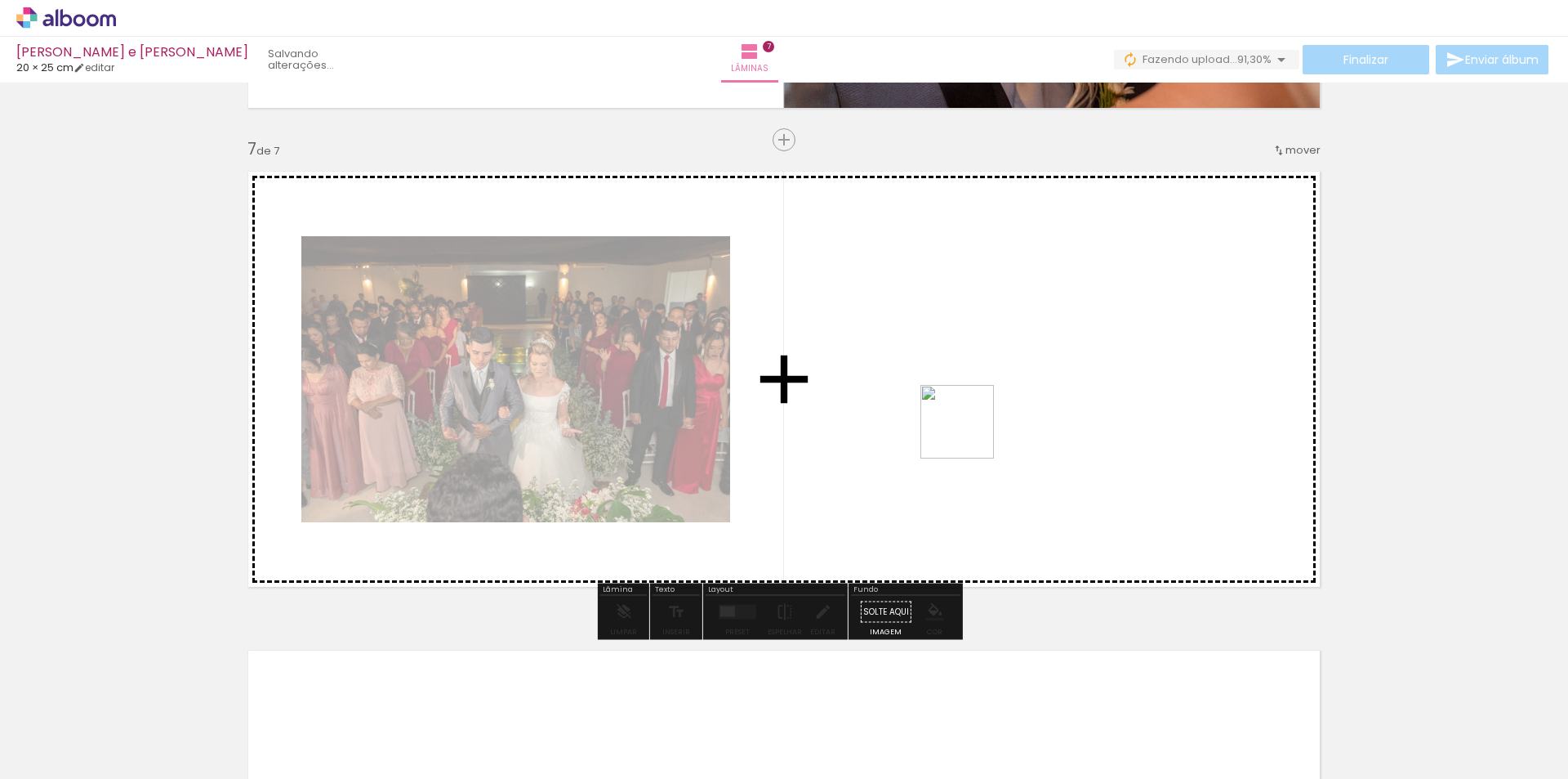
drag, startPoint x: 1384, startPoint y: 642, endPoint x: 941, endPoint y: 399, distance: 505.3
click at [941, 399] on quentale-workspace at bounding box center [784, 389] width 1568 height 779
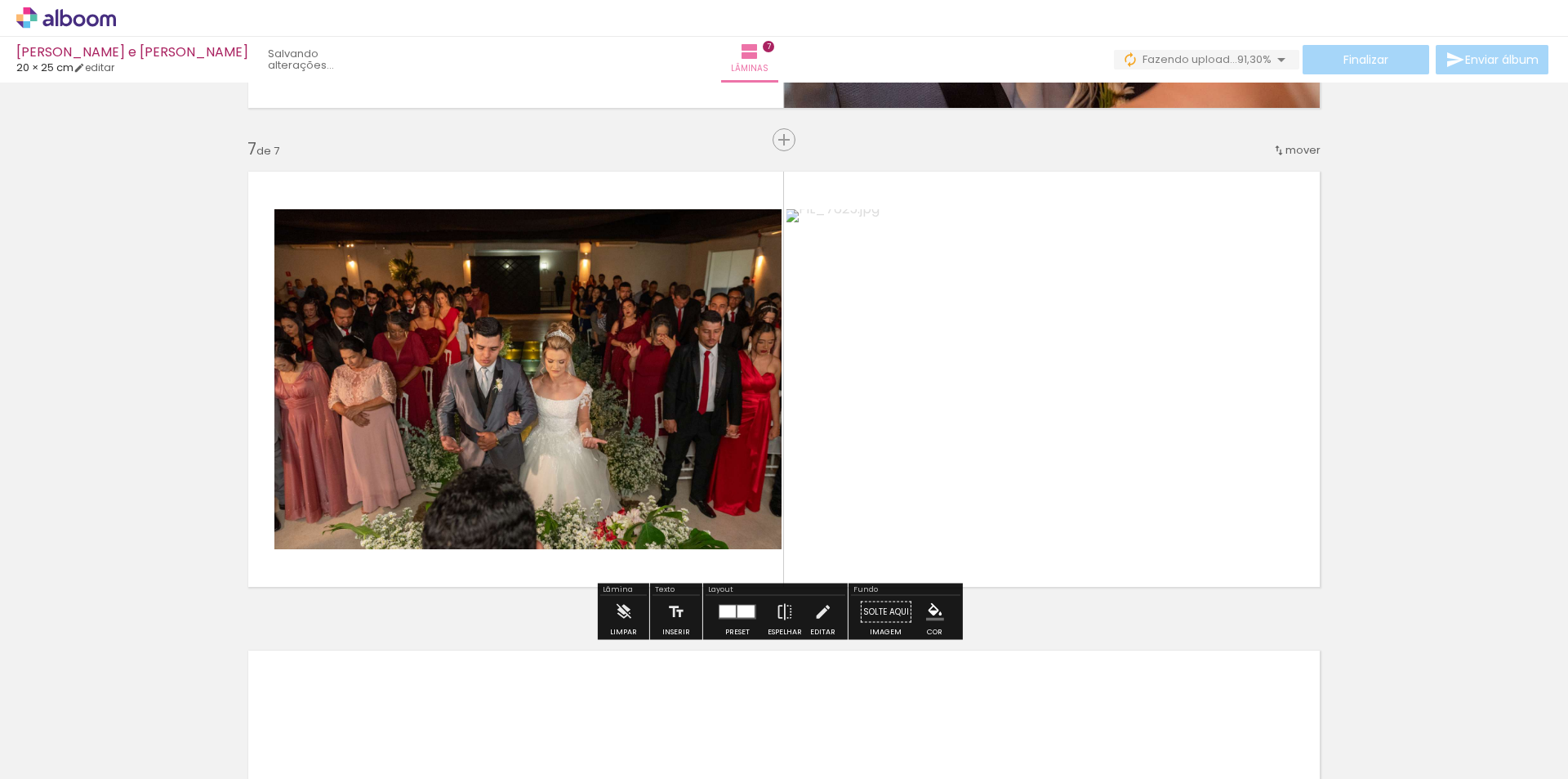
click at [731, 610] on div at bounding box center [727, 611] width 16 height 13
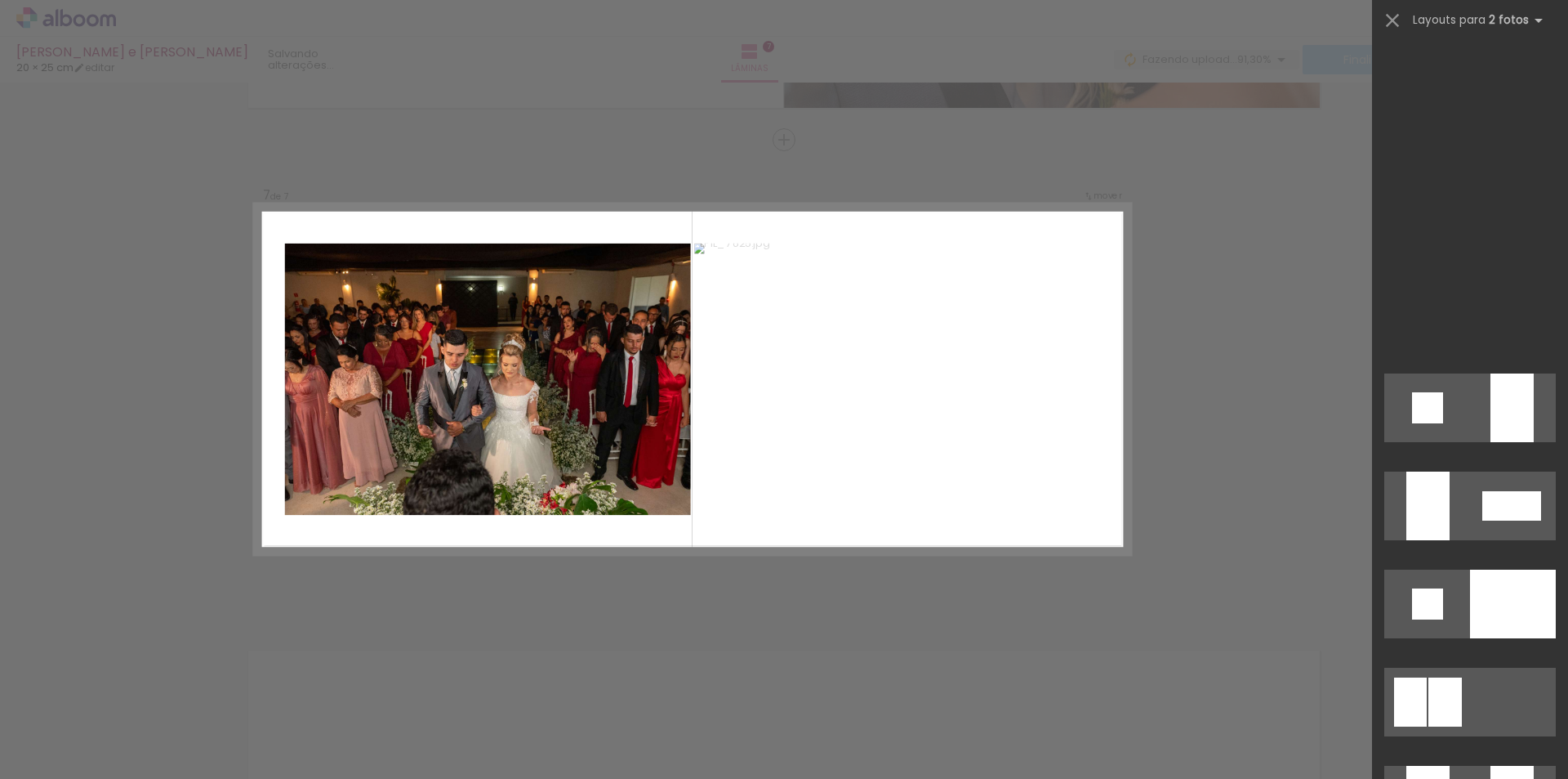
scroll to position [6200, 0]
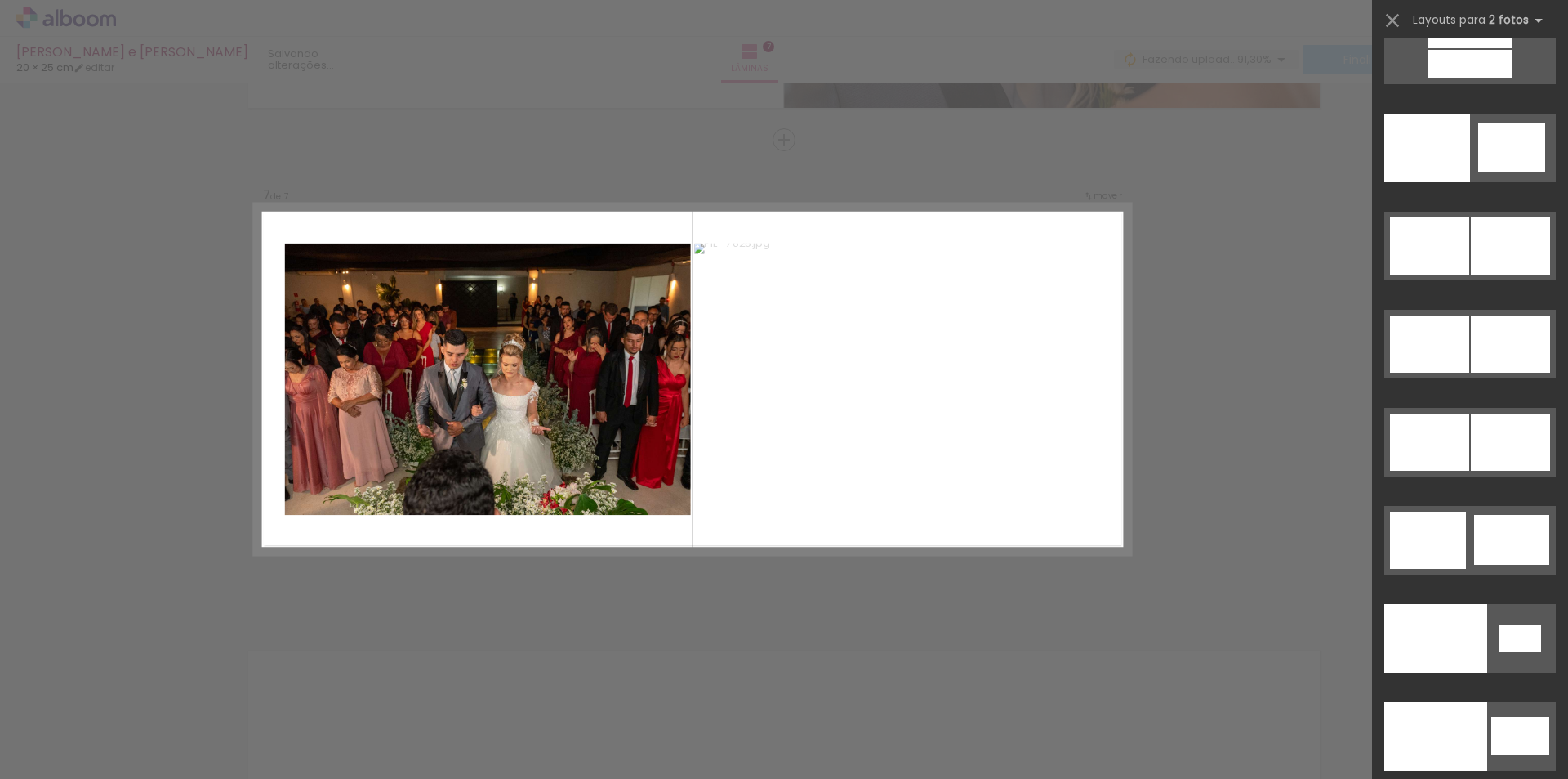
scroll to position [8573, 0]
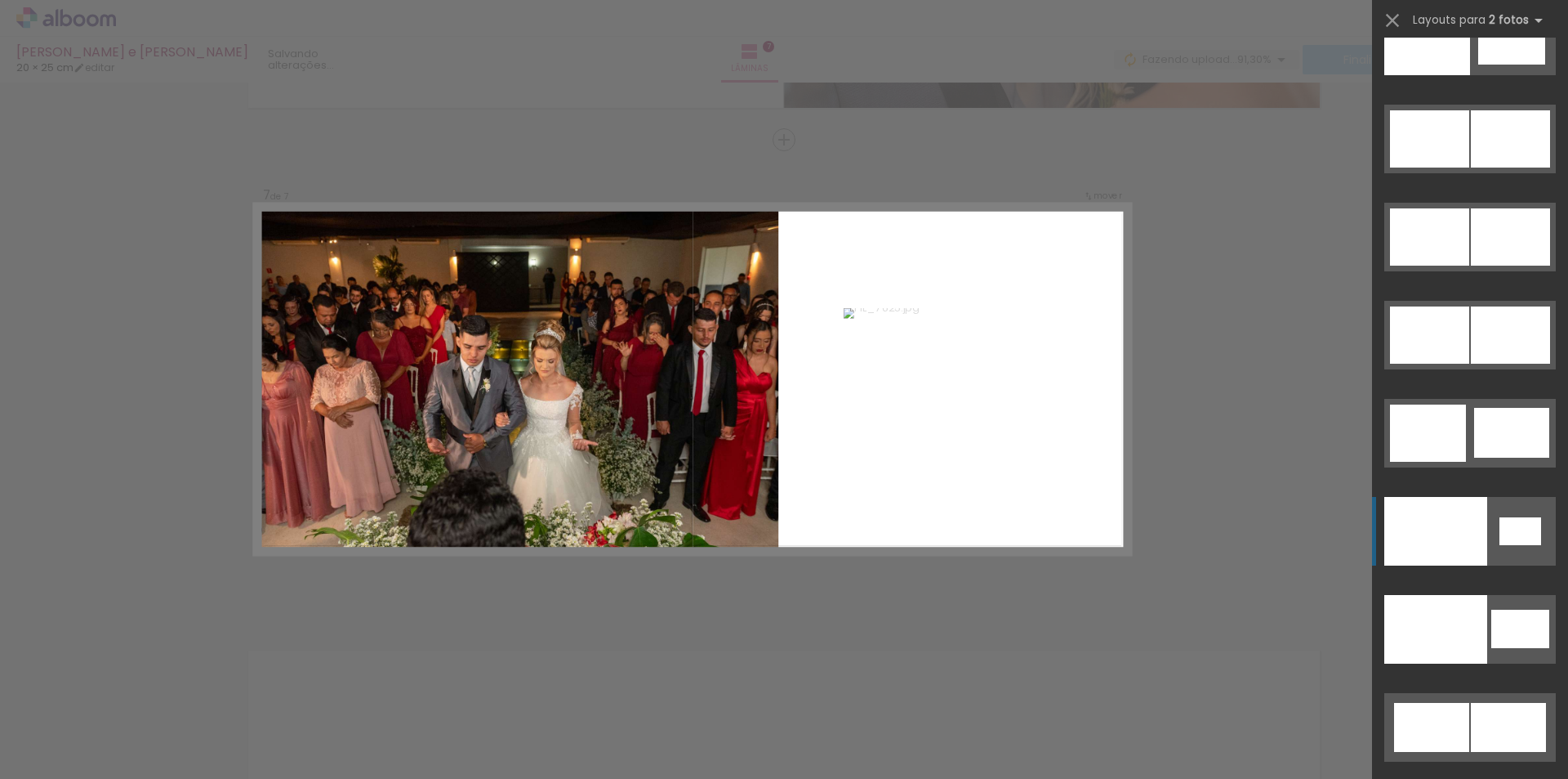
click at [1450, 531] on div at bounding box center [1436, 531] width 103 height 69
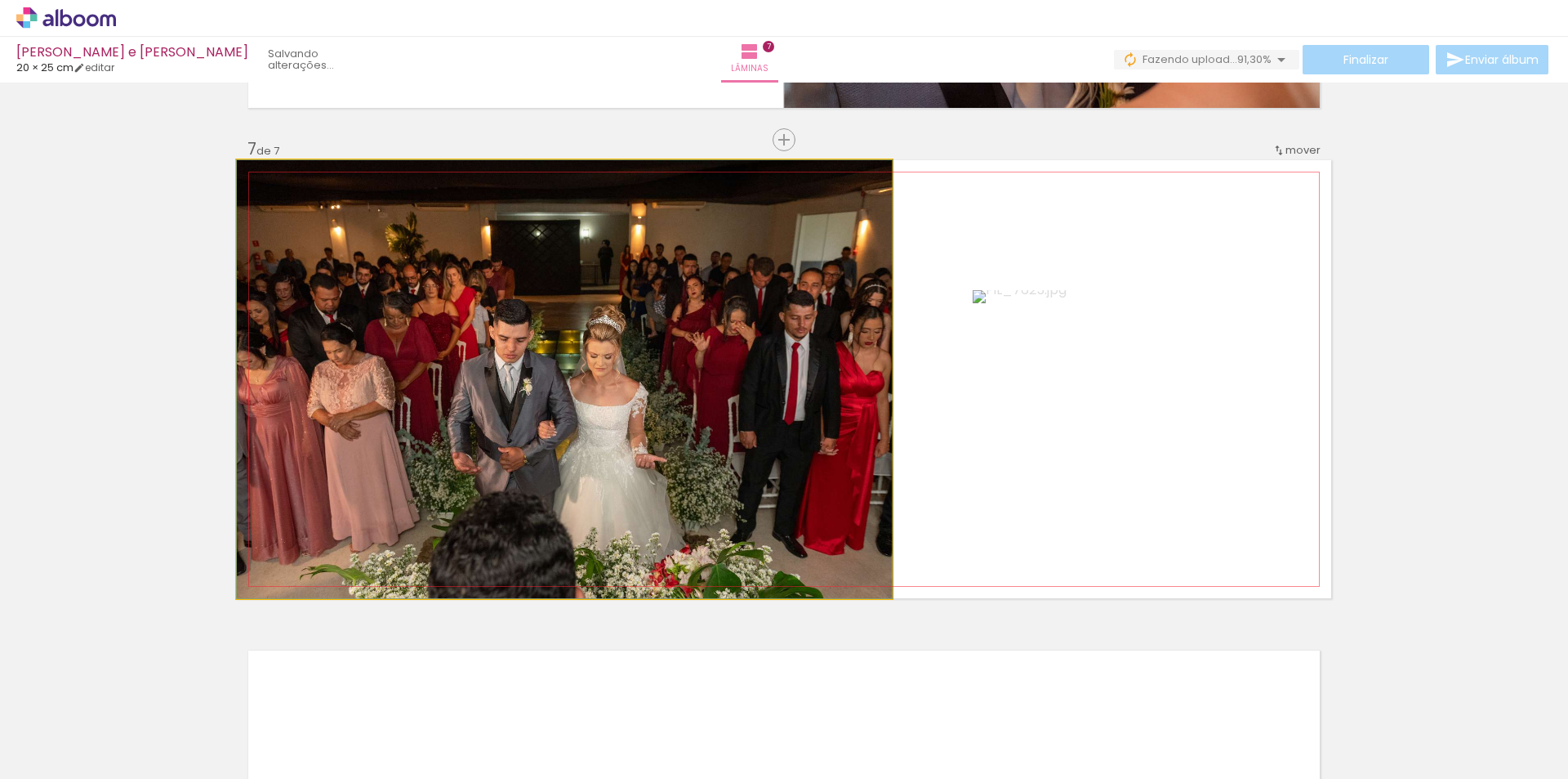
drag, startPoint x: 634, startPoint y: 315, endPoint x: 649, endPoint y: 308, distance: 16.6
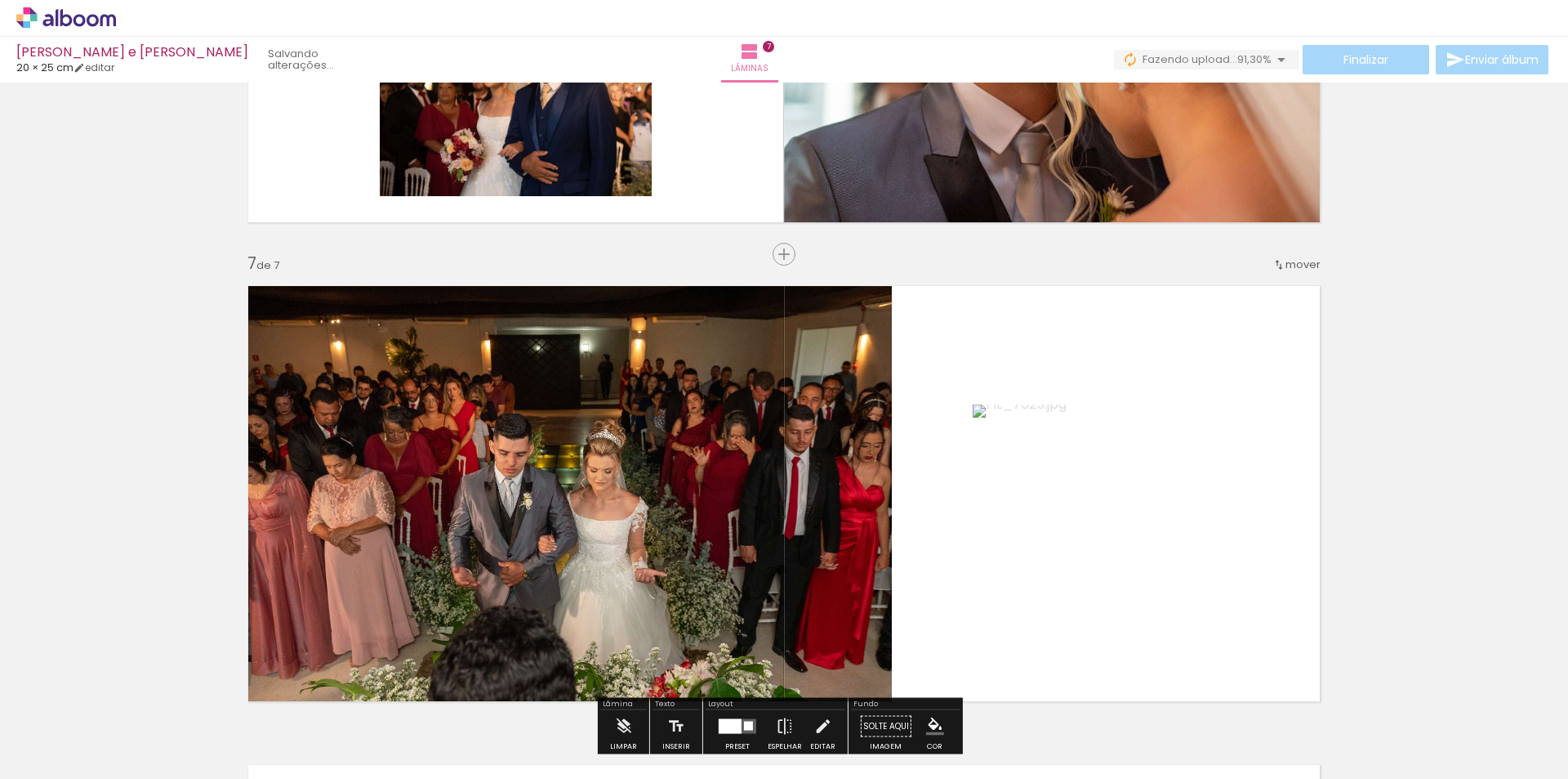
scroll to position [2973, 0]
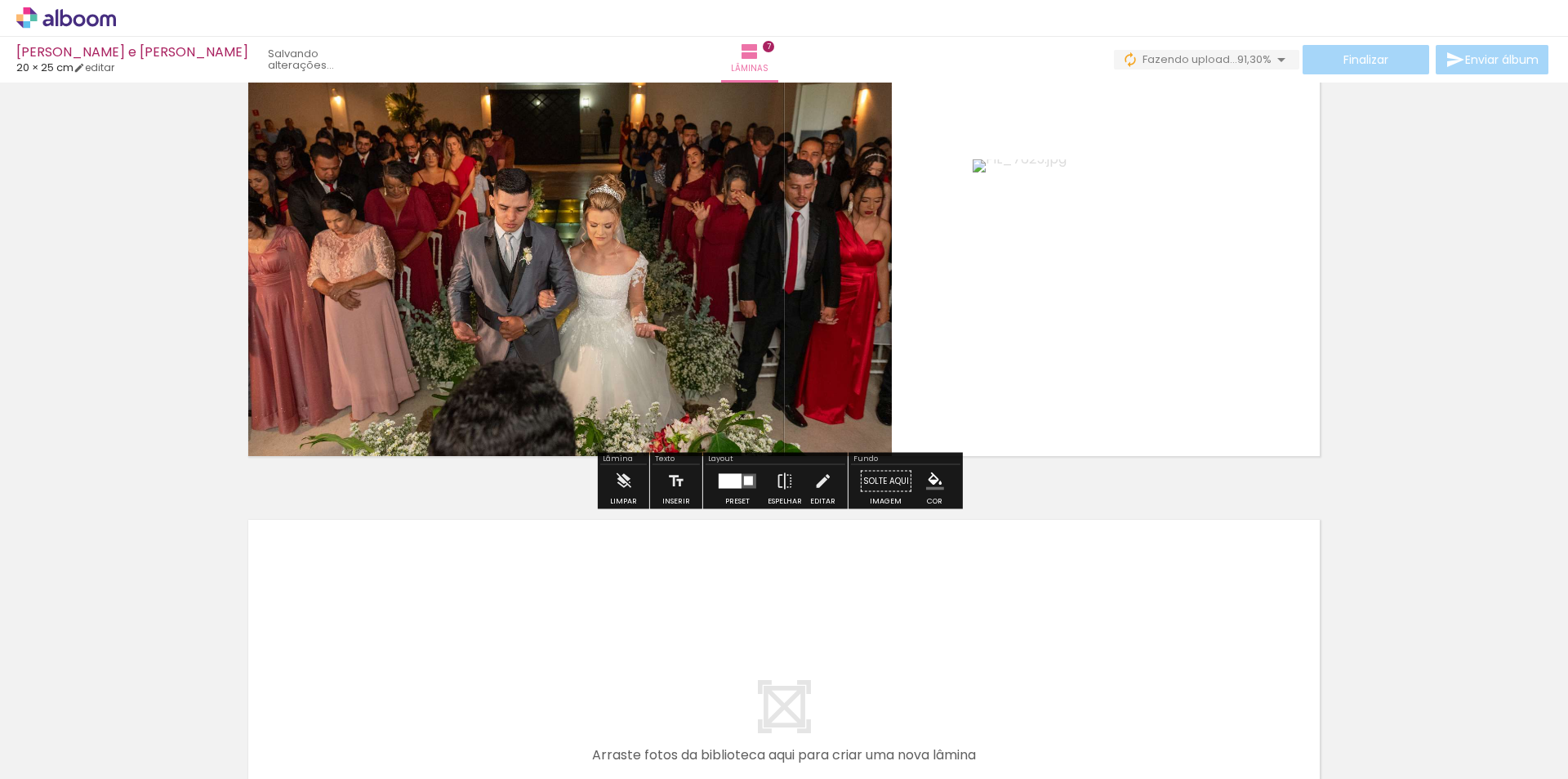
click at [744, 480] on div at bounding box center [748, 480] width 9 height 9
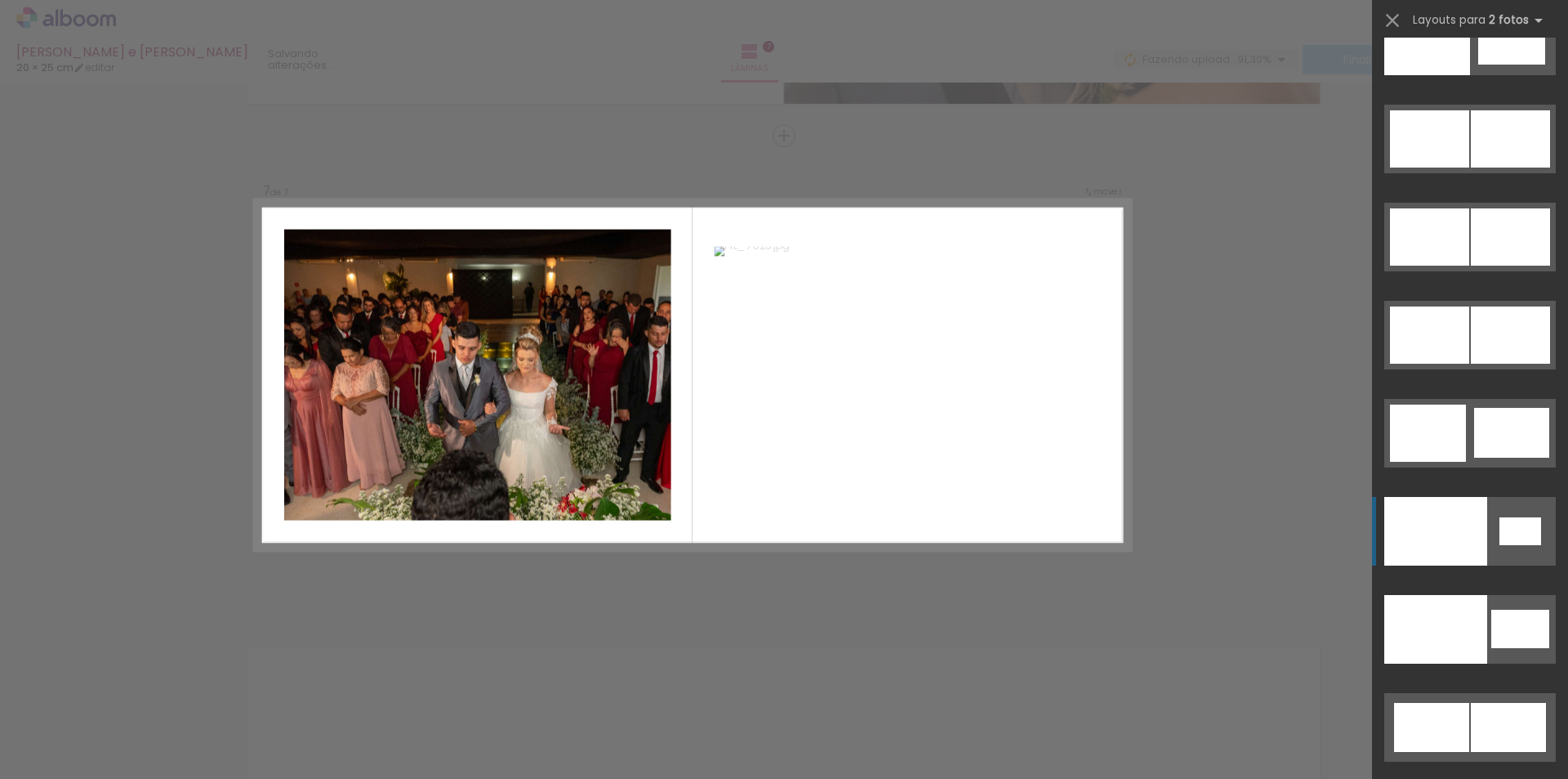
scroll to position [2843, 0]
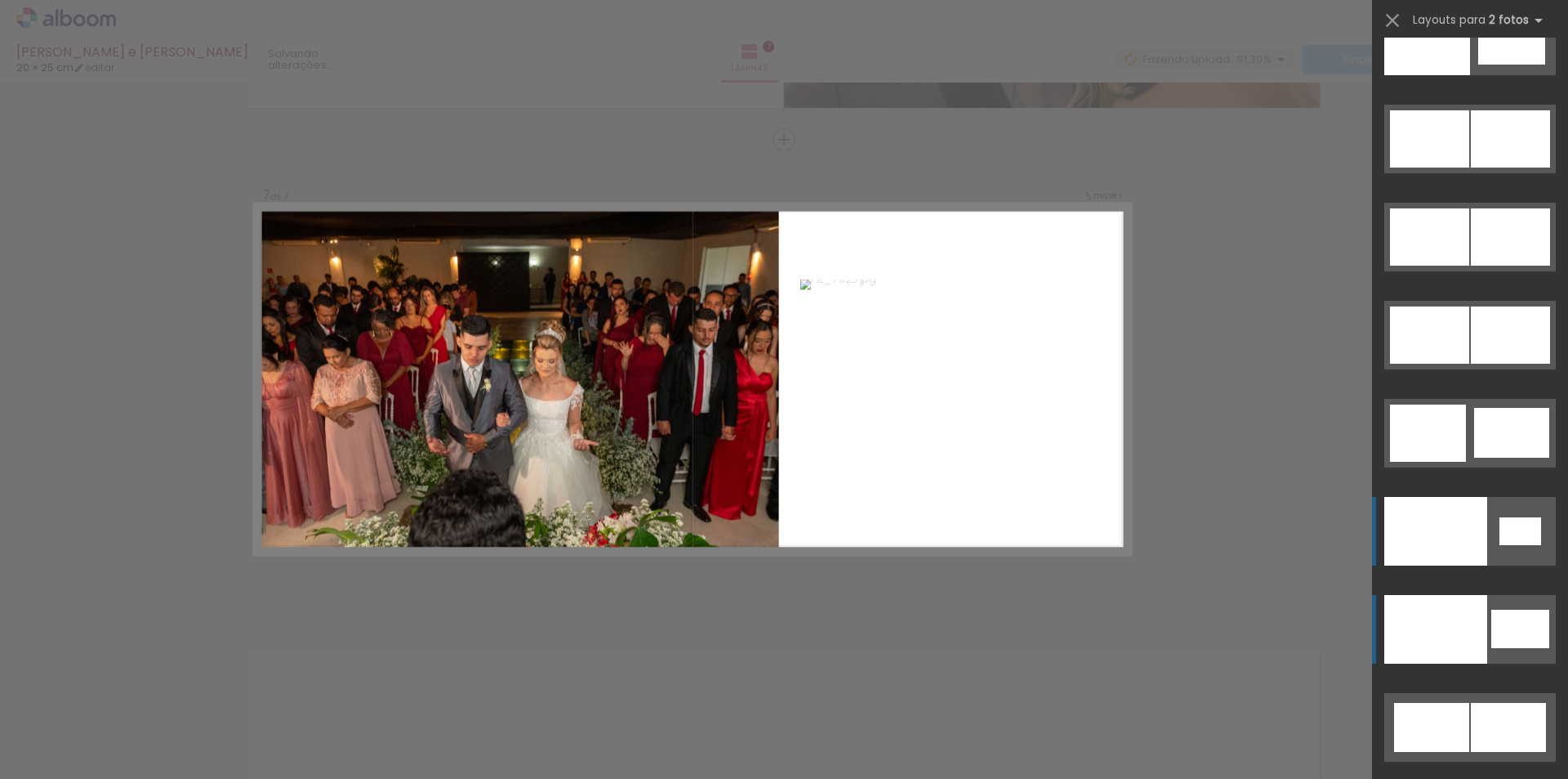
click at [1508, 458] on div at bounding box center [1512, 432] width 75 height 49
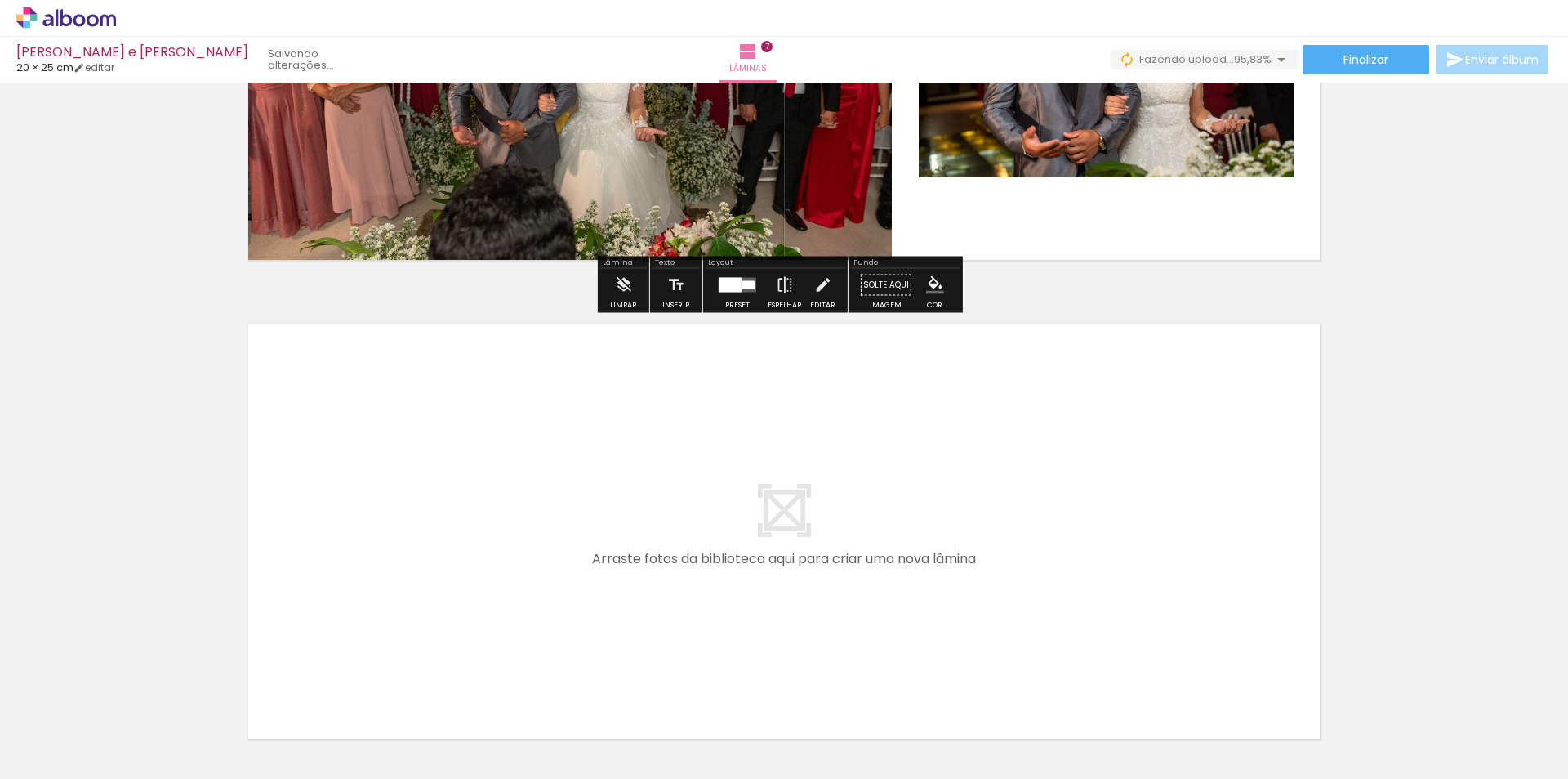
scroll to position [2924, 0]
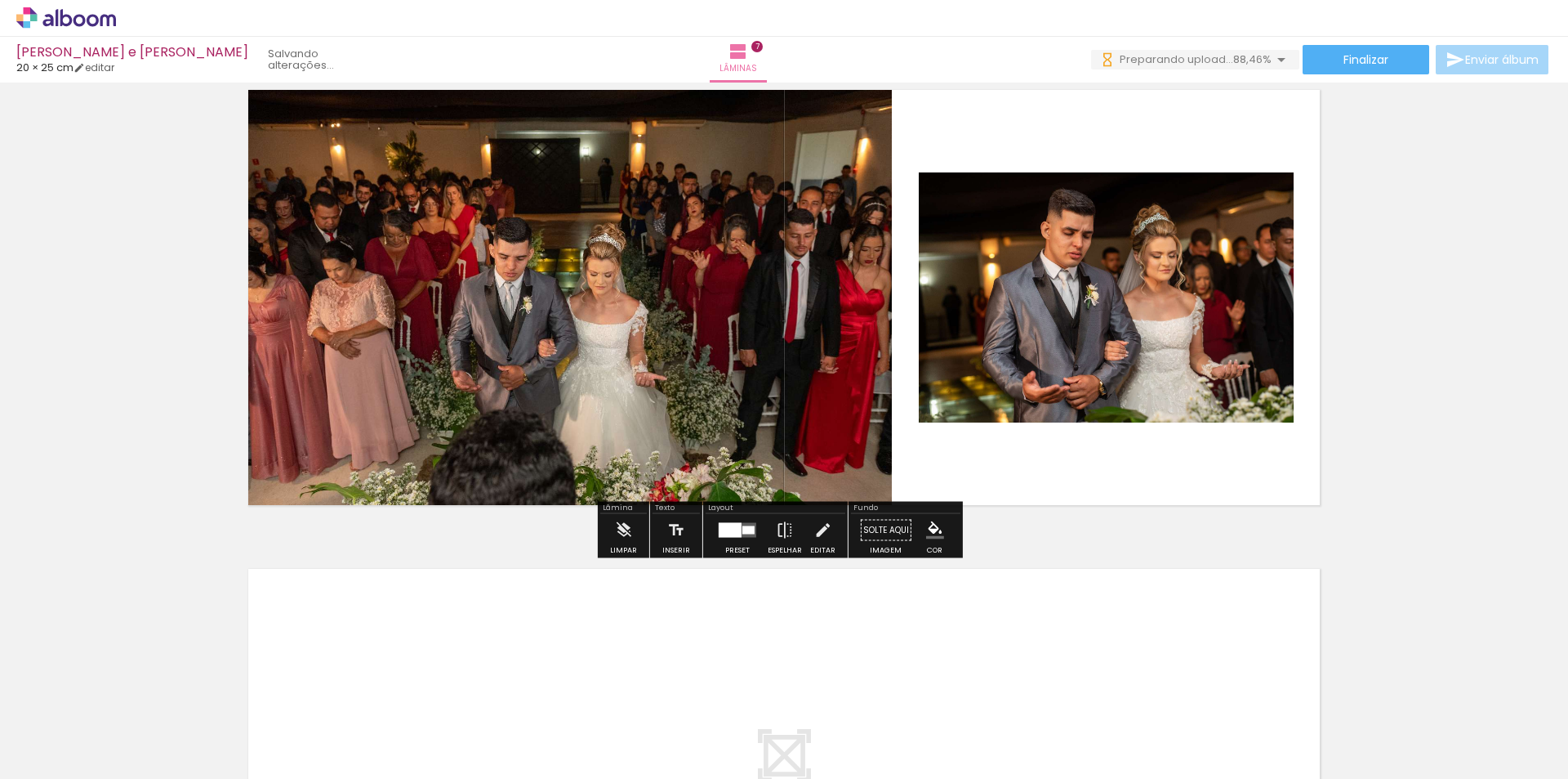
drag, startPoint x: 1187, startPoint y: 723, endPoint x: 1208, endPoint y: 776, distance: 57.0
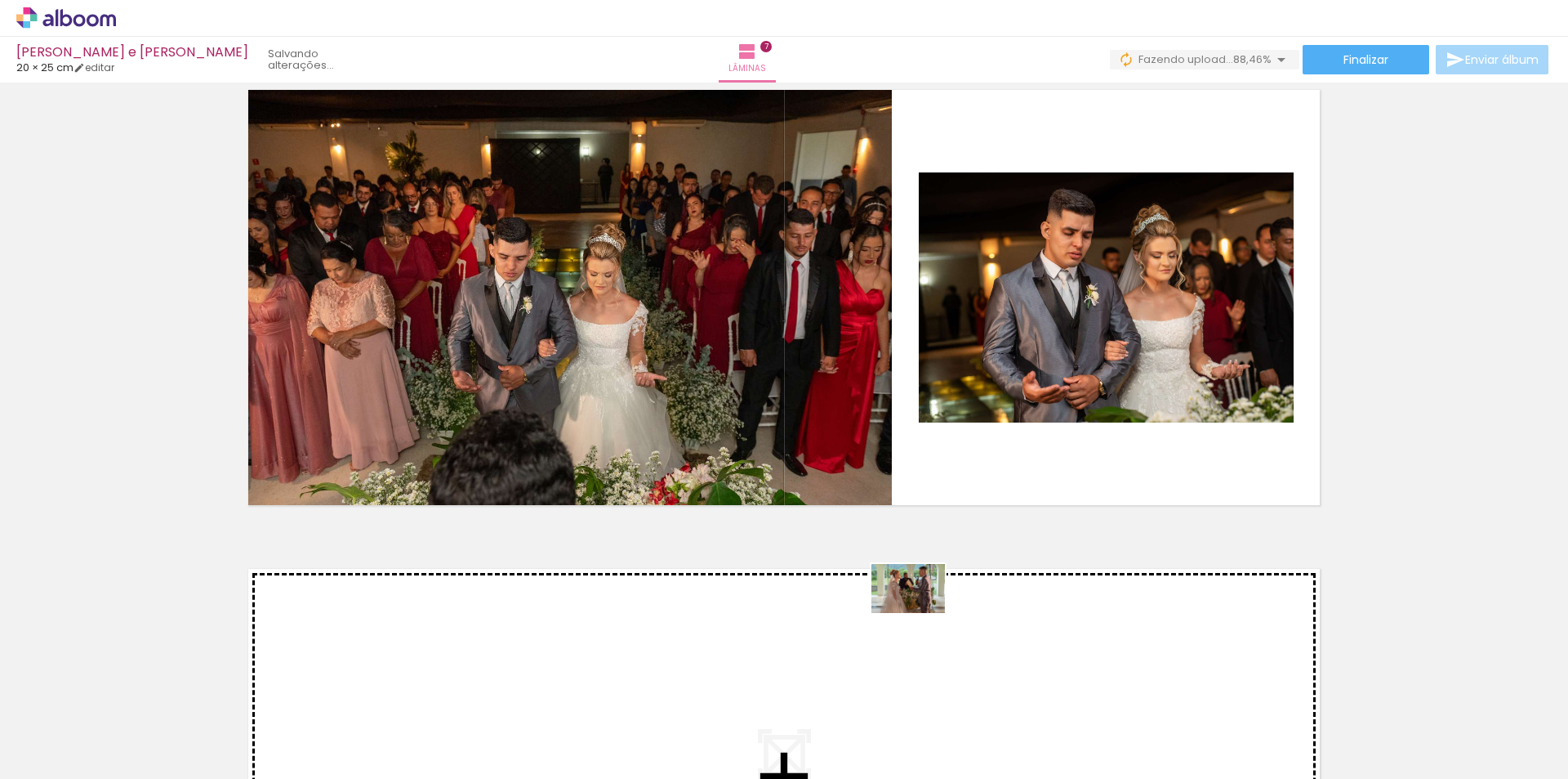
drag, startPoint x: 1338, startPoint y: 734, endPoint x: 920, endPoint y: 613, distance: 435.2
click at [920, 613] on quentale-workspace at bounding box center [784, 389] width 1568 height 779
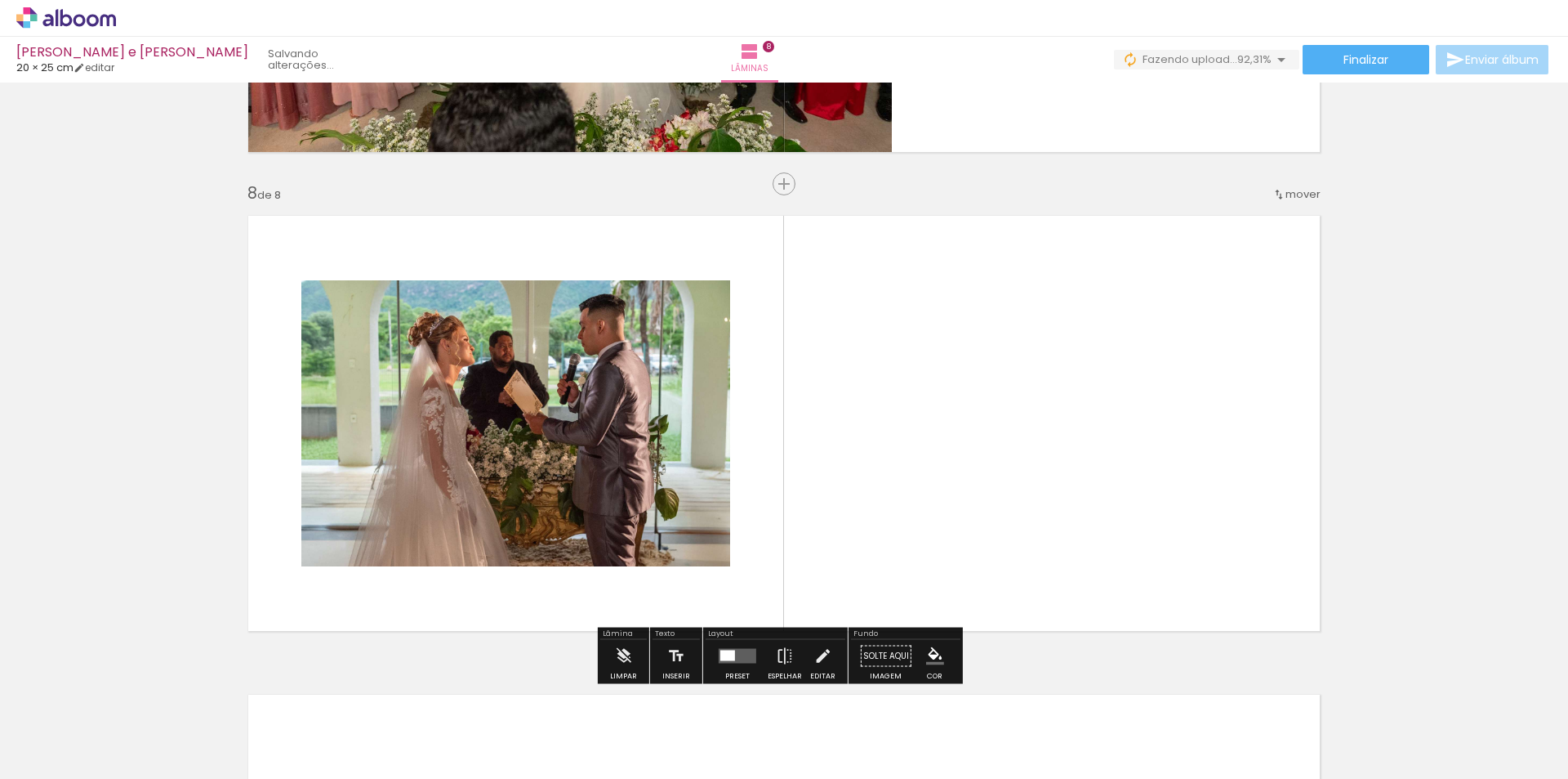
scroll to position [3321, 0]
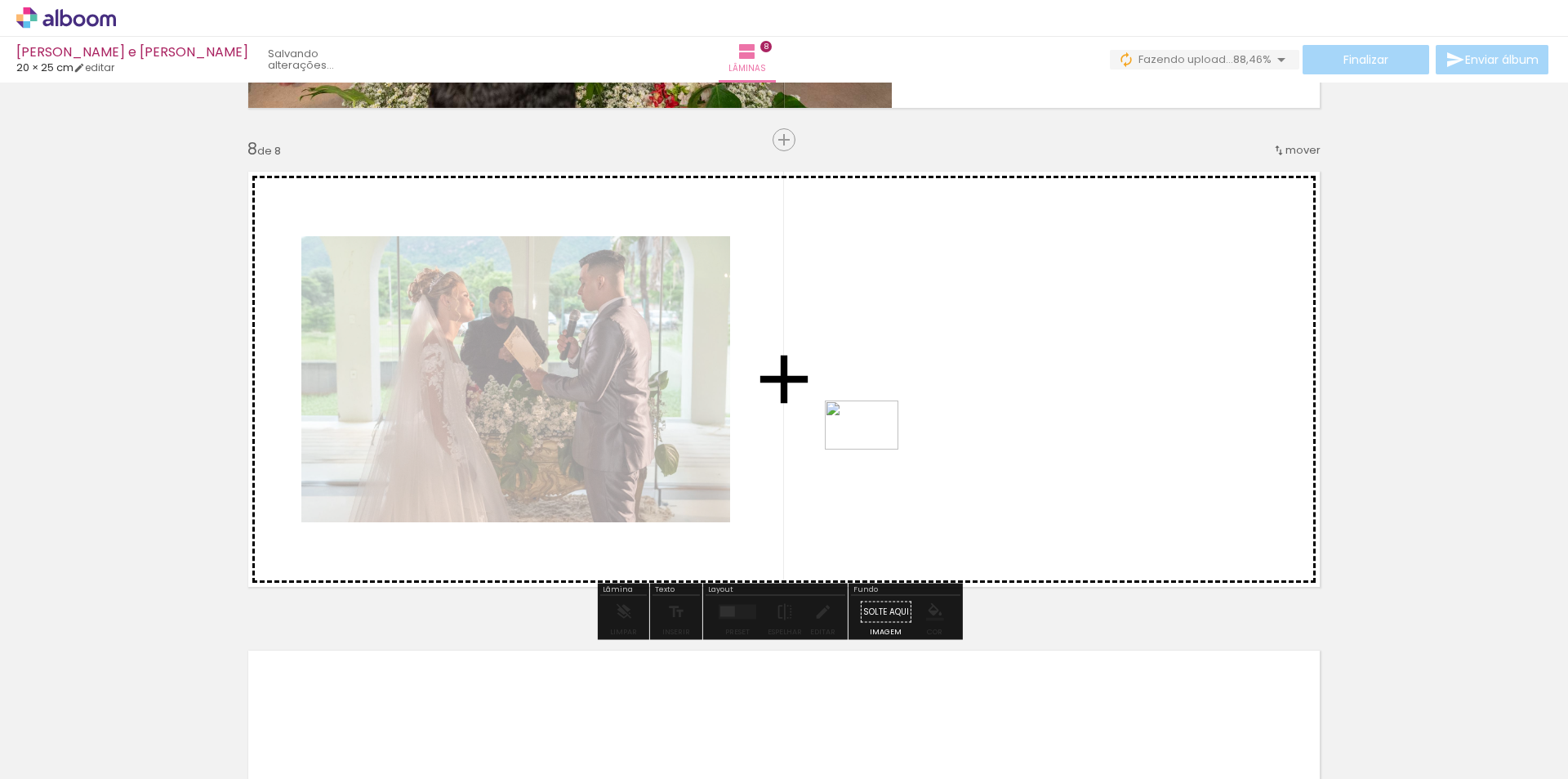
drag, startPoint x: 1414, startPoint y: 744, endPoint x: 851, endPoint y: 424, distance: 647.6
click at [851, 424] on quentale-workspace at bounding box center [784, 389] width 1568 height 779
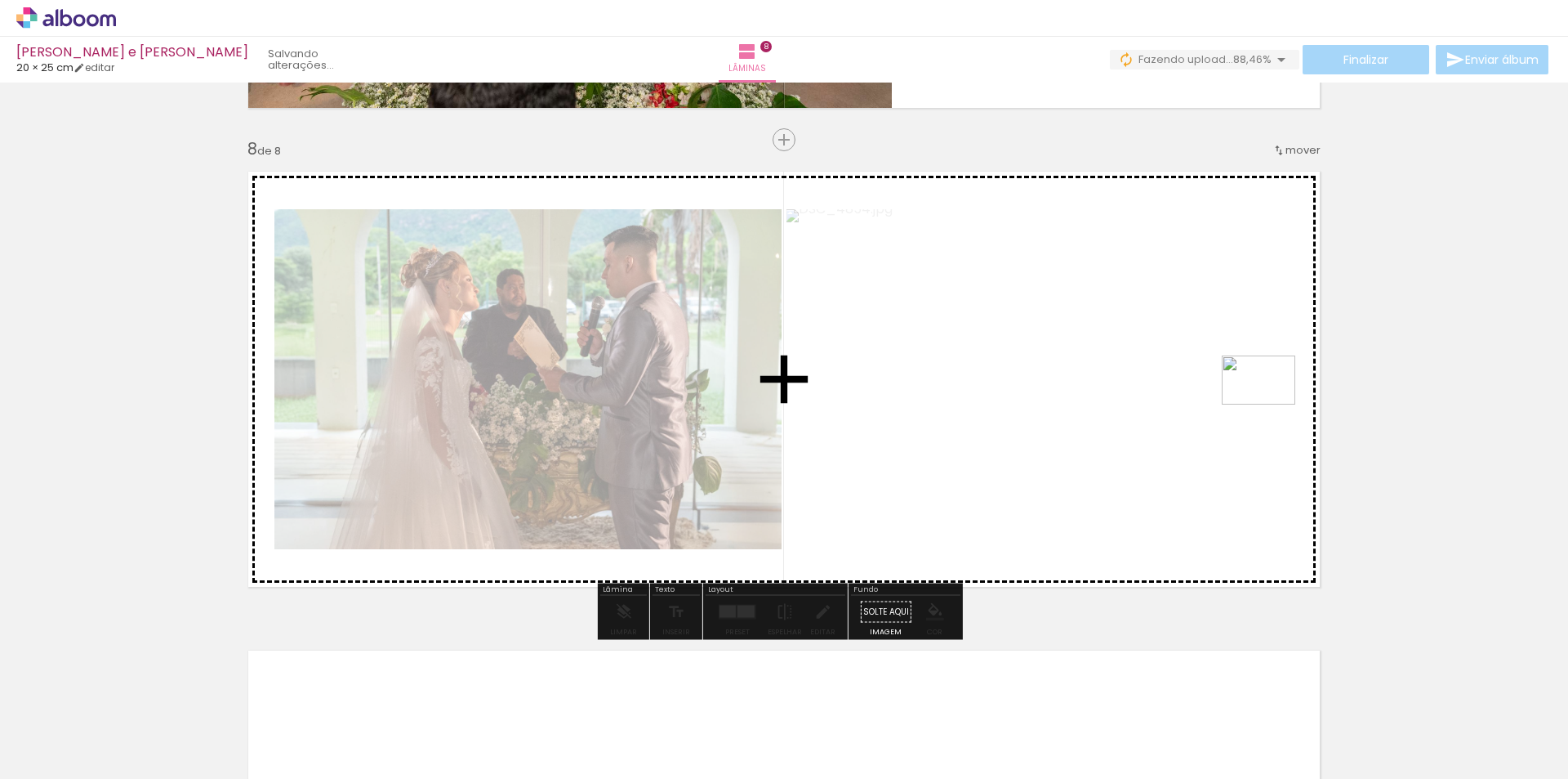
drag, startPoint x: 1511, startPoint y: 725, endPoint x: 1155, endPoint y: 463, distance: 442.0
click at [1271, 404] on quentale-workspace at bounding box center [784, 389] width 1568 height 779
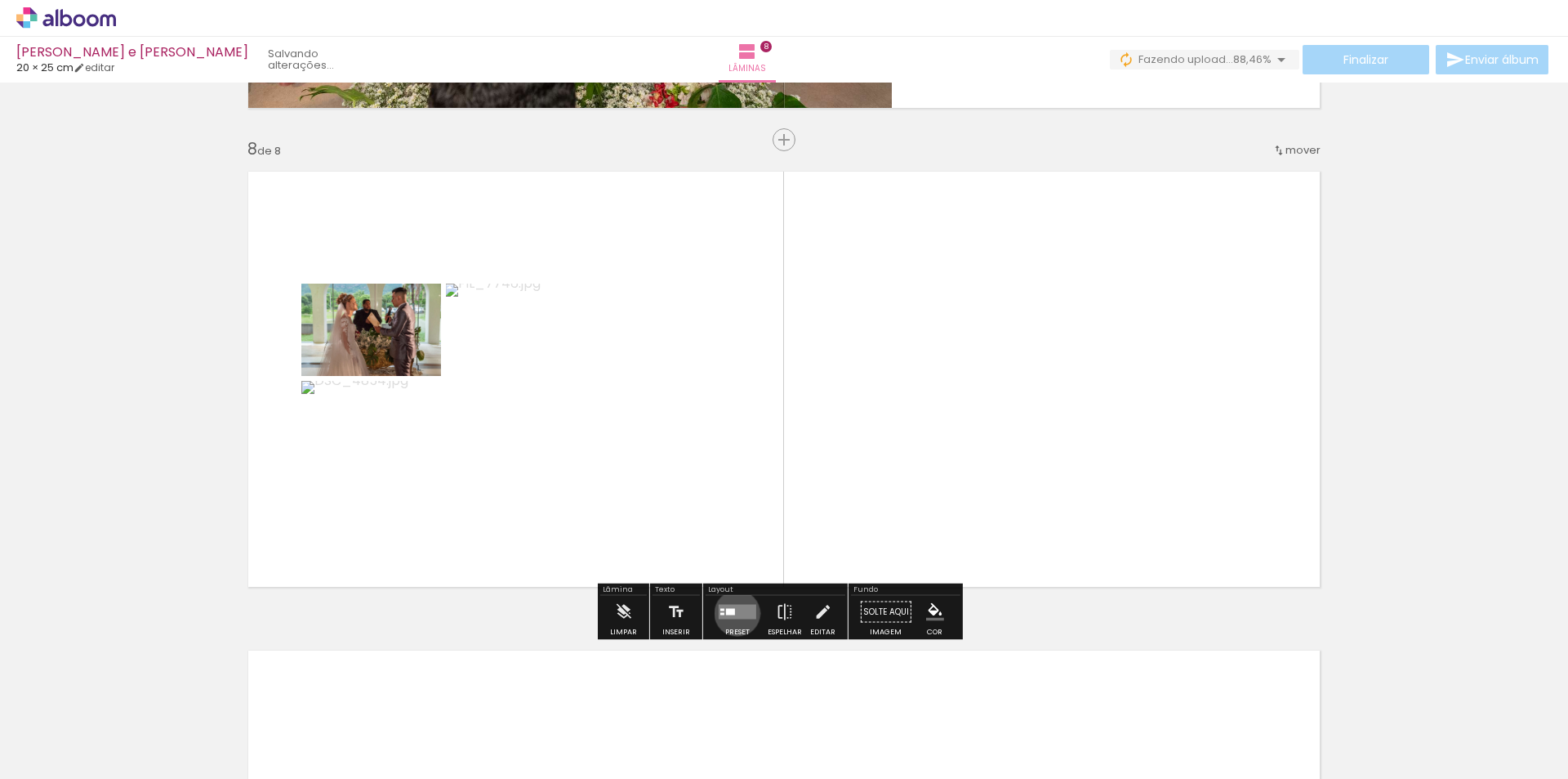
click at [733, 613] on quentale-layouter at bounding box center [737, 612] width 38 height 15
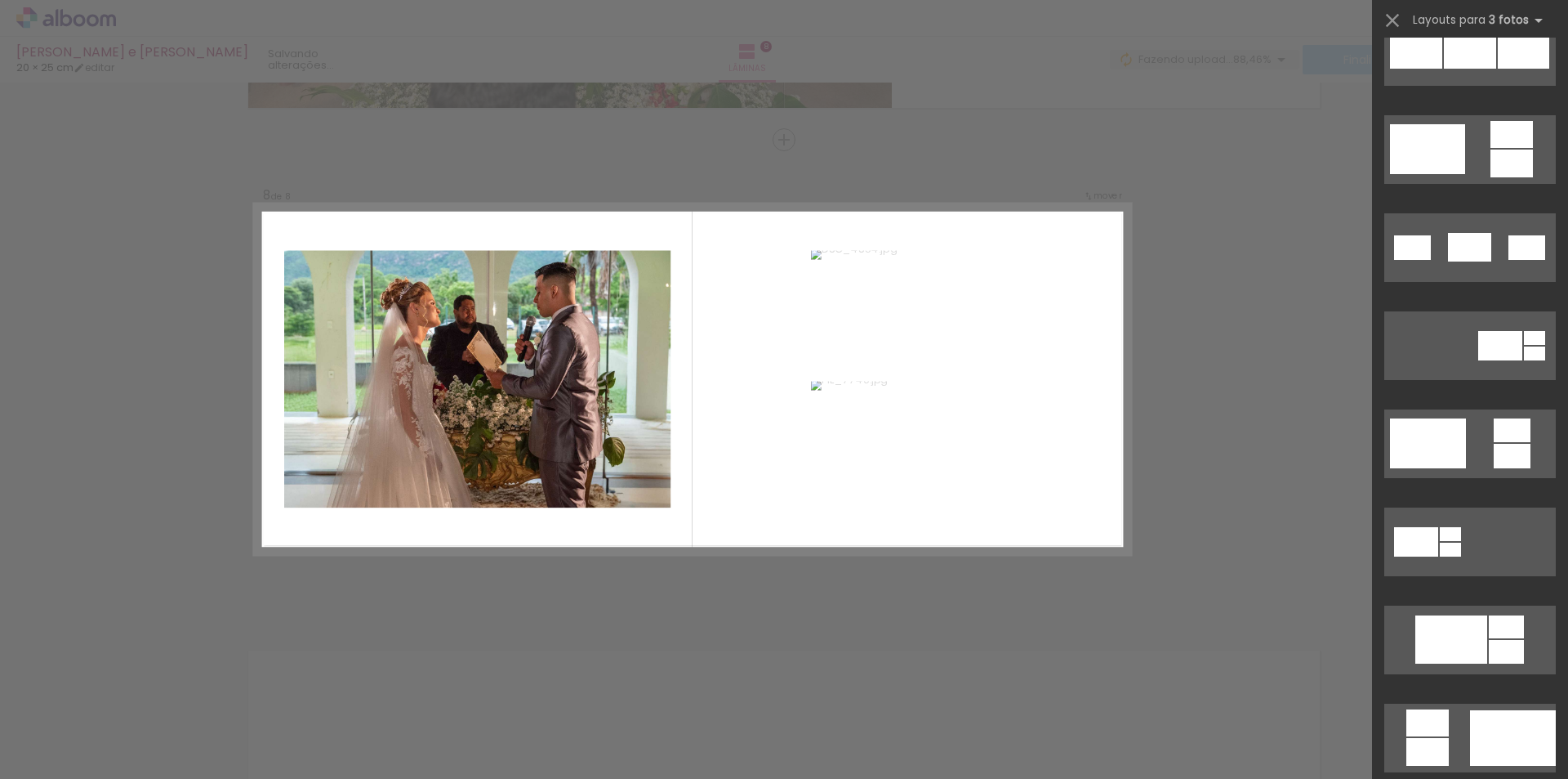
scroll to position [654, 0]
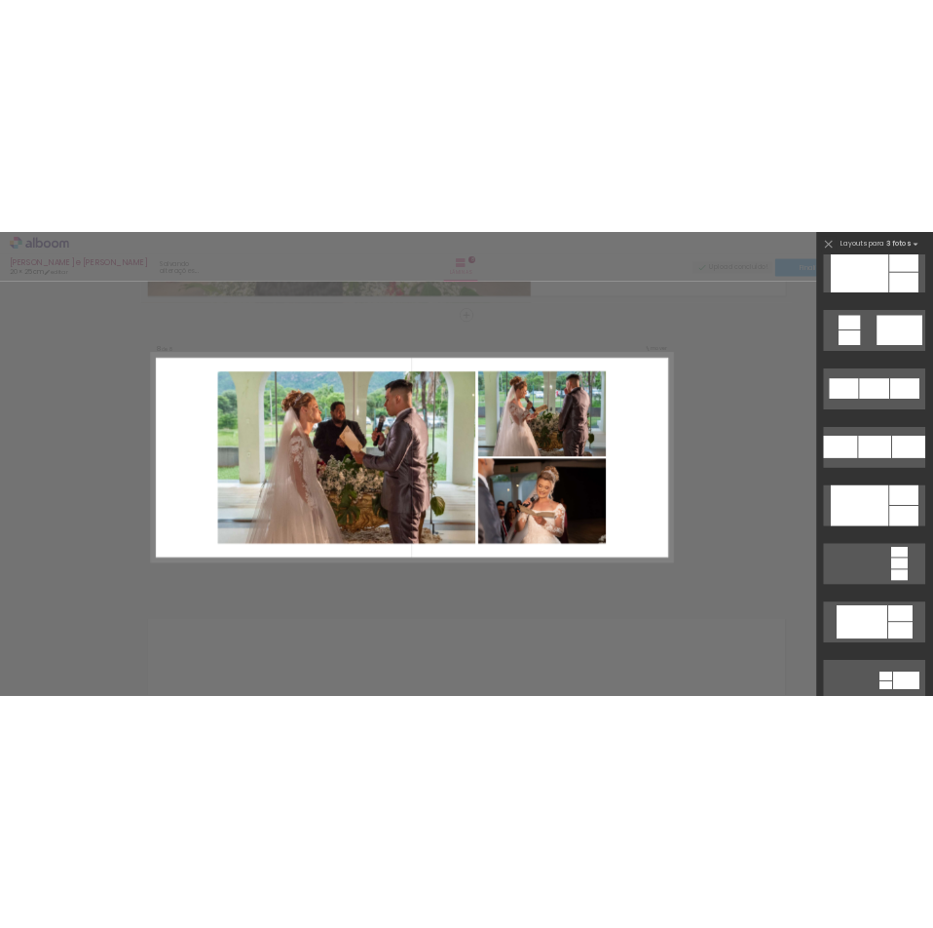
scroll to position [2436, 0]
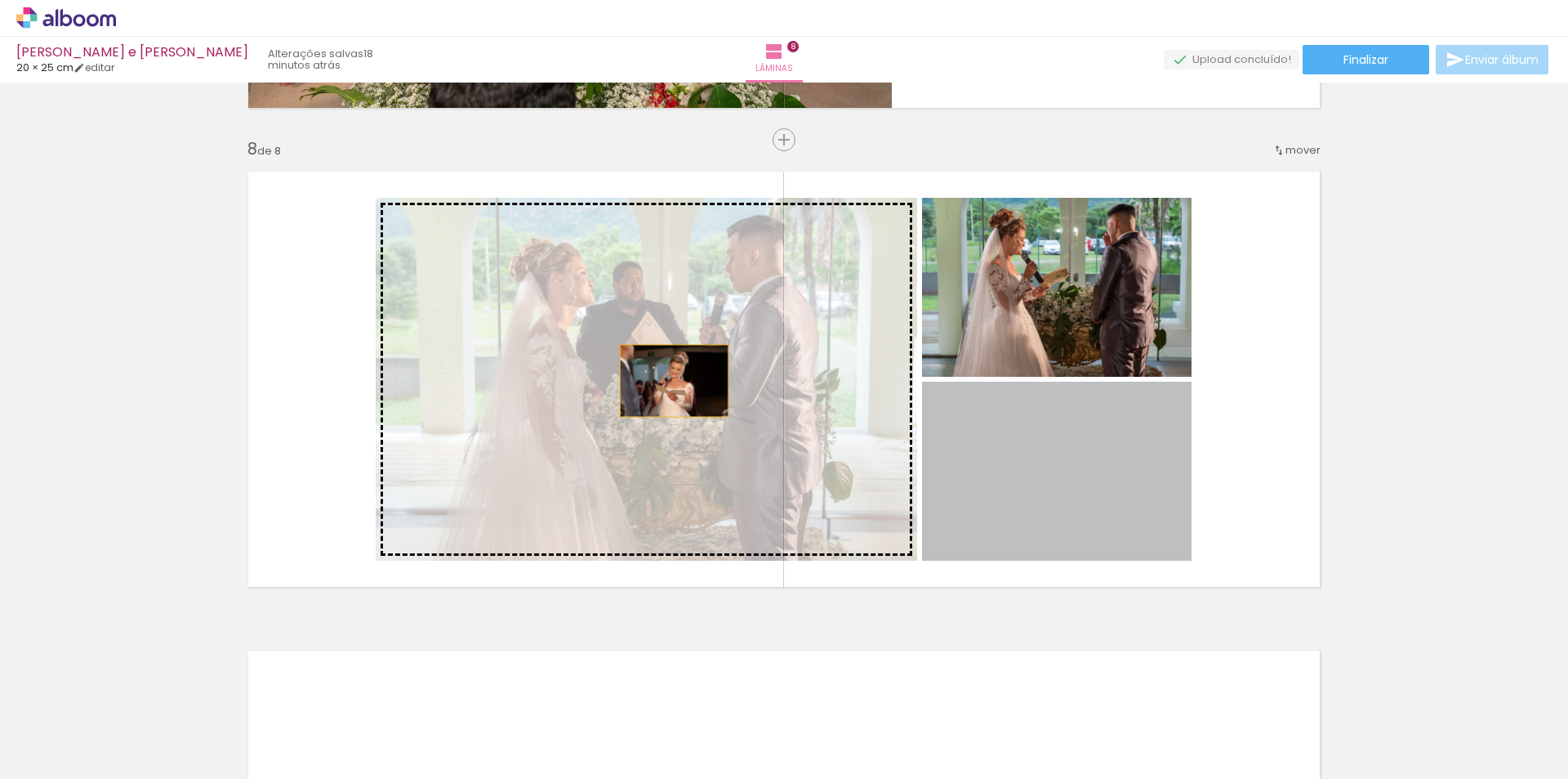
drag, startPoint x: 1032, startPoint y: 463, endPoint x: 668, endPoint y: 381, distance: 373.1
click at [0, 0] on slot at bounding box center [0, 0] width 0 height 0
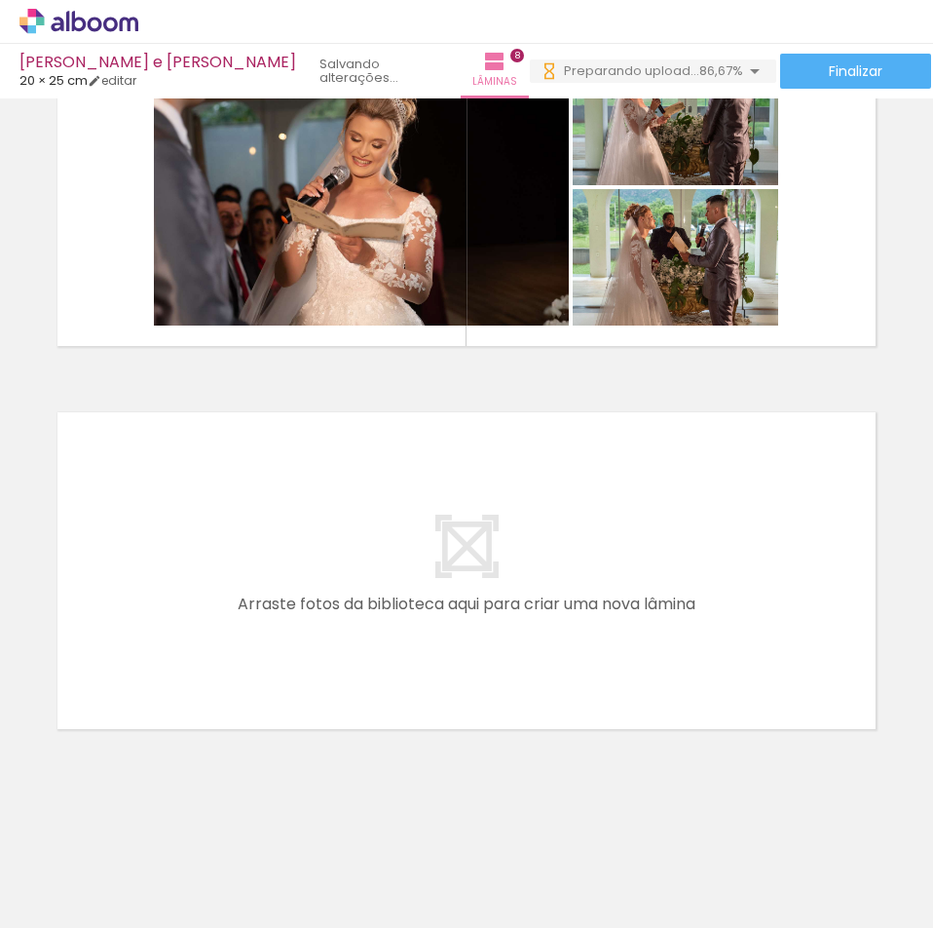
scroll to position [0, 0]
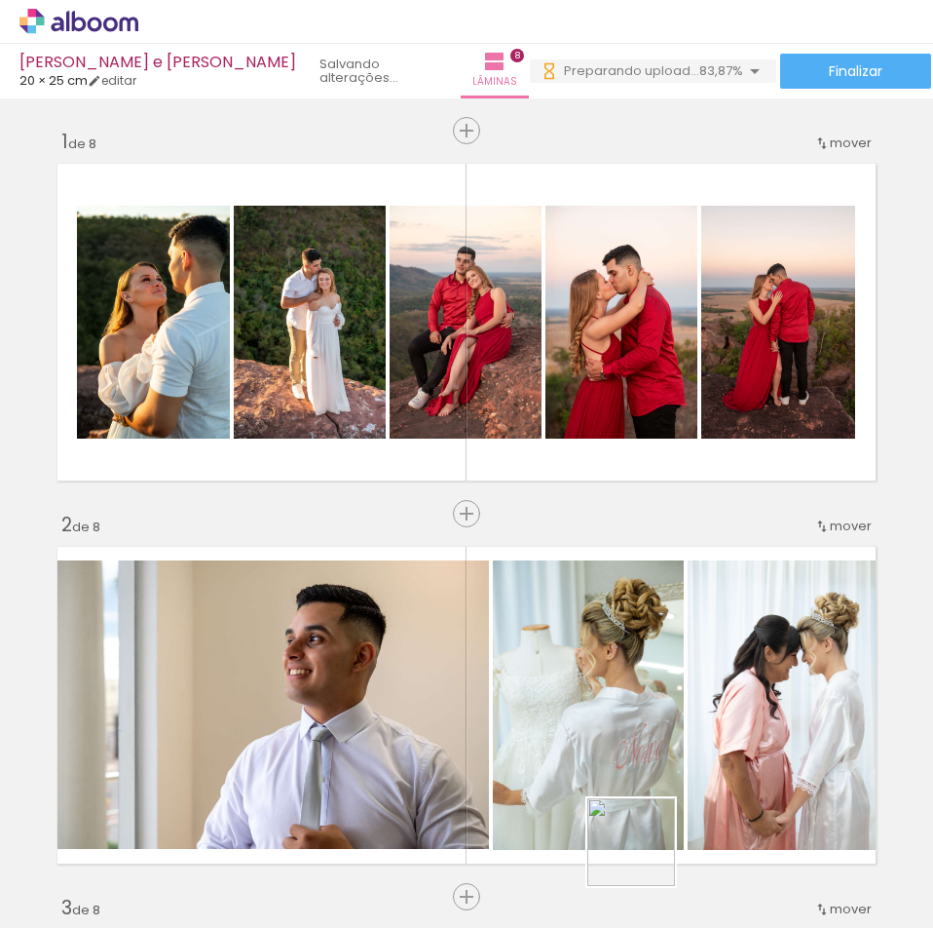
click at [250, 610] on quentale-workspace at bounding box center [466, 464] width 933 height 928
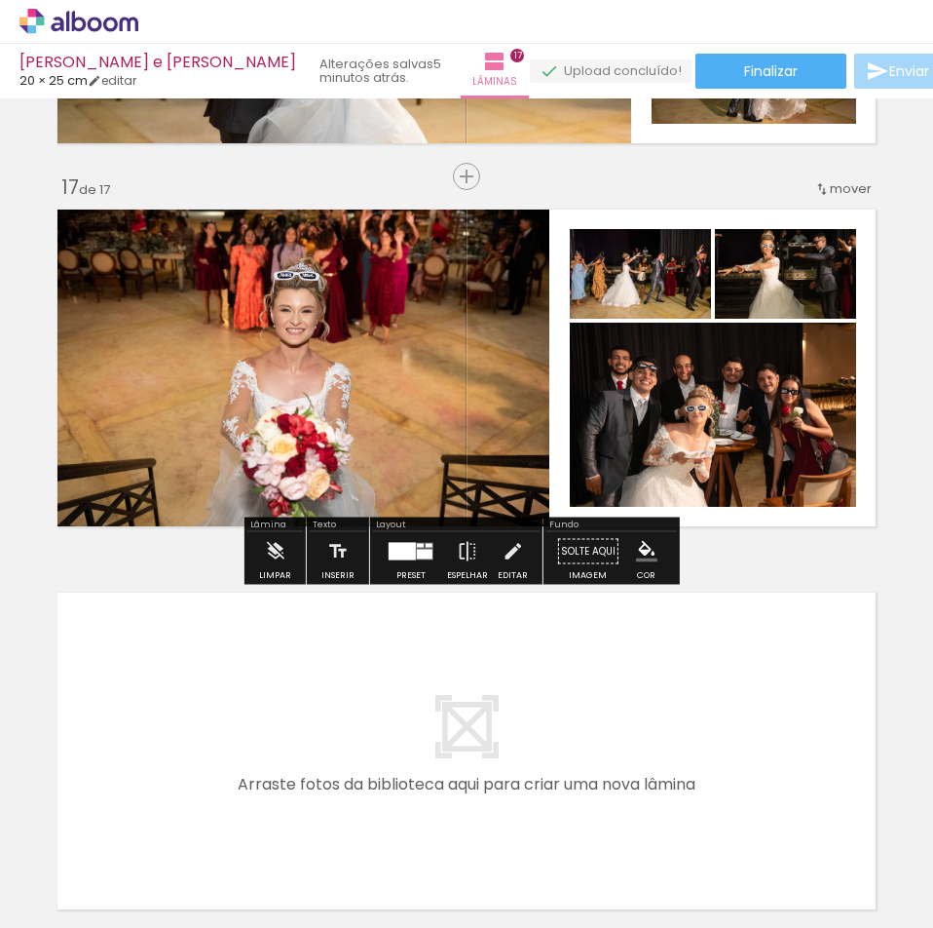
scroll to position [6276, 0]
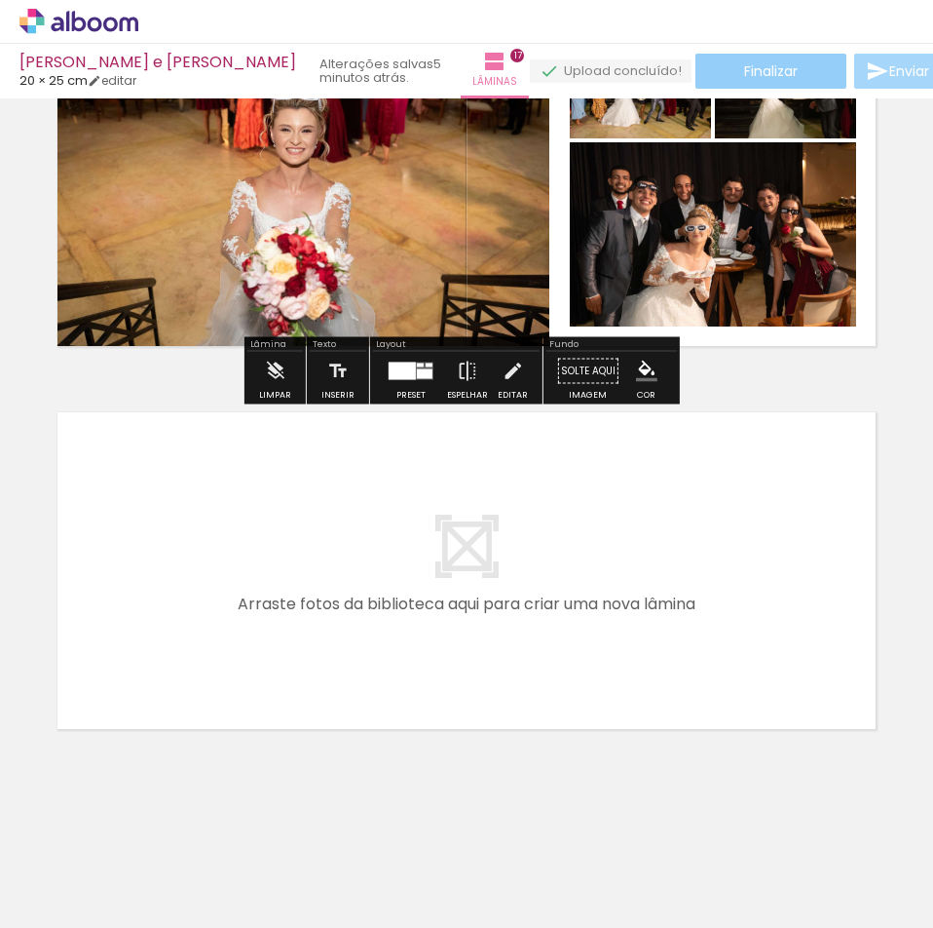
click at [699, 87] on paper-button "Finalizar" at bounding box center [771, 71] width 151 height 35
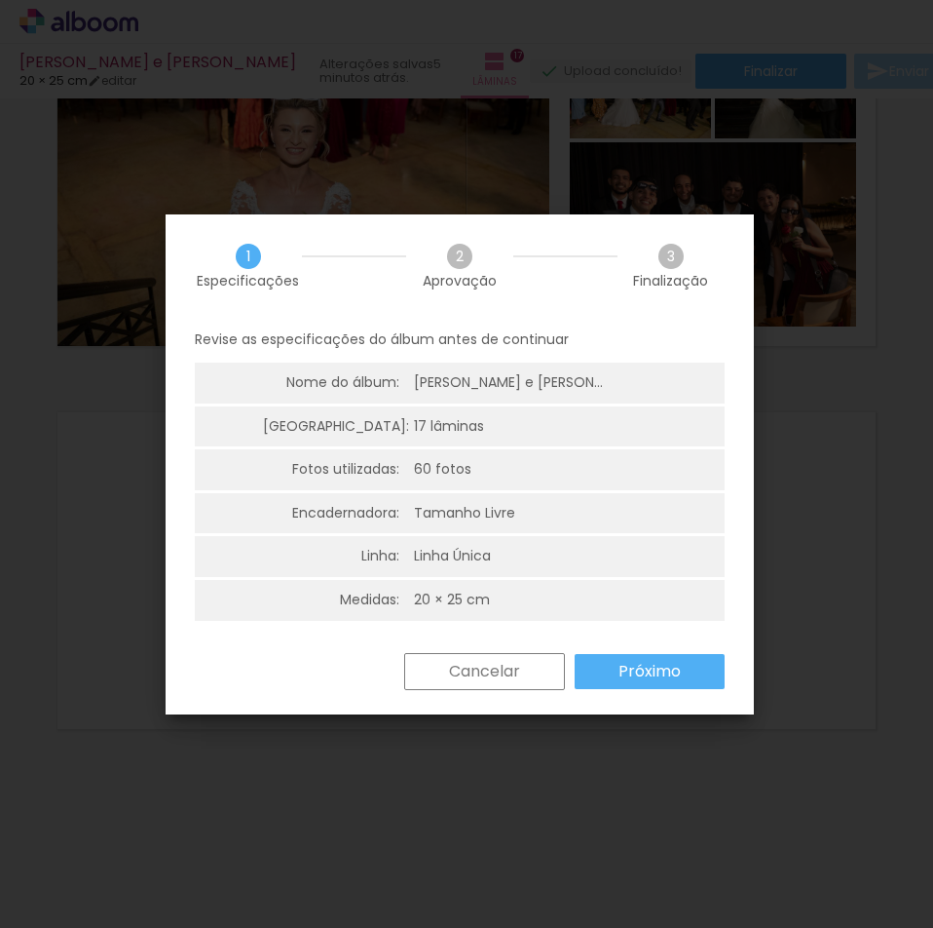
click at [0, 0] on slot "Próximo" at bounding box center [0, 0] width 0 height 0
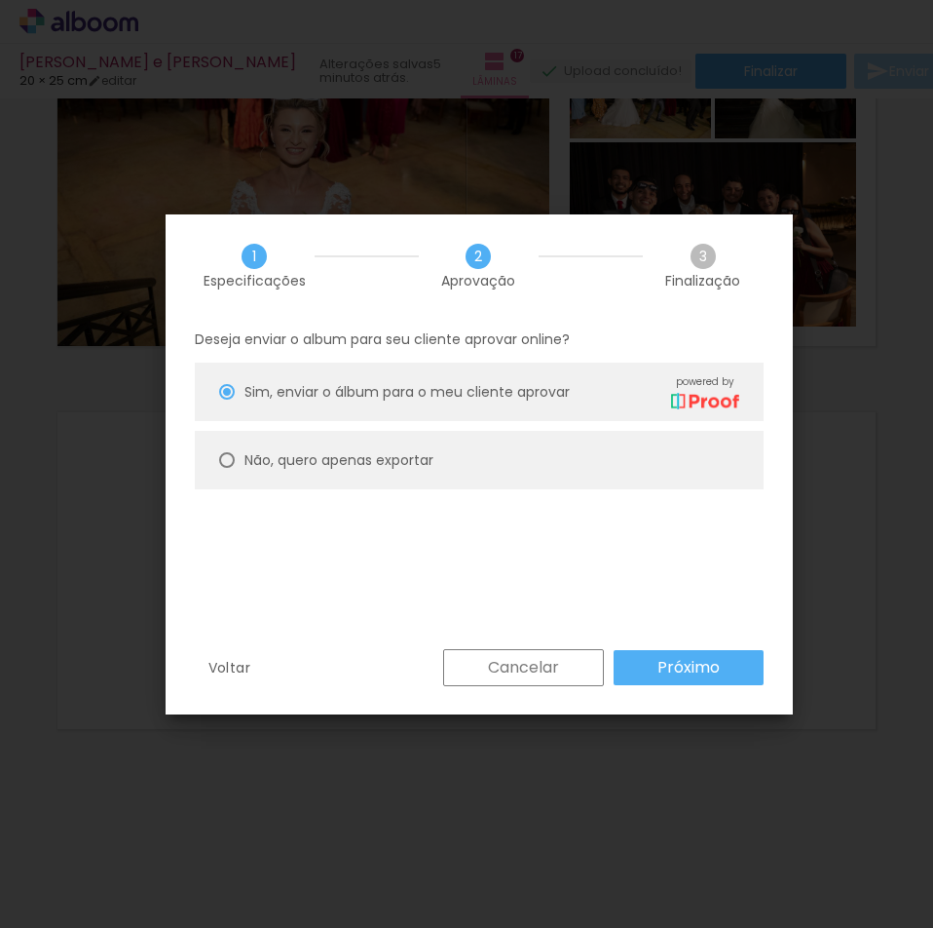
click at [0, 0] on slot "Não, quero apenas exportar" at bounding box center [0, 0] width 0 height 0
type paper-radio-button "on"
click at [0, 0] on slot "Próximo" at bounding box center [0, 0] width 0 height 0
type input "Alta, 300 DPI"
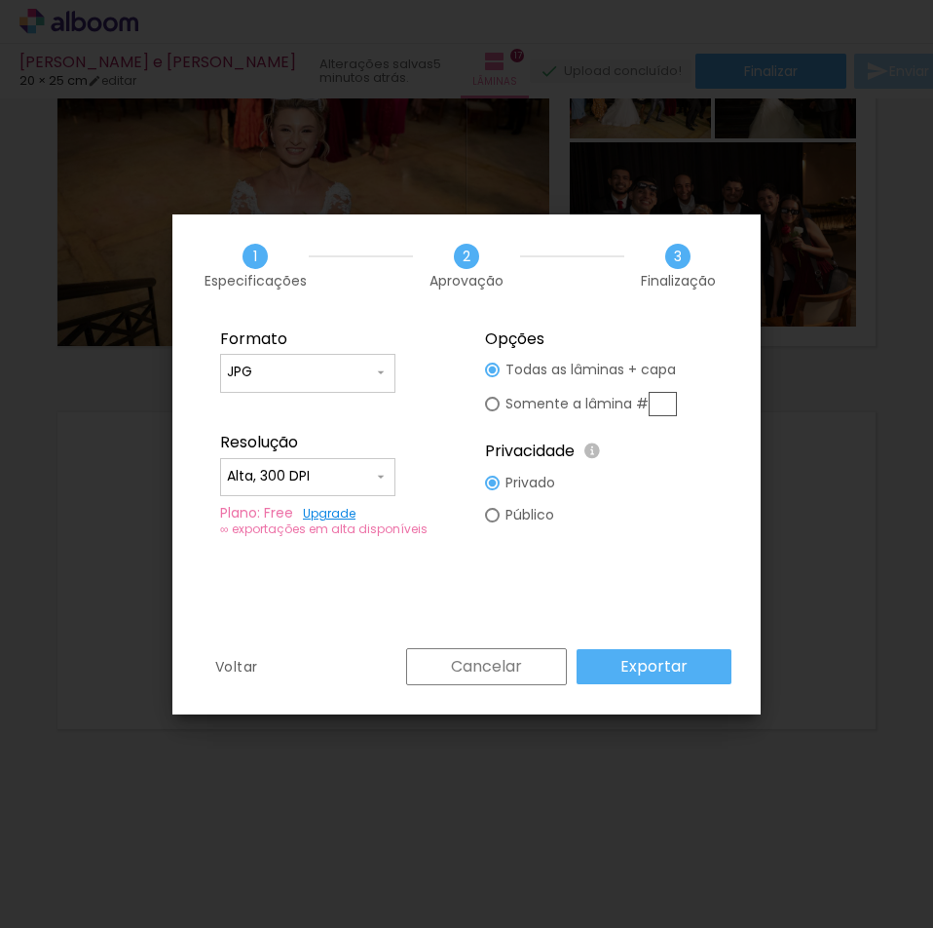
click at [0, 0] on slot "Público" at bounding box center [0, 0] width 0 height 0
type paper-radio-button "on"
click at [0, 0] on slot "Privado" at bounding box center [0, 0] width 0 height 0
type paper-radio-button "on"
click at [0, 0] on slot "Exportar" at bounding box center [0, 0] width 0 height 0
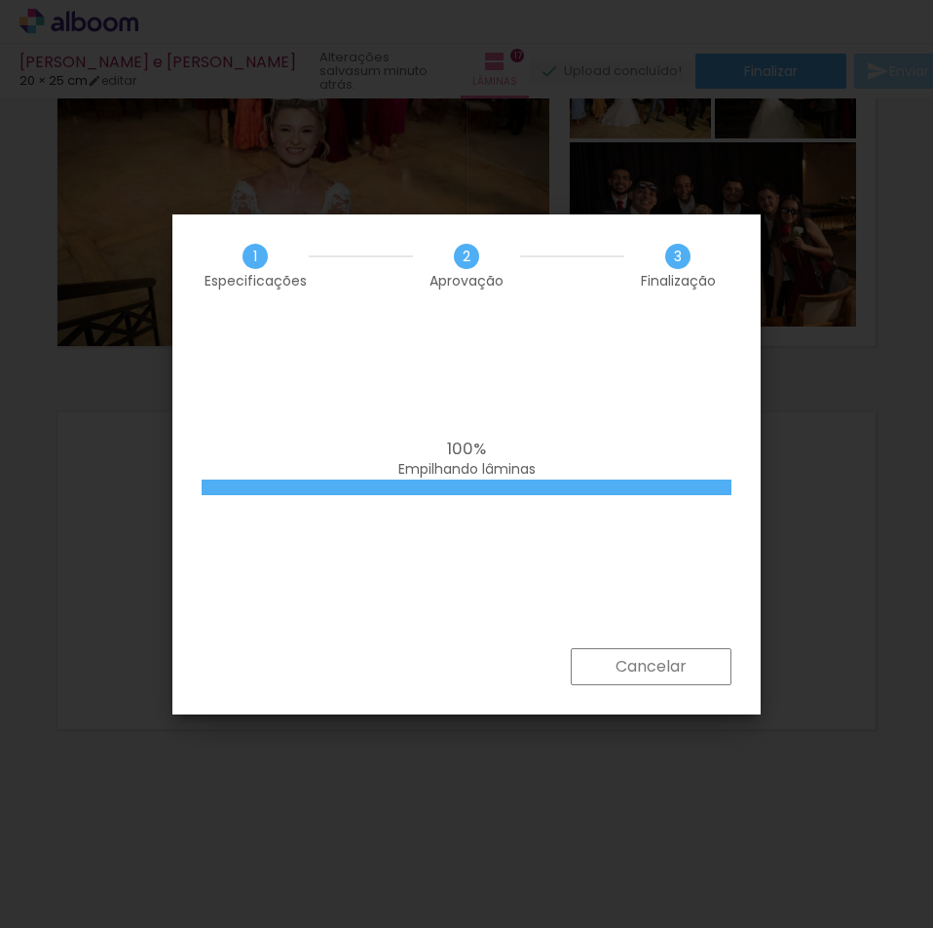
click at [330, 581] on div "100% Empilhando lâminas" at bounding box center [466, 482] width 589 height 331
click at [366, 387] on div "100% Empilhando lâminas" at bounding box center [466, 482] width 589 height 331
drag, startPoint x: 292, startPoint y: 240, endPoint x: 288, endPoint y: 190, distance: 49.8
click at [293, 192] on body "link( href="../../bower_components/polymer/polymer.html" rel="import" ) picture…" at bounding box center [466, 464] width 933 height 928
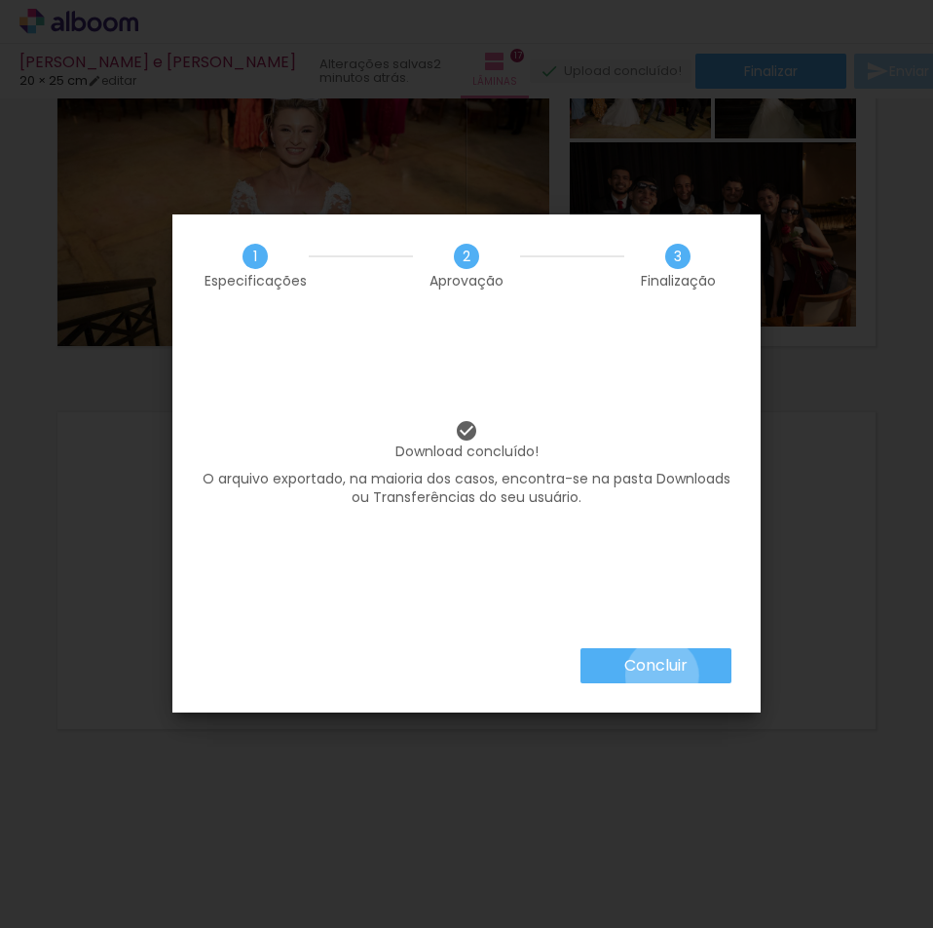
click at [0, 0] on slot "Concluir" at bounding box center [0, 0] width 0 height 0
